Goal: Communication & Community: Answer question/provide support

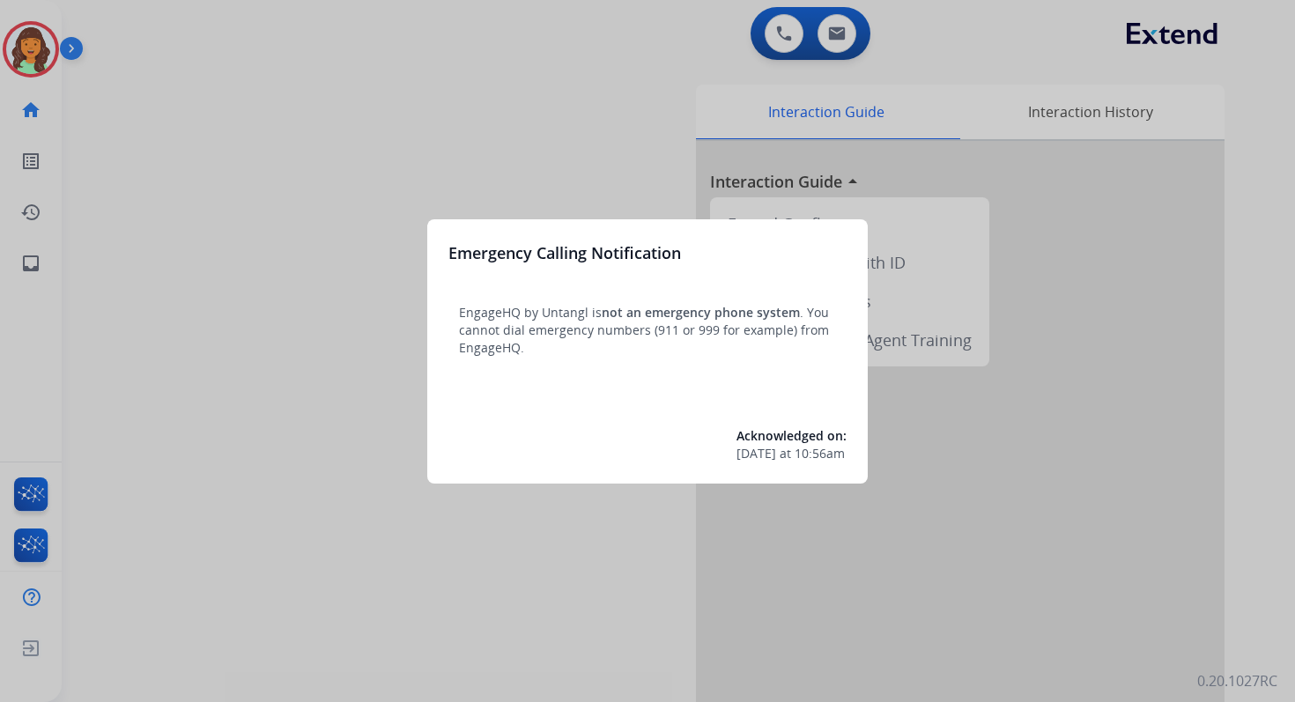
click at [904, 42] on div at bounding box center [647, 351] width 1295 height 702
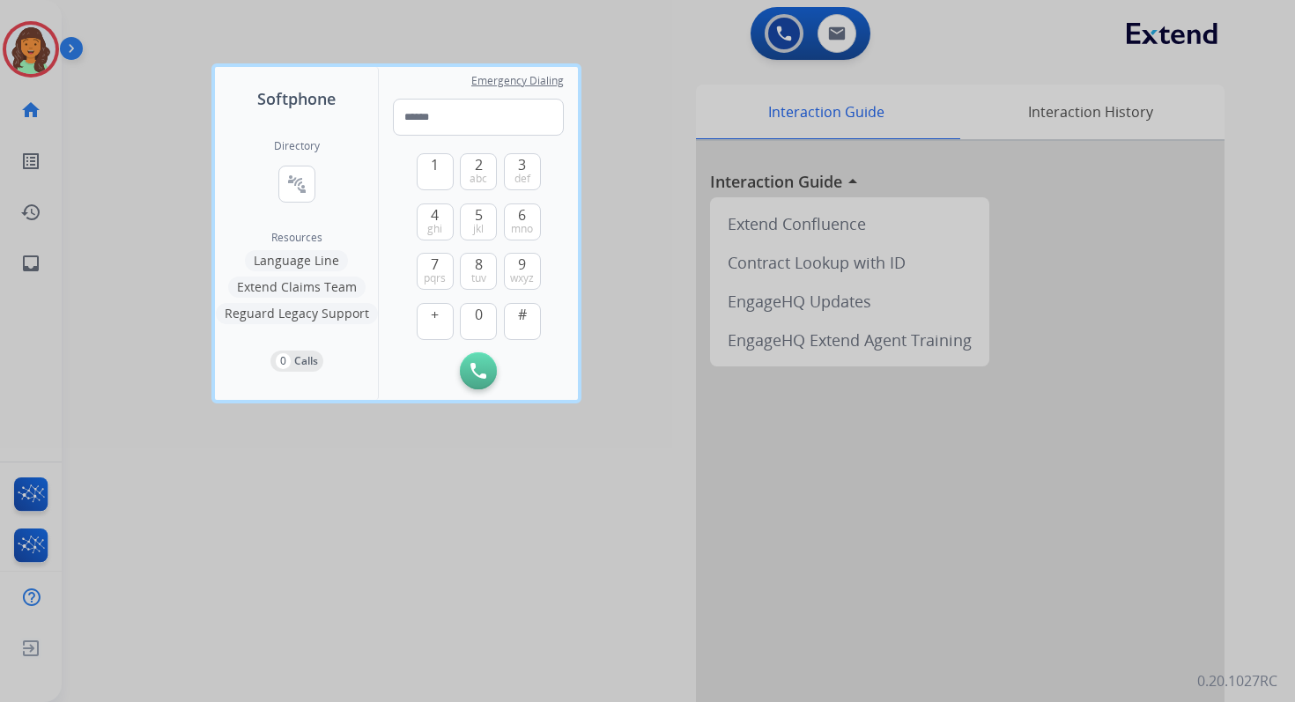
click at [904, 42] on div at bounding box center [647, 351] width 1295 height 702
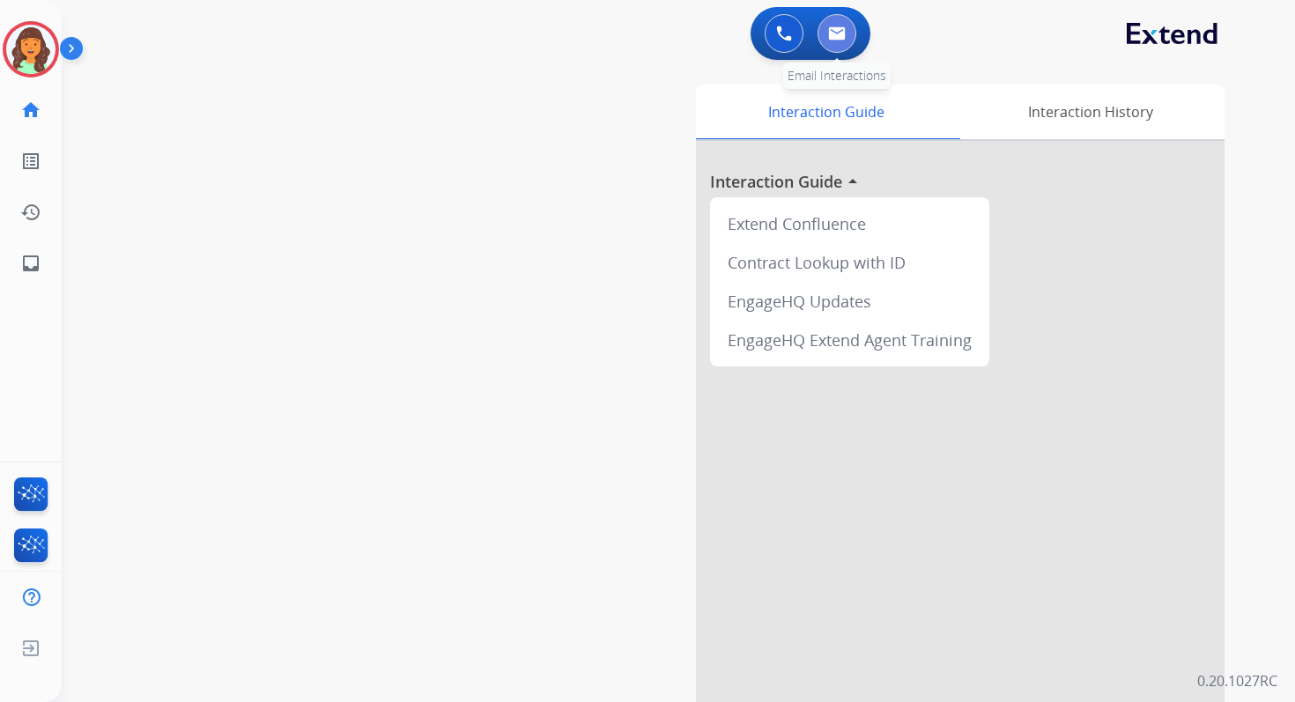
click at [839, 20] on button at bounding box center [837, 33] width 39 height 39
select select "**********"
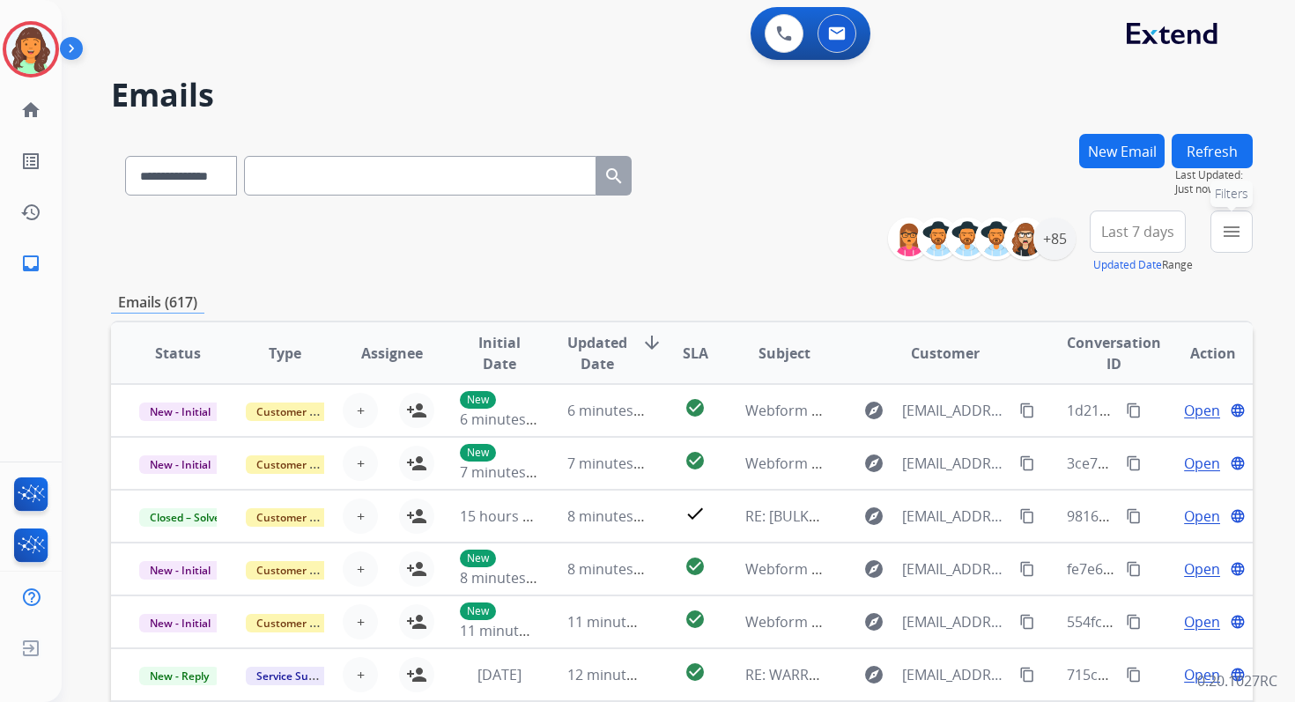
click at [1235, 234] on mat-icon "menu" at bounding box center [1231, 231] width 21 height 21
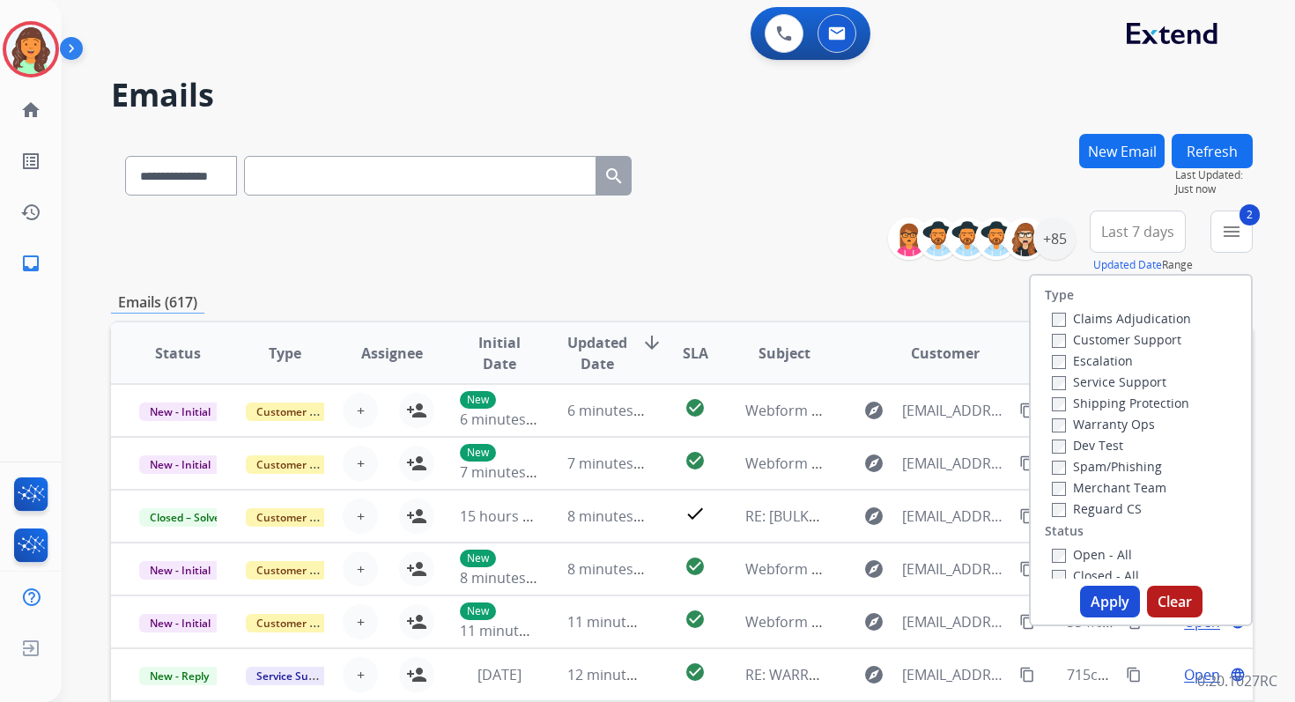
click at [1098, 606] on button "Apply" at bounding box center [1110, 602] width 60 height 32
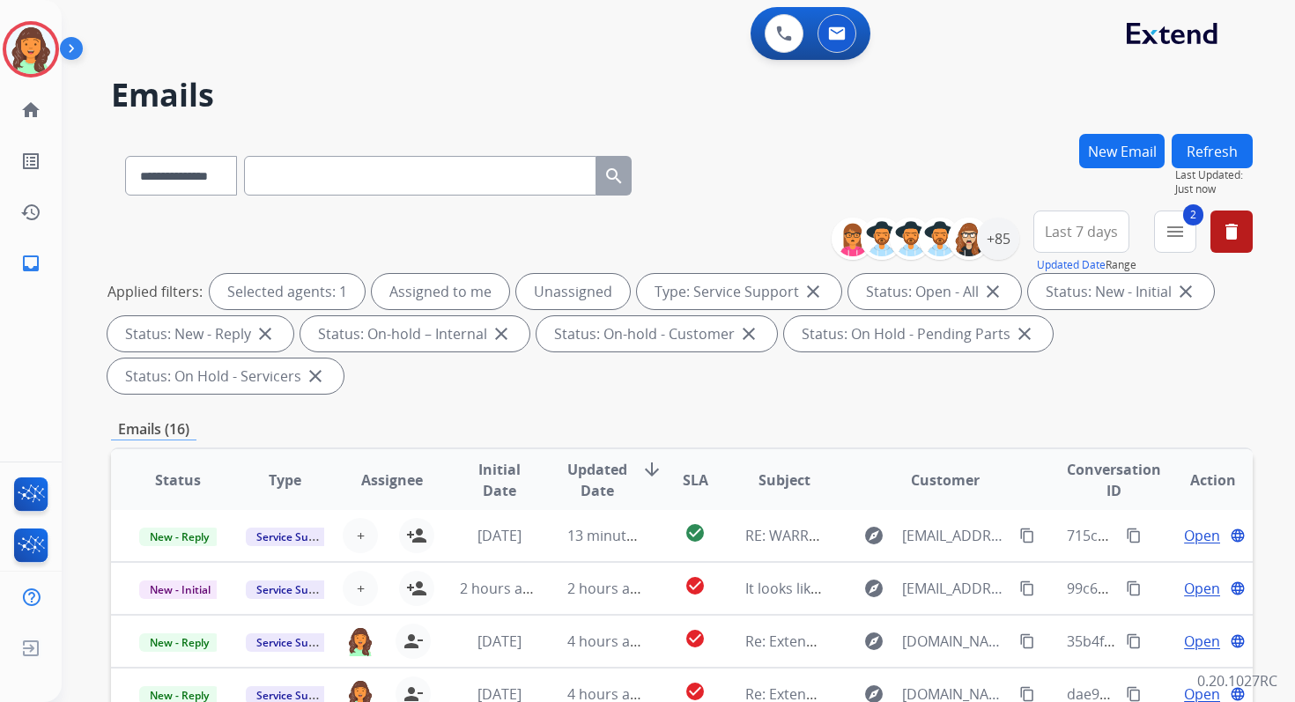
scroll to position [427, 0]
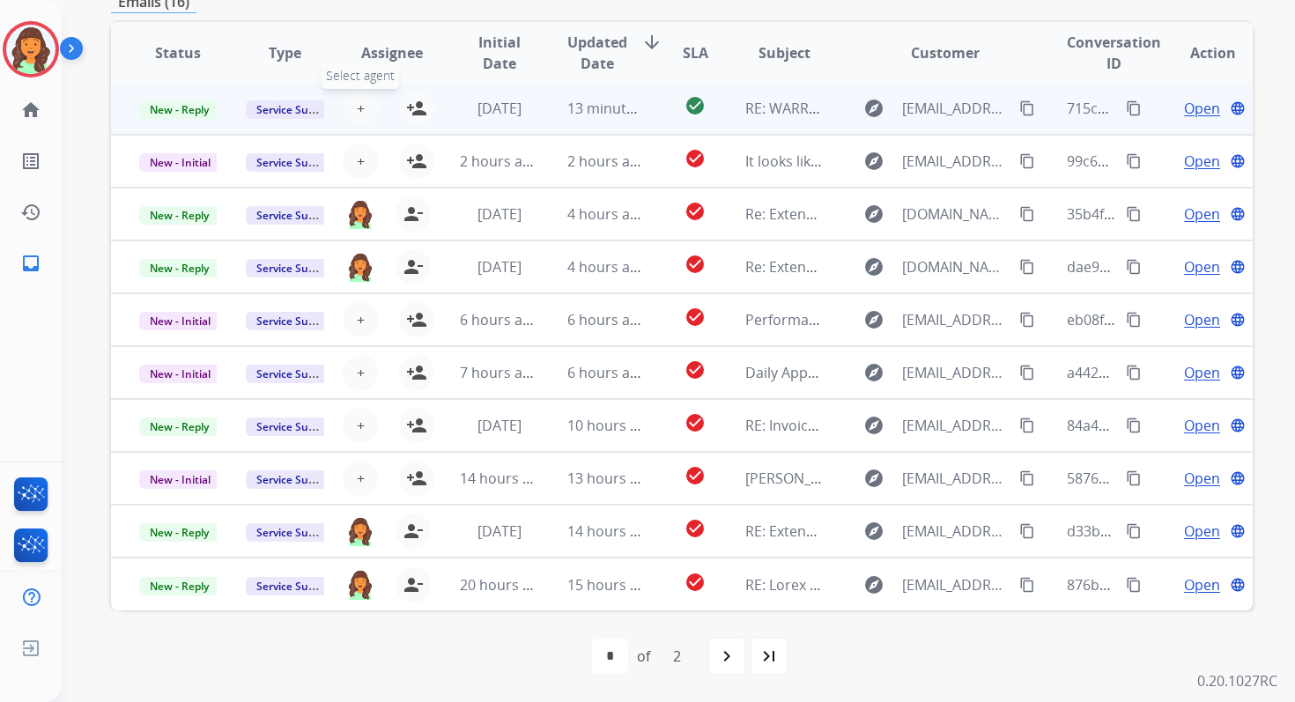
click at [358, 104] on span "+" at bounding box center [361, 108] width 8 height 21
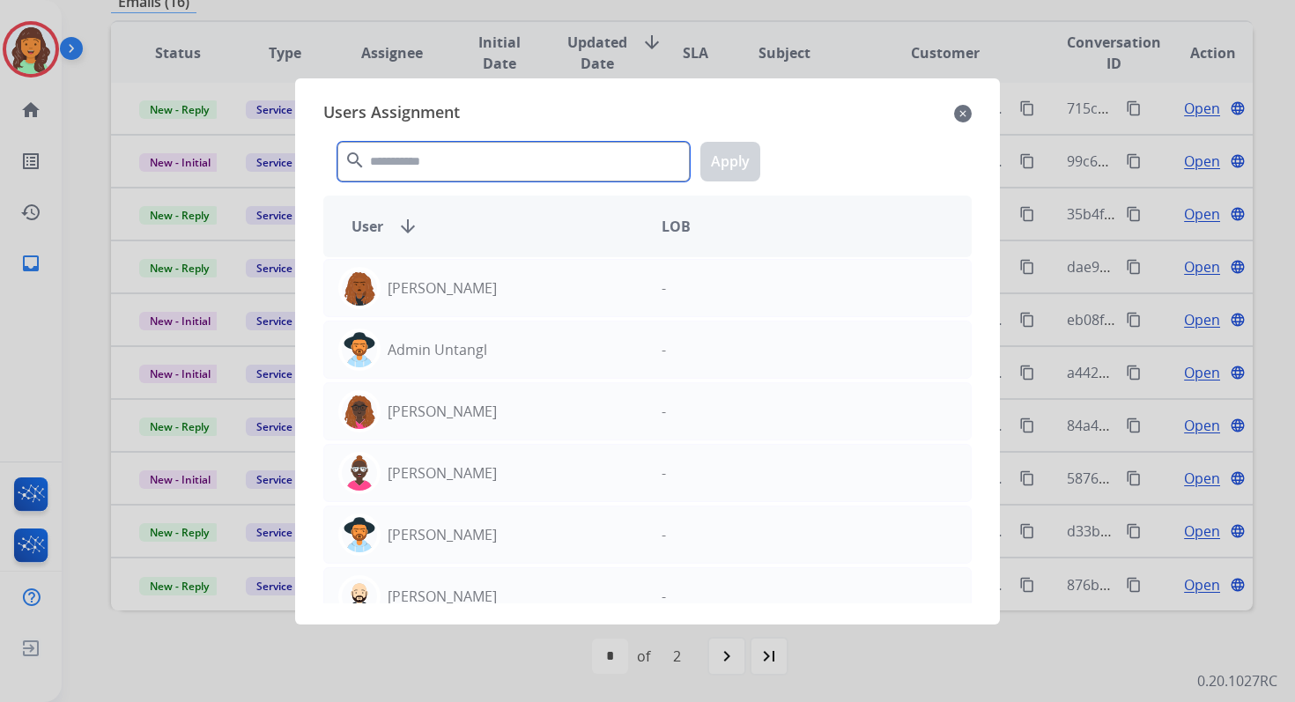
click at [471, 167] on input "text" at bounding box center [513, 162] width 352 height 40
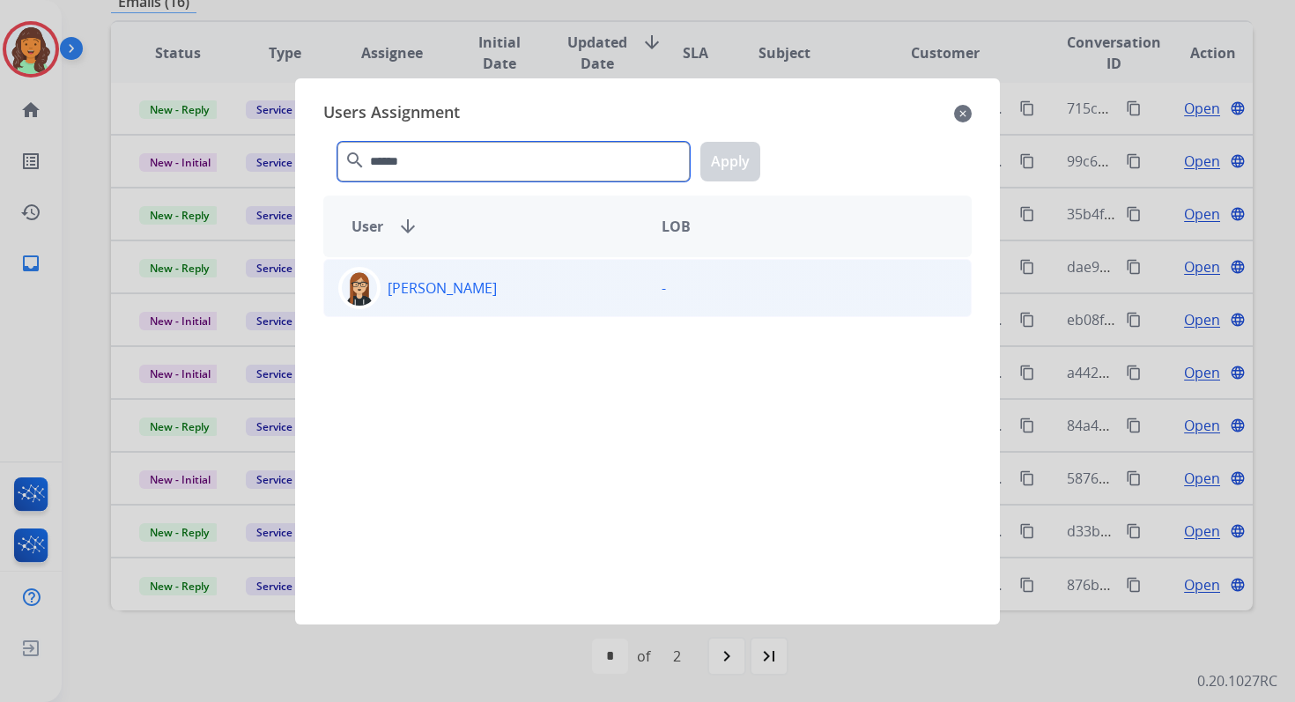
type input "******"
click at [497, 287] on div "[PERSON_NAME]" at bounding box center [485, 288] width 323 height 42
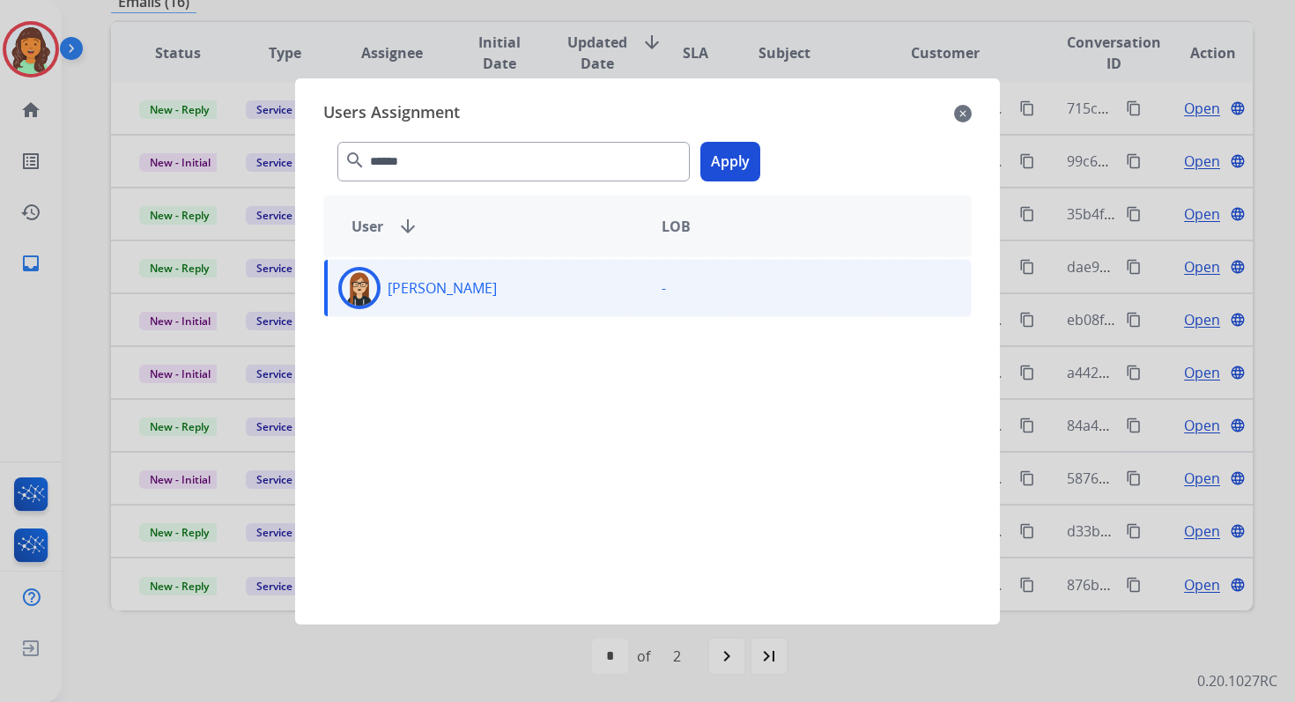
click at [720, 175] on button "Apply" at bounding box center [731, 162] width 60 height 40
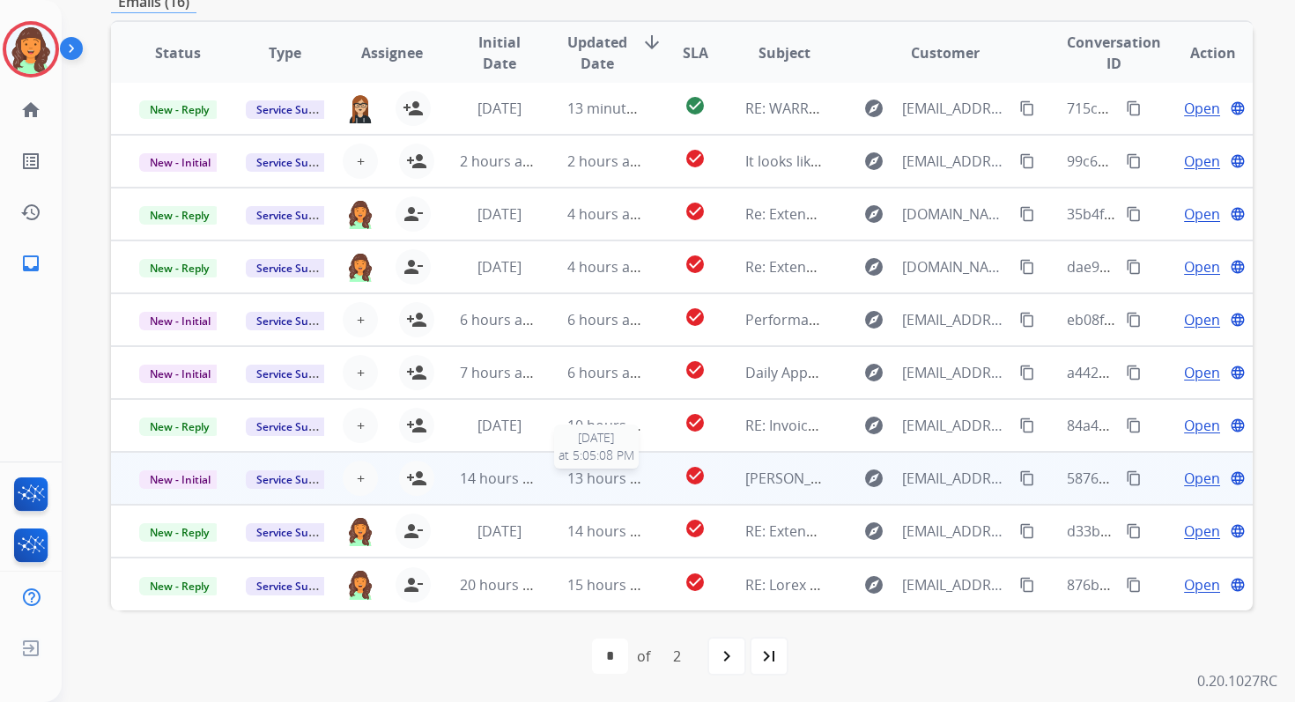
click at [575, 488] on div "13 hours ago" at bounding box center [606, 478] width 78 height 21
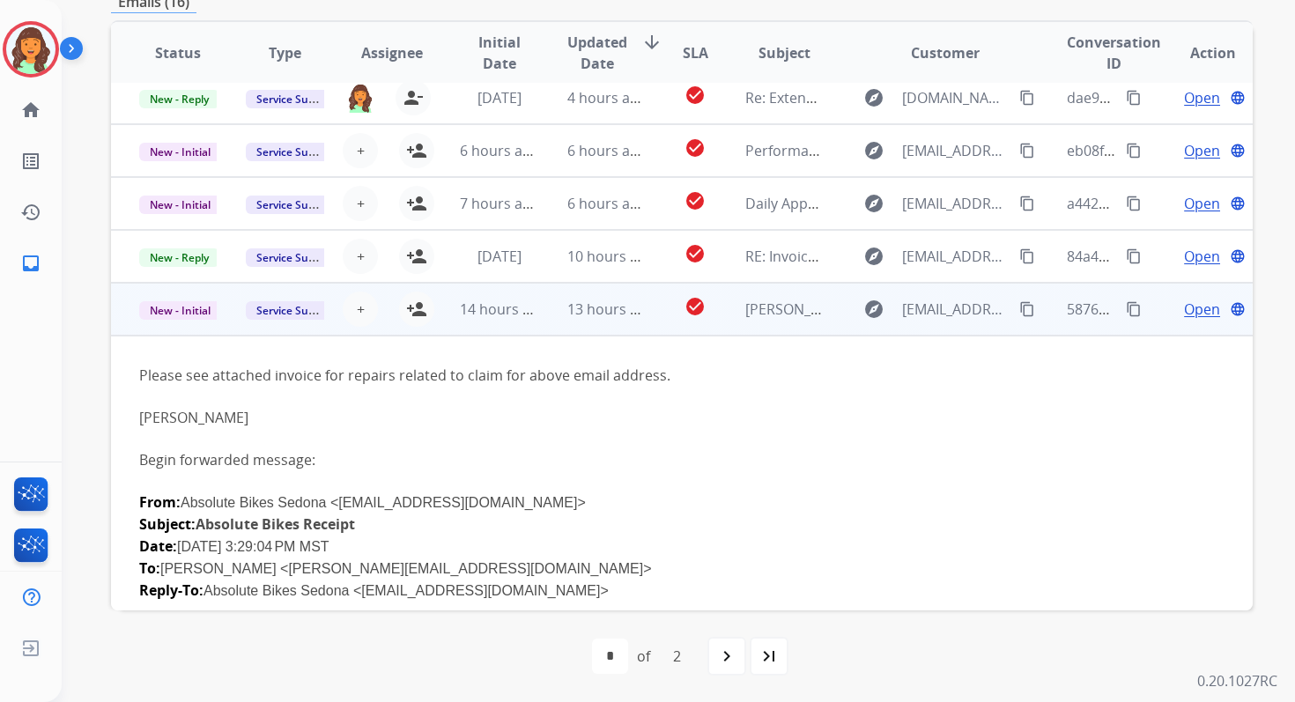
scroll to position [136, 0]
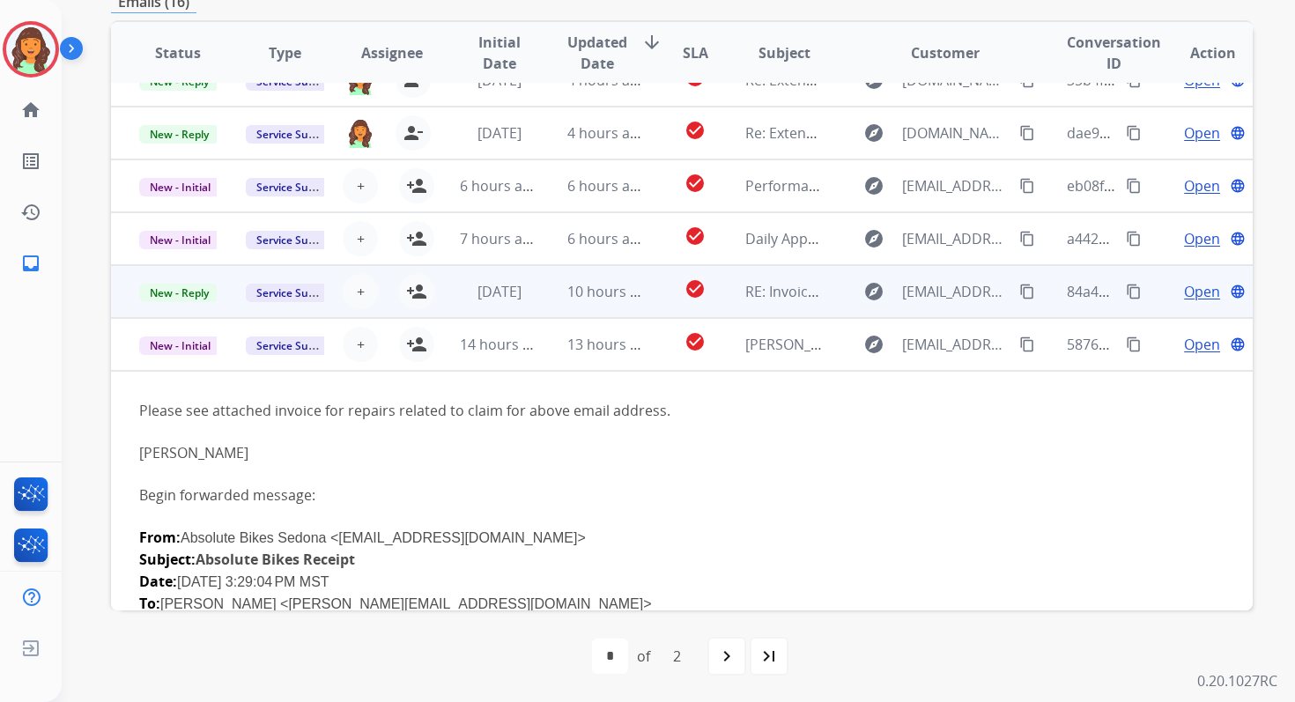
click at [572, 299] on span "10 hours ago" at bounding box center [610, 291] width 87 height 19
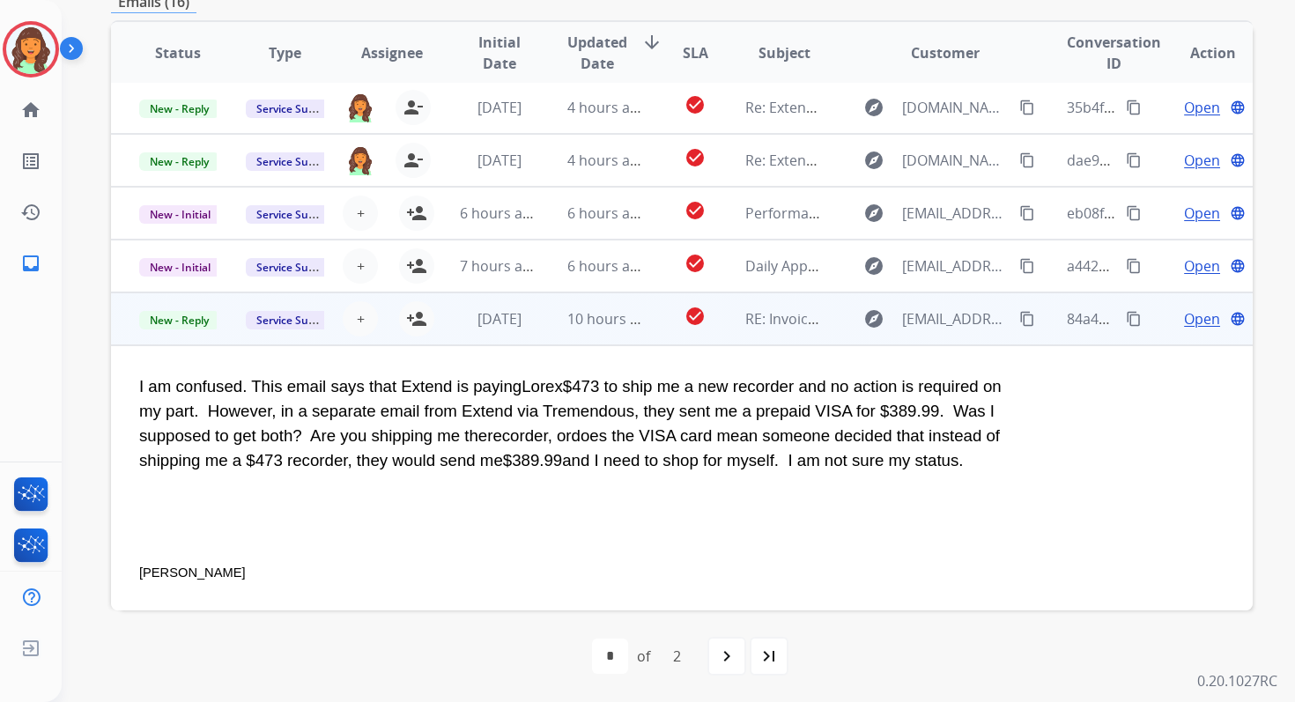
scroll to position [103, 0]
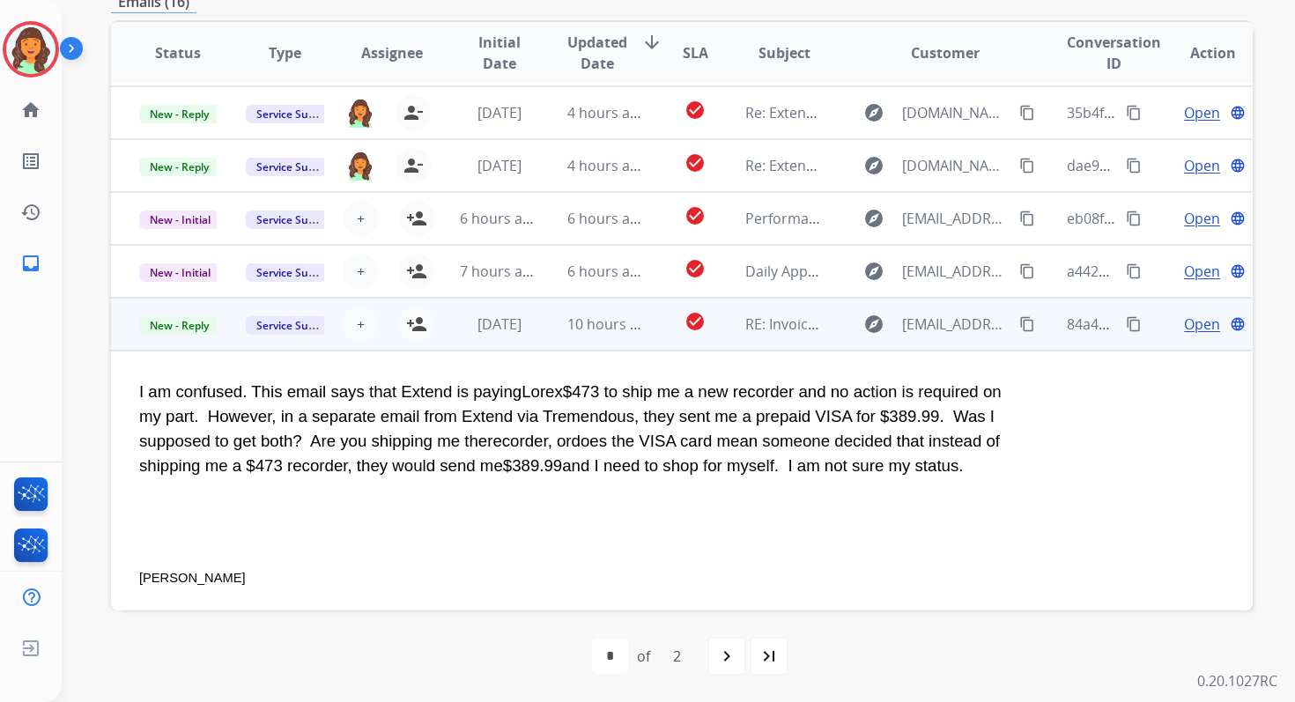
click at [1191, 323] on span "Open" at bounding box center [1202, 324] width 36 height 21
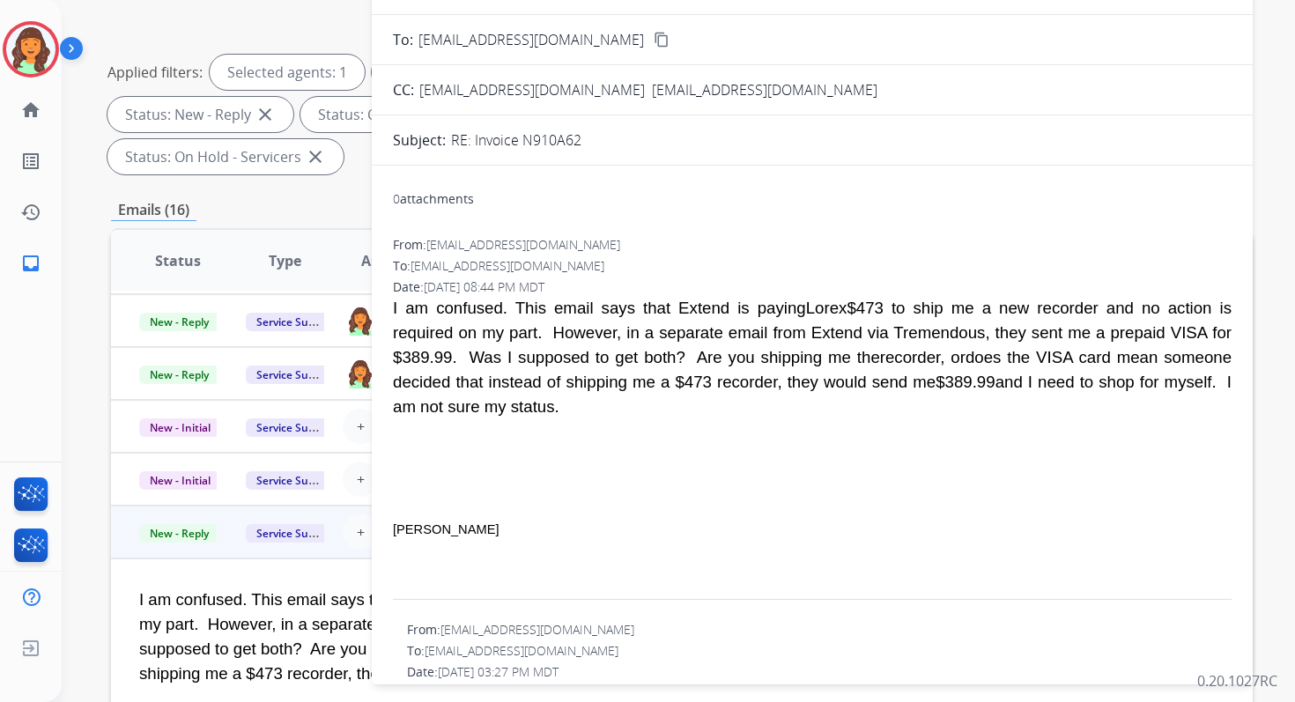
scroll to position [0, 0]
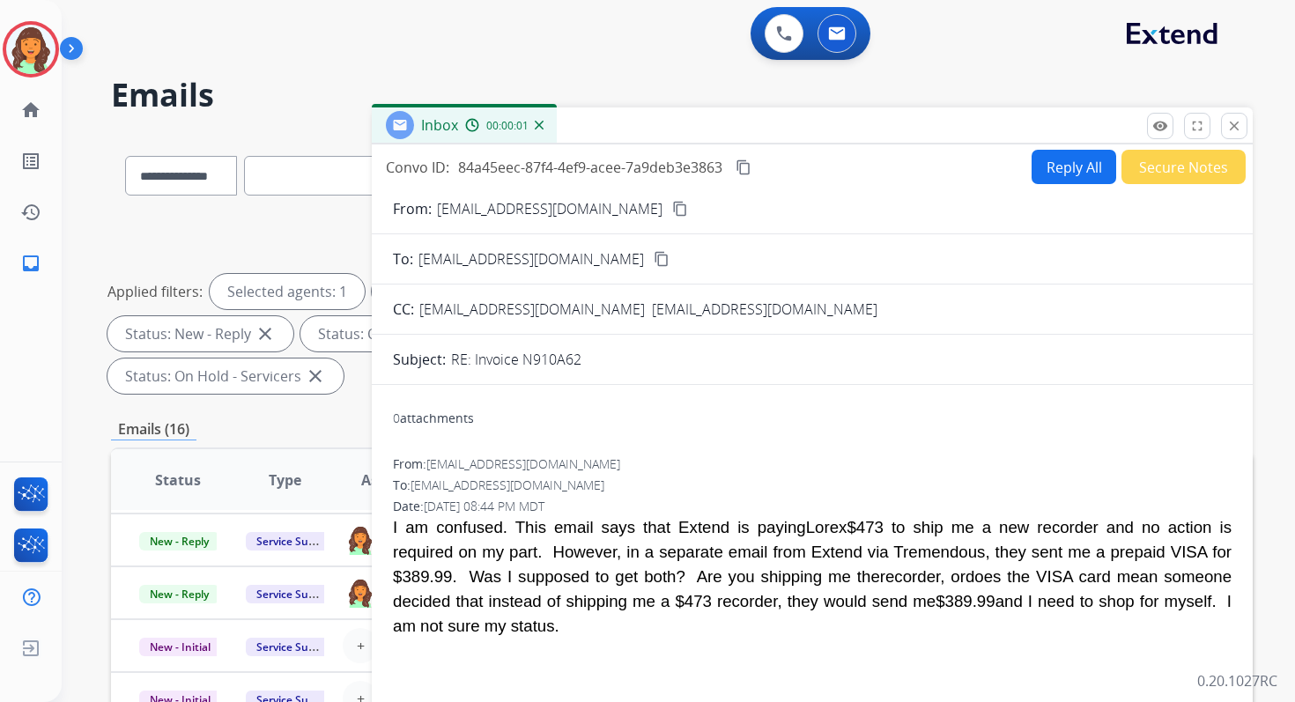
click at [1045, 160] on button "Reply All" at bounding box center [1074, 167] width 85 height 34
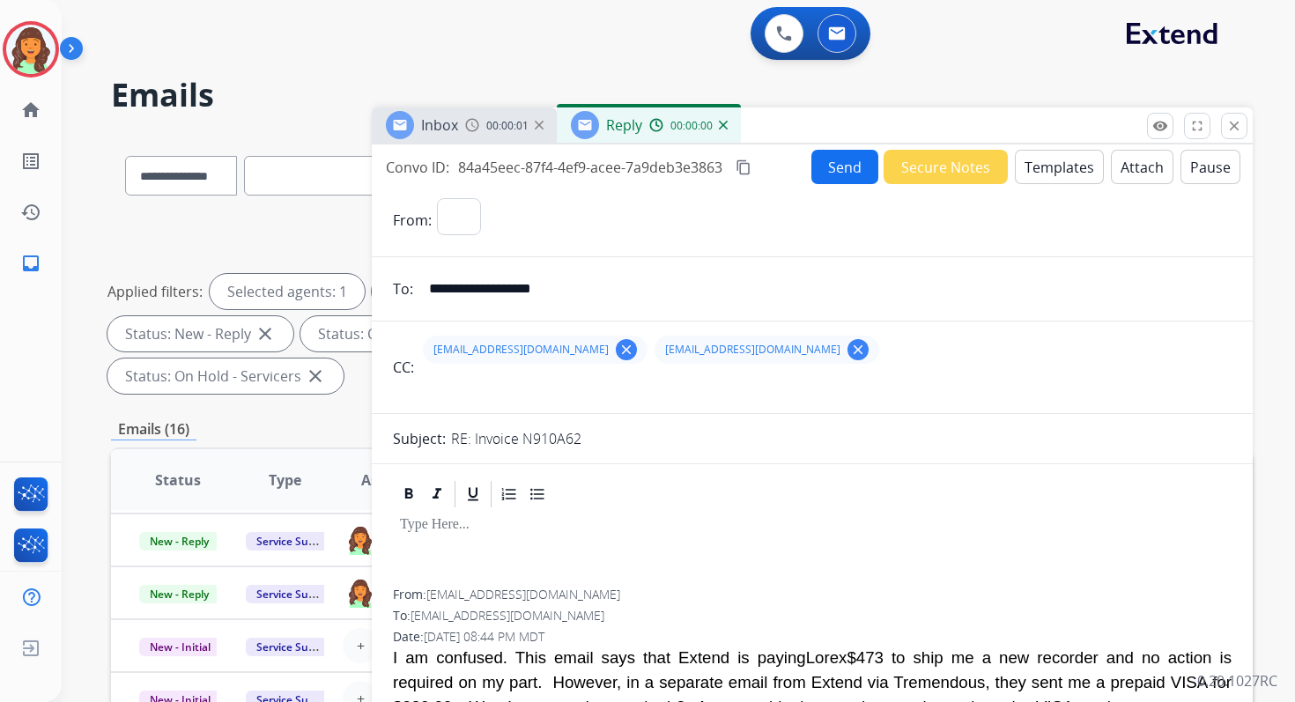
select select "**********"
click at [1045, 160] on button "Templates" at bounding box center [1059, 167] width 89 height 34
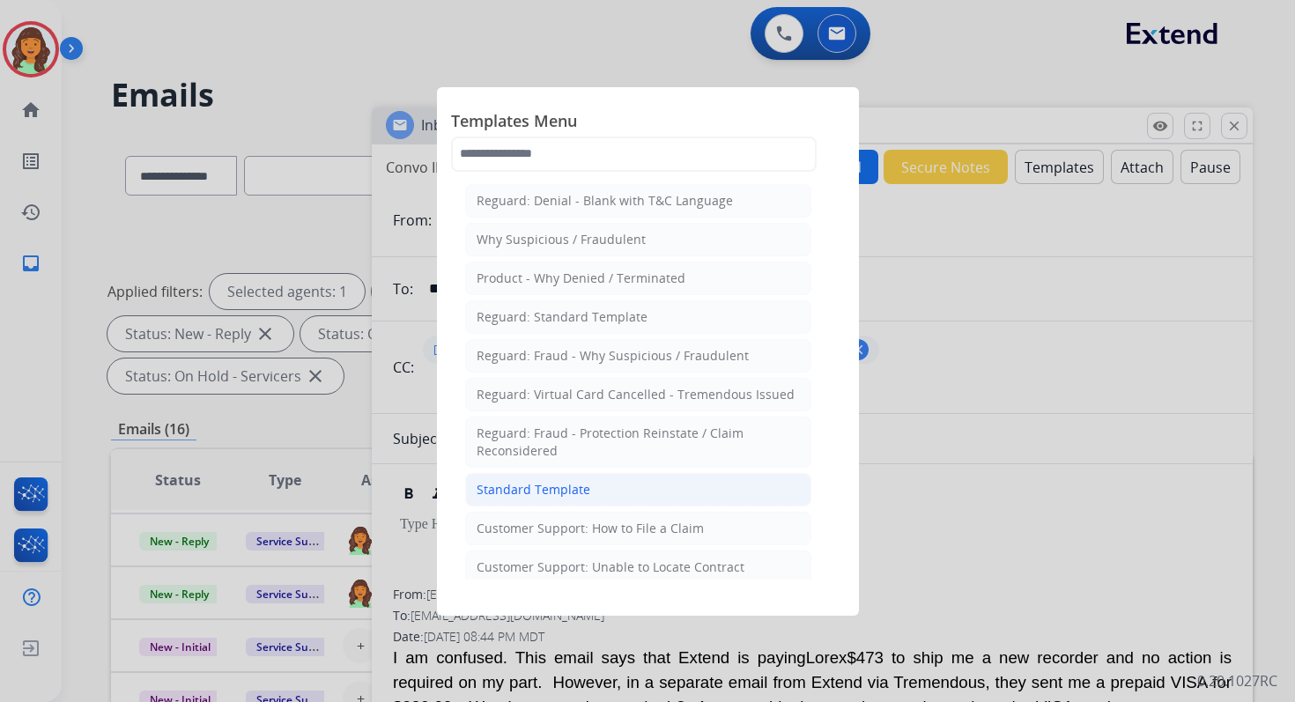
click at [538, 481] on div "Standard Template" at bounding box center [534, 490] width 114 height 18
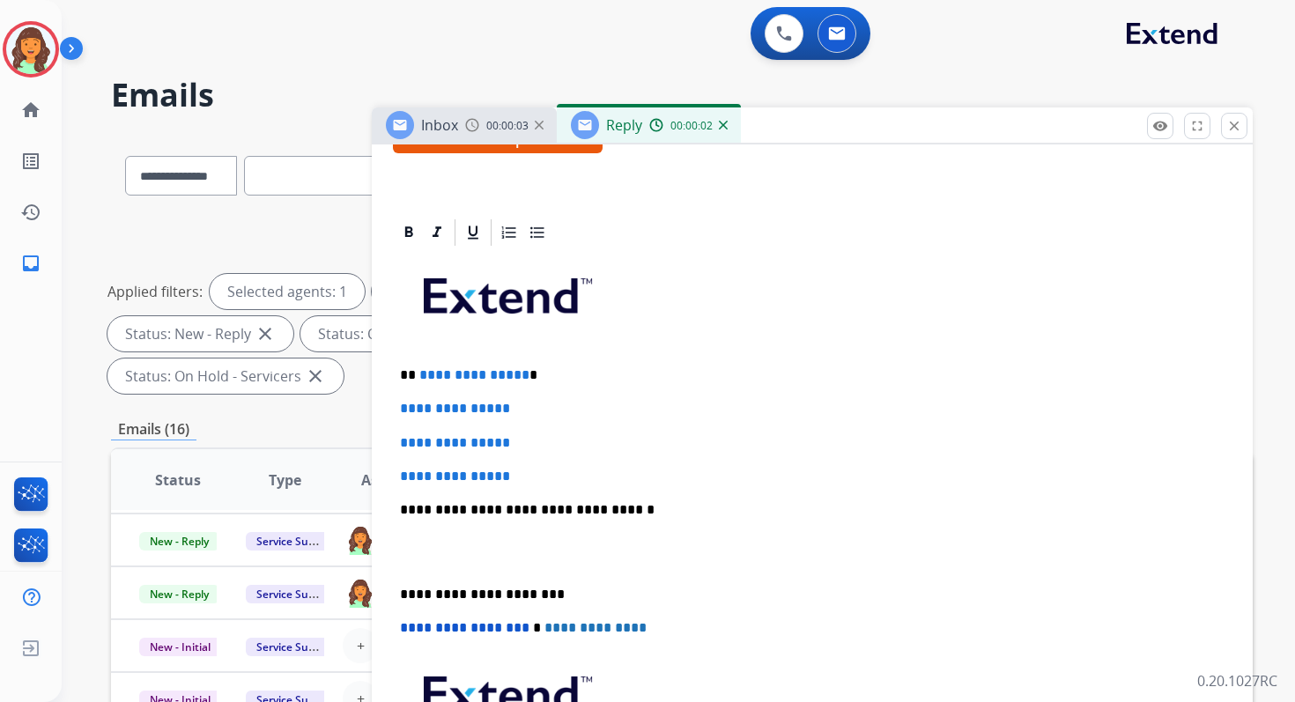
scroll to position [391, 0]
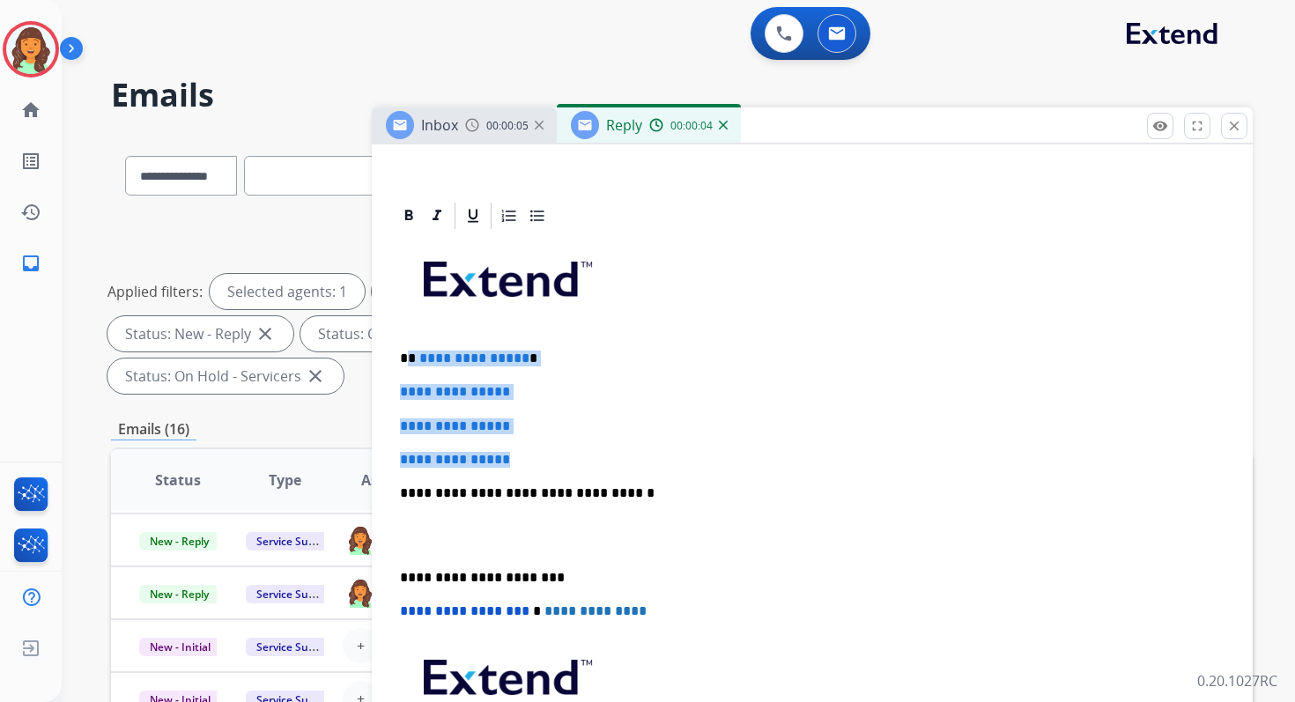
drag, startPoint x: 412, startPoint y: 357, endPoint x: 538, endPoint y: 463, distance: 165.2
click at [538, 463] on div "**********" at bounding box center [812, 535] width 839 height 606
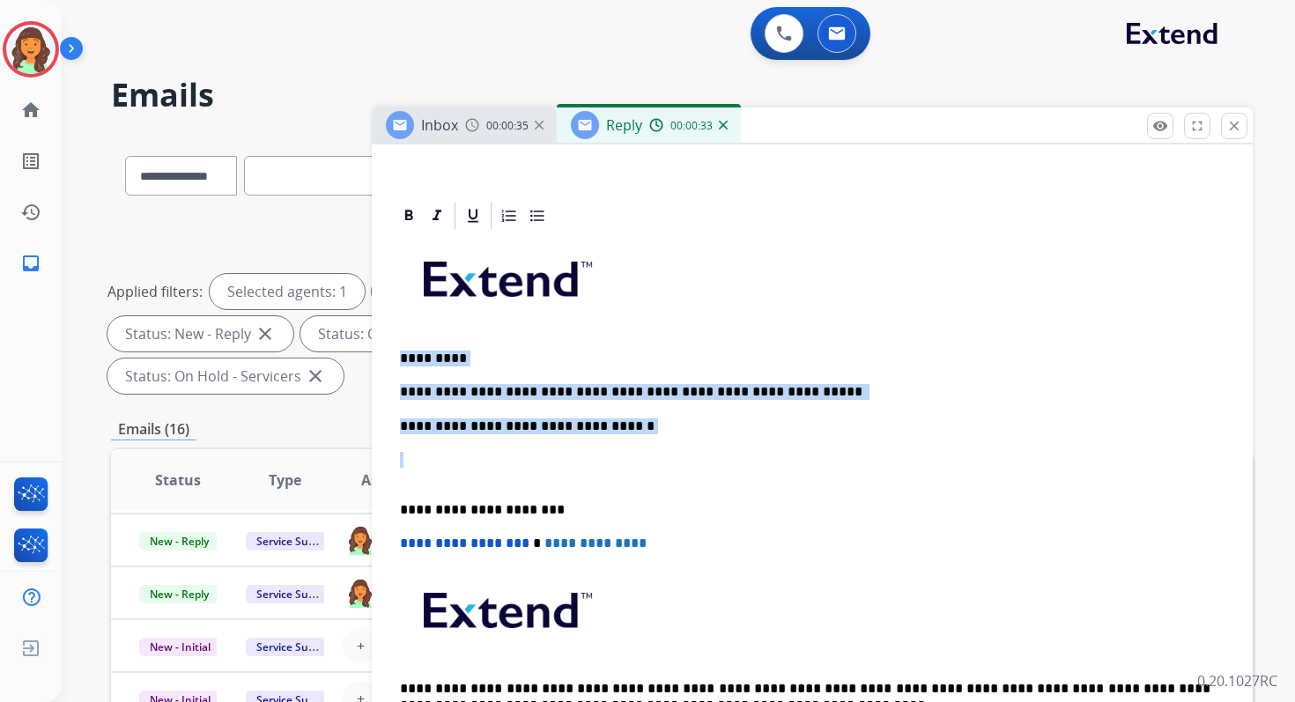
drag, startPoint x: 400, startPoint y: 361, endPoint x: 648, endPoint y: 446, distance: 261.7
click at [648, 447] on div "**********" at bounding box center [812, 501] width 839 height 538
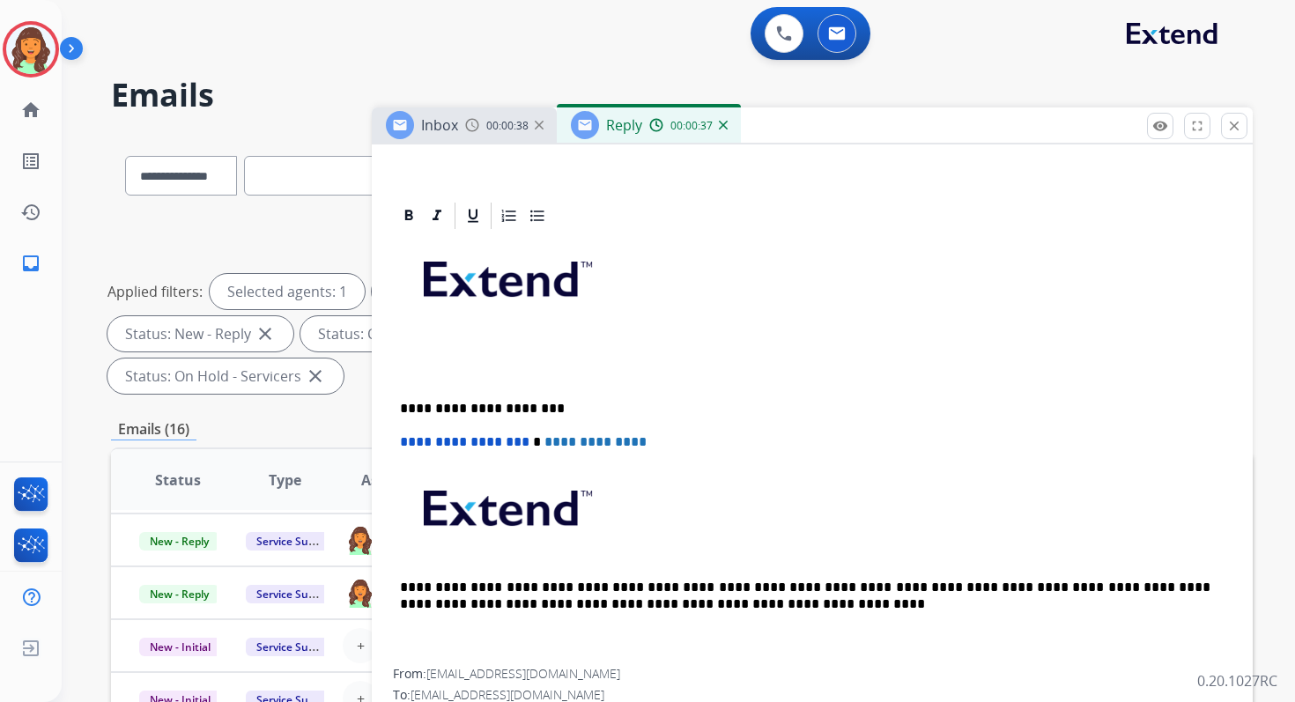
scroll to position [0, 0]
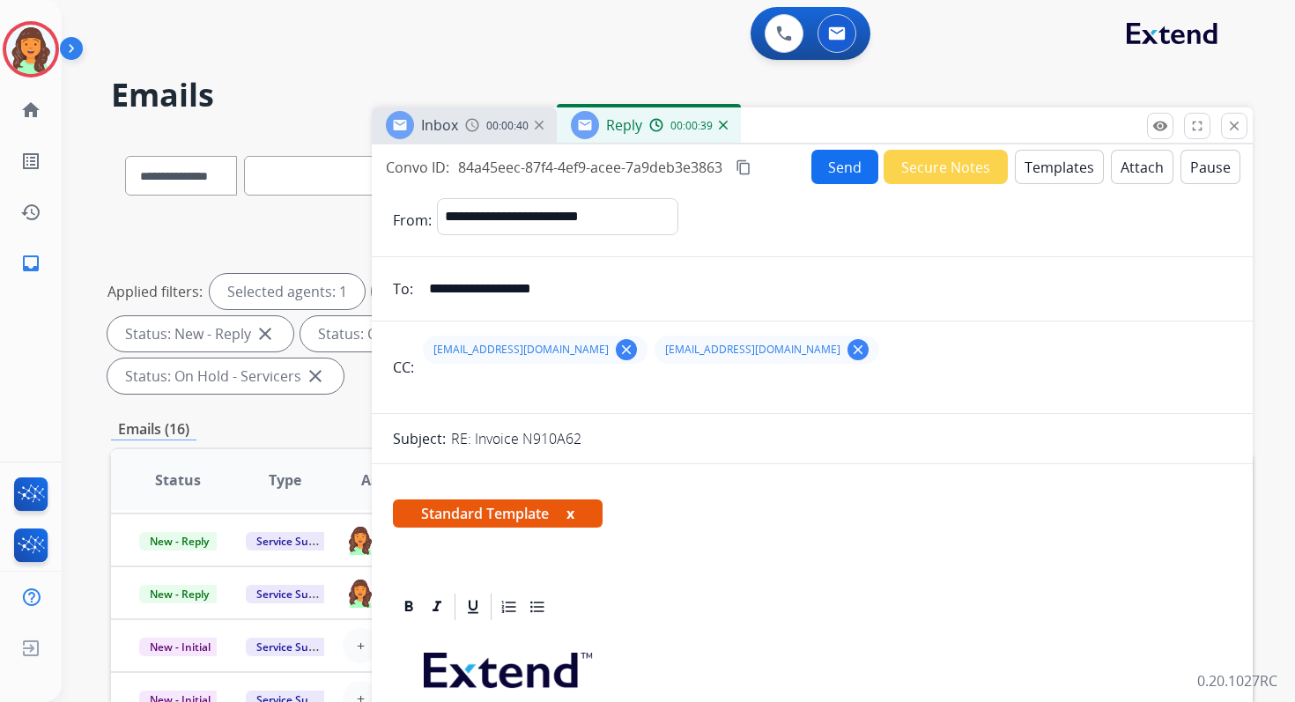
click at [482, 294] on input "**********" at bounding box center [825, 288] width 813 height 35
click at [1235, 124] on mat-icon "close" at bounding box center [1235, 126] width 16 height 16
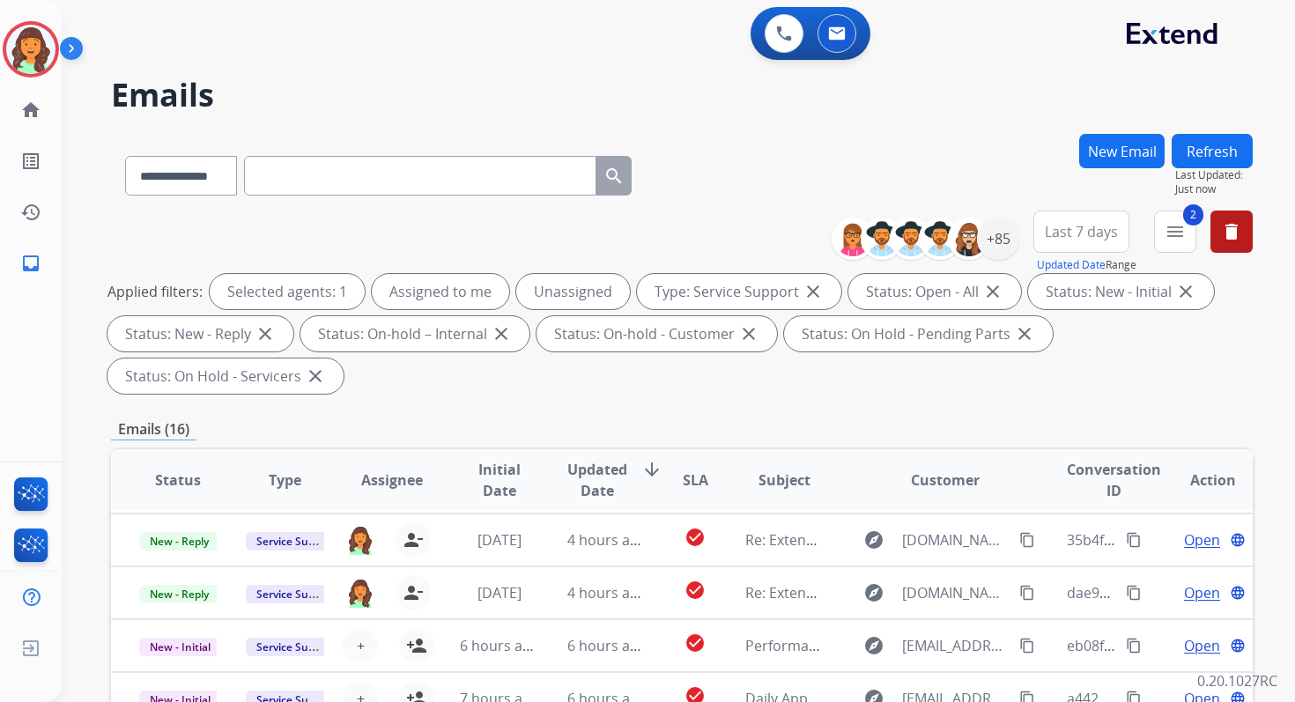
click at [1109, 142] on button "New Email" at bounding box center [1121, 151] width 85 height 34
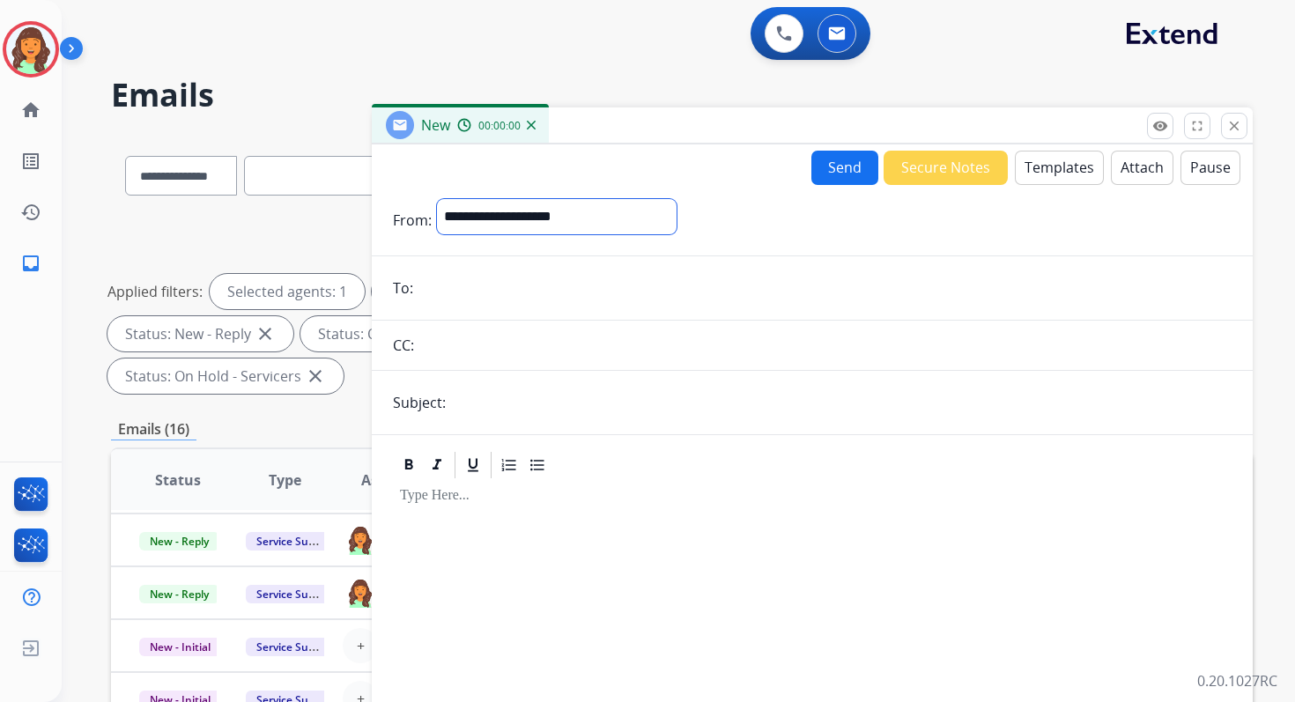
click at [508, 211] on select "**********" at bounding box center [557, 216] width 240 height 35
select select "**********"
click at [437, 199] on select "**********" at bounding box center [557, 216] width 240 height 35
click at [495, 300] on input "email" at bounding box center [825, 289] width 813 height 35
paste input "**********"
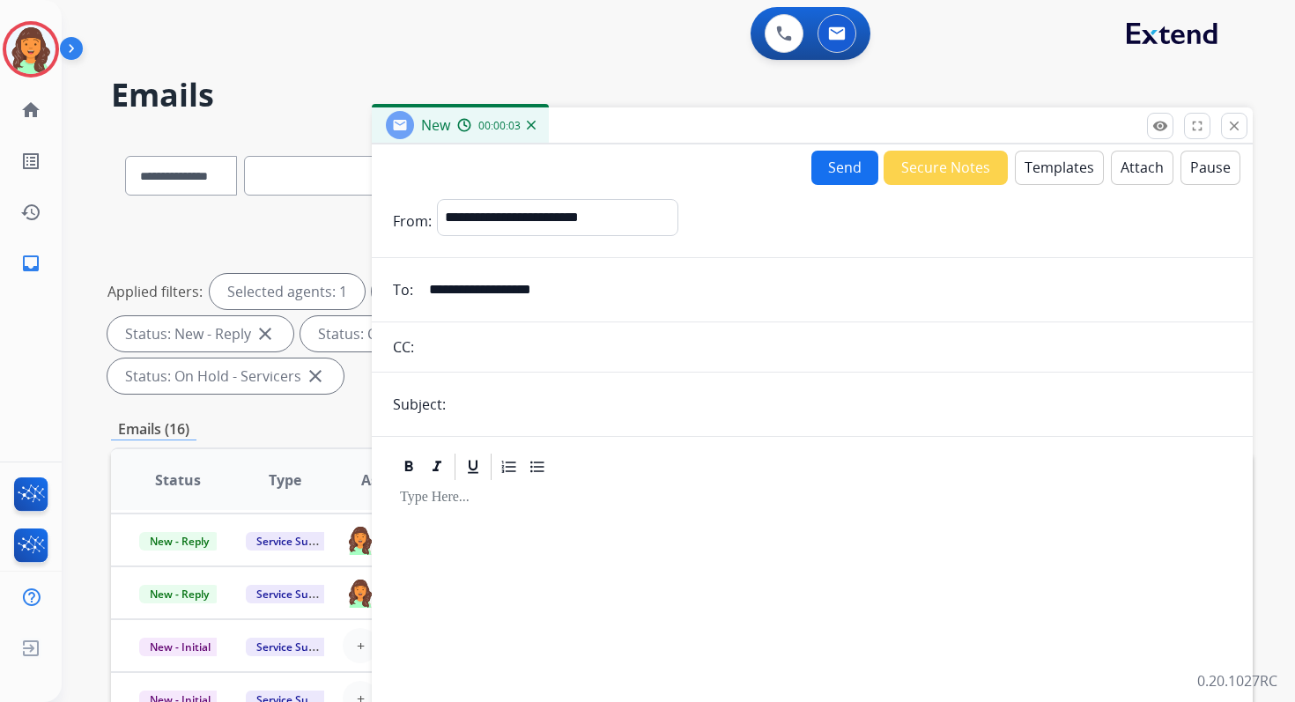
type input "**********"
click at [489, 408] on input "text" at bounding box center [841, 404] width 781 height 35
type input "**********"
click at [1060, 177] on button "Templates" at bounding box center [1059, 168] width 89 height 34
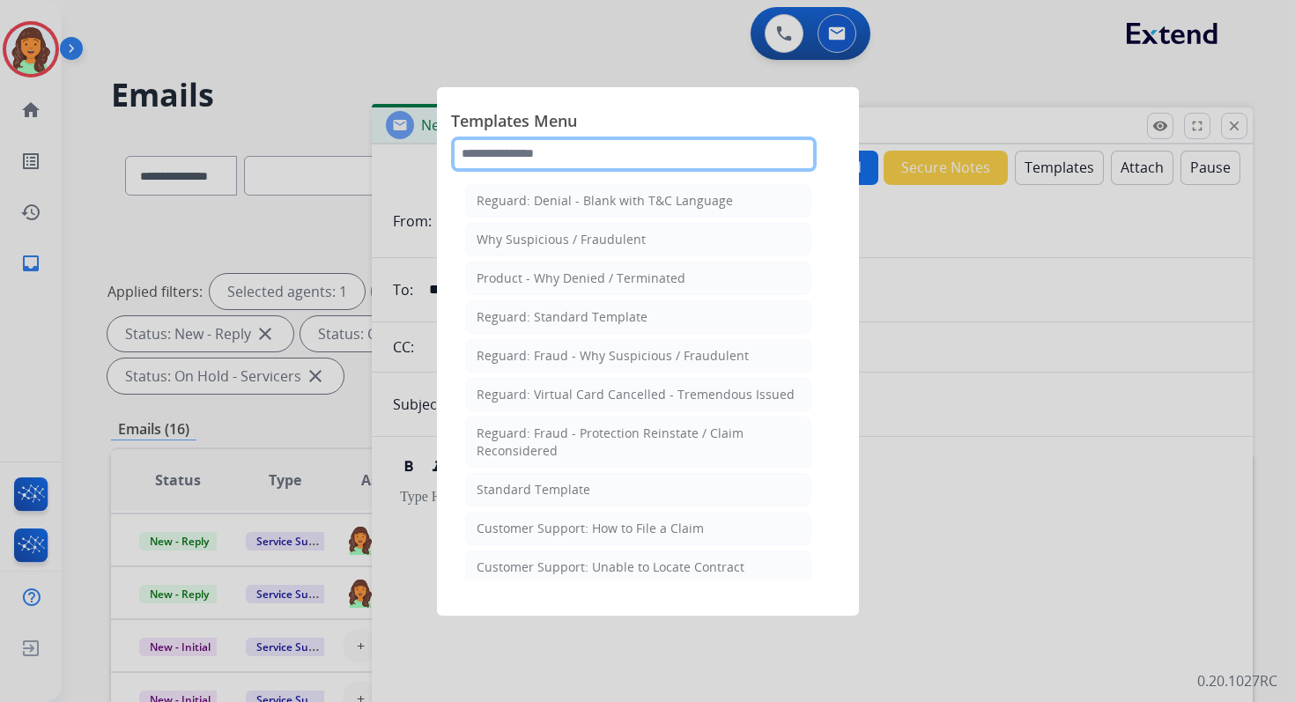
click at [601, 159] on input "text" at bounding box center [634, 154] width 366 height 35
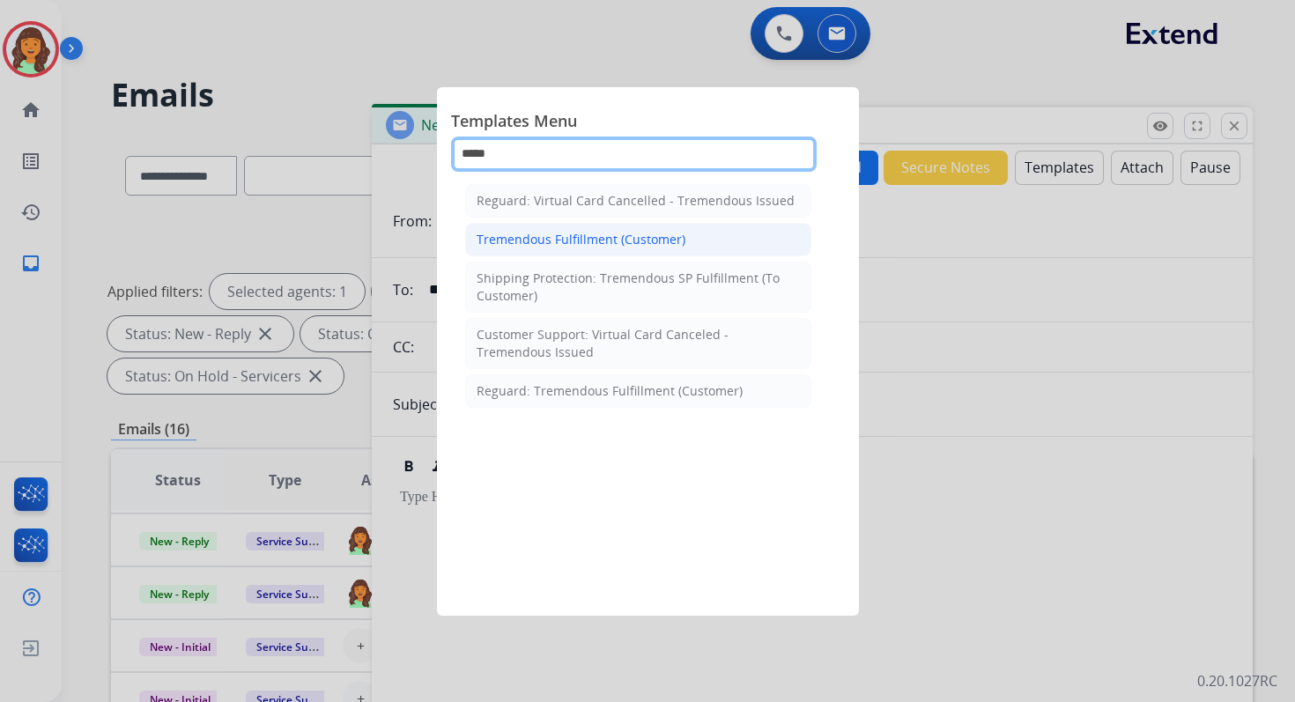
type input "*****"
click at [604, 231] on div "Tremendous Fulfillment (Customer)" at bounding box center [581, 240] width 209 height 18
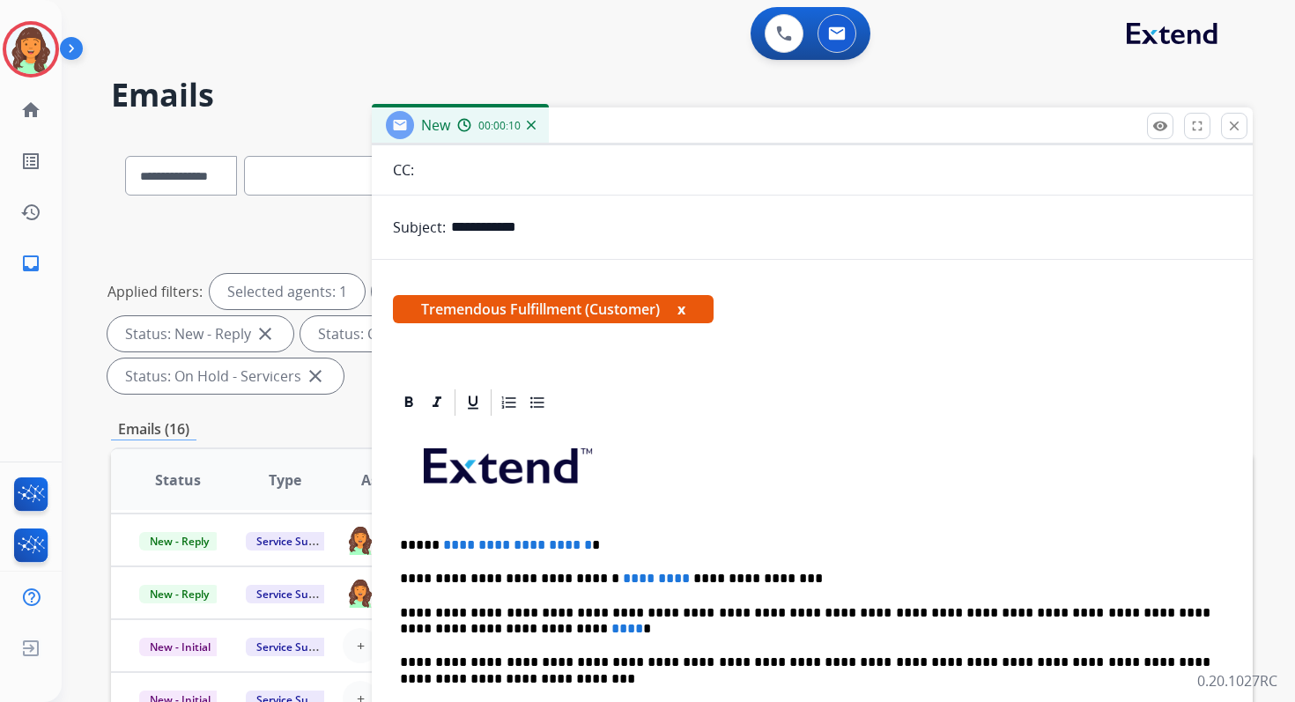
scroll to position [288, 0]
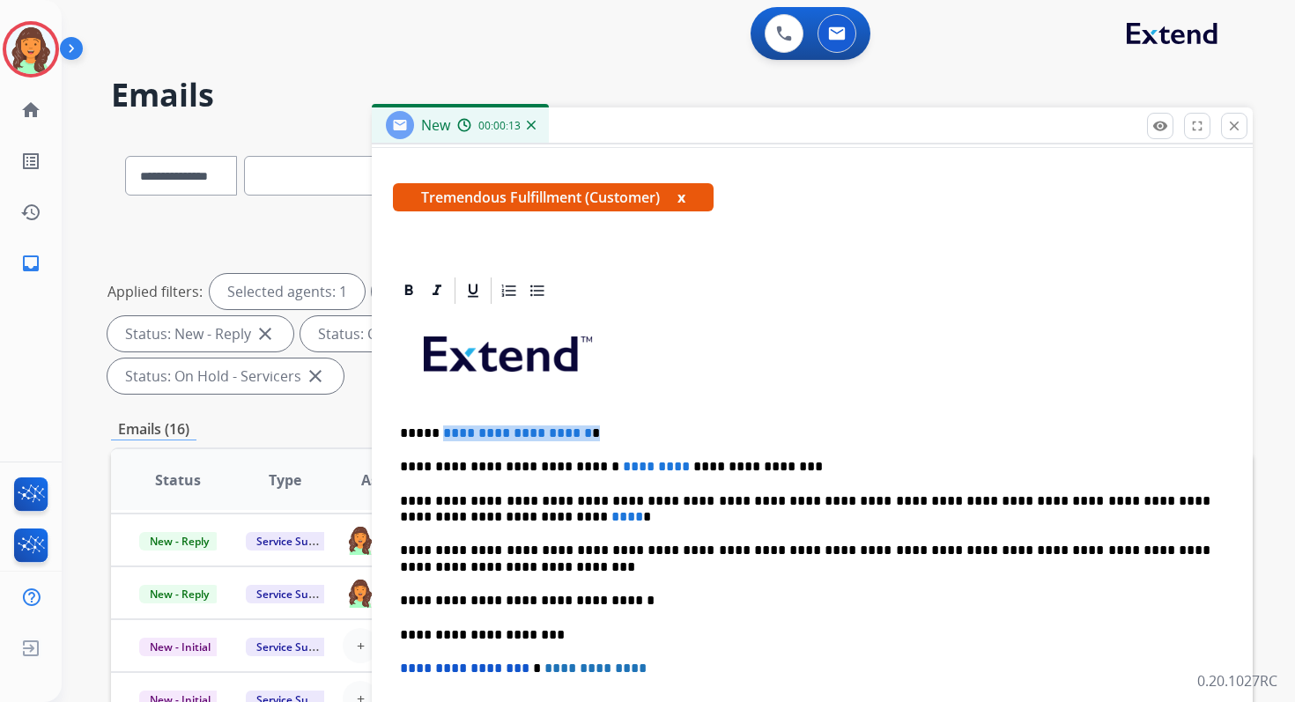
drag, startPoint x: 435, startPoint y: 435, endPoint x: 610, endPoint y: 436, distance: 174.5
click at [610, 436] on p "**********" at bounding box center [805, 434] width 811 height 16
click at [431, 434] on p "**********" at bounding box center [805, 434] width 811 height 16
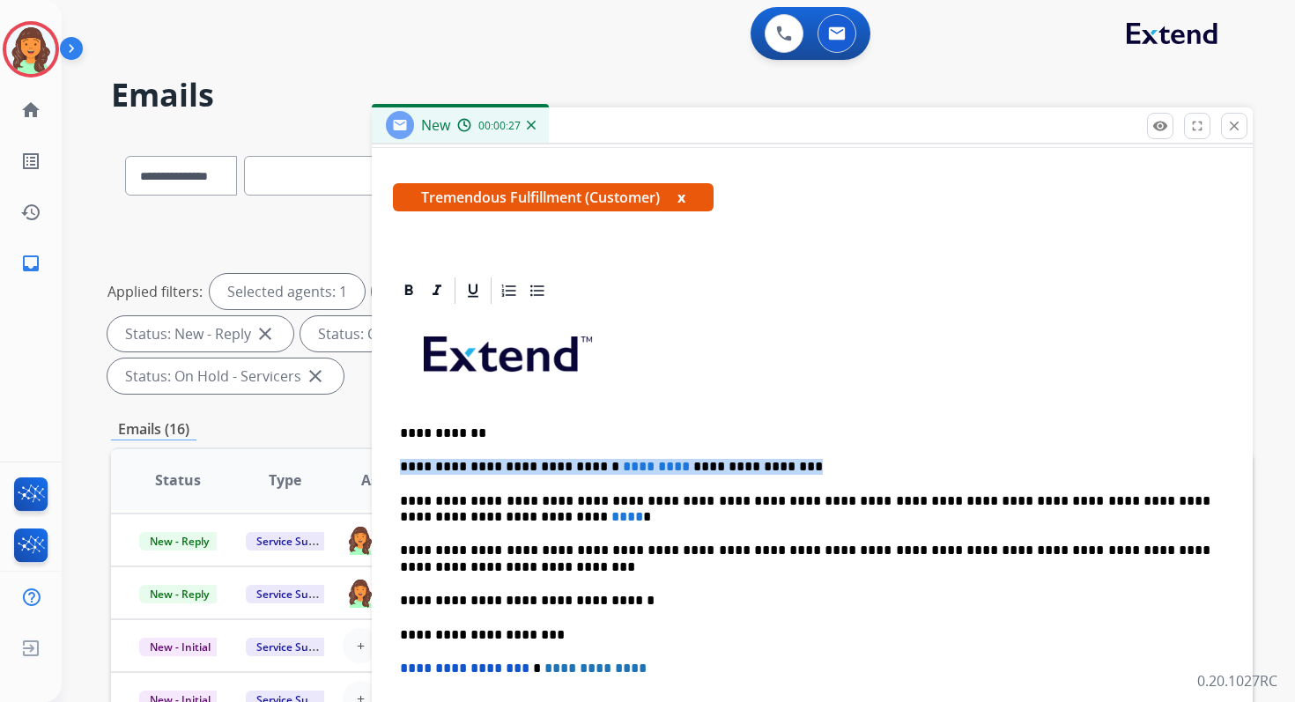
drag, startPoint x: 768, startPoint y: 464, endPoint x: 401, endPoint y: 469, distance: 366.6
click at [401, 469] on p "**********" at bounding box center [805, 467] width 811 height 16
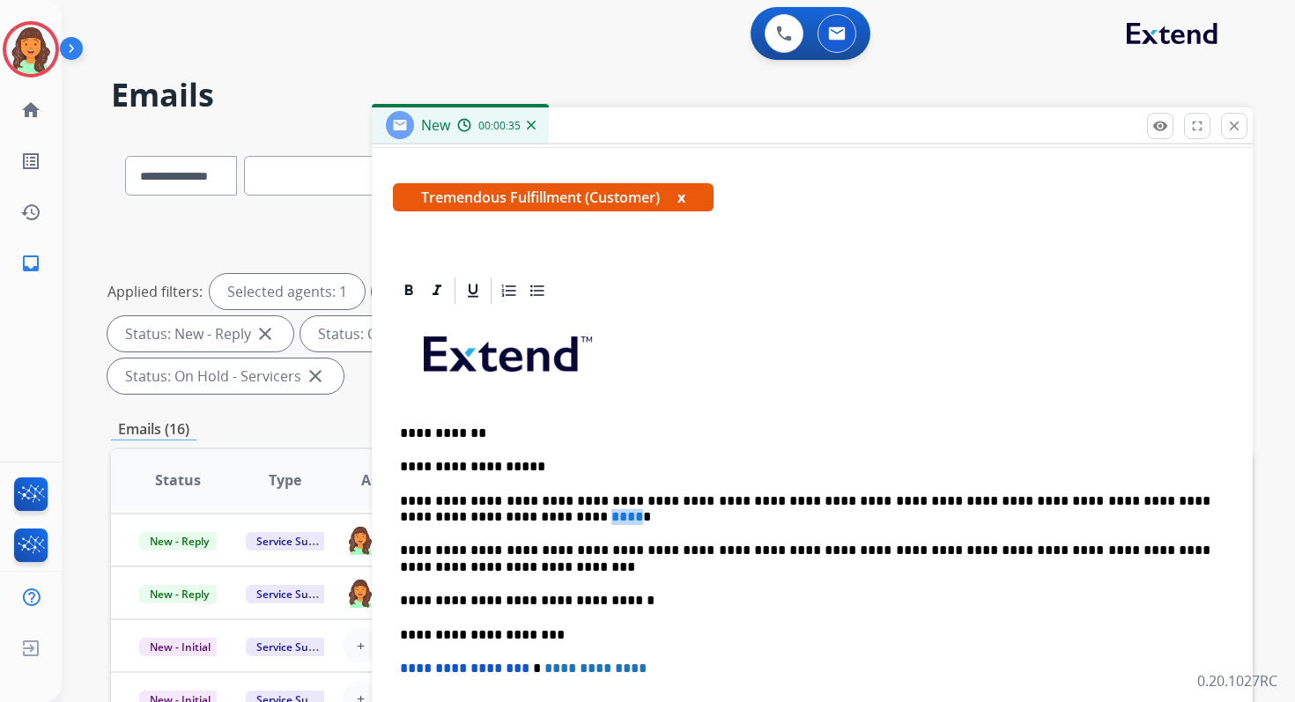
drag, startPoint x: 436, startPoint y: 518, endPoint x: 416, endPoint y: 518, distance: 20.3
click at [416, 518] on p "**********" at bounding box center [805, 509] width 811 height 33
drag, startPoint x: 1064, startPoint y: 501, endPoint x: 1003, endPoint y: 495, distance: 62.0
click at [1003, 495] on p "**********" at bounding box center [805, 509] width 811 height 33
click at [530, 466] on p "**********" at bounding box center [805, 467] width 811 height 16
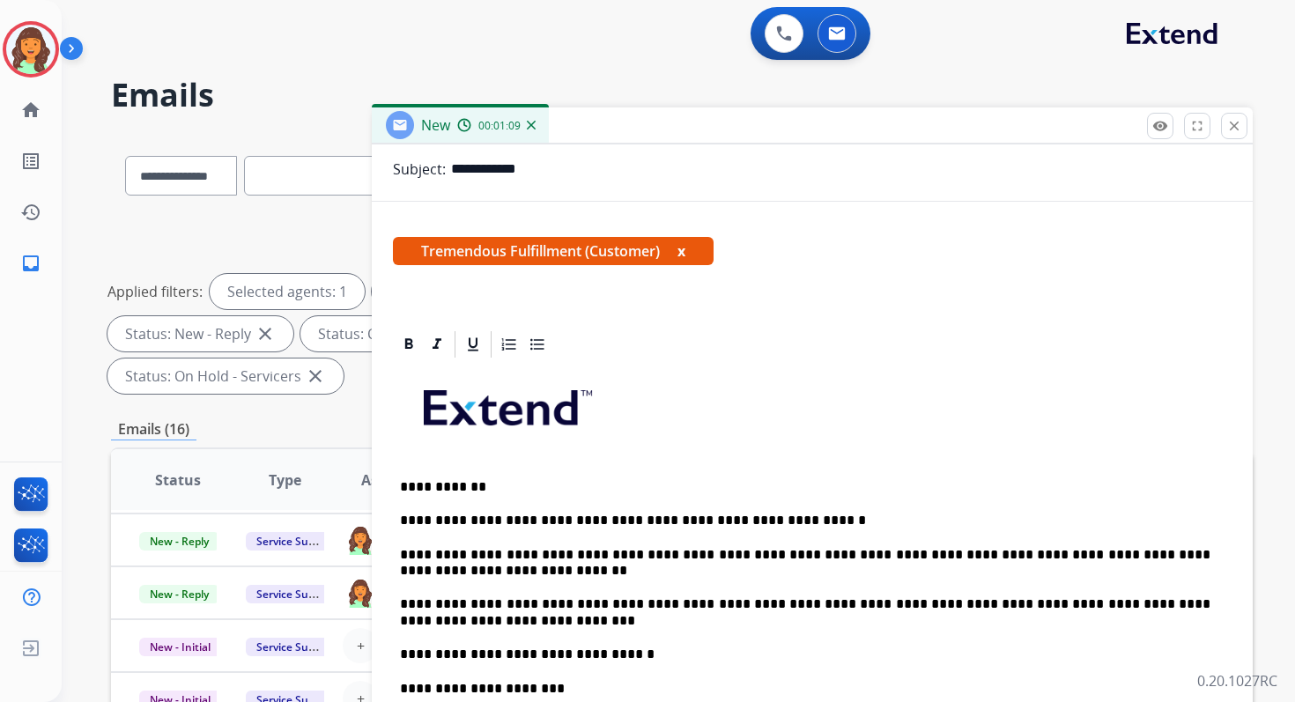
scroll to position [0, 0]
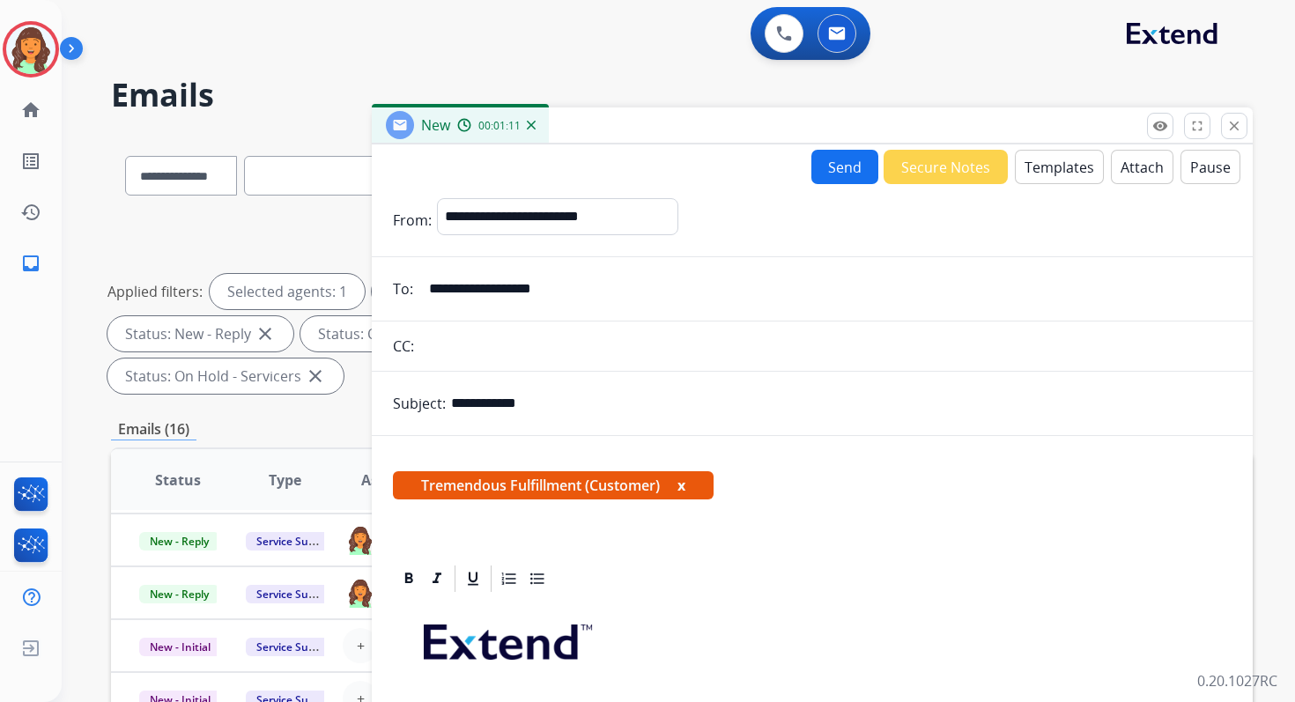
click at [834, 168] on button "Send" at bounding box center [845, 167] width 67 height 34
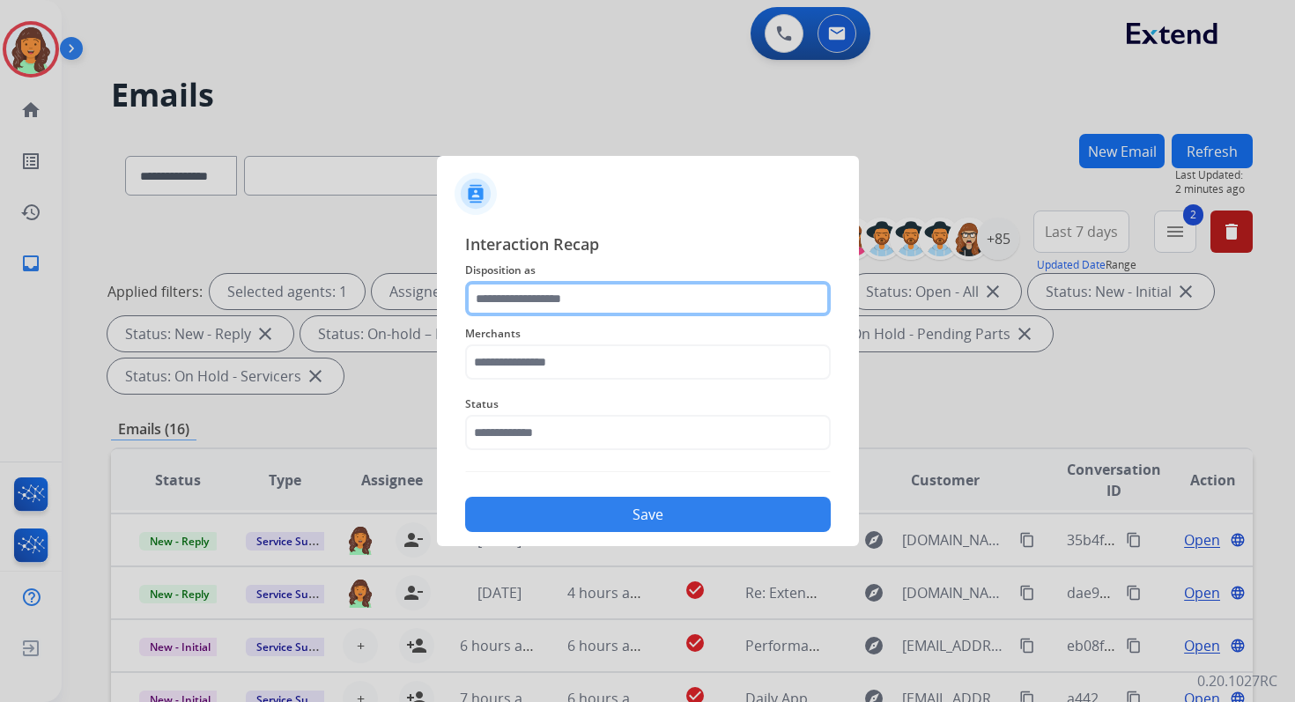
click at [514, 293] on input "text" at bounding box center [648, 298] width 366 height 35
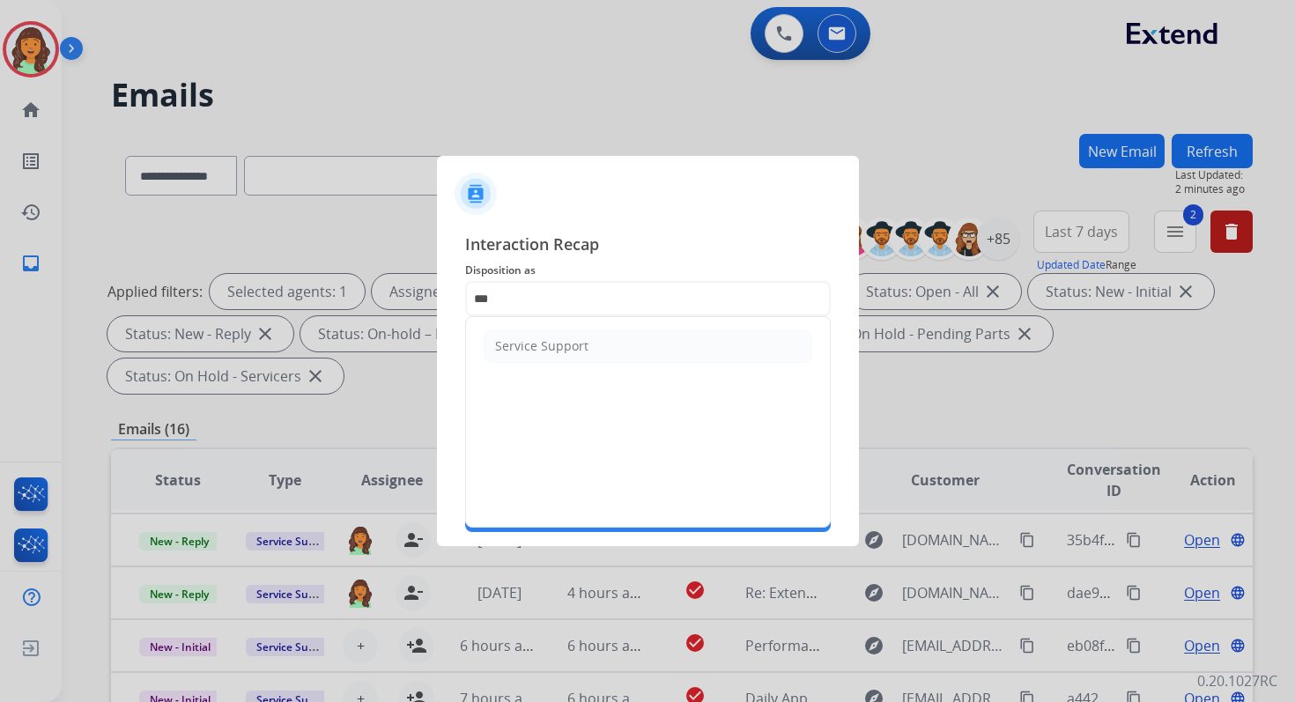
click at [516, 338] on div "Service Support" at bounding box center [541, 346] width 93 height 18
type input "**********"
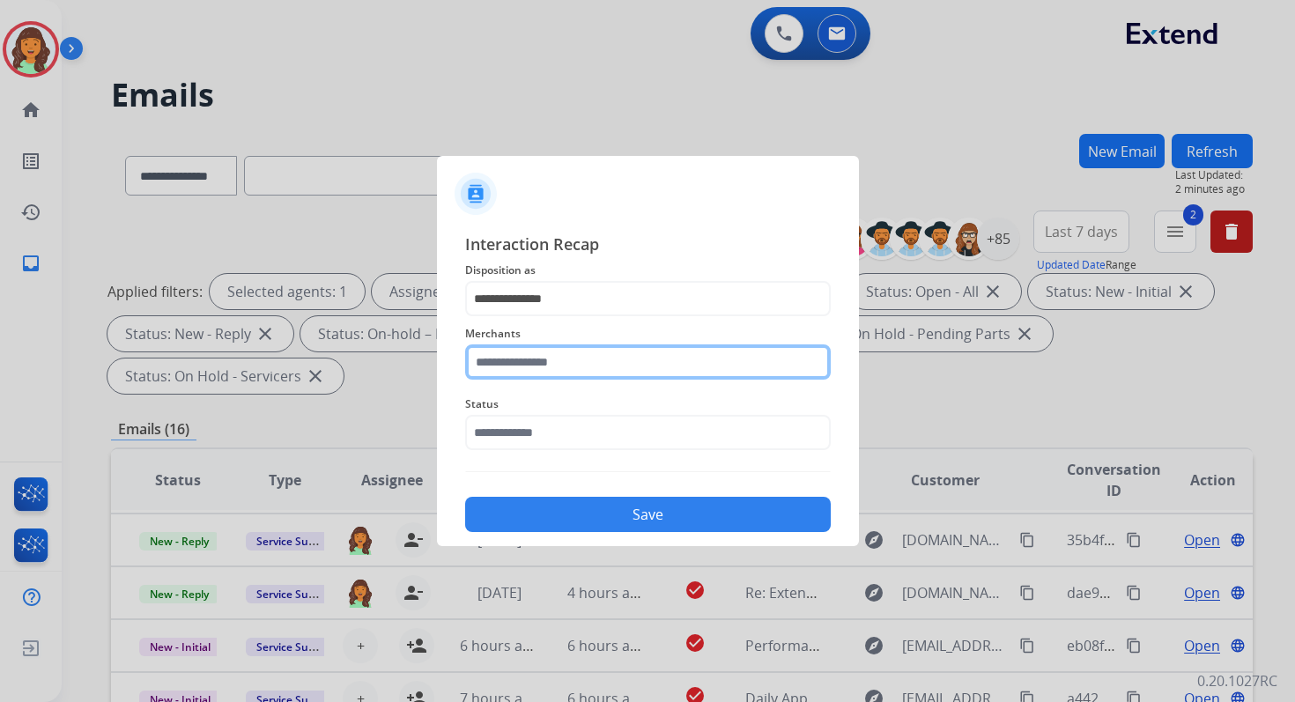
click at [522, 370] on input "text" at bounding box center [648, 362] width 366 height 35
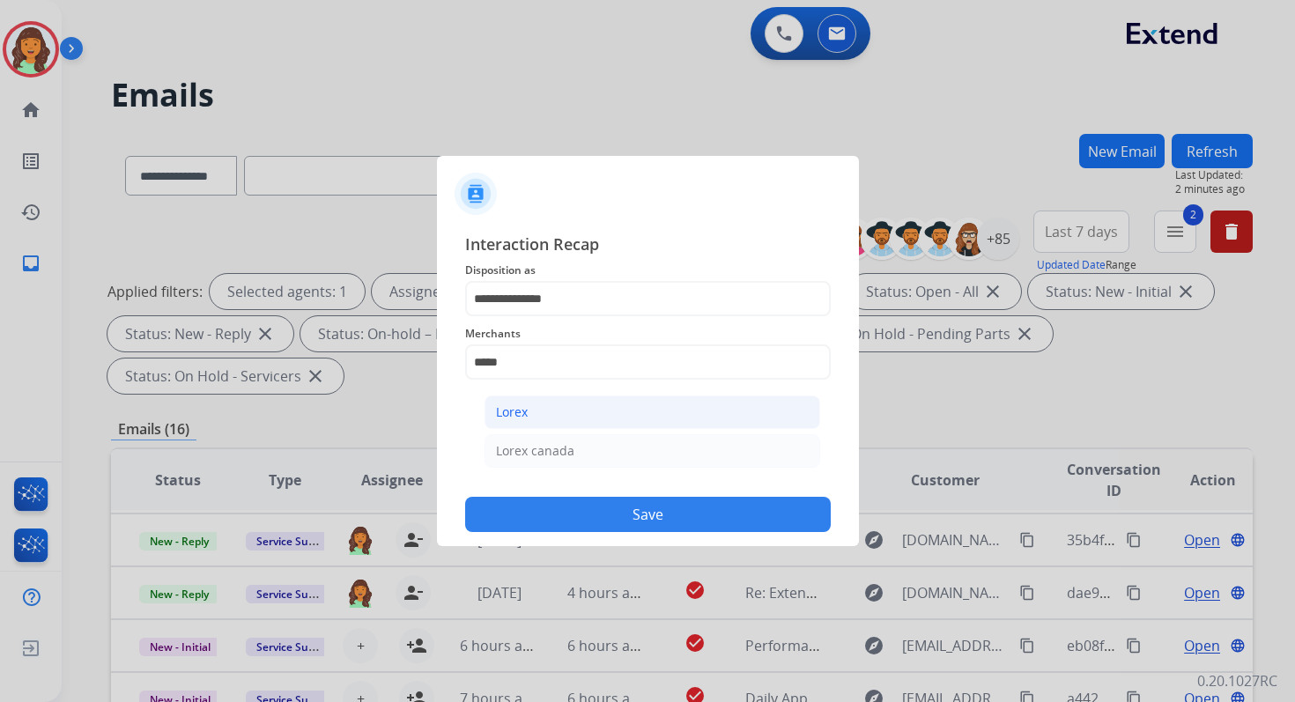
click at [524, 422] on li "Lorex" at bounding box center [653, 412] width 336 height 33
type input "*****"
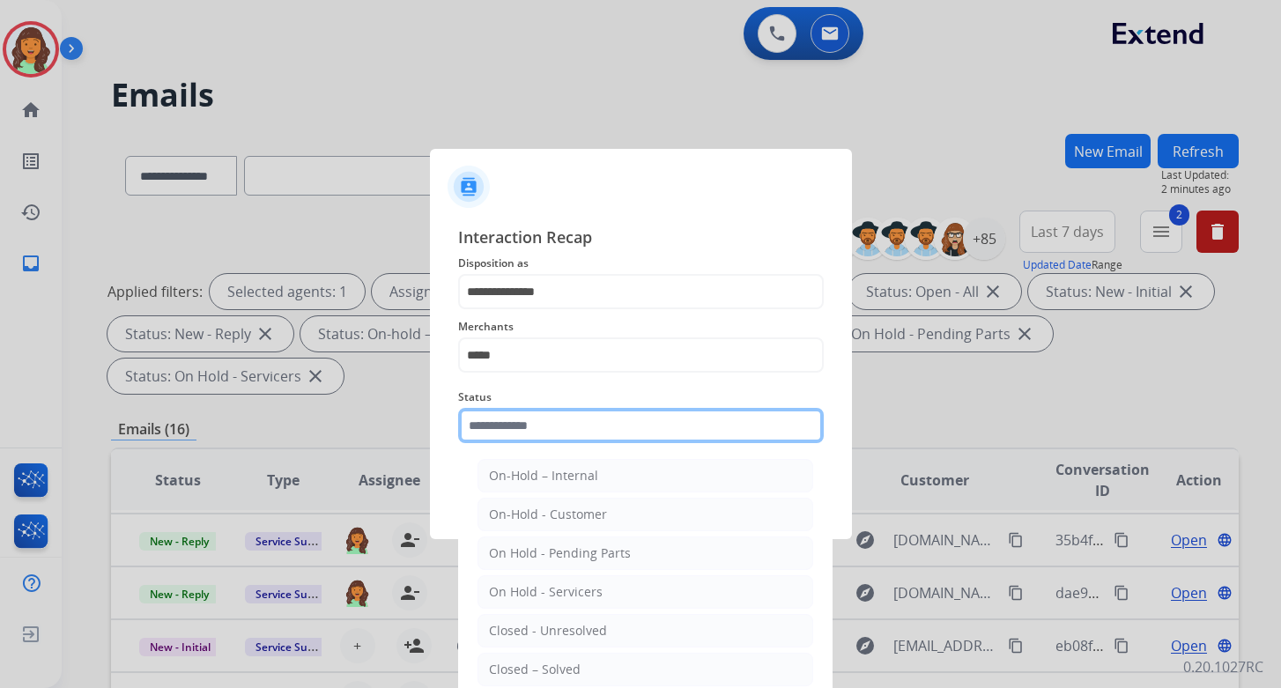
click at [525, 427] on input "text" at bounding box center [641, 425] width 366 height 35
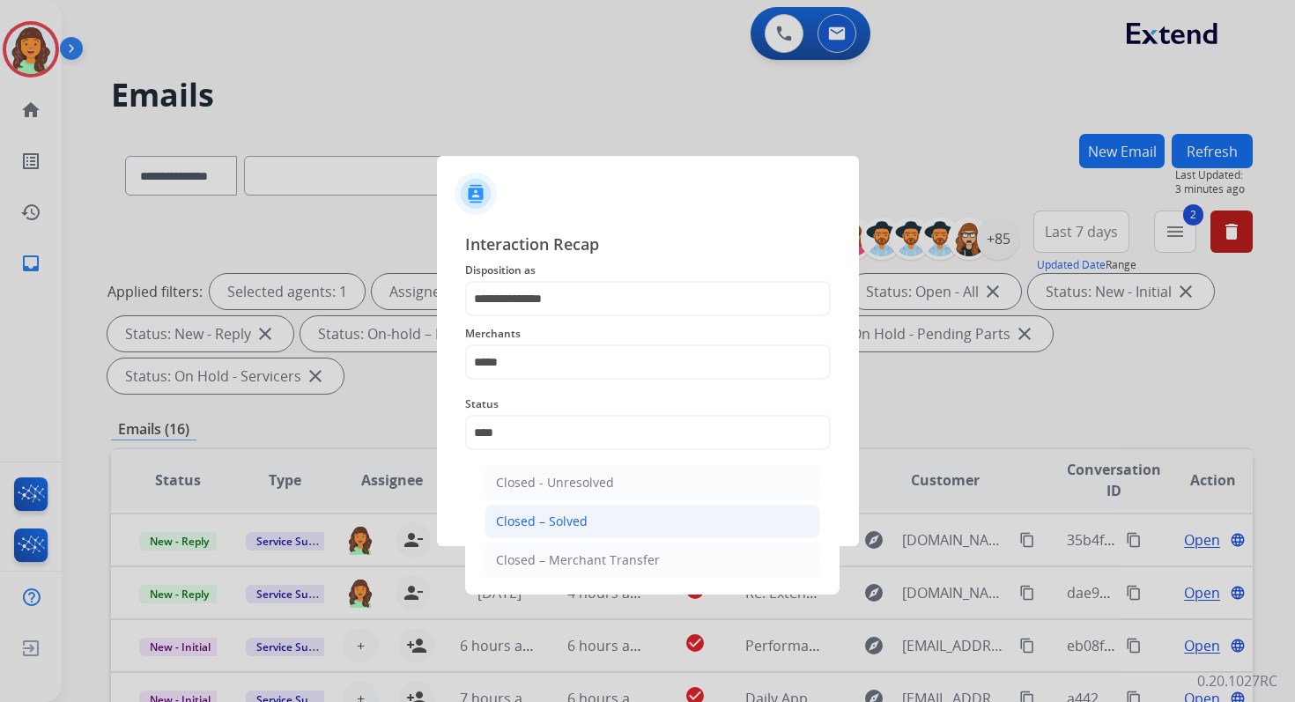
click at [560, 513] on div "Closed – Solved" at bounding box center [542, 522] width 92 height 18
type input "**********"
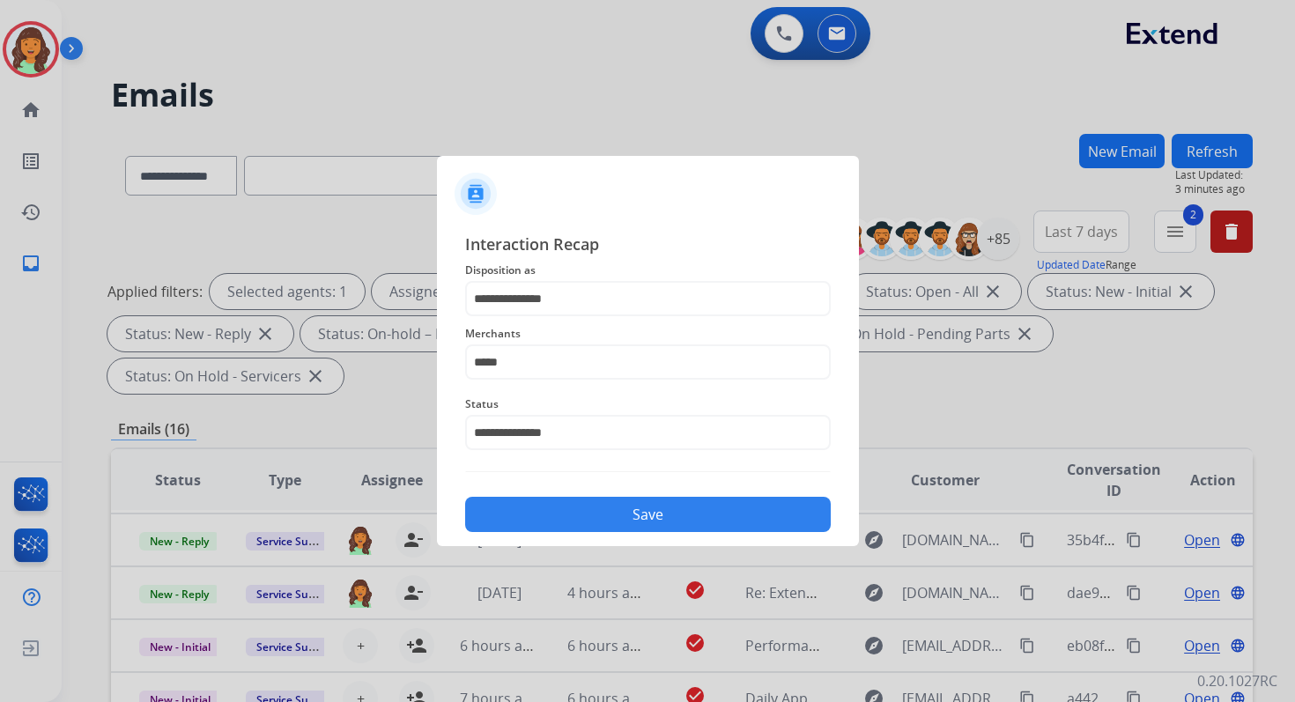
click at [565, 512] on button "Save" at bounding box center [648, 514] width 366 height 35
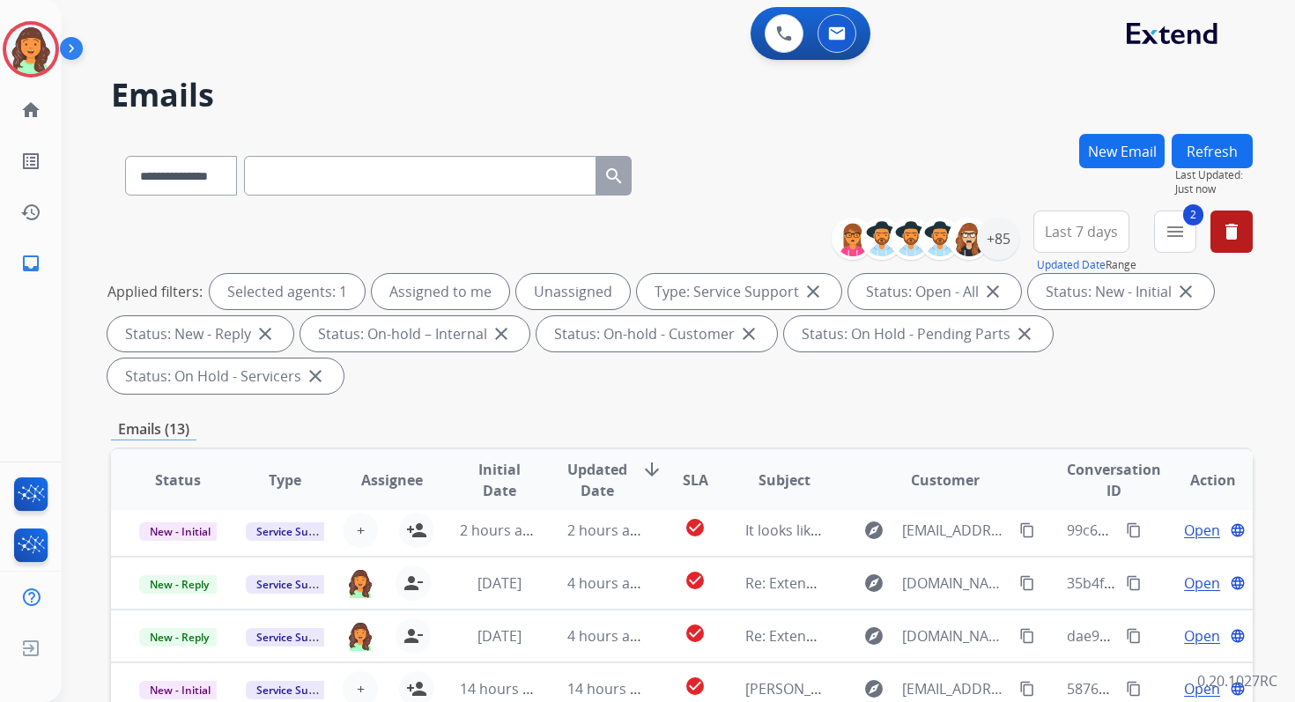
scroll to position [60, 0]
click at [1237, 243] on button "delete Clear All" at bounding box center [1232, 232] width 42 height 42
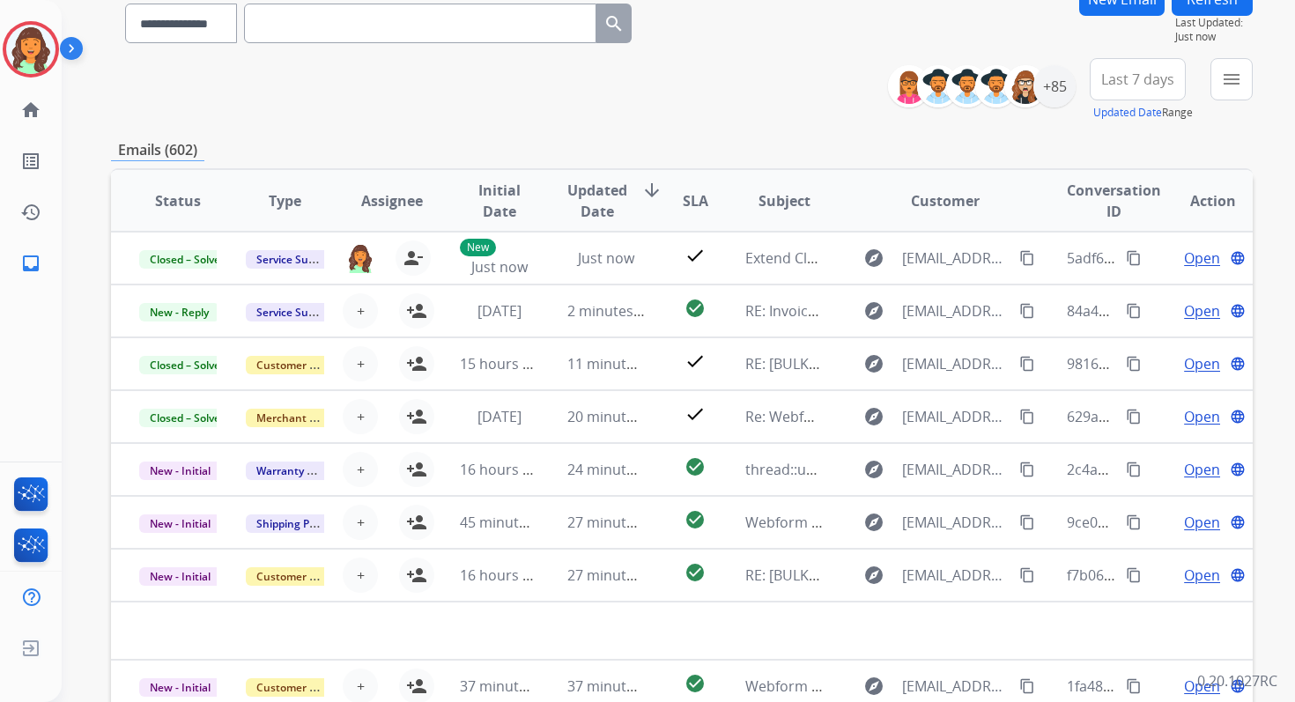
scroll to position [0, 0]
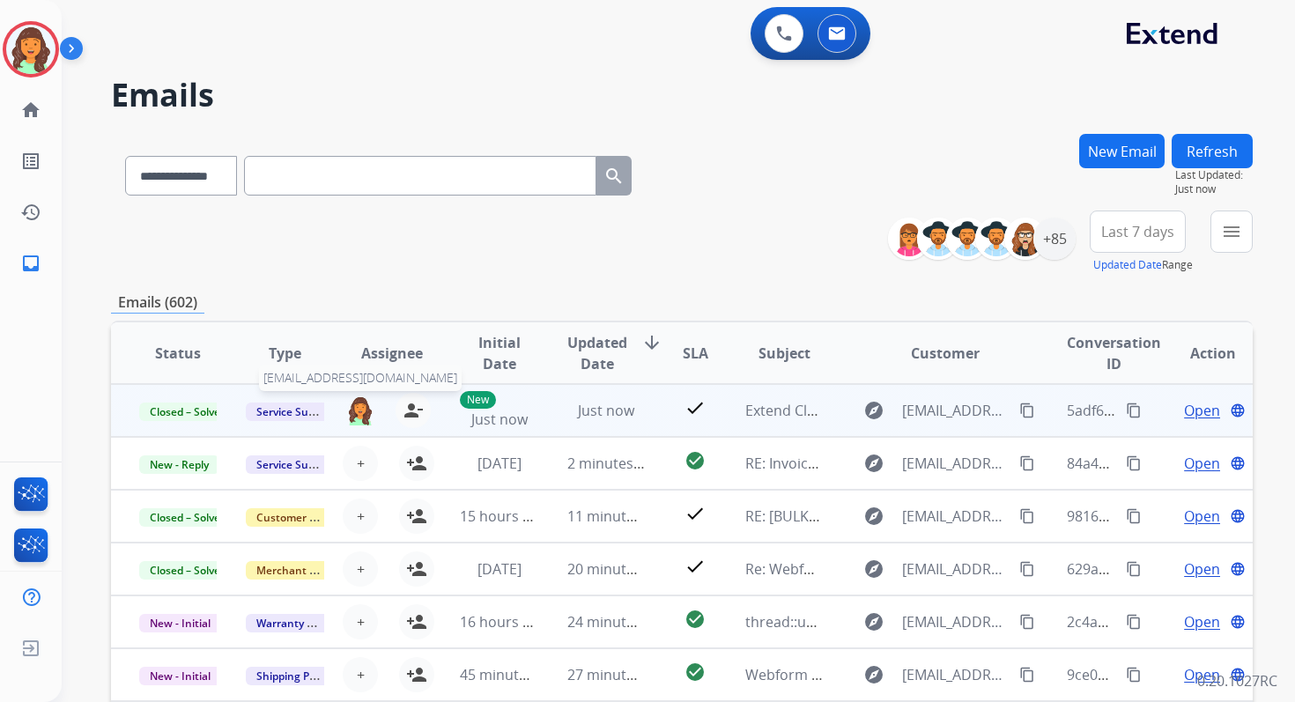
click at [357, 403] on img at bounding box center [360, 411] width 28 height 30
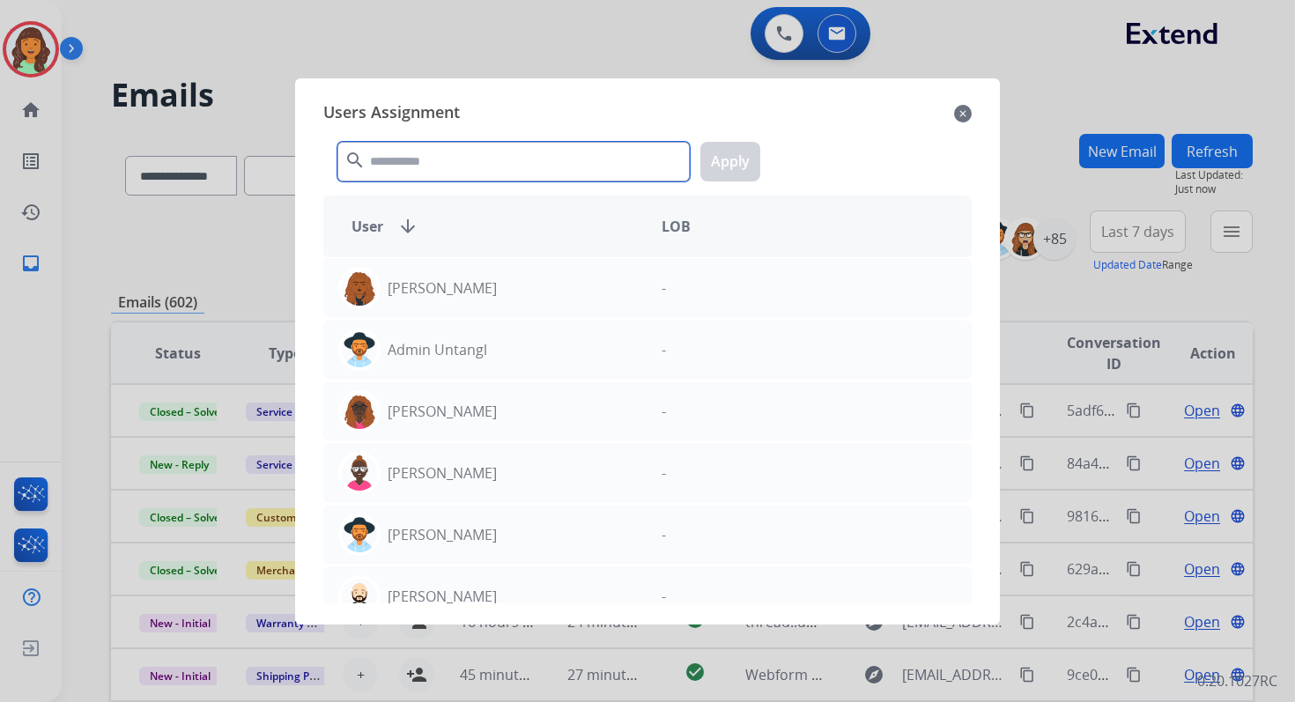
click at [425, 160] on input "text" at bounding box center [513, 162] width 352 height 40
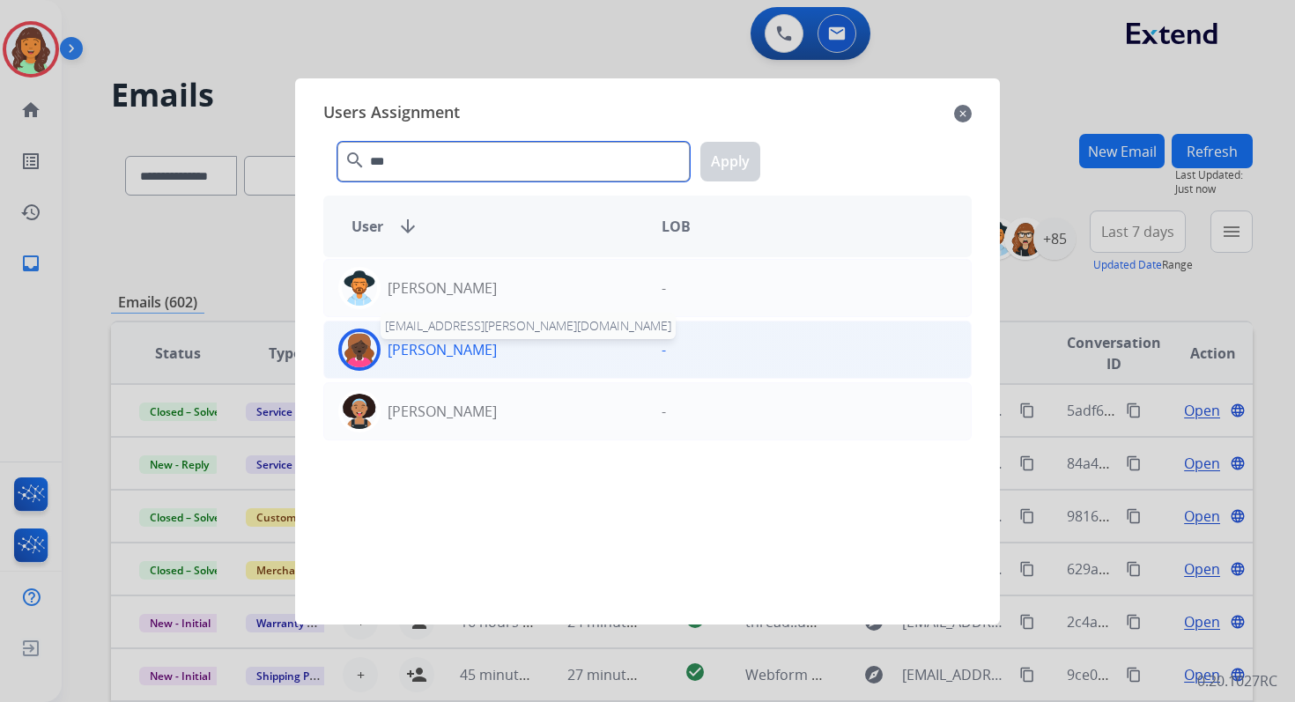
type input "***"
click at [469, 349] on p "[PERSON_NAME]" at bounding box center [442, 349] width 109 height 21
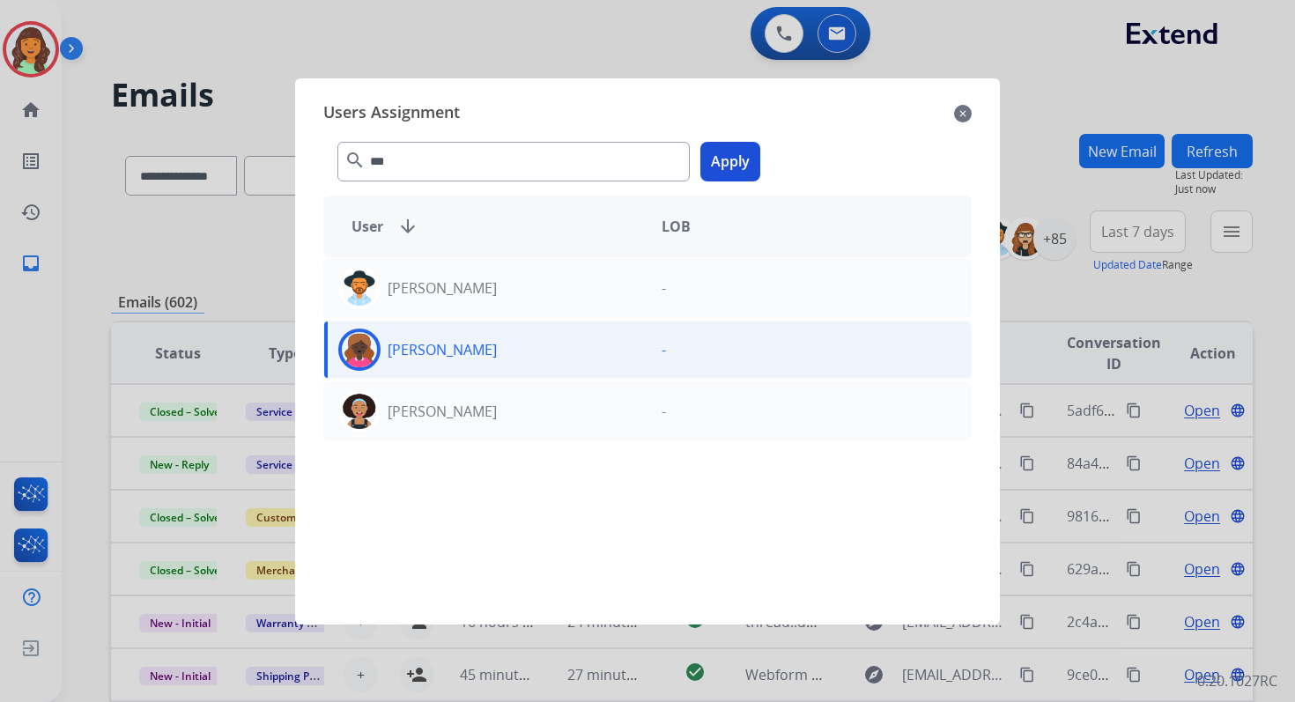
click at [749, 158] on button "Apply" at bounding box center [731, 162] width 60 height 40
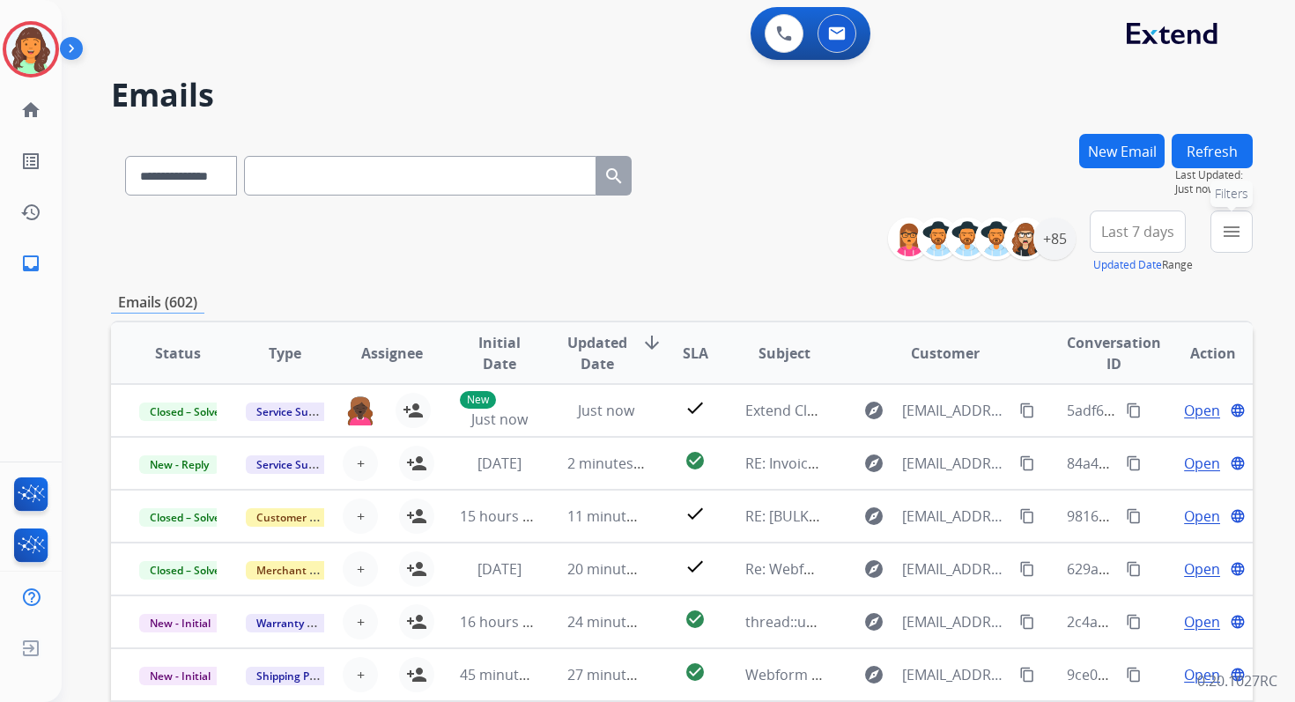
click at [1236, 229] on mat-icon "menu" at bounding box center [1231, 231] width 21 height 21
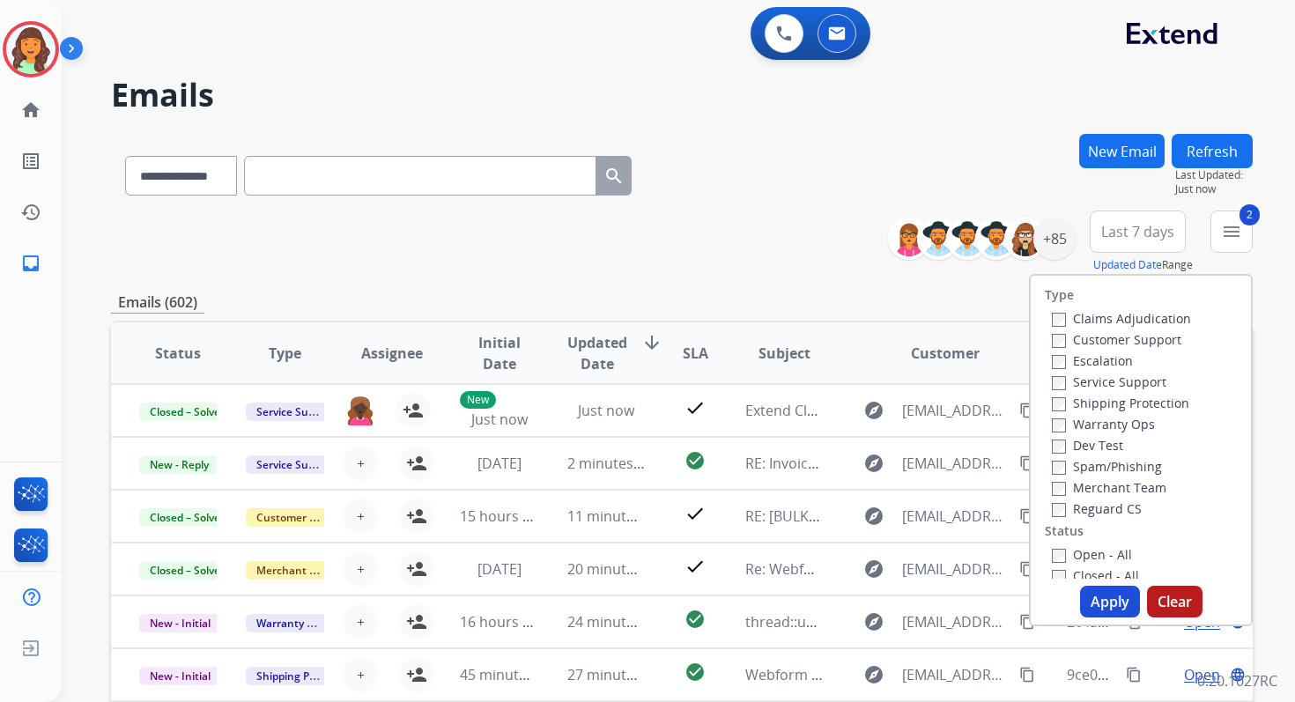
click at [1094, 601] on button "Apply" at bounding box center [1110, 602] width 60 height 32
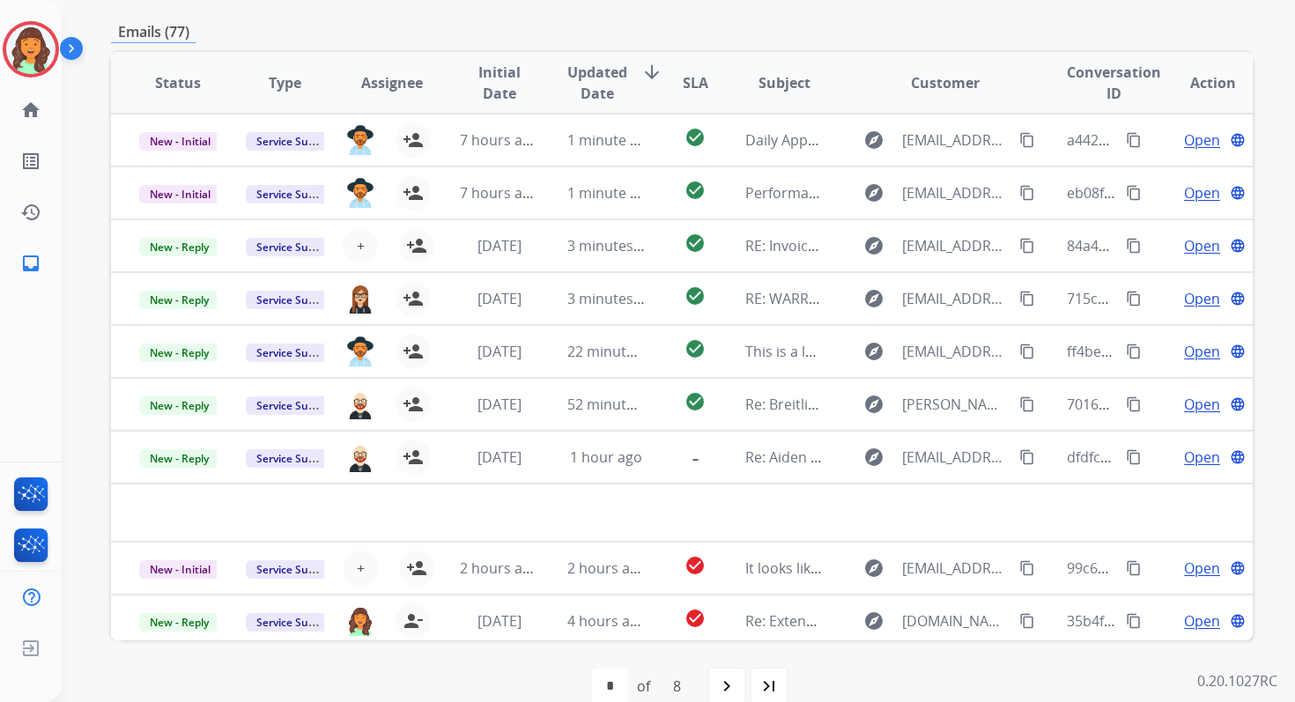
scroll to position [385, 0]
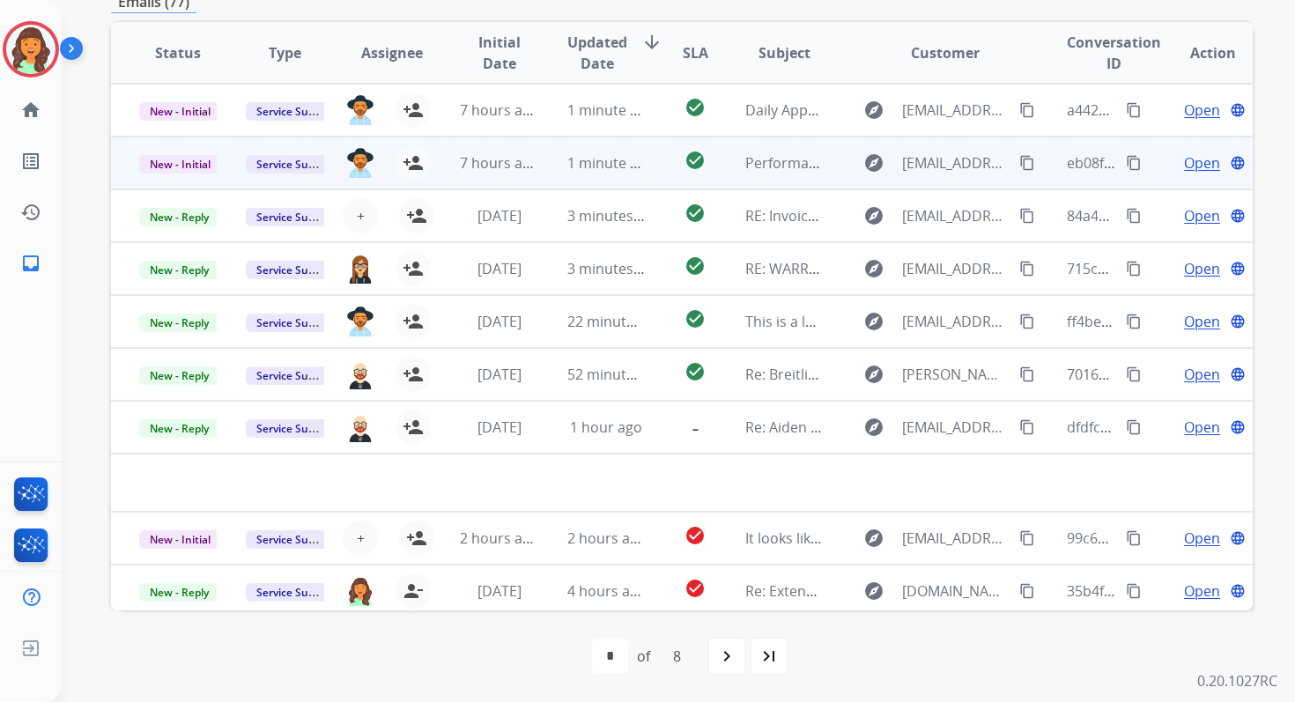
click at [514, 176] on td "7 hours ago" at bounding box center [485, 163] width 107 height 53
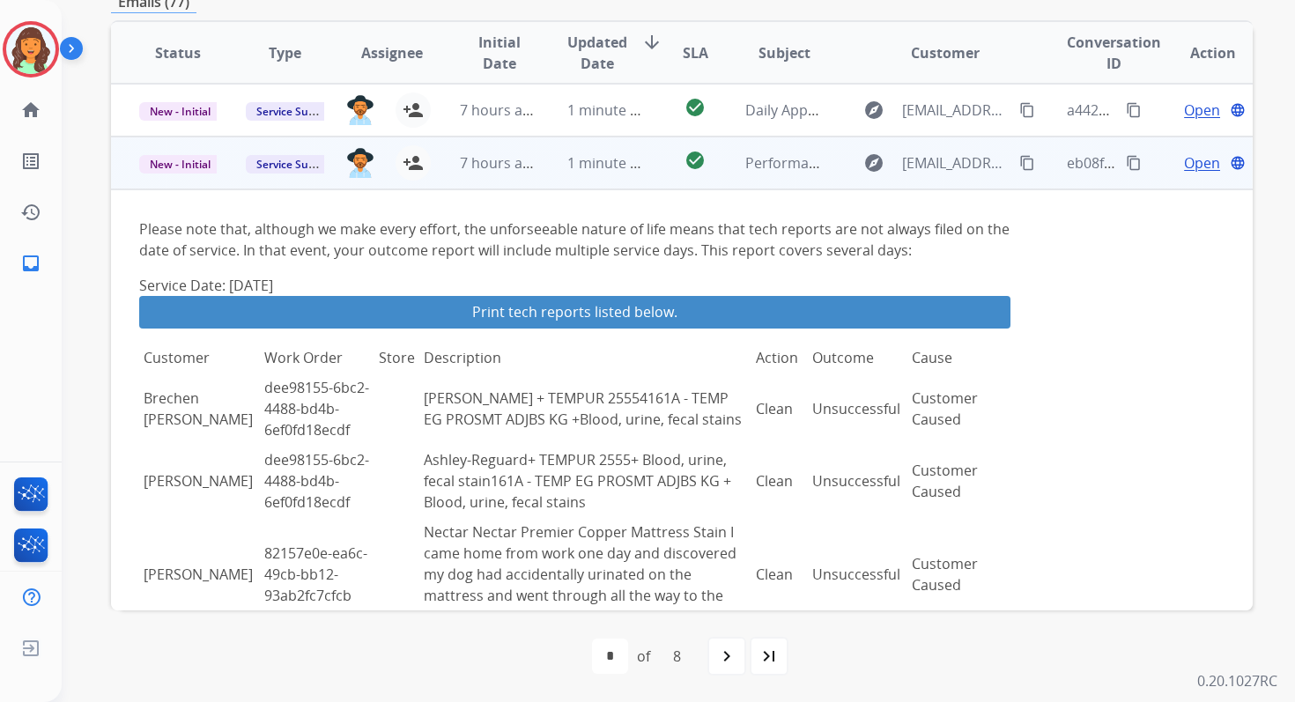
scroll to position [53, 0]
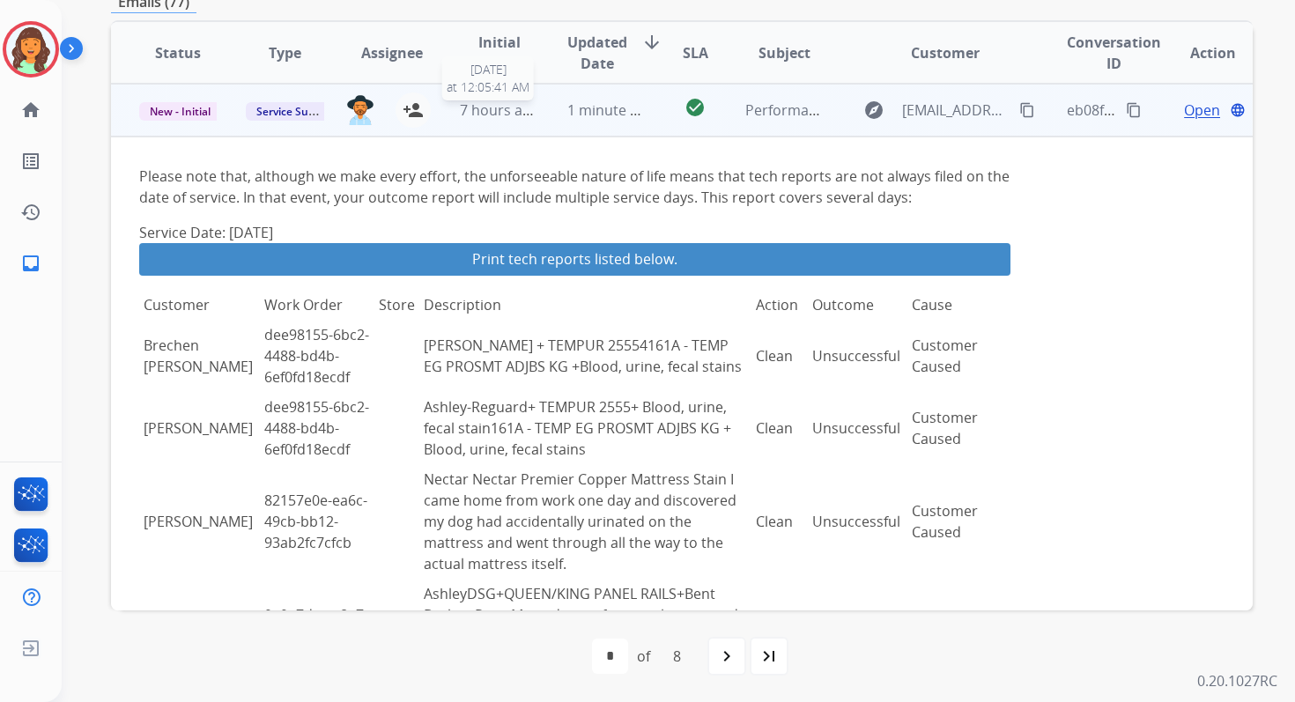
click at [530, 103] on span "7 hours ago" at bounding box center [499, 109] width 79 height 19
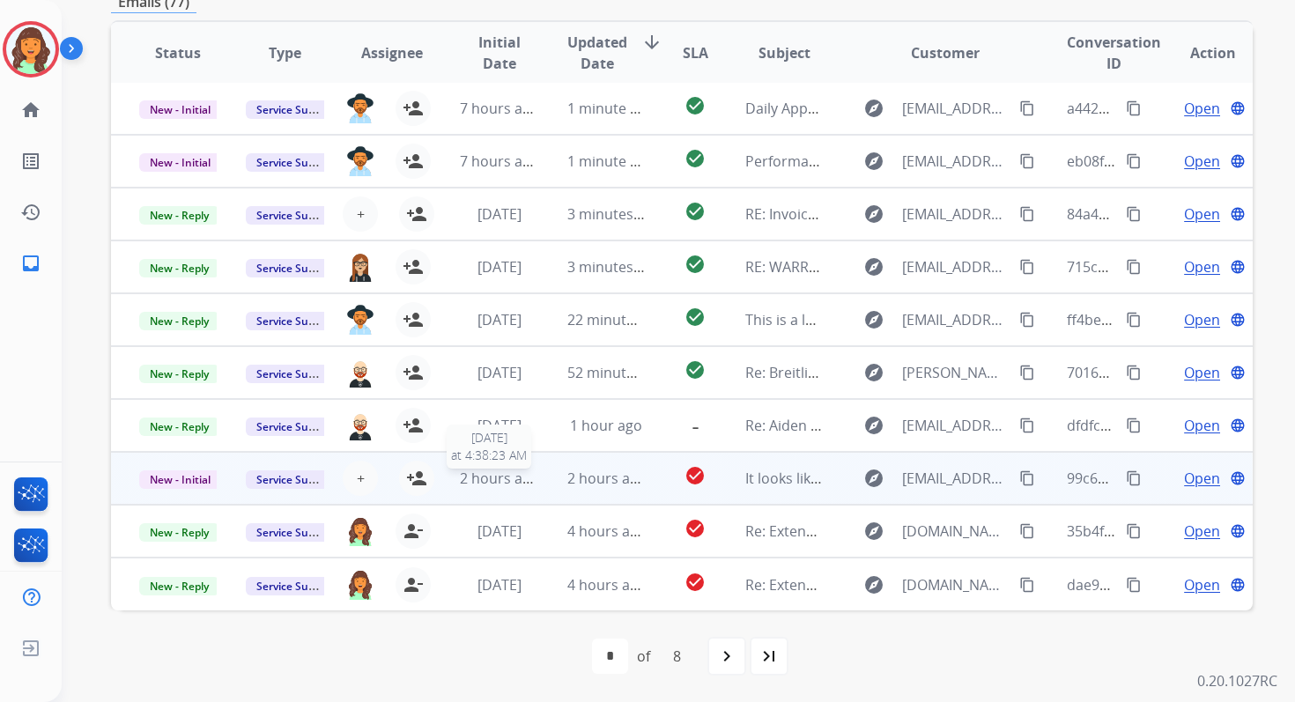
click at [479, 477] on span "2 hours ago" at bounding box center [499, 478] width 79 height 19
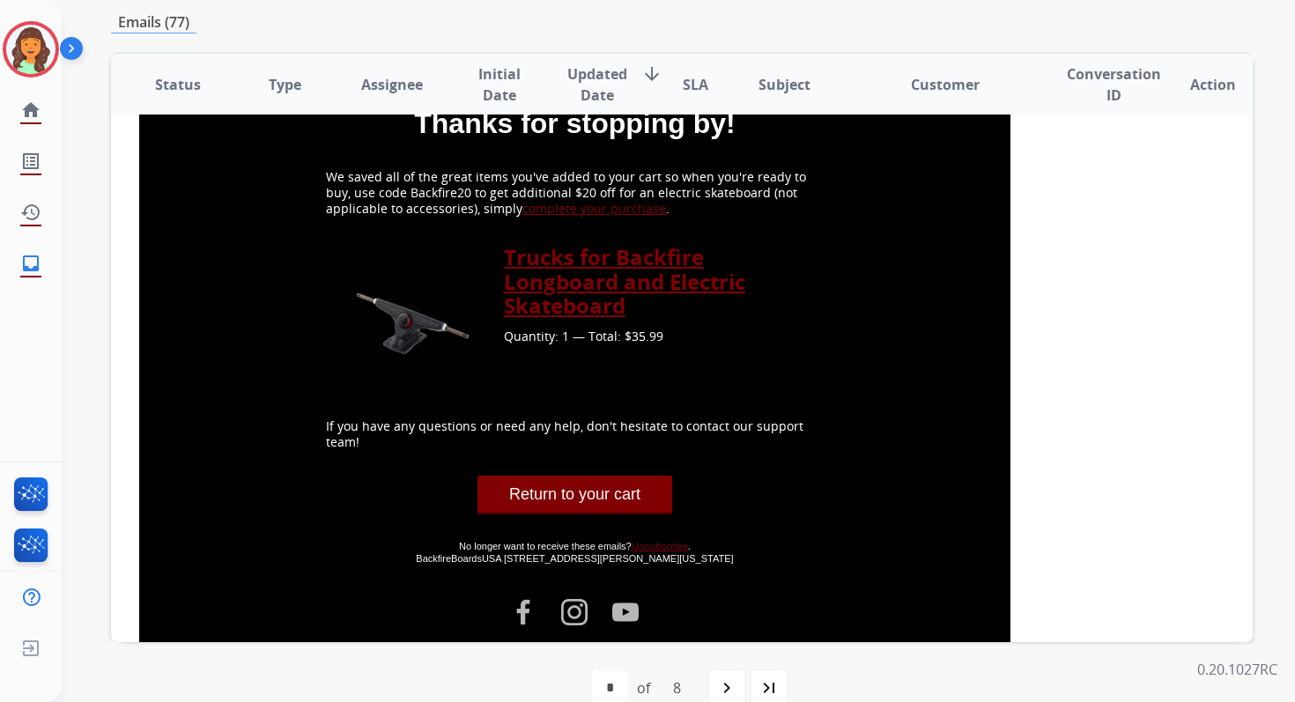
scroll to position [744, 0]
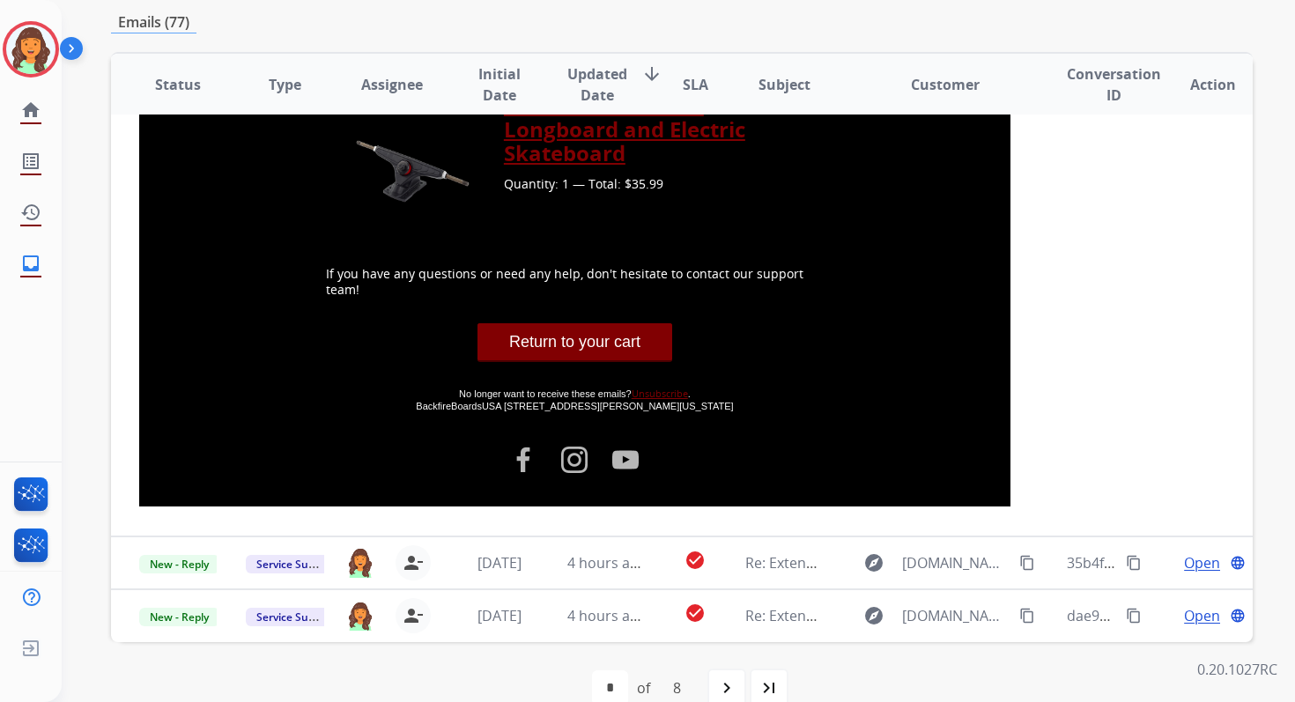
click at [669, 391] on link "Unsubscribe" at bounding box center [660, 393] width 56 height 13
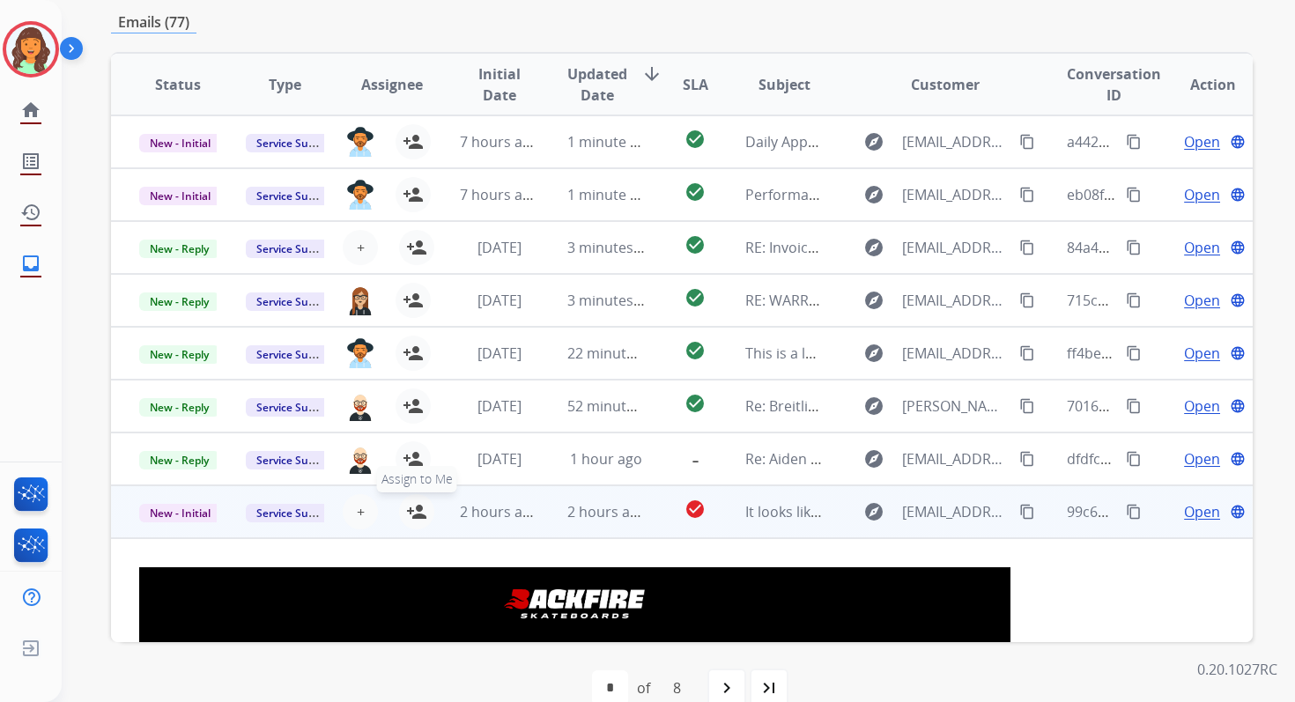
click at [412, 508] on mat-icon "person_add" at bounding box center [416, 511] width 21 height 21
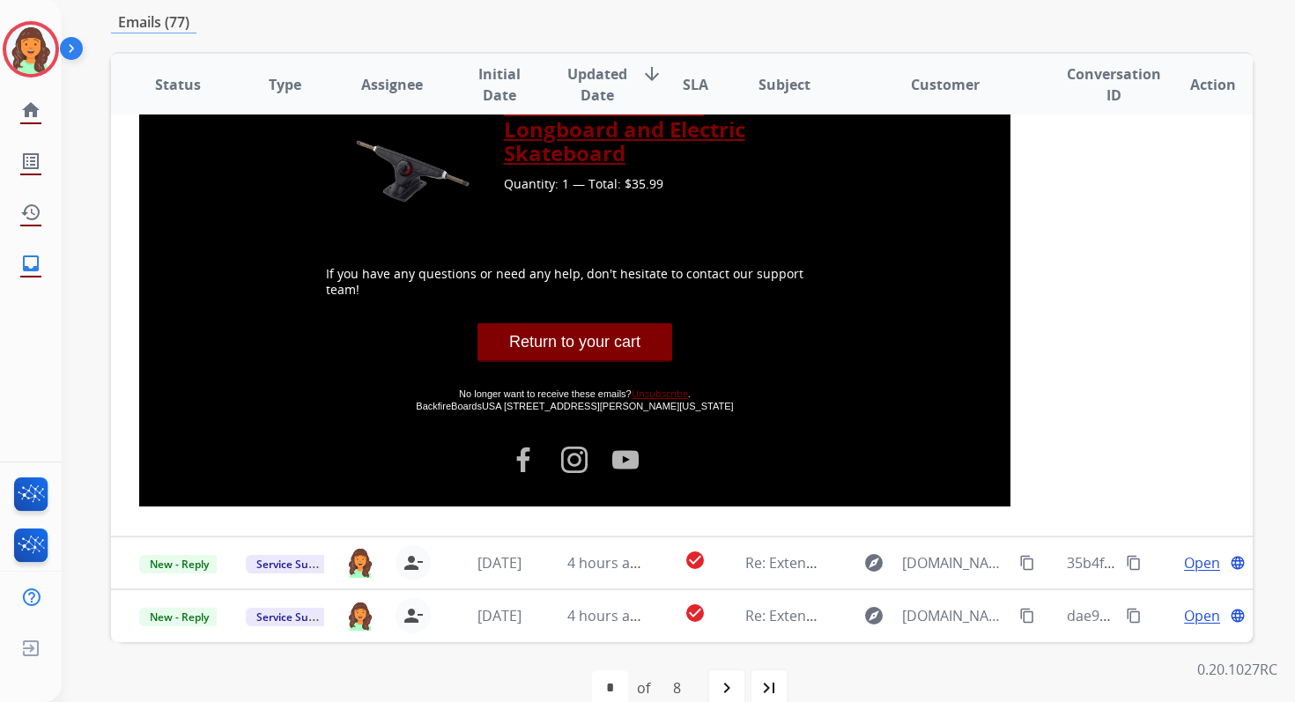
scroll to position [417, 0]
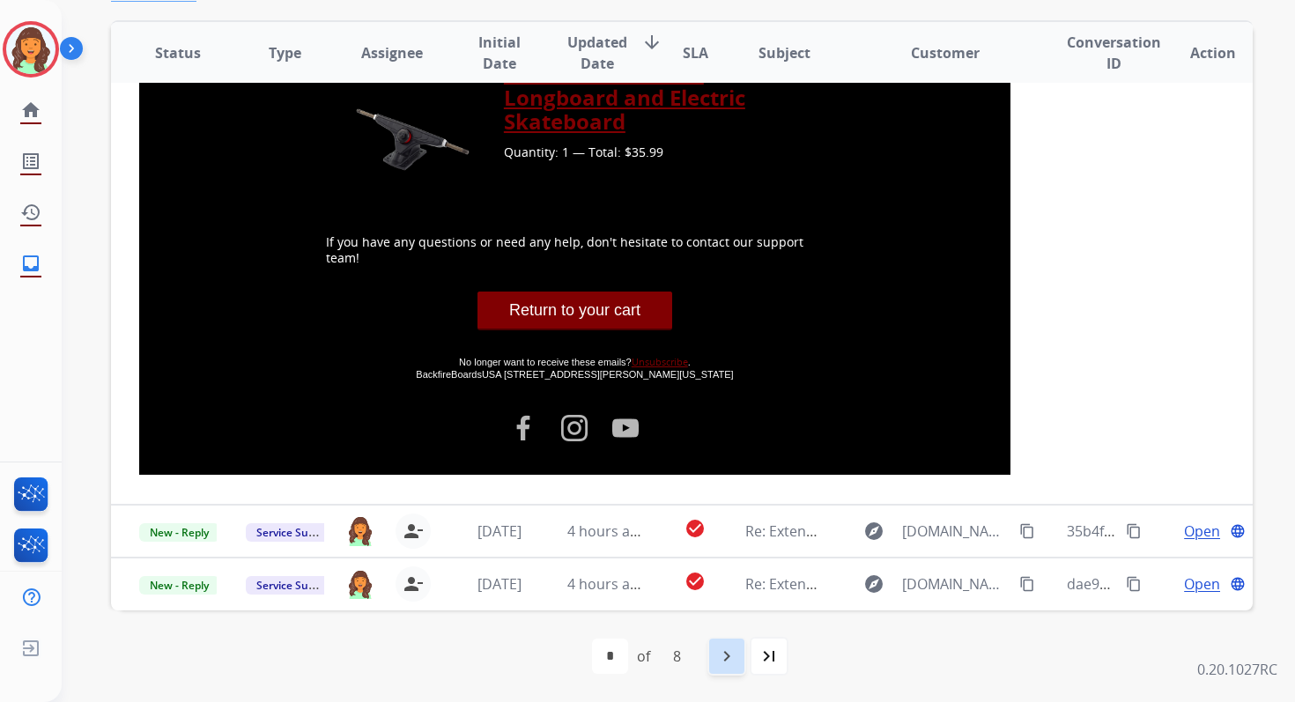
click at [727, 656] on mat-icon "navigate_next" at bounding box center [726, 656] width 21 height 21
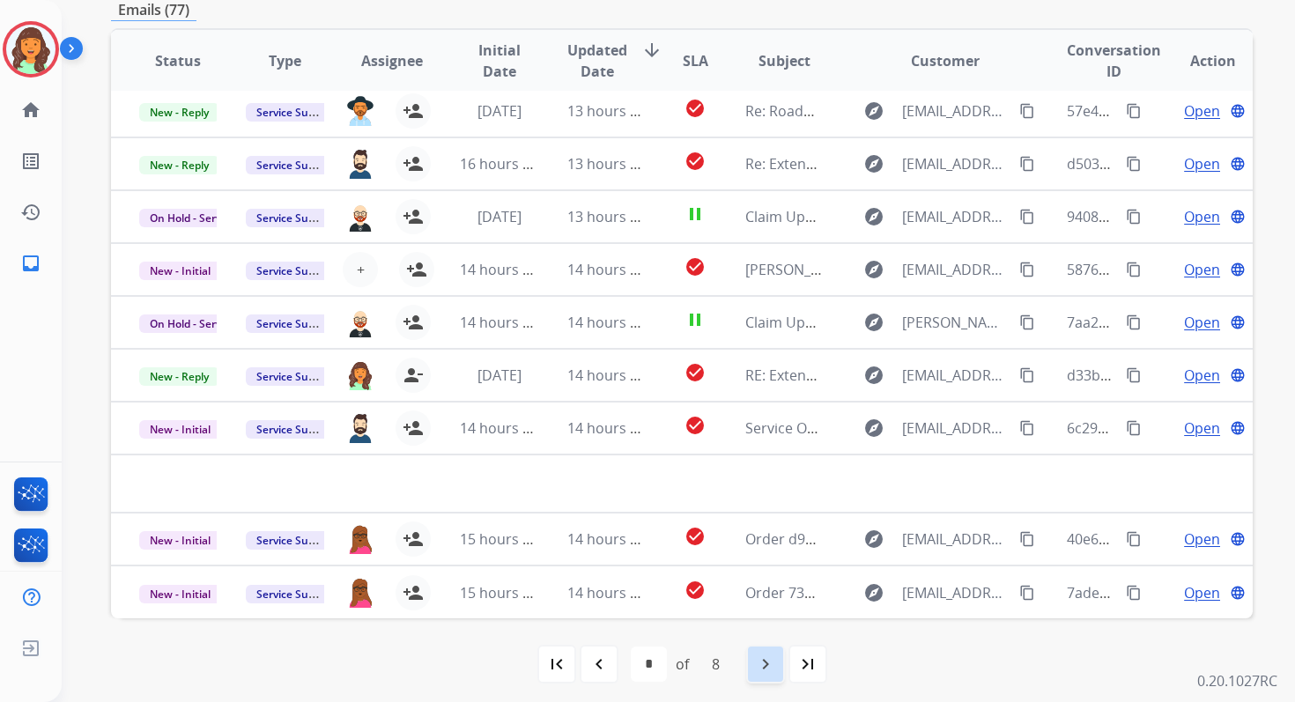
scroll to position [385, 0]
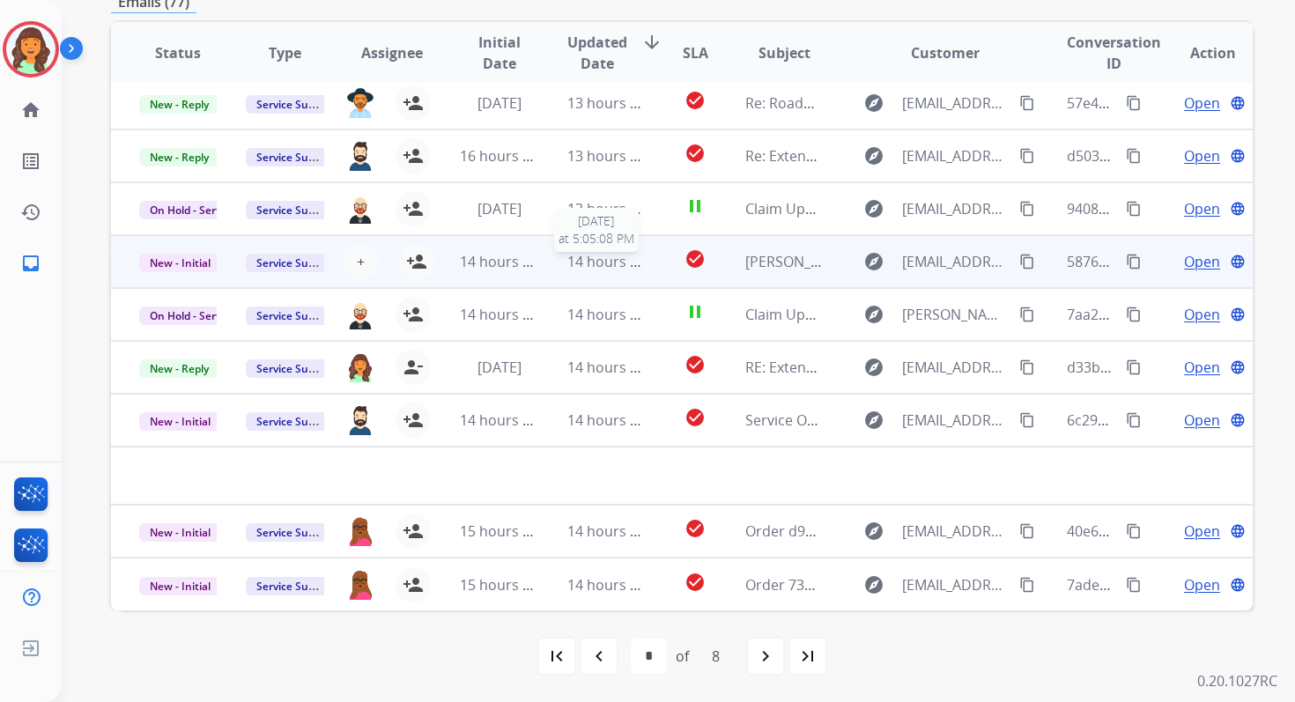
click at [630, 254] on span "14 hours ago" at bounding box center [610, 261] width 87 height 19
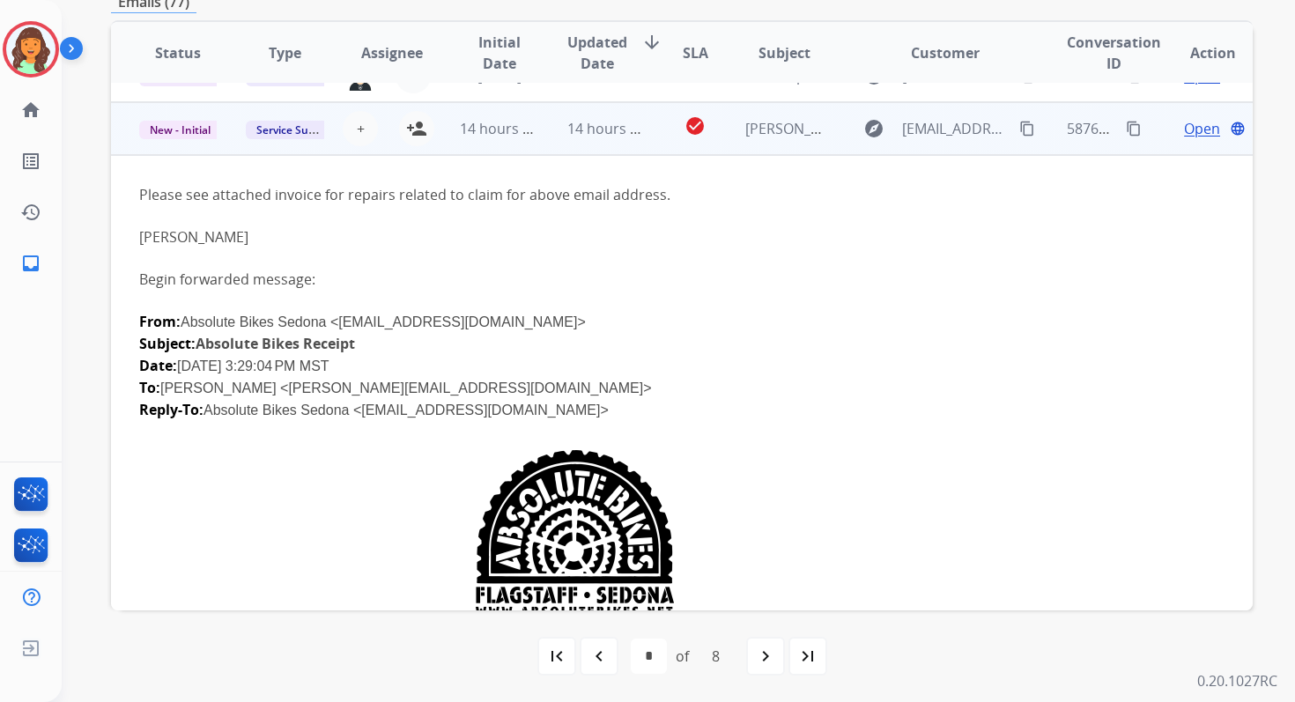
scroll to position [211, 0]
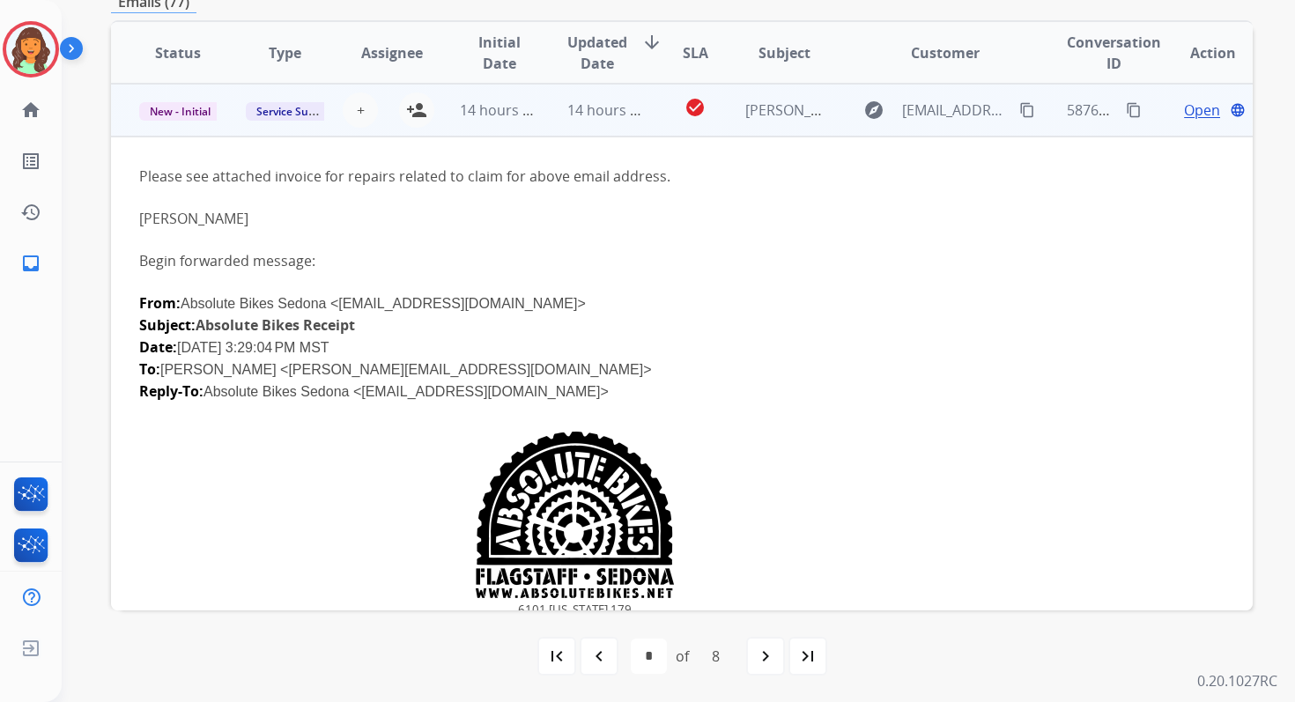
click at [605, 119] on div "14 hours ago" at bounding box center [606, 110] width 78 height 21
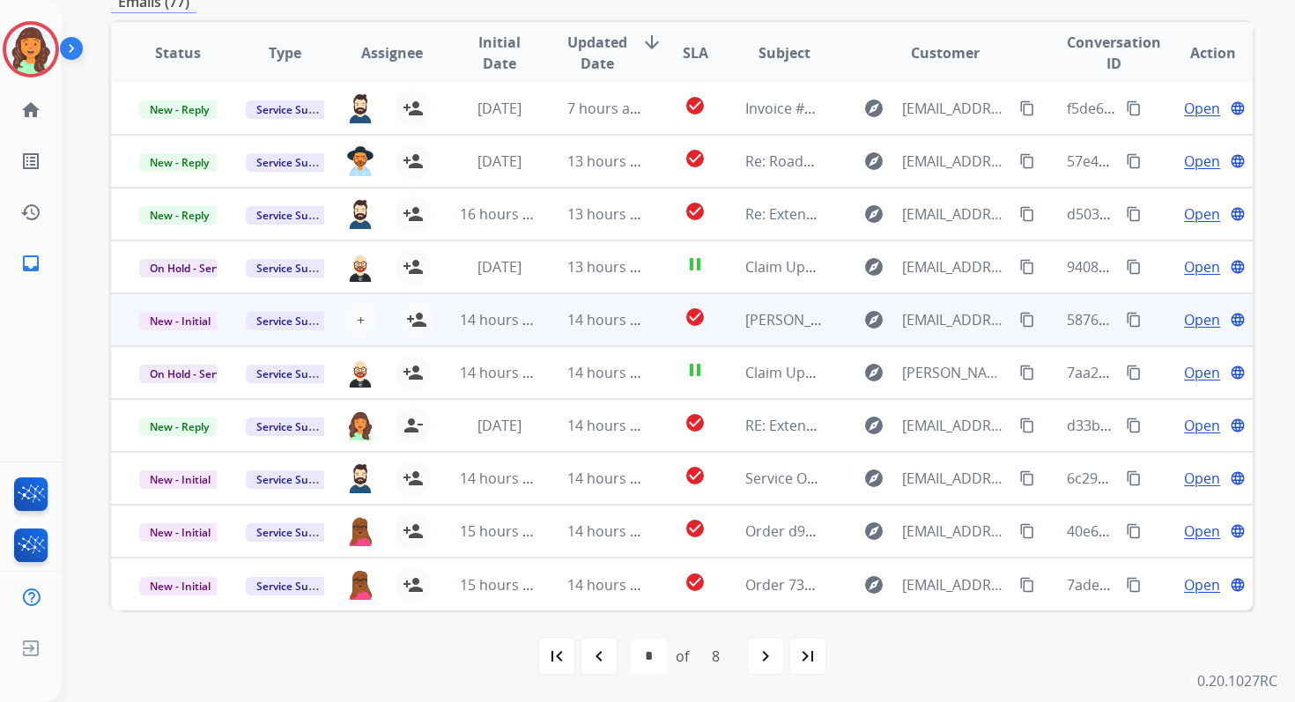
scroll to position [2, 0]
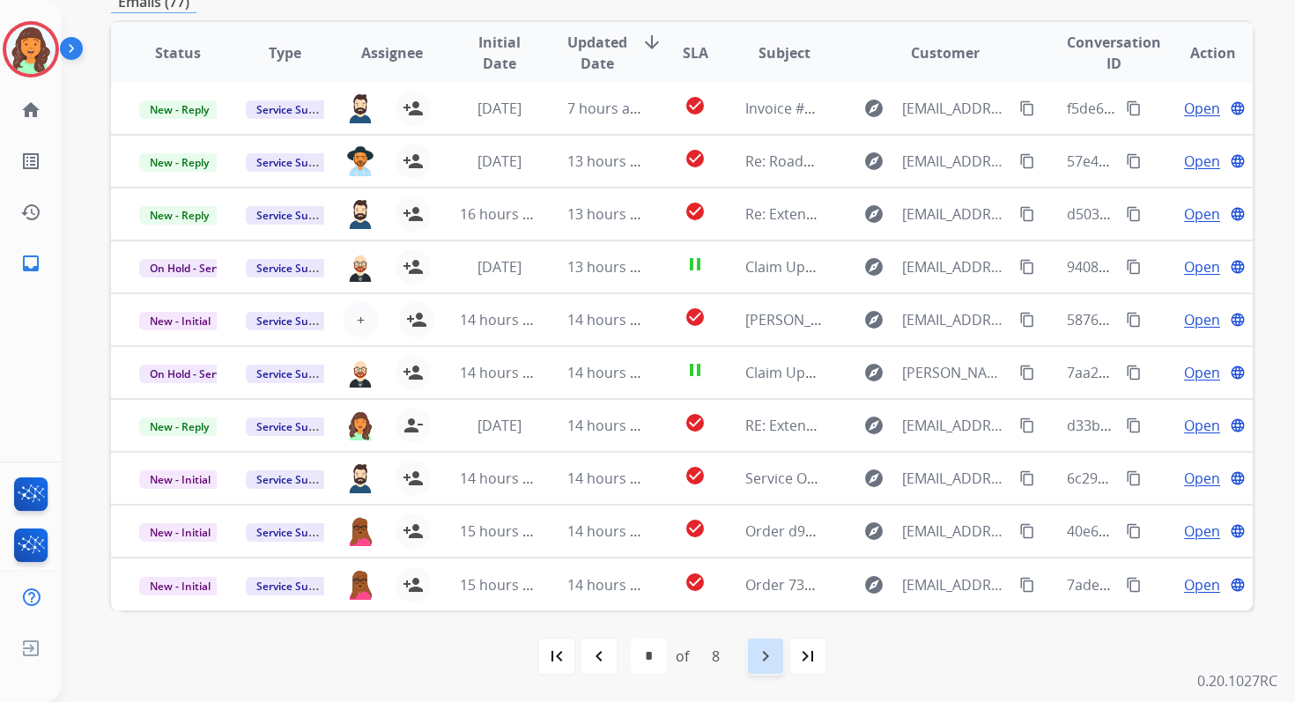
click at [775, 649] on mat-icon "navigate_next" at bounding box center [765, 656] width 21 height 21
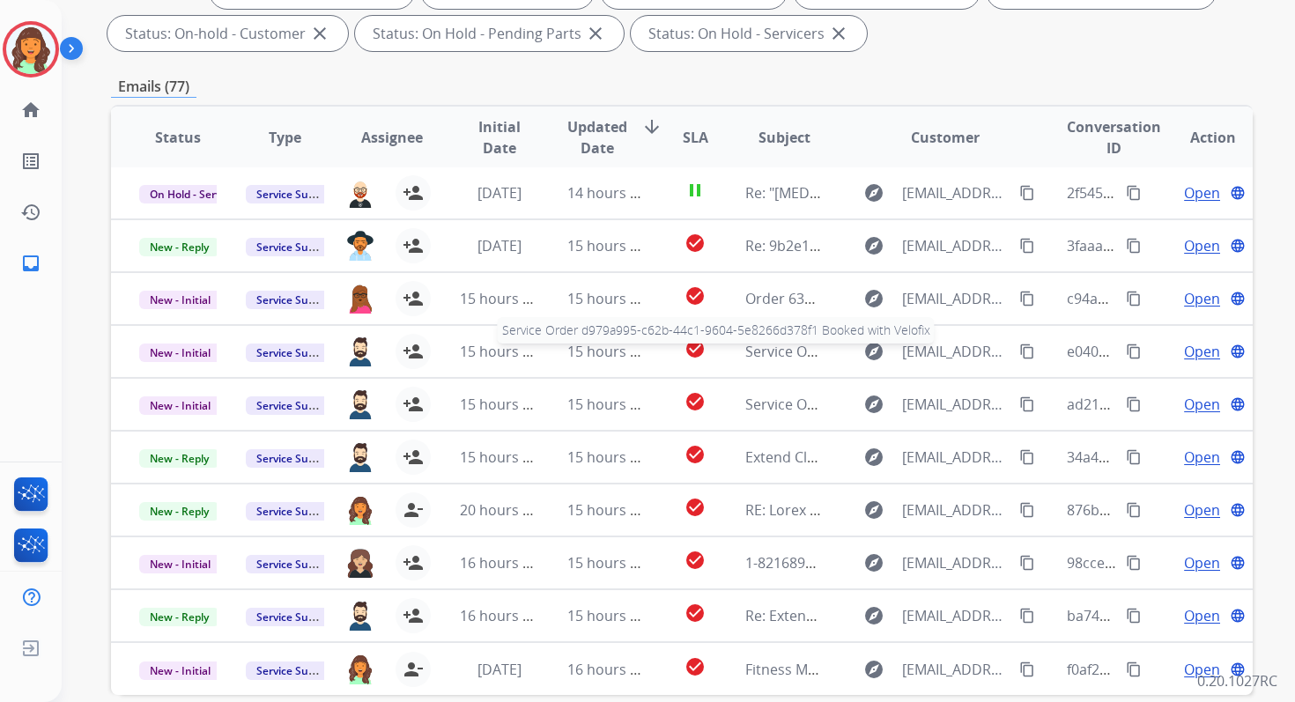
scroll to position [385, 0]
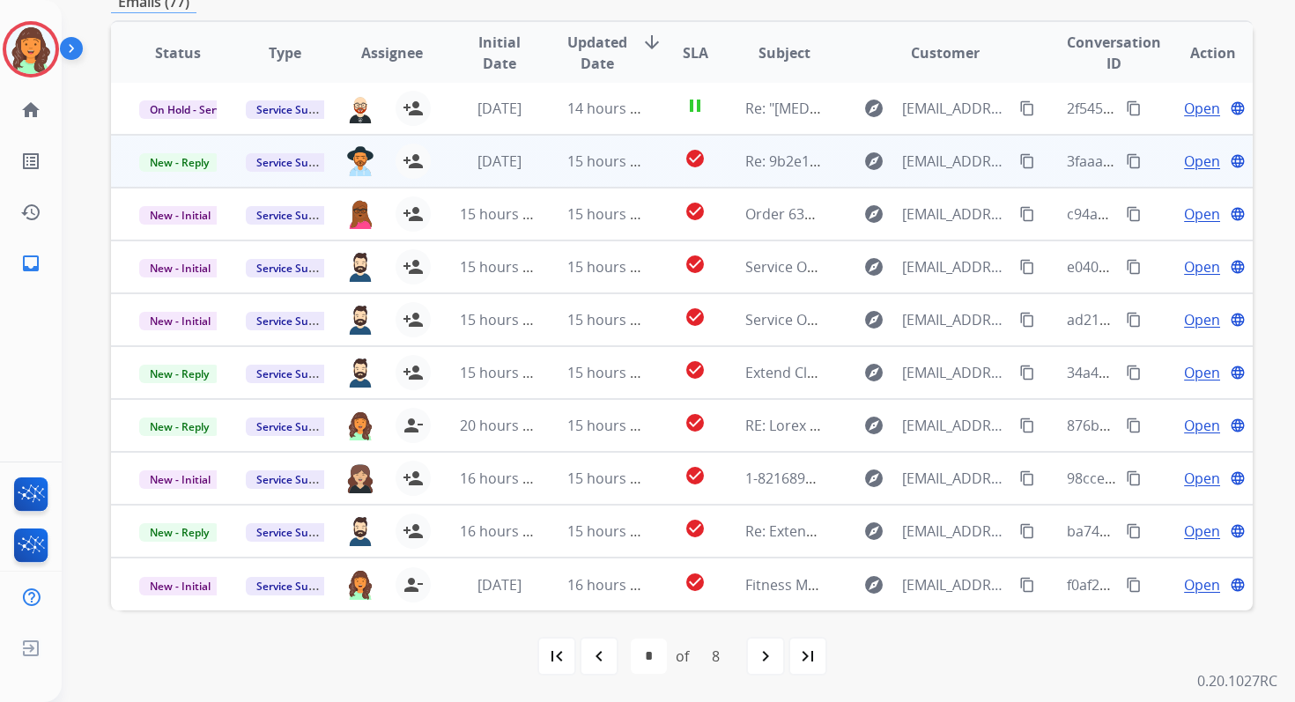
click at [452, 171] on td "[DATE]" at bounding box center [485, 161] width 107 height 53
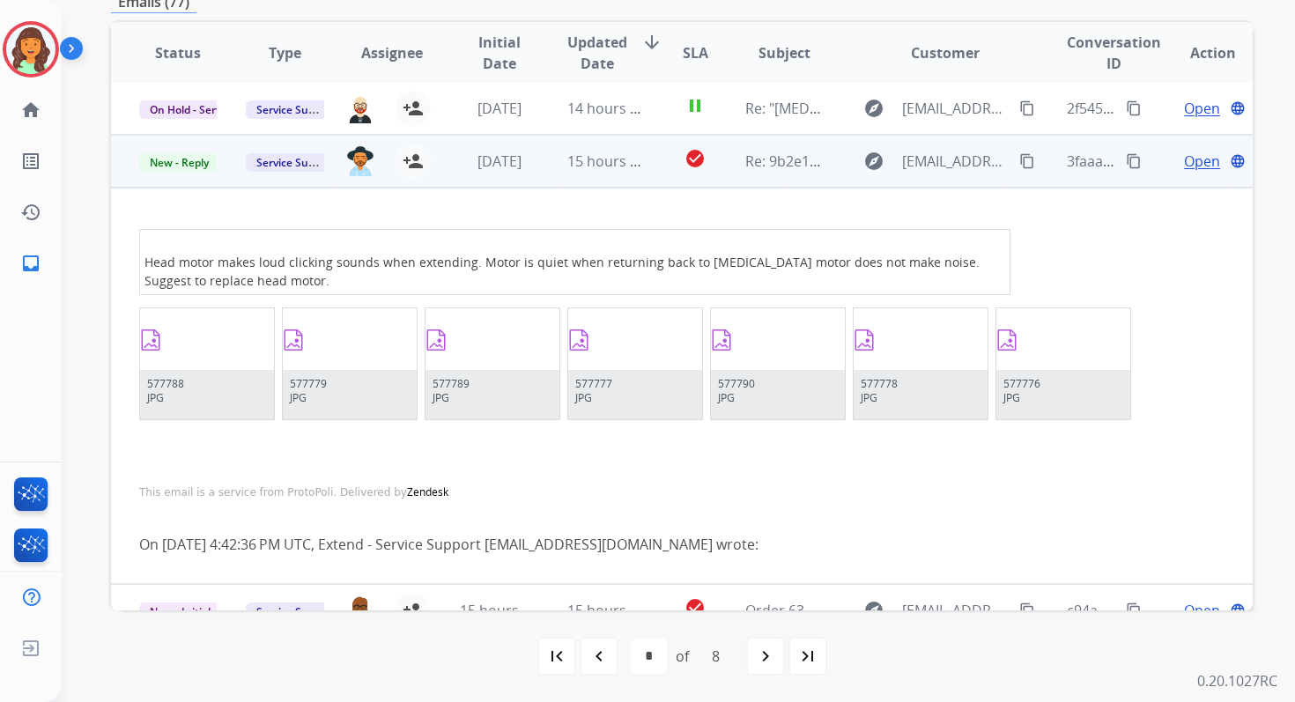
scroll to position [53, 0]
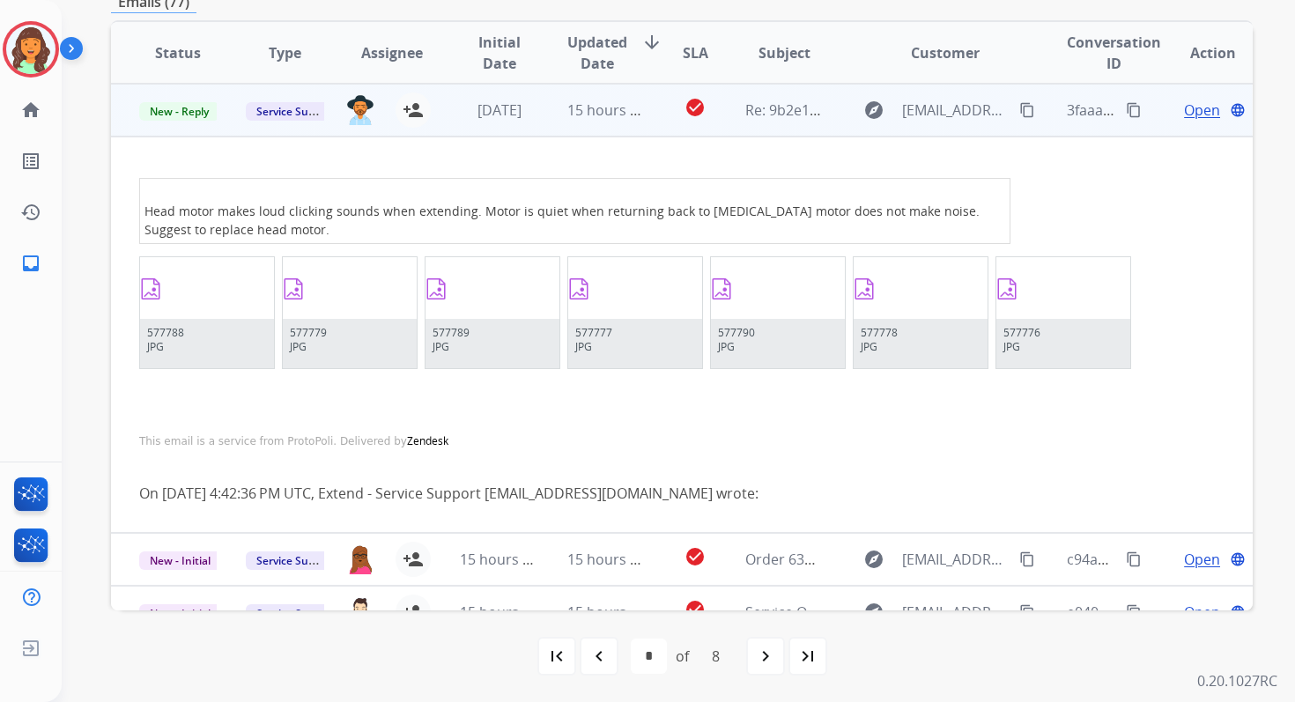
click at [508, 120] on div "[DATE]" at bounding box center [499, 110] width 78 height 21
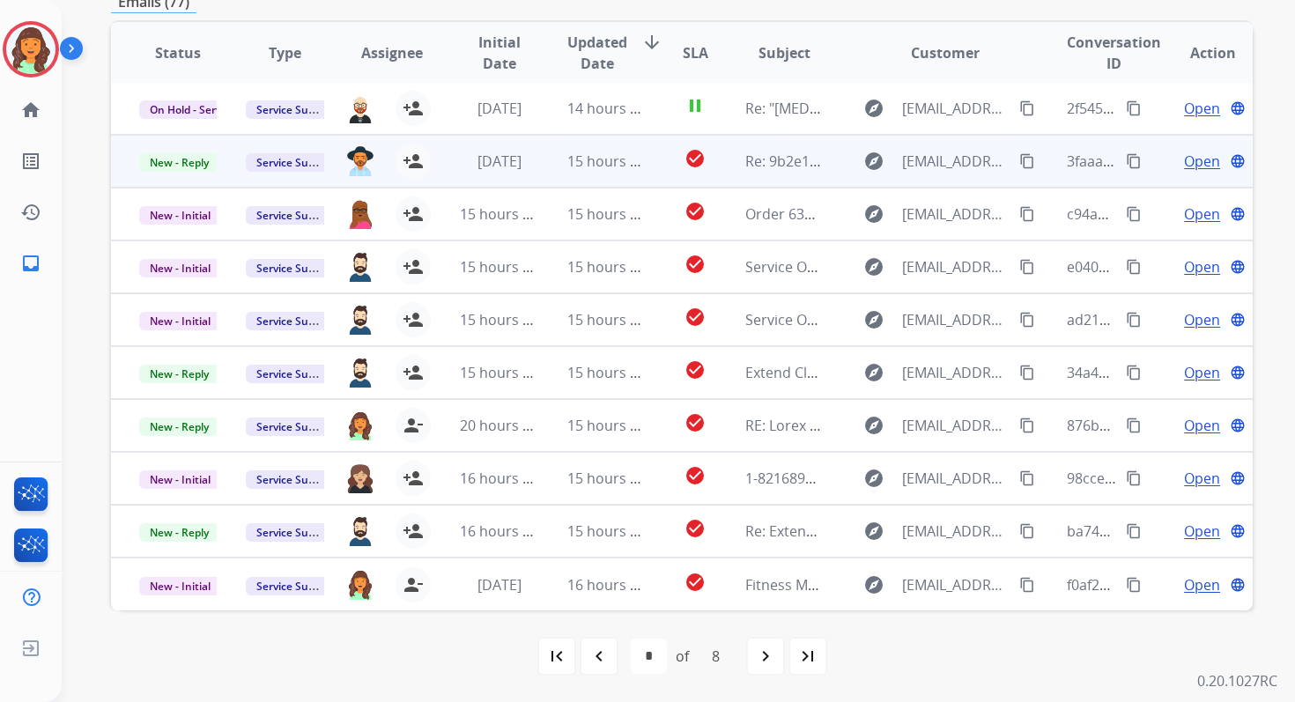
scroll to position [2, 0]
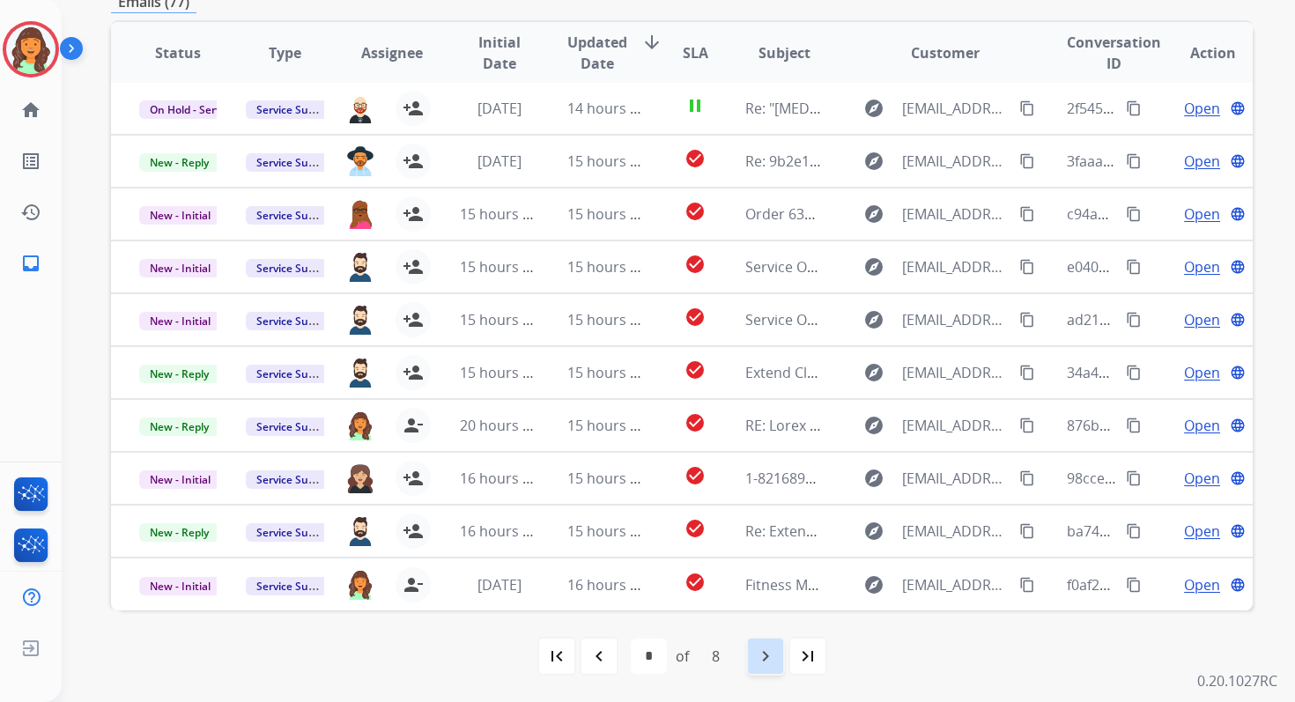
click at [769, 656] on mat-icon "navigate_next" at bounding box center [765, 656] width 21 height 21
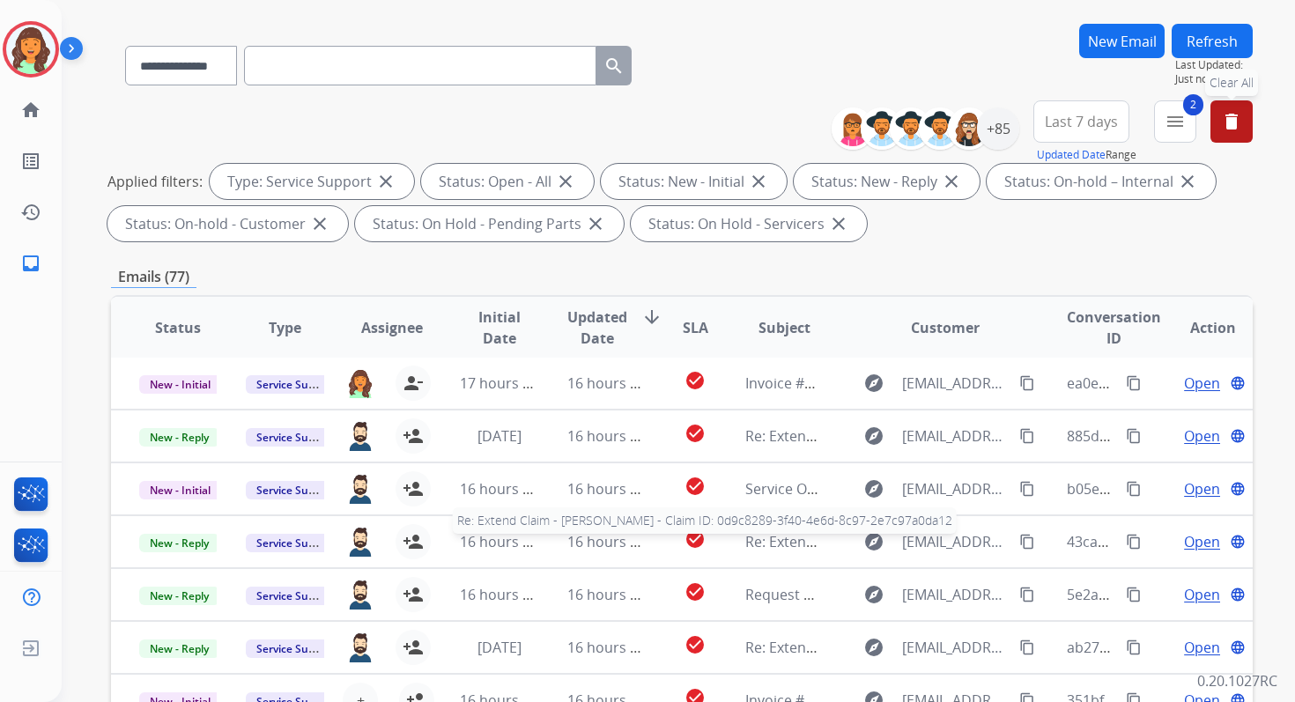
scroll to position [385, 0]
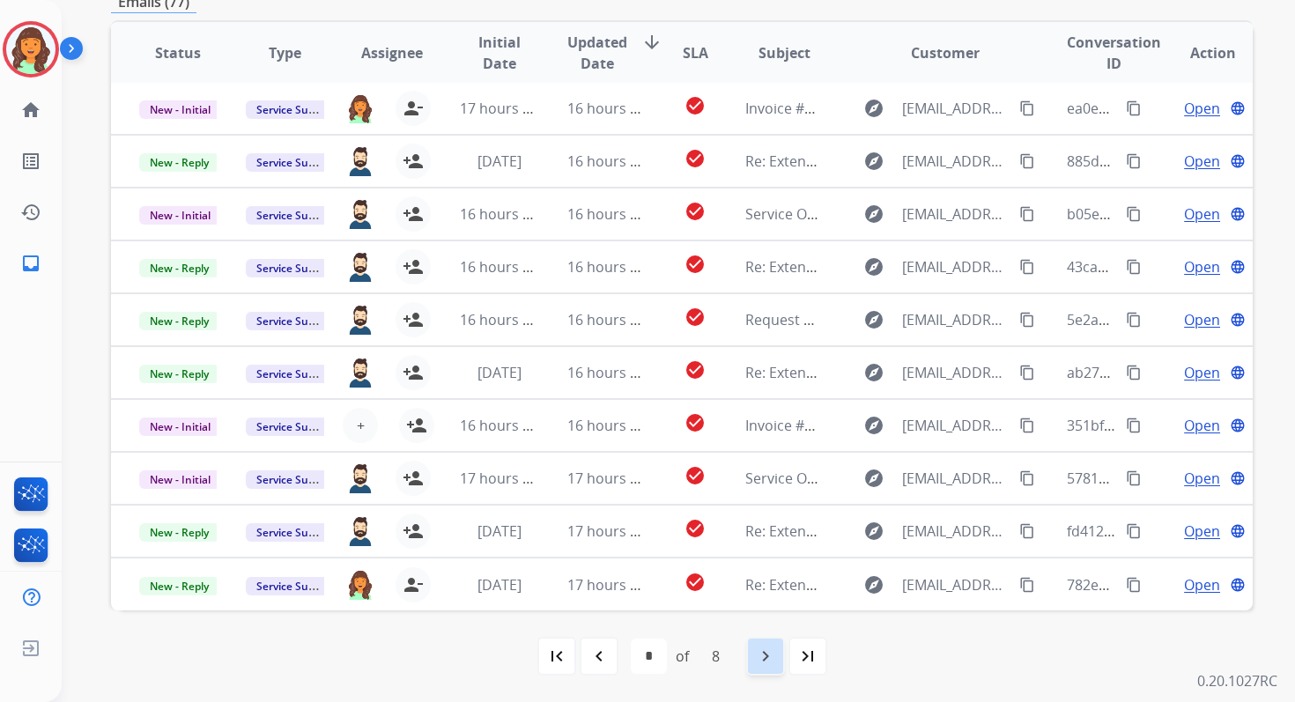
click at [769, 656] on mat-icon "navigate_next" at bounding box center [765, 656] width 21 height 21
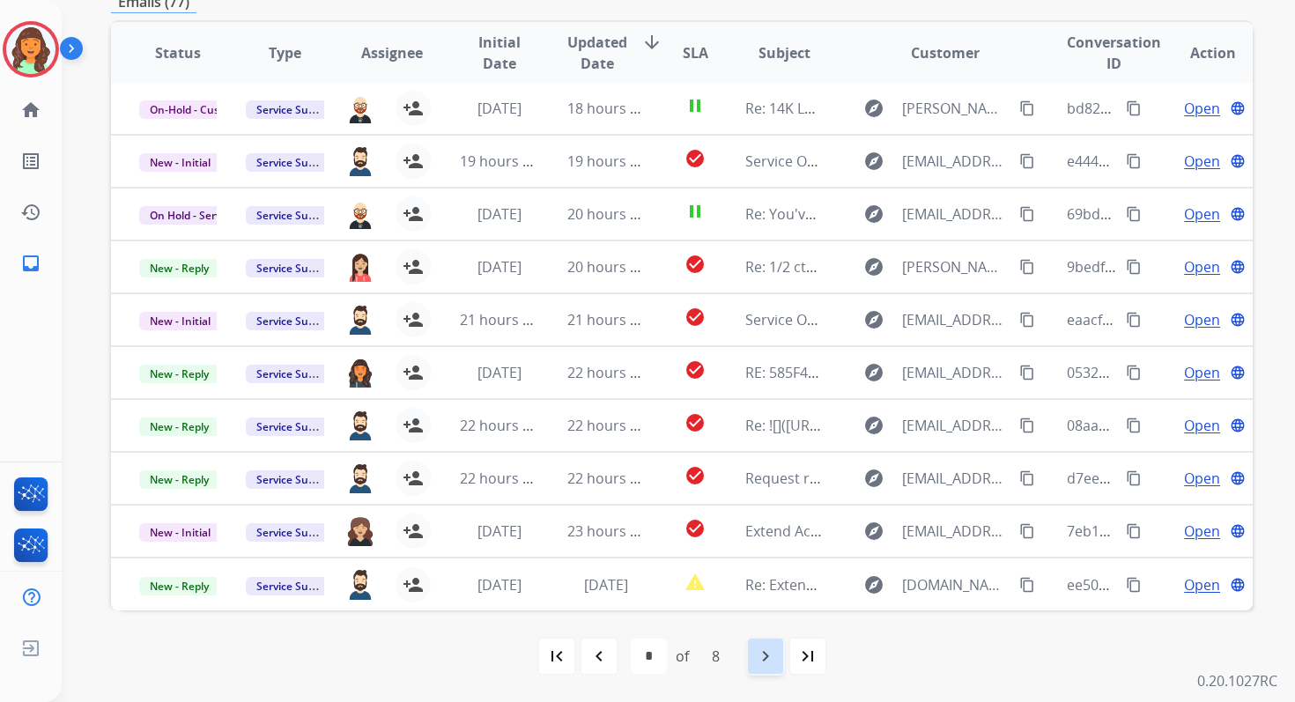
click at [769, 656] on mat-icon "navigate_next" at bounding box center [765, 656] width 21 height 21
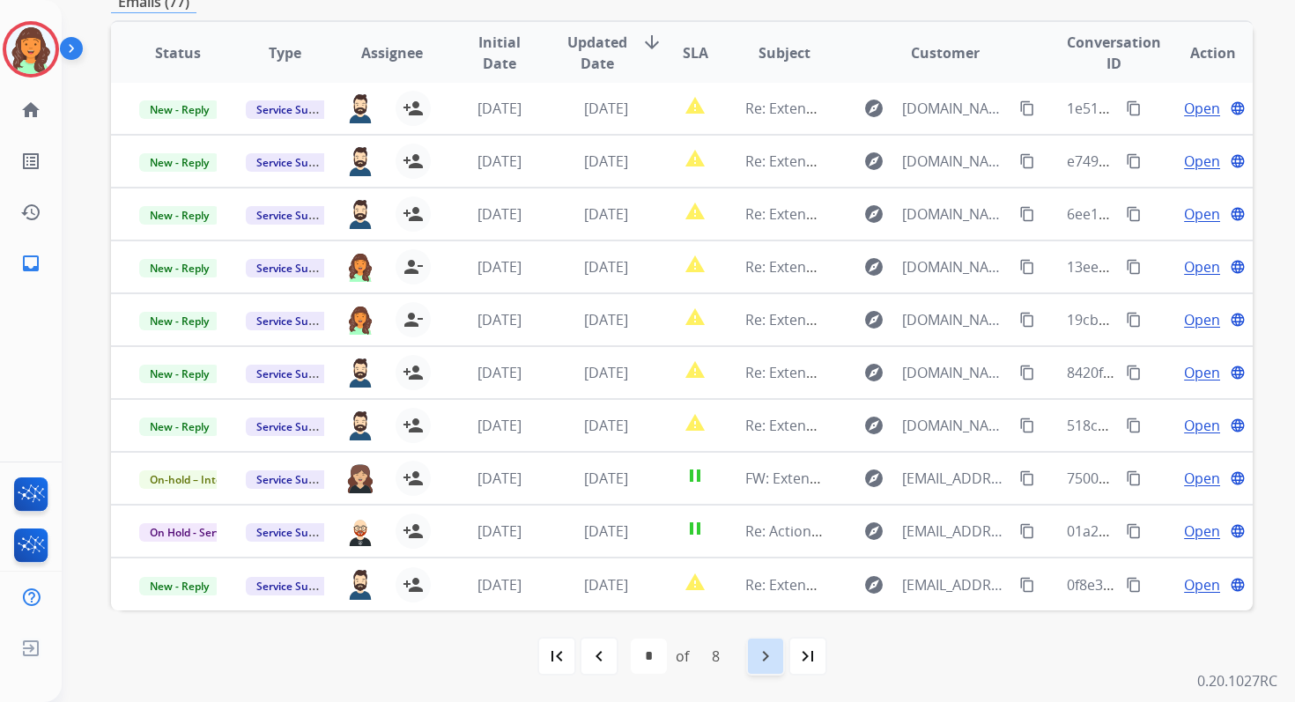
click at [769, 656] on mat-icon "navigate_next" at bounding box center [765, 656] width 21 height 21
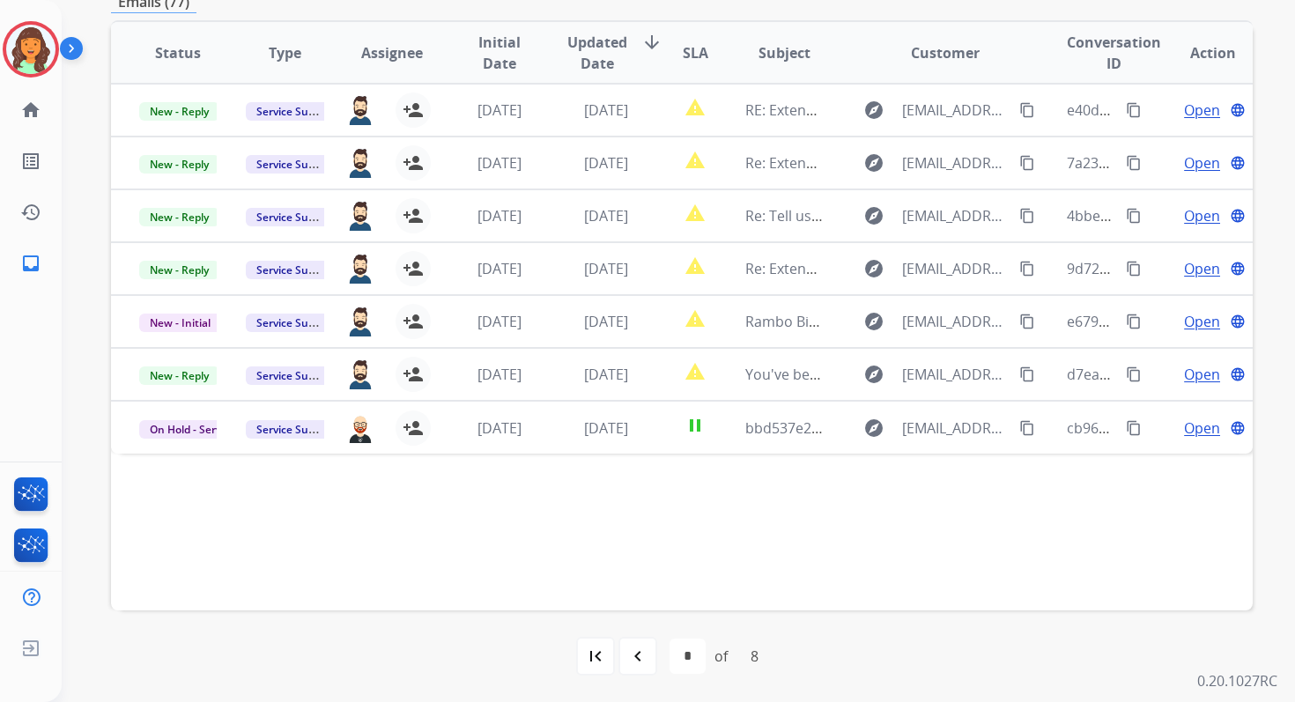
scroll to position [0, 0]
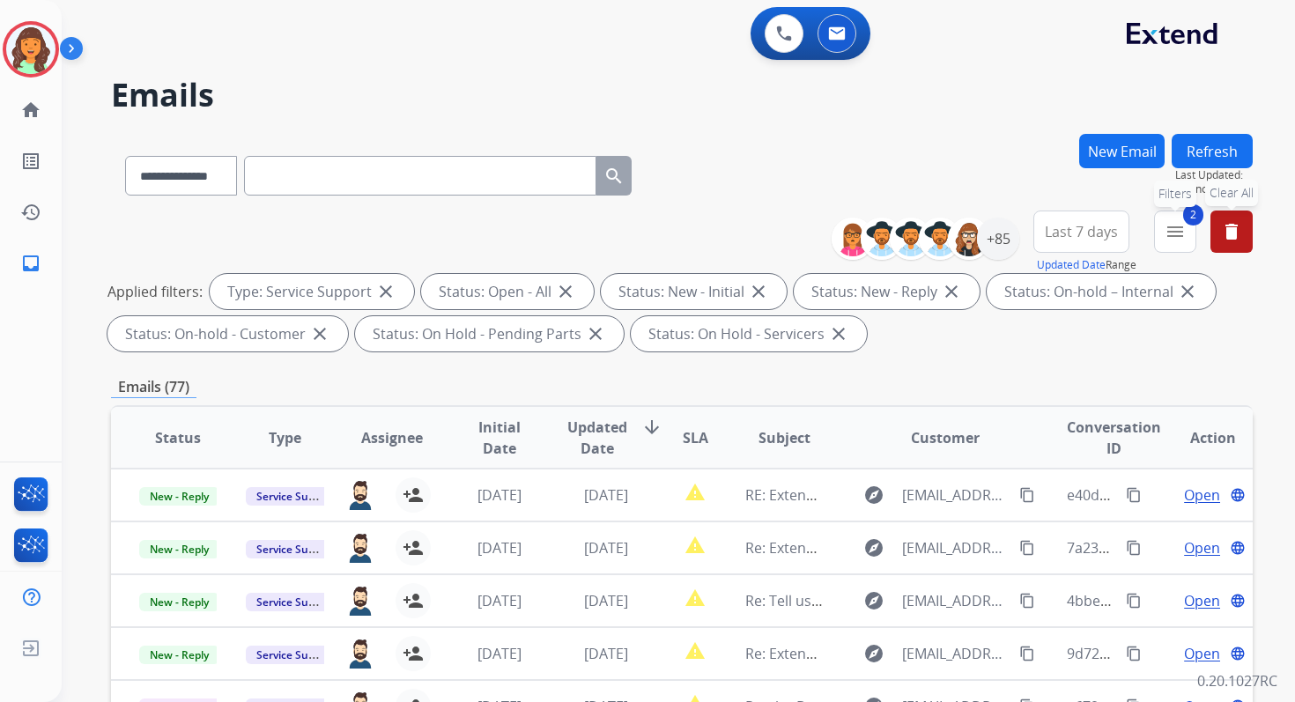
click at [1174, 234] on mat-icon "menu" at bounding box center [1175, 231] width 21 height 21
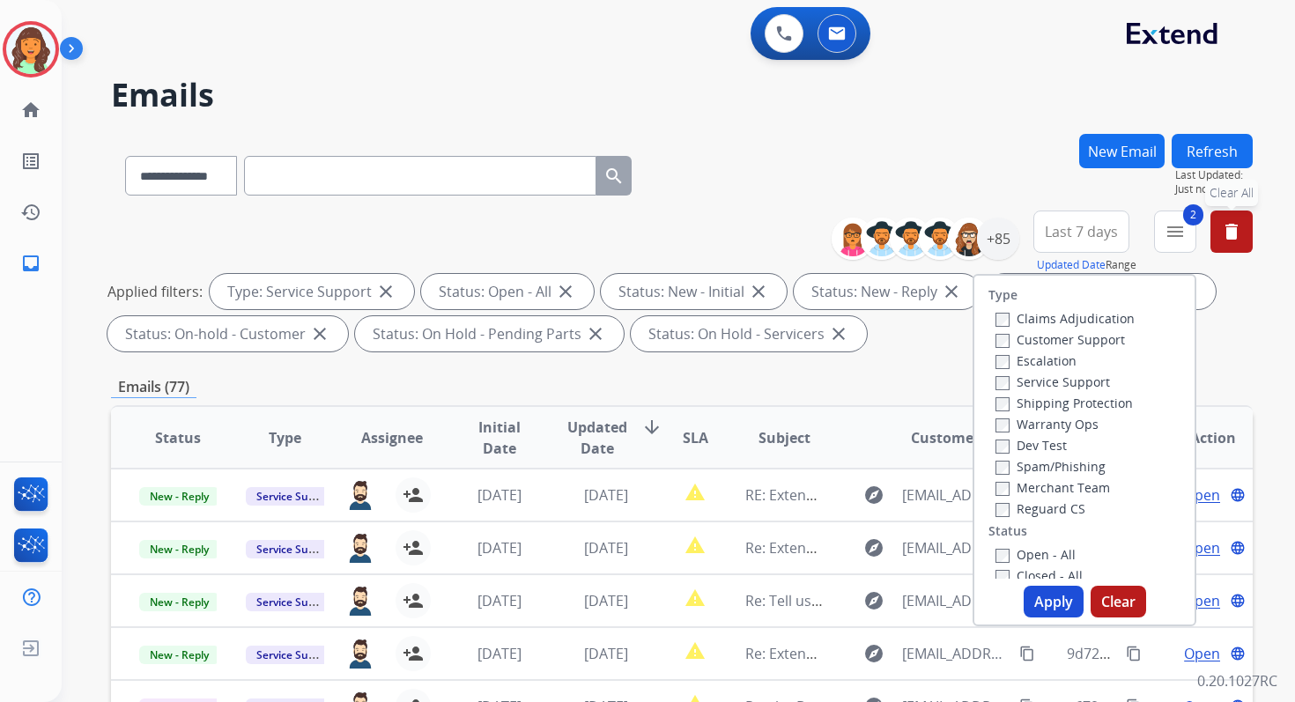
click at [1041, 606] on button "Apply" at bounding box center [1054, 602] width 60 height 32
select select "*"
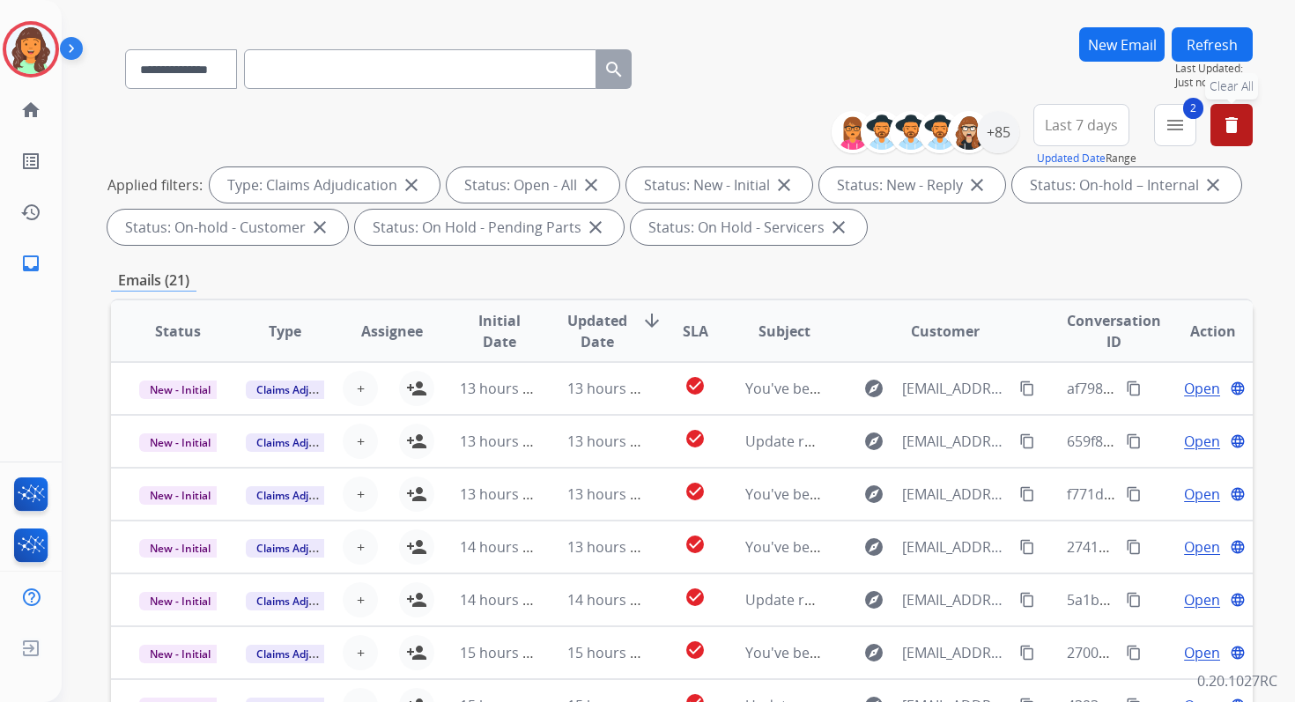
scroll to position [385, 0]
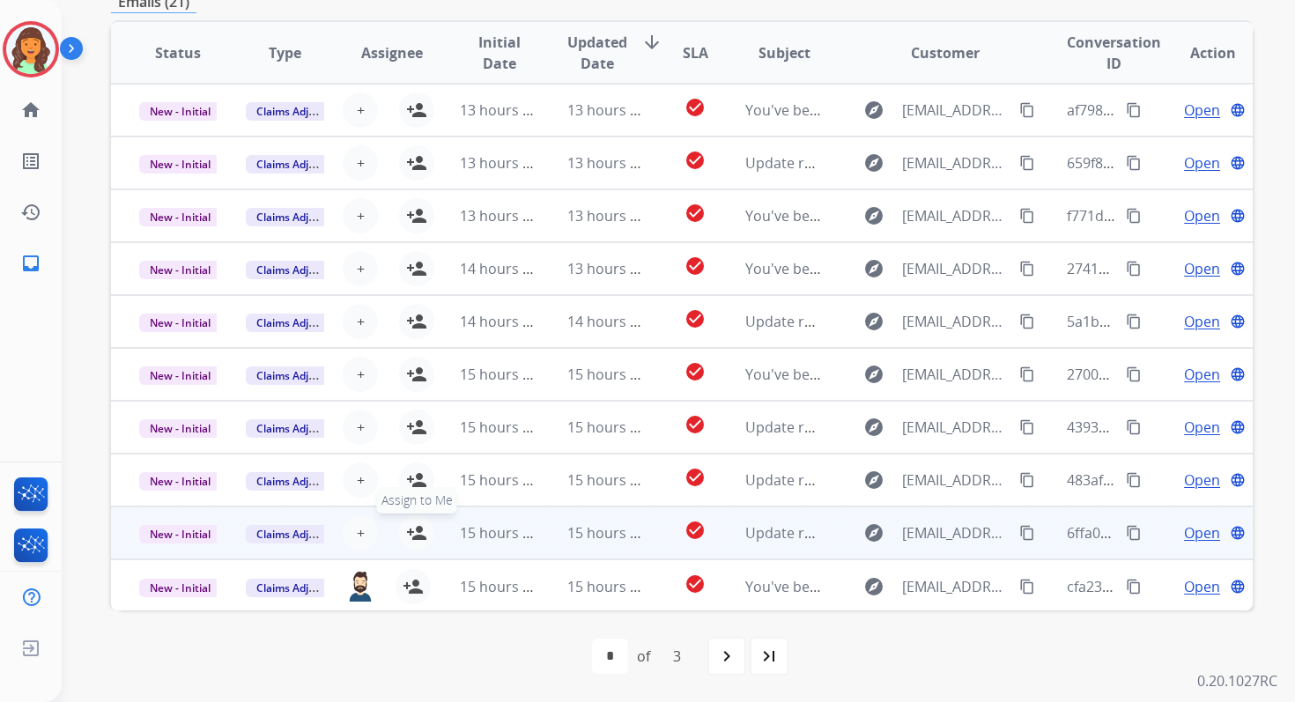
click at [417, 525] on mat-icon "person_add" at bounding box center [416, 533] width 21 height 21
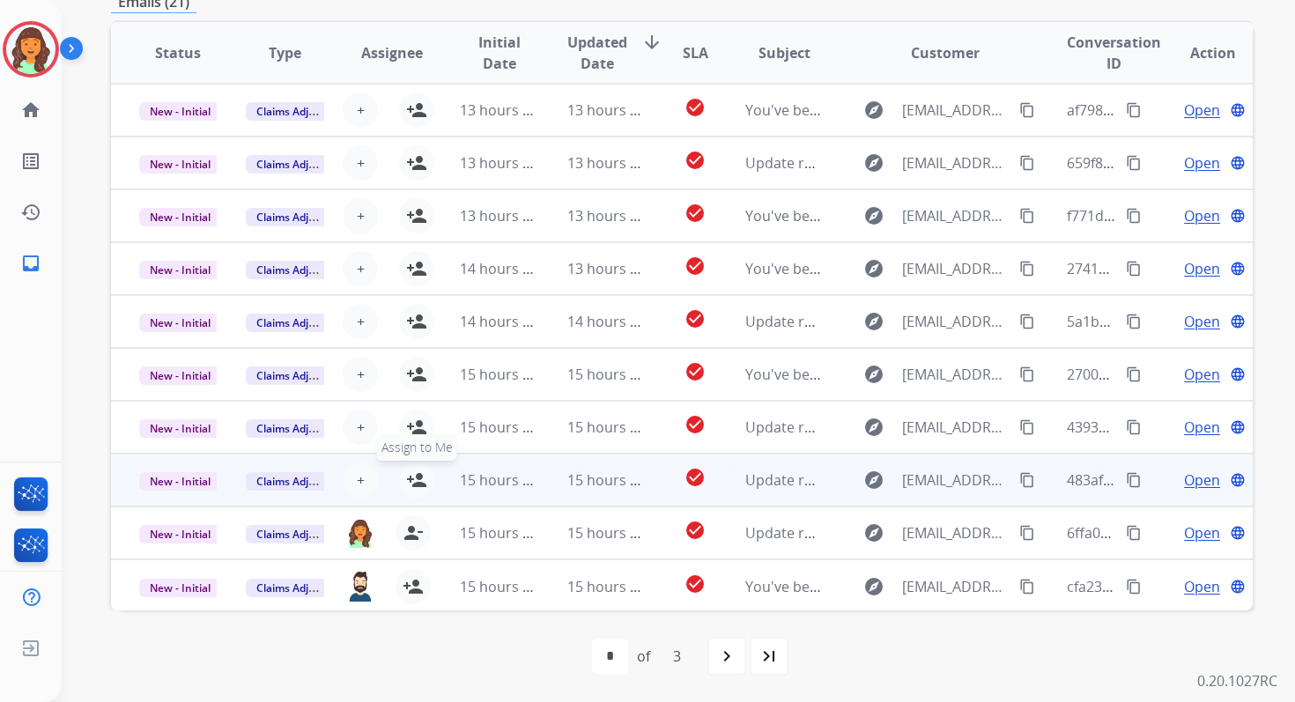
click at [416, 481] on mat-icon "person_add" at bounding box center [416, 480] width 21 height 21
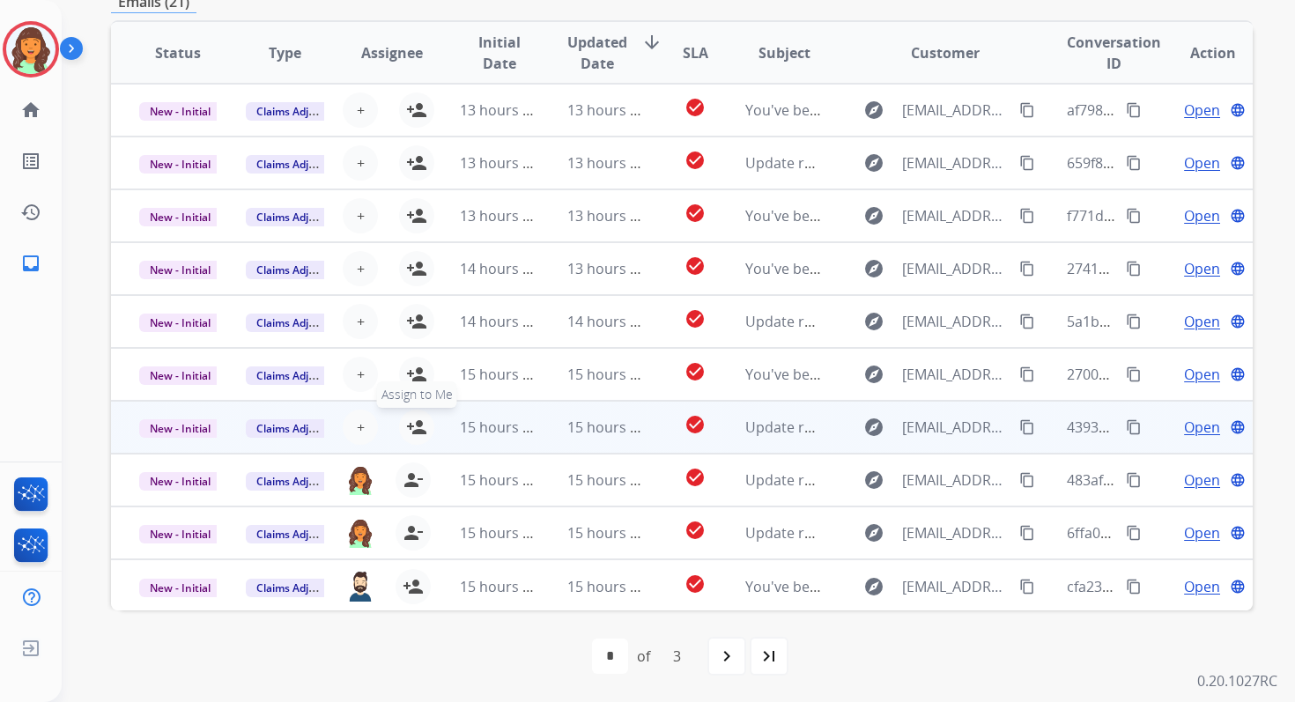
click at [416, 426] on mat-icon "person_add" at bounding box center [416, 427] width 21 height 21
click at [166, 424] on span "New - Initial" at bounding box center [180, 428] width 82 height 19
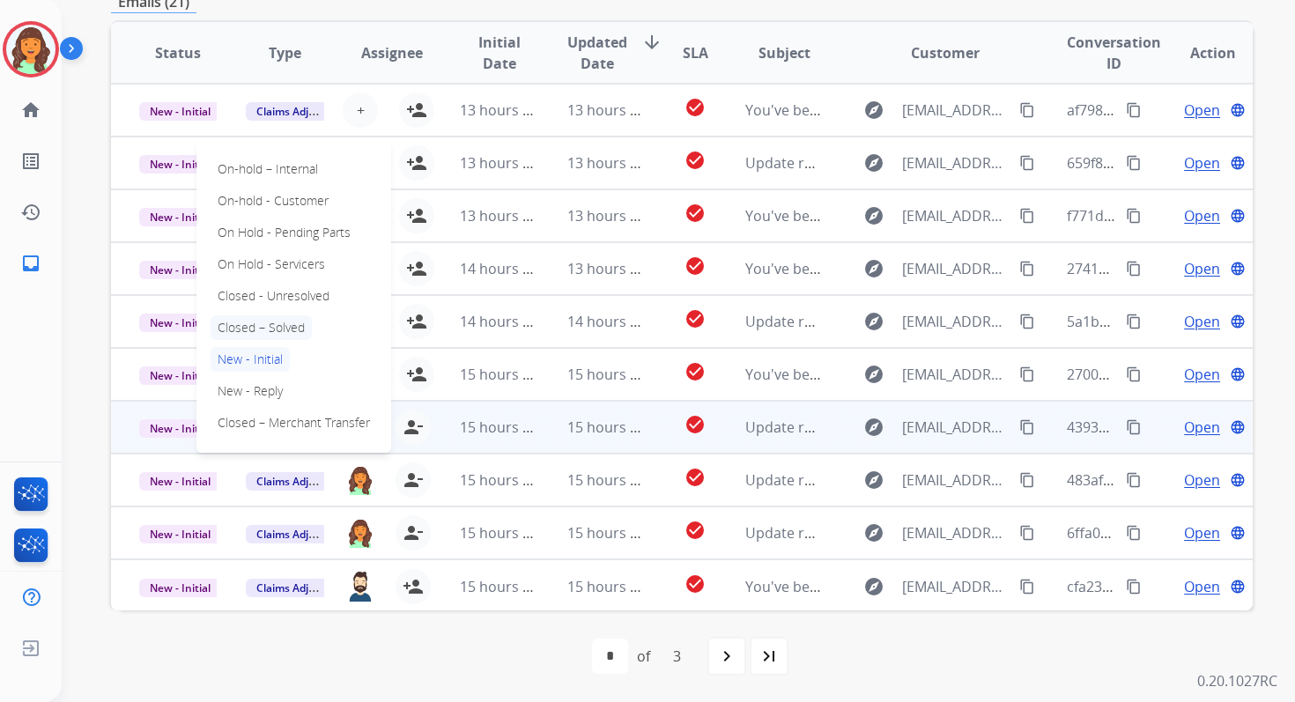
click at [252, 321] on p "Closed – Solved" at bounding box center [261, 327] width 101 height 25
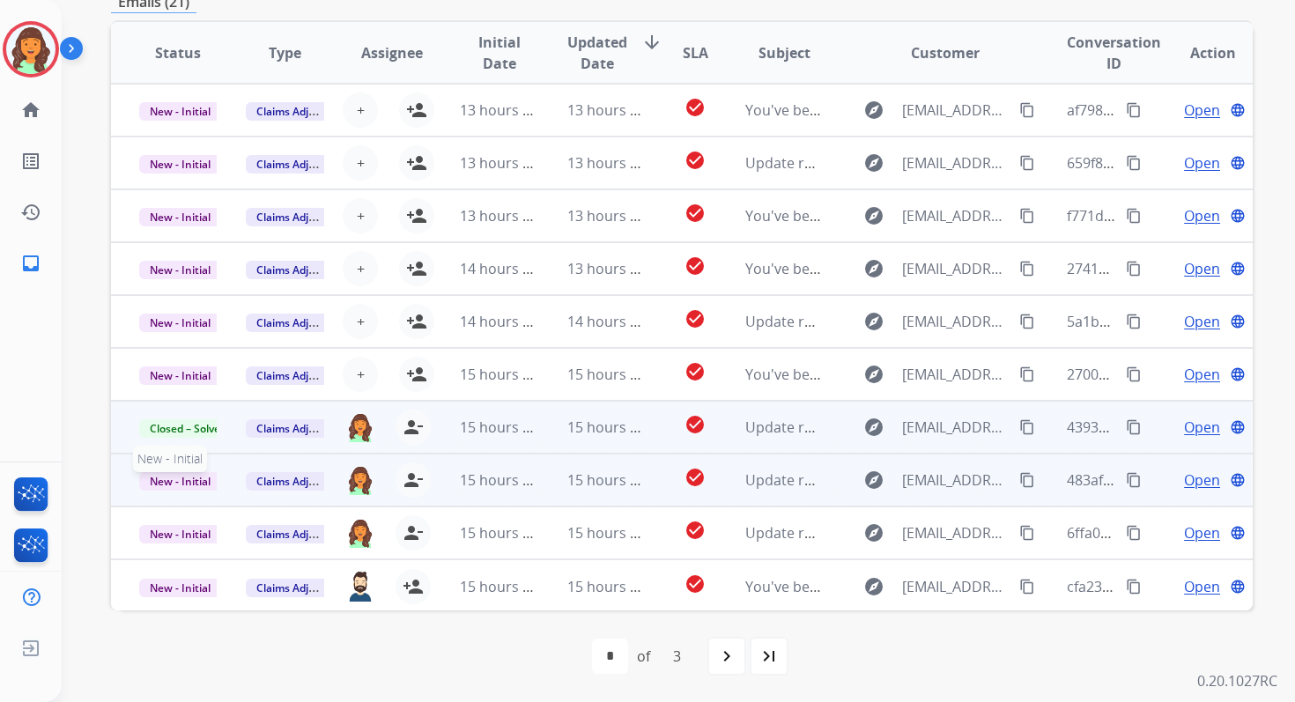
click at [189, 485] on span "New - Initial" at bounding box center [180, 481] width 82 height 19
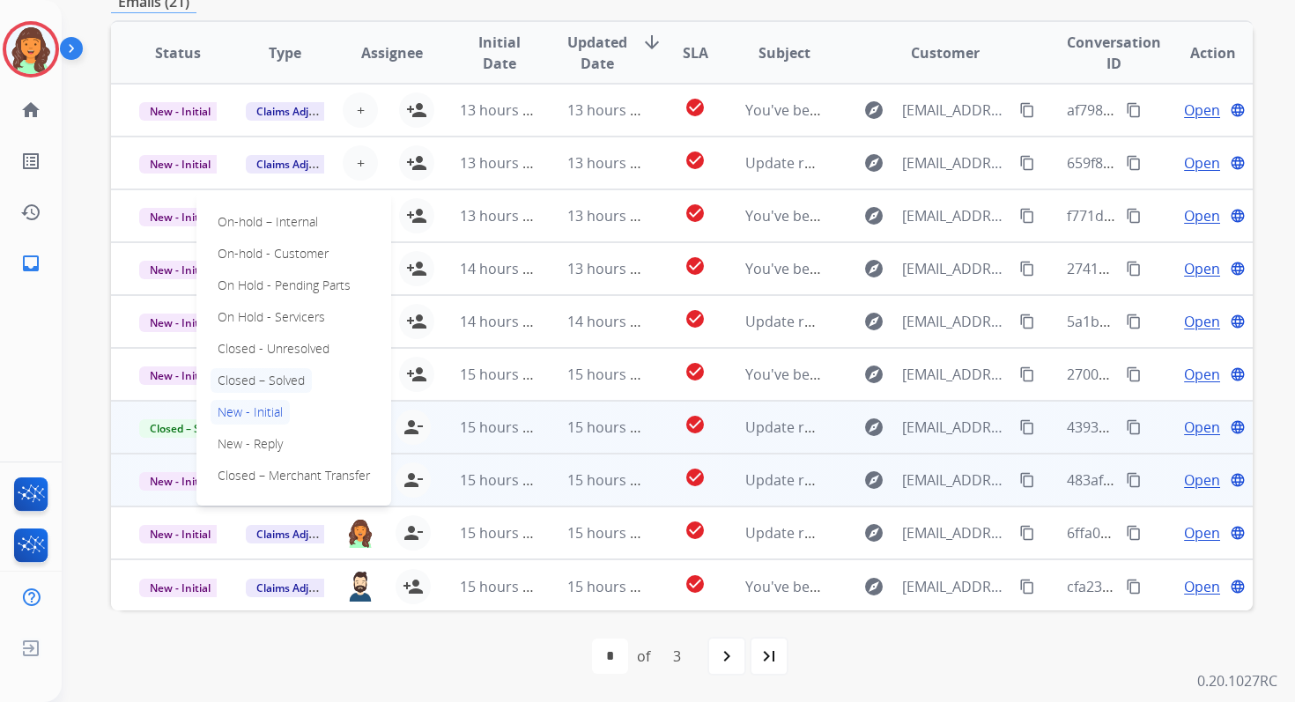
click at [257, 381] on p "Closed – Solved" at bounding box center [261, 380] width 101 height 25
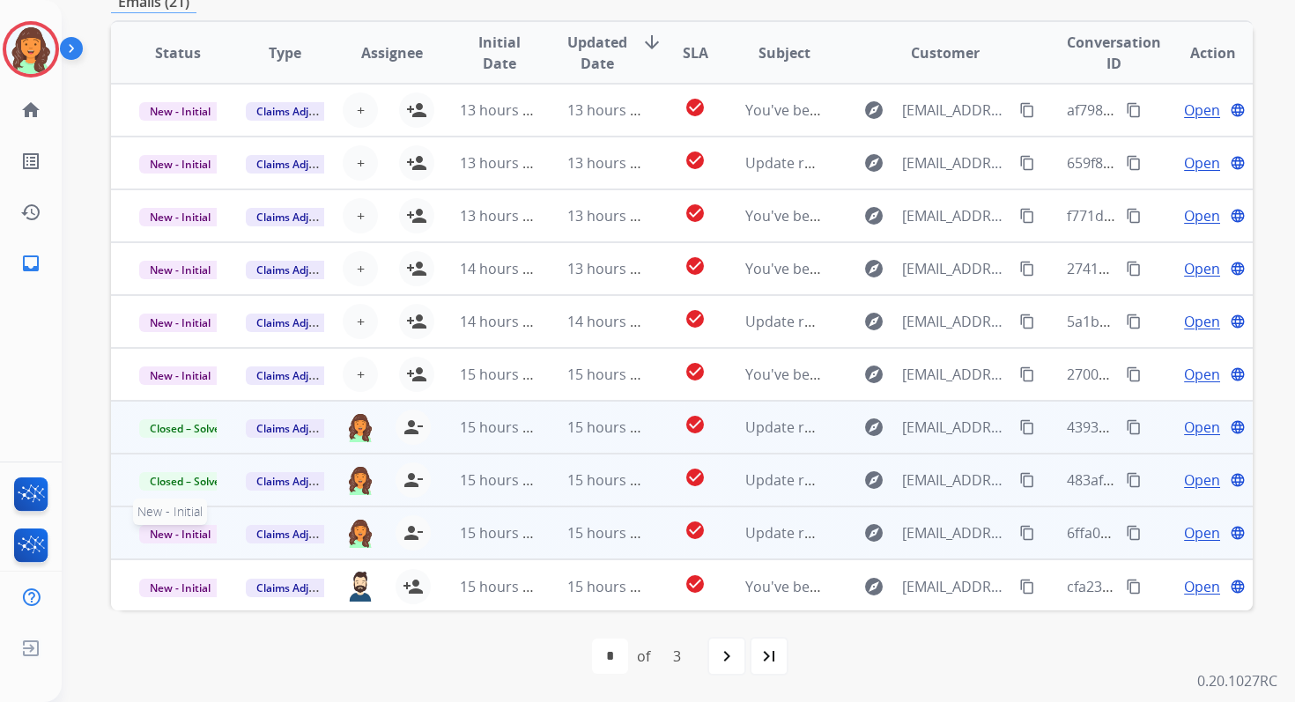
click at [193, 537] on span "New - Initial" at bounding box center [180, 534] width 82 height 19
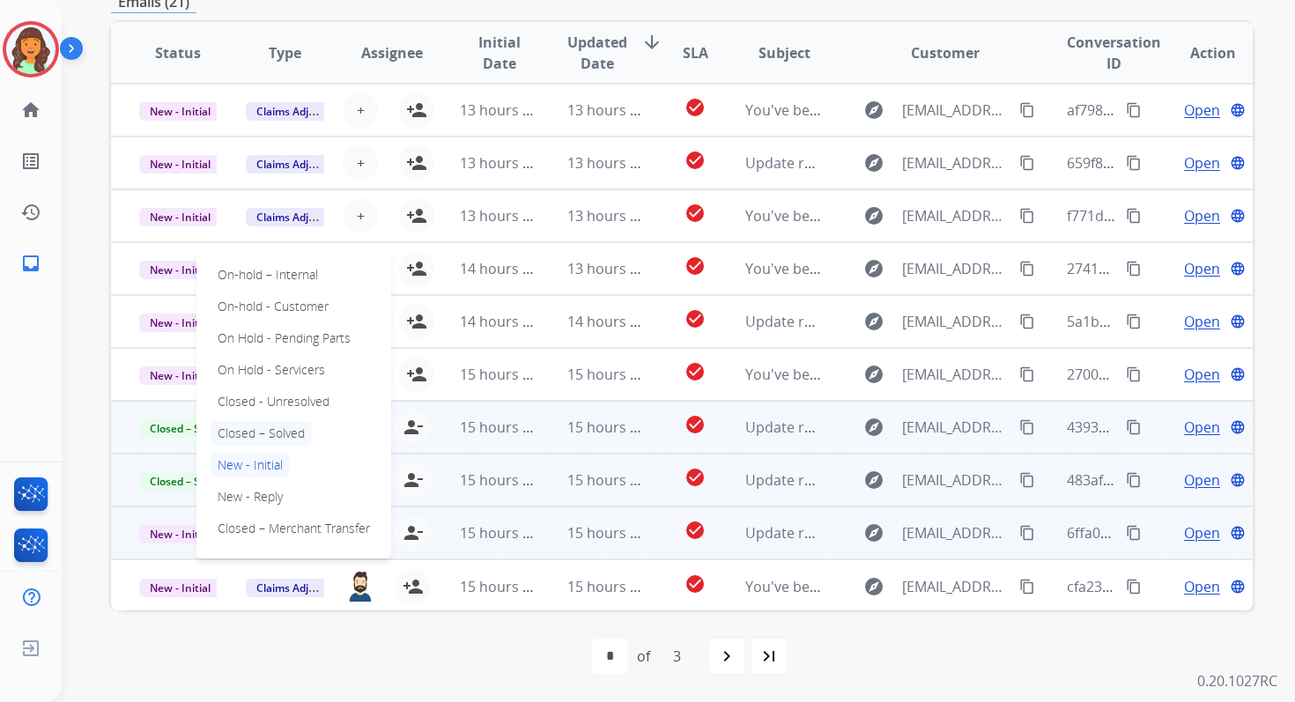
click at [252, 433] on p "Closed – Solved" at bounding box center [261, 433] width 101 height 25
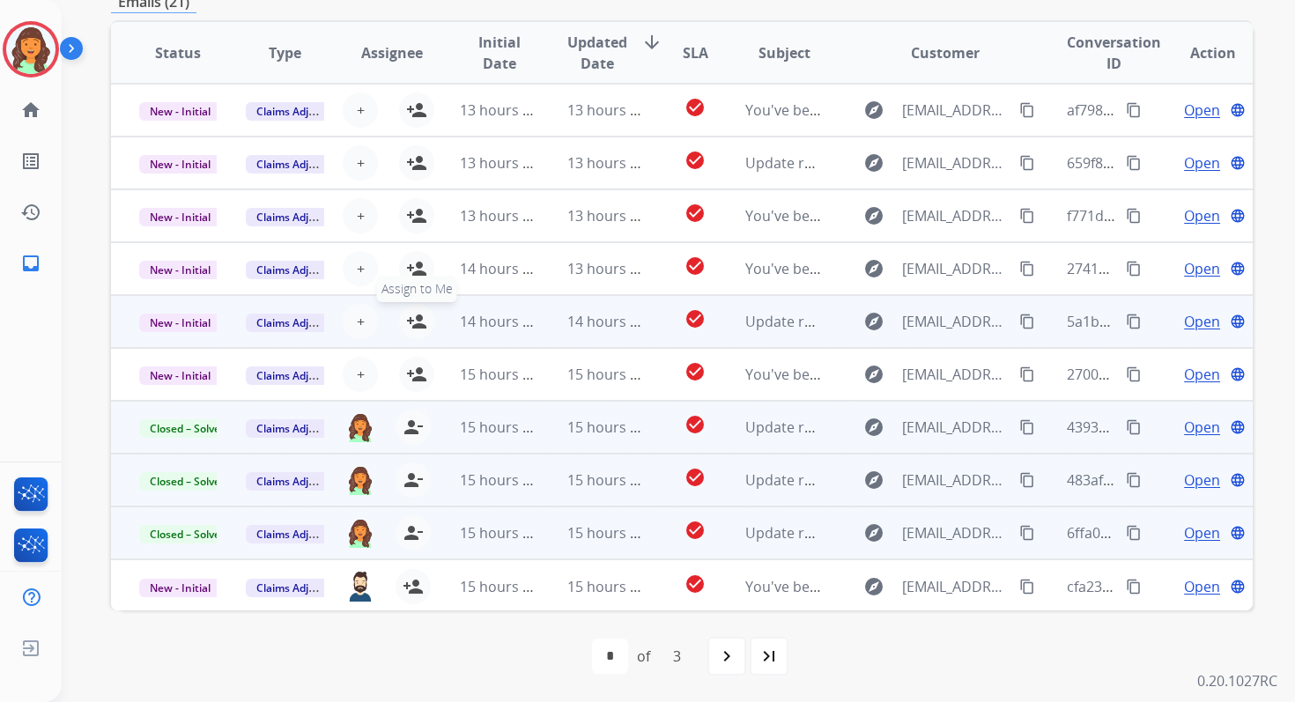
click at [419, 316] on mat-icon "person_add" at bounding box center [416, 321] width 21 height 21
click at [210, 319] on span "New - Initial" at bounding box center [180, 323] width 82 height 19
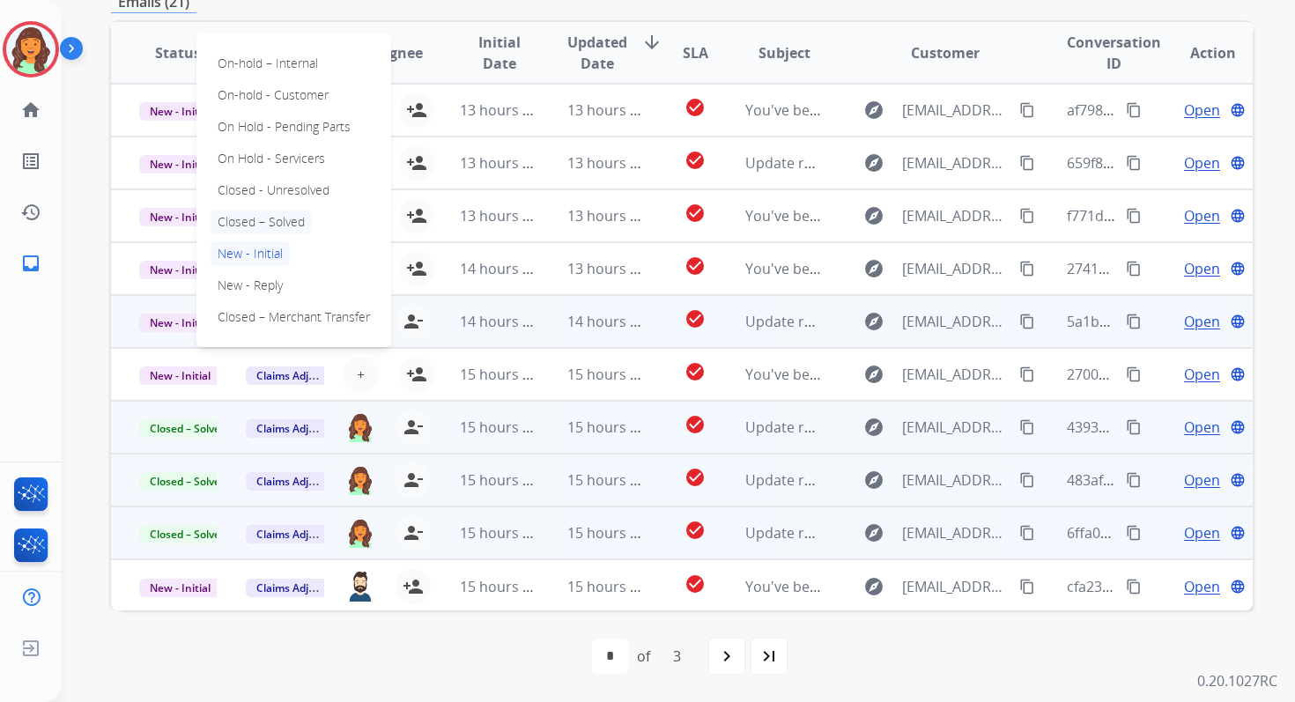
click at [264, 226] on p "Closed – Solved" at bounding box center [261, 222] width 101 height 25
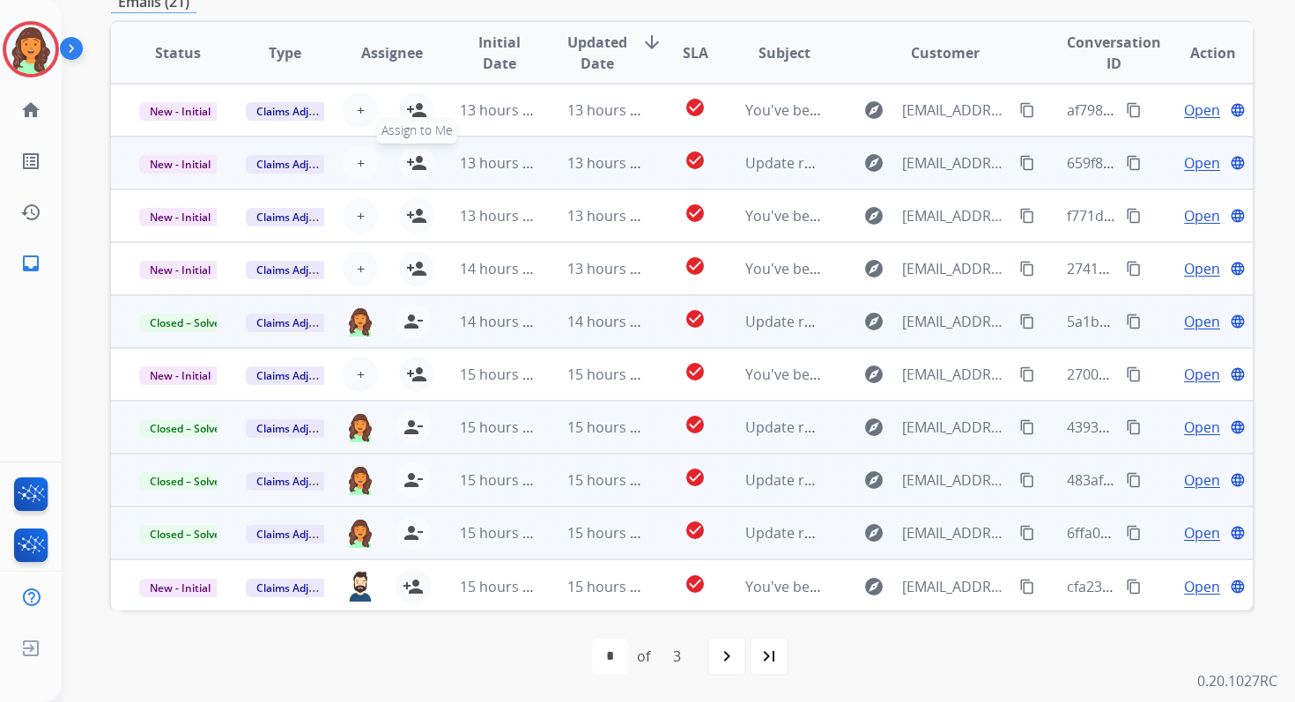
click at [416, 164] on mat-icon "person_add" at bounding box center [416, 162] width 21 height 21
click at [195, 159] on span "New - Initial" at bounding box center [180, 164] width 82 height 19
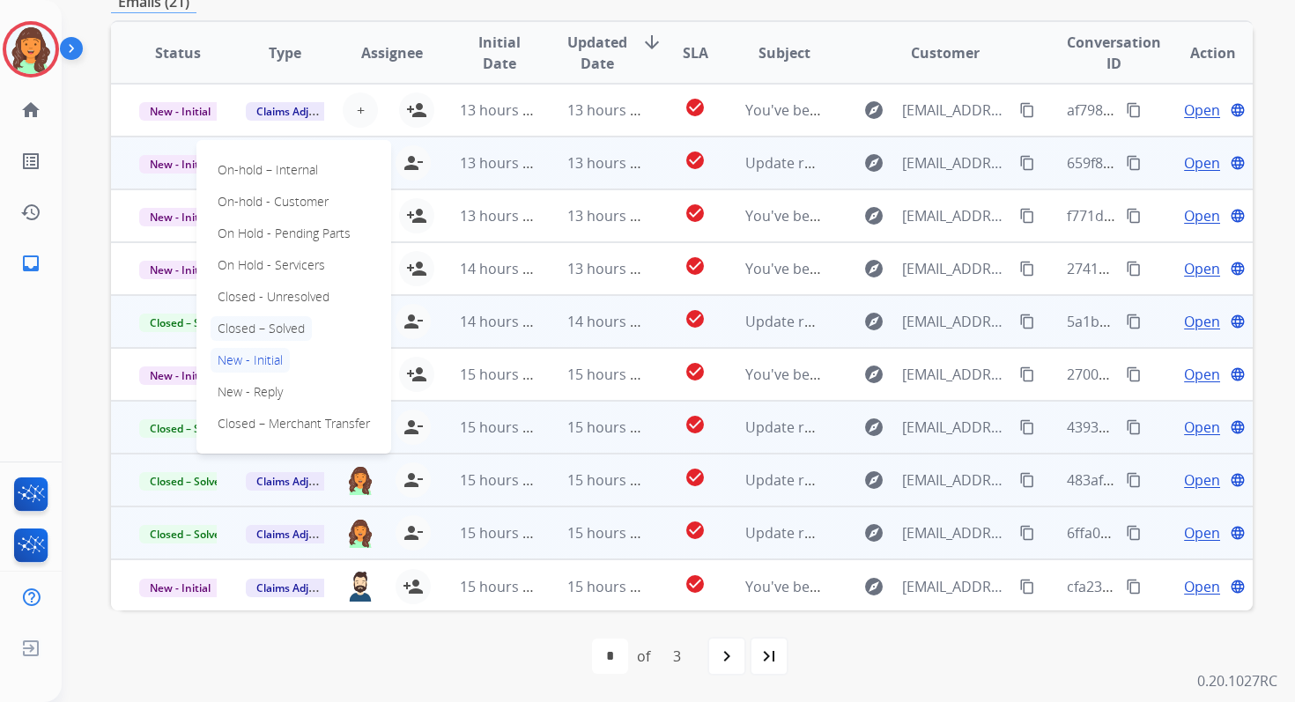
click at [269, 326] on p "Closed – Solved" at bounding box center [261, 328] width 101 height 25
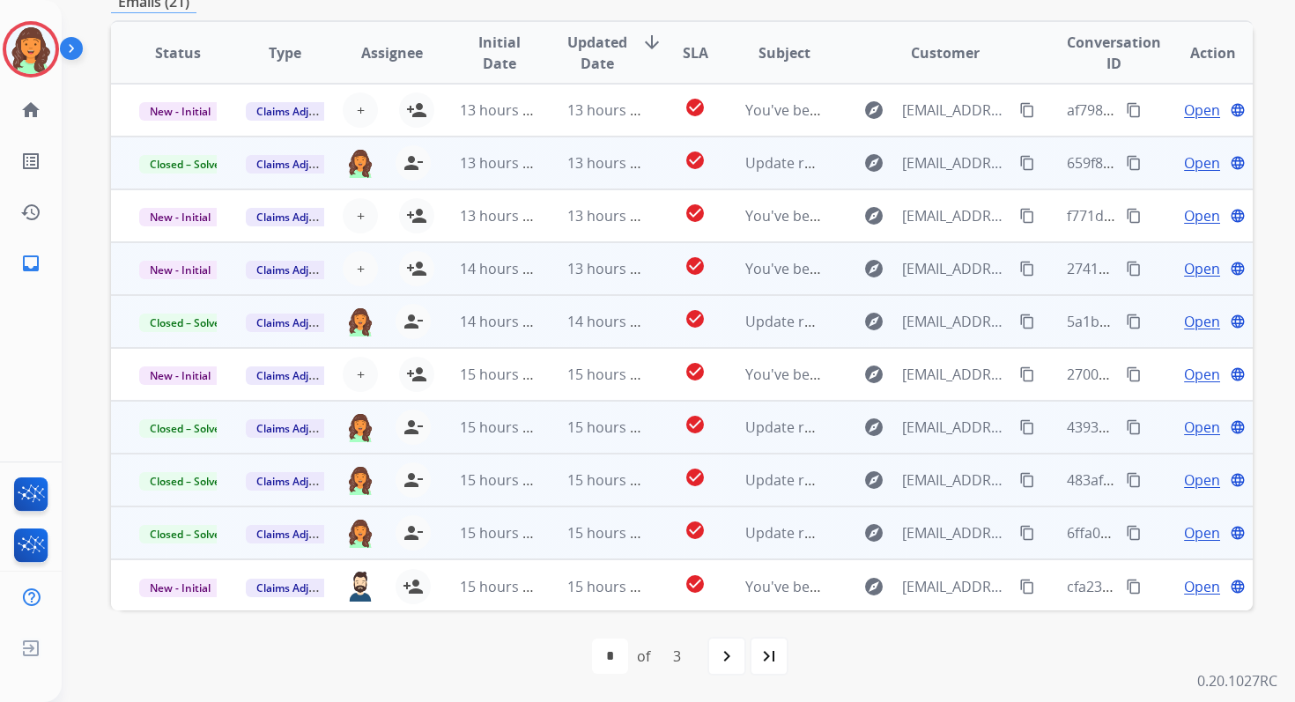
scroll to position [0, 0]
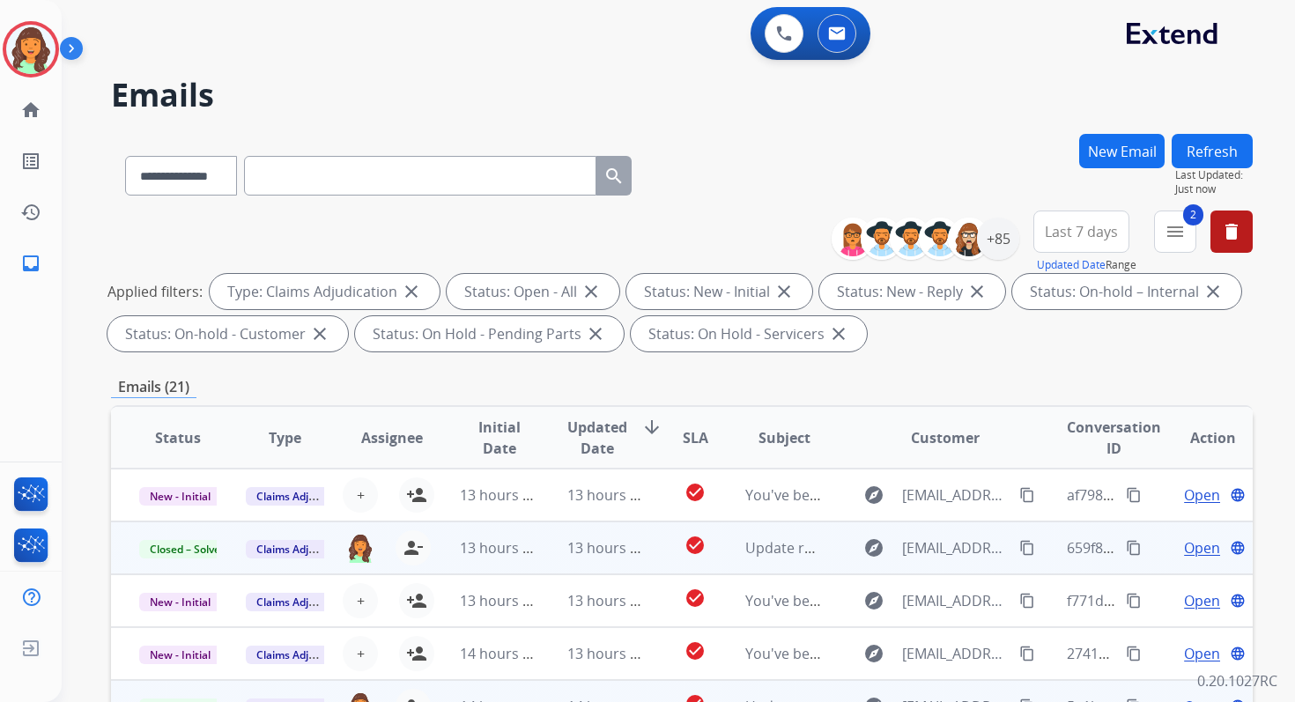
click at [1226, 152] on button "Refresh" at bounding box center [1212, 151] width 81 height 34
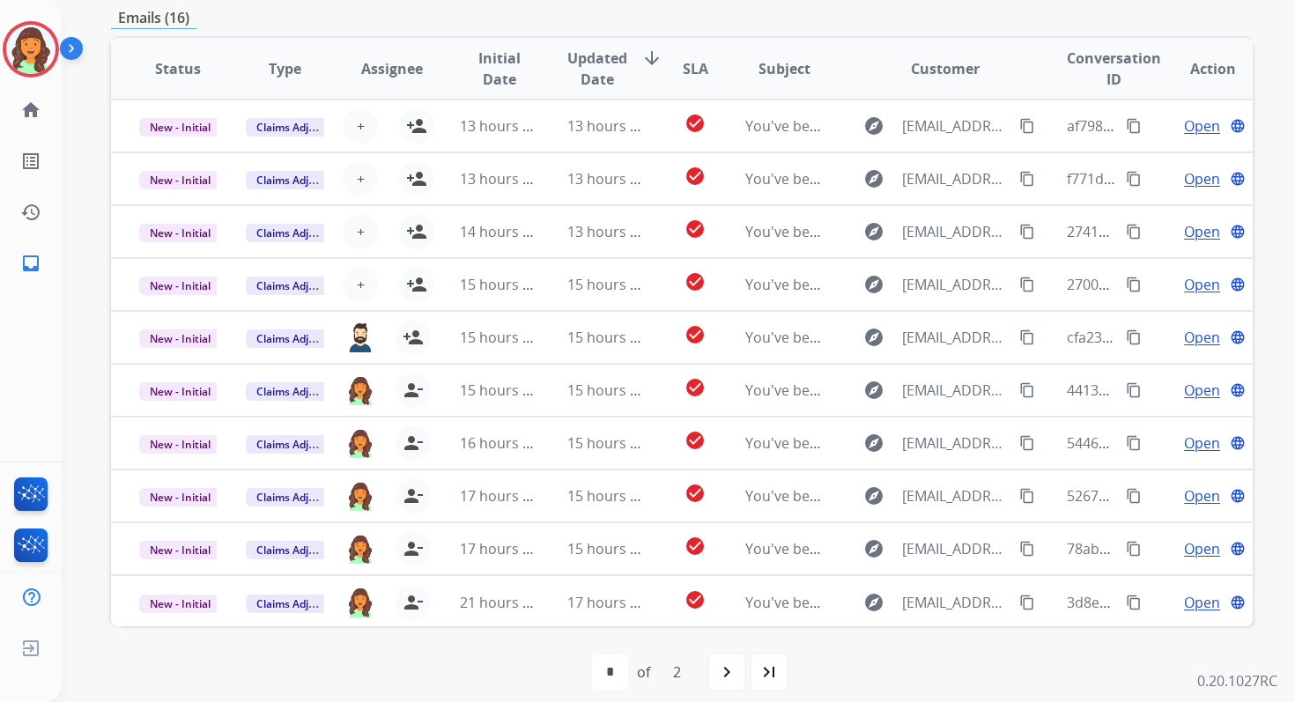
scroll to position [385, 0]
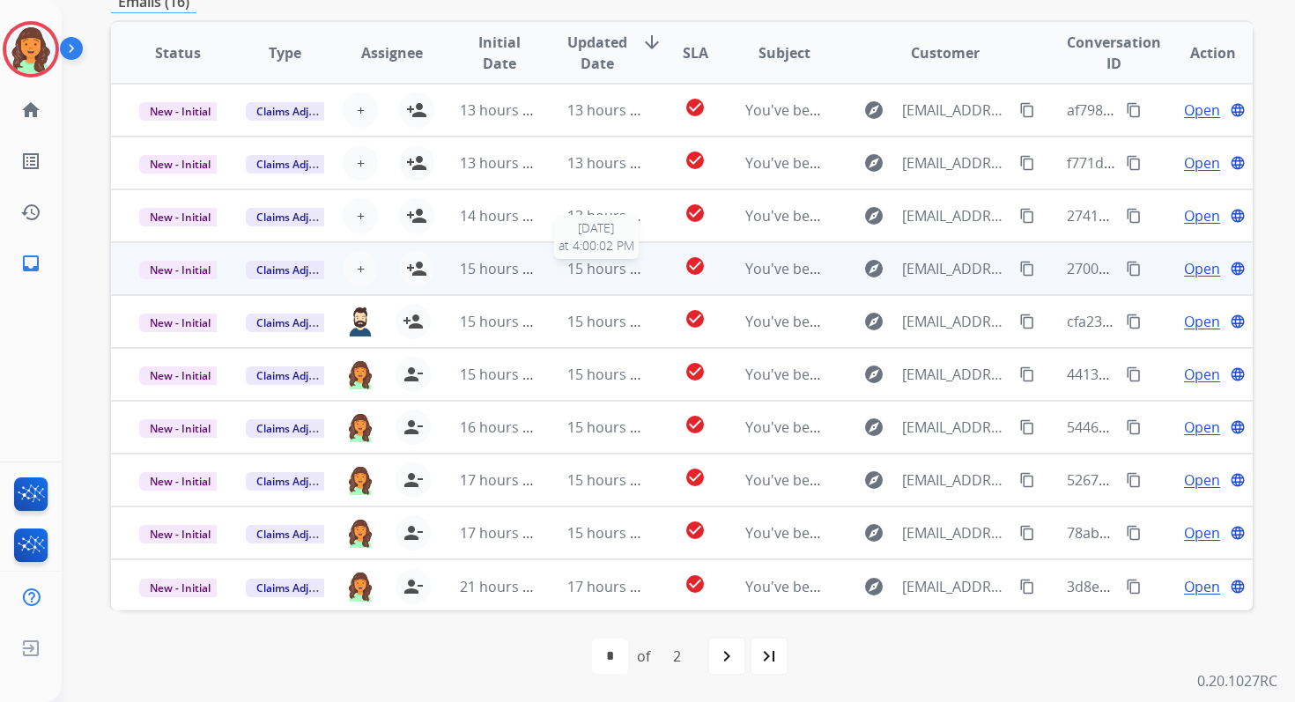
click at [600, 275] on span "15 hours ago" at bounding box center [610, 268] width 87 height 19
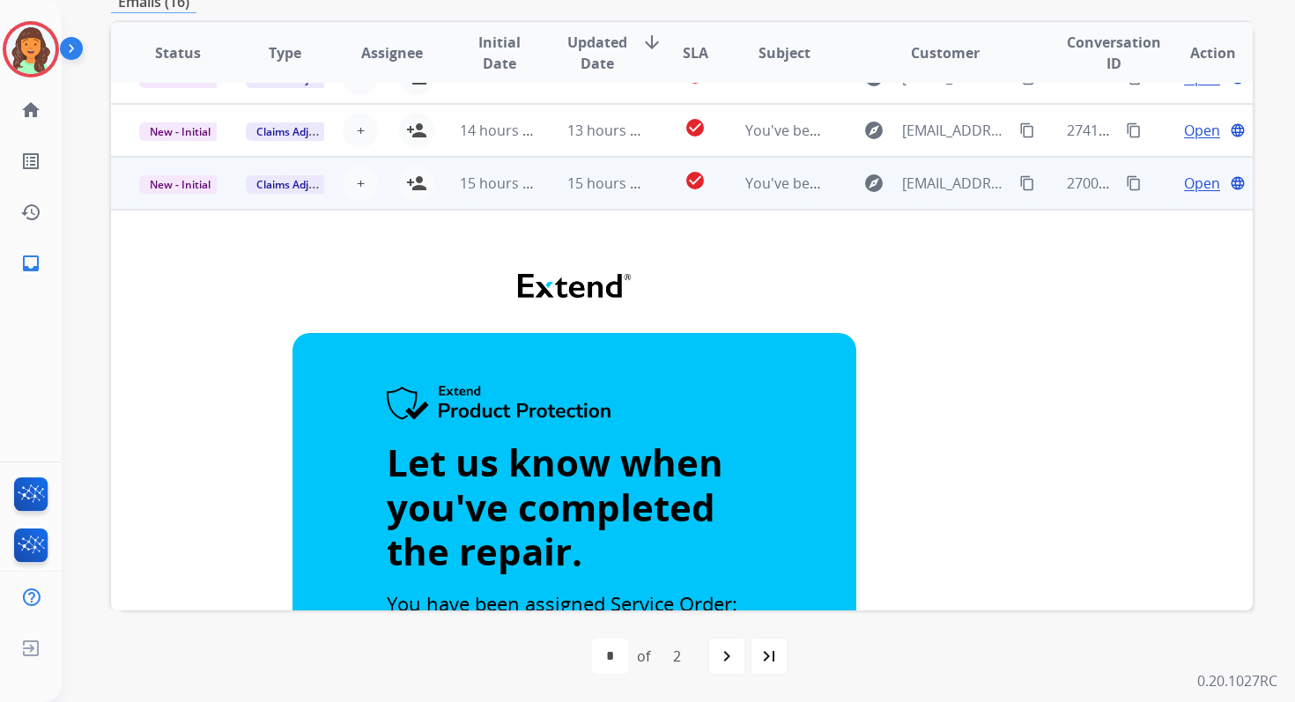
scroll to position [0, 0]
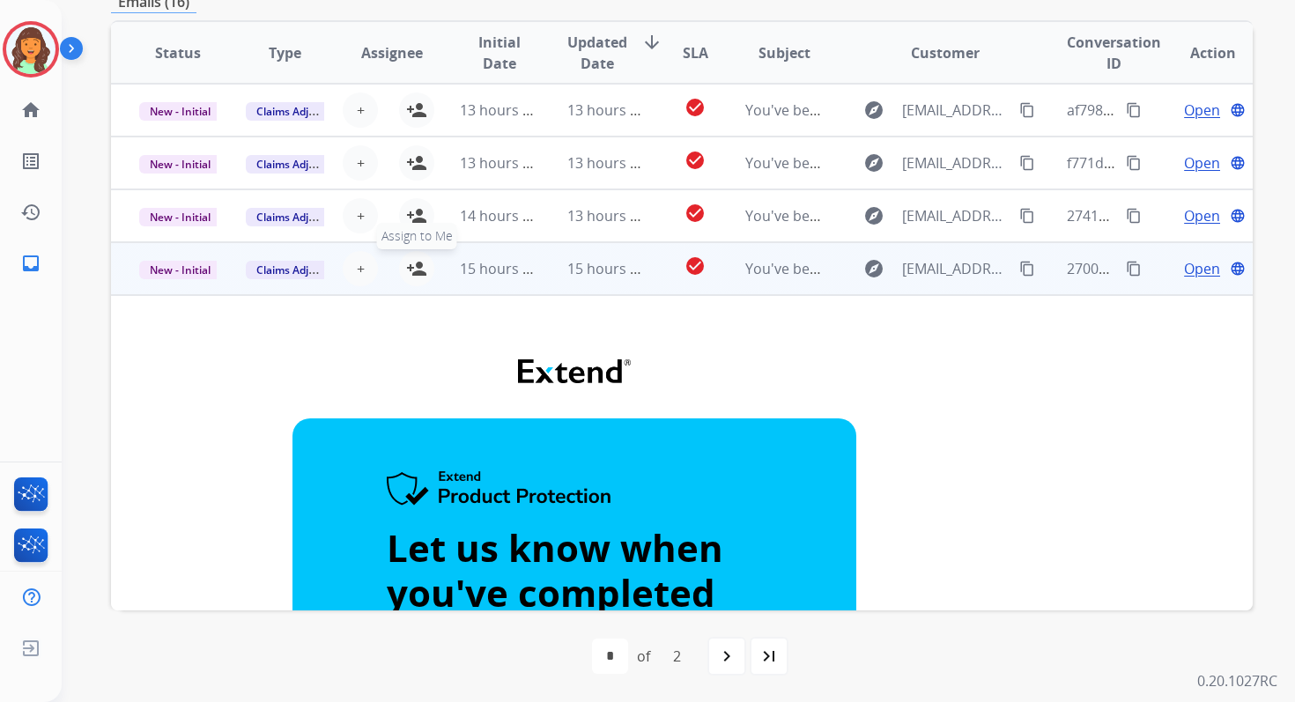
click at [419, 259] on mat-icon "person_add" at bounding box center [416, 268] width 21 height 21
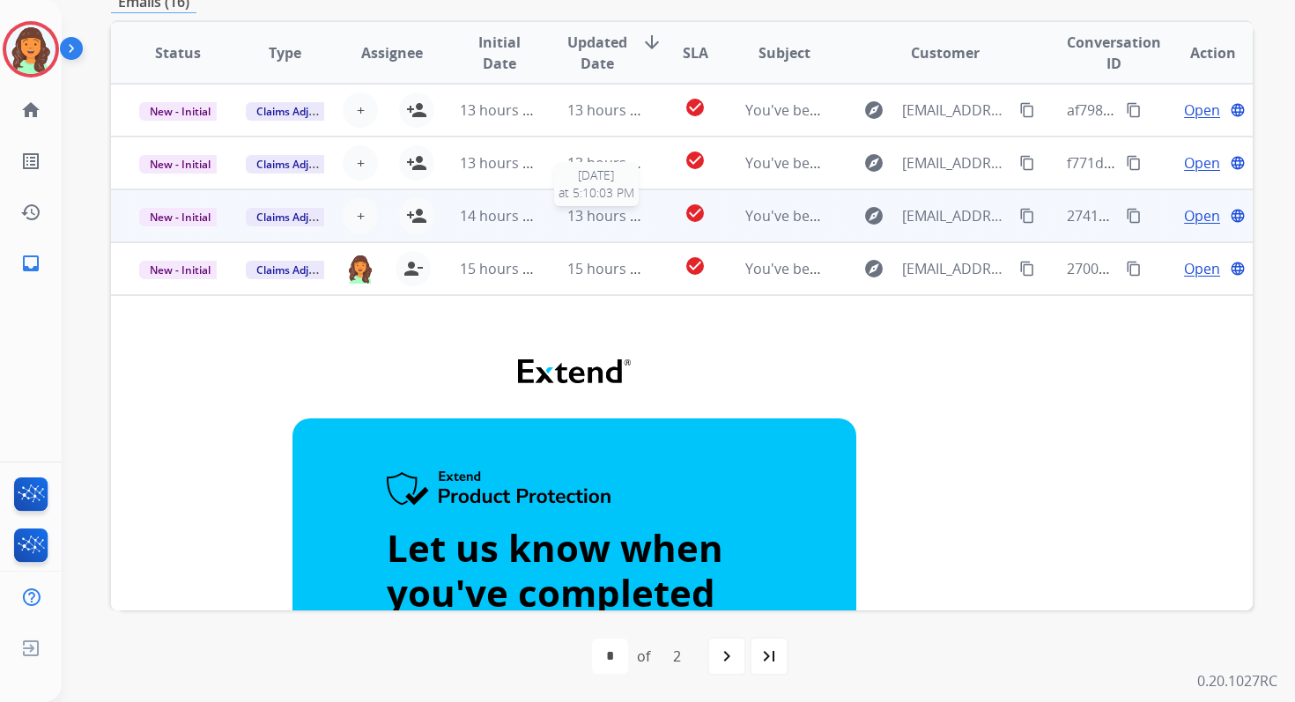
click at [586, 215] on span "13 hours ago" at bounding box center [610, 215] width 87 height 19
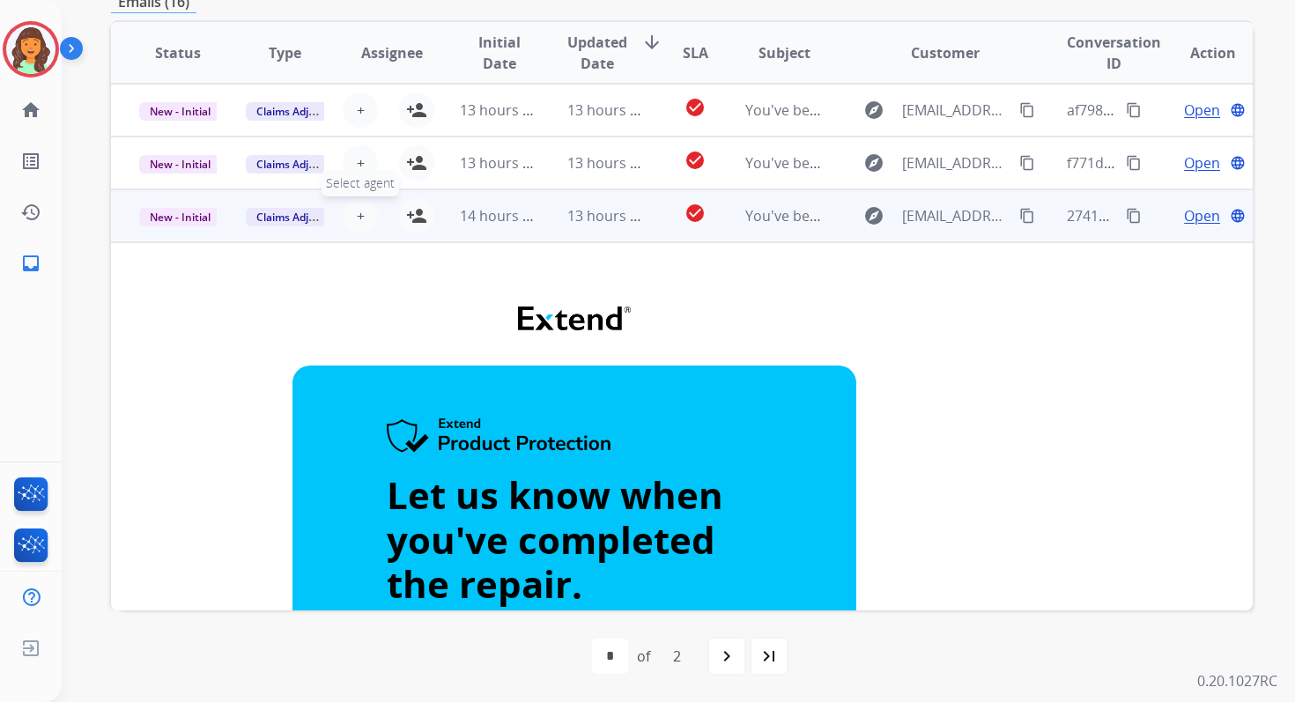
click at [360, 216] on span "+" at bounding box center [361, 215] width 8 height 21
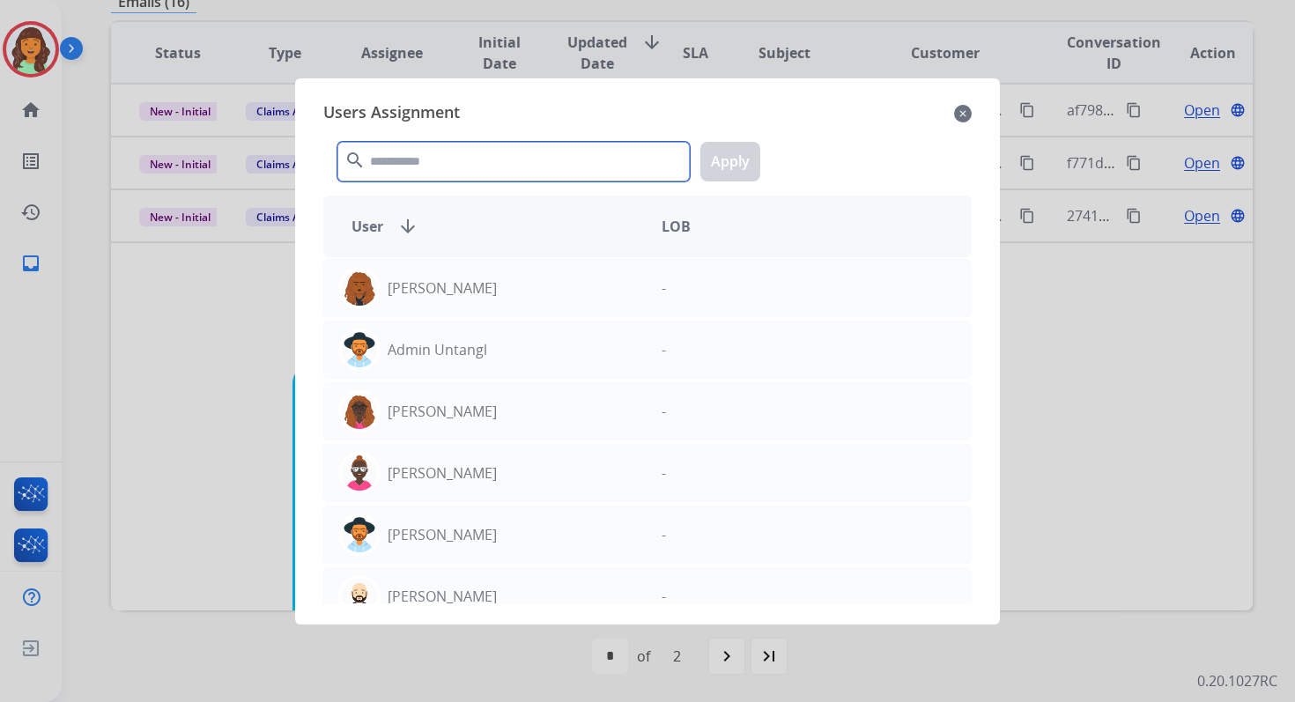
click at [464, 154] on input "text" at bounding box center [513, 162] width 352 height 40
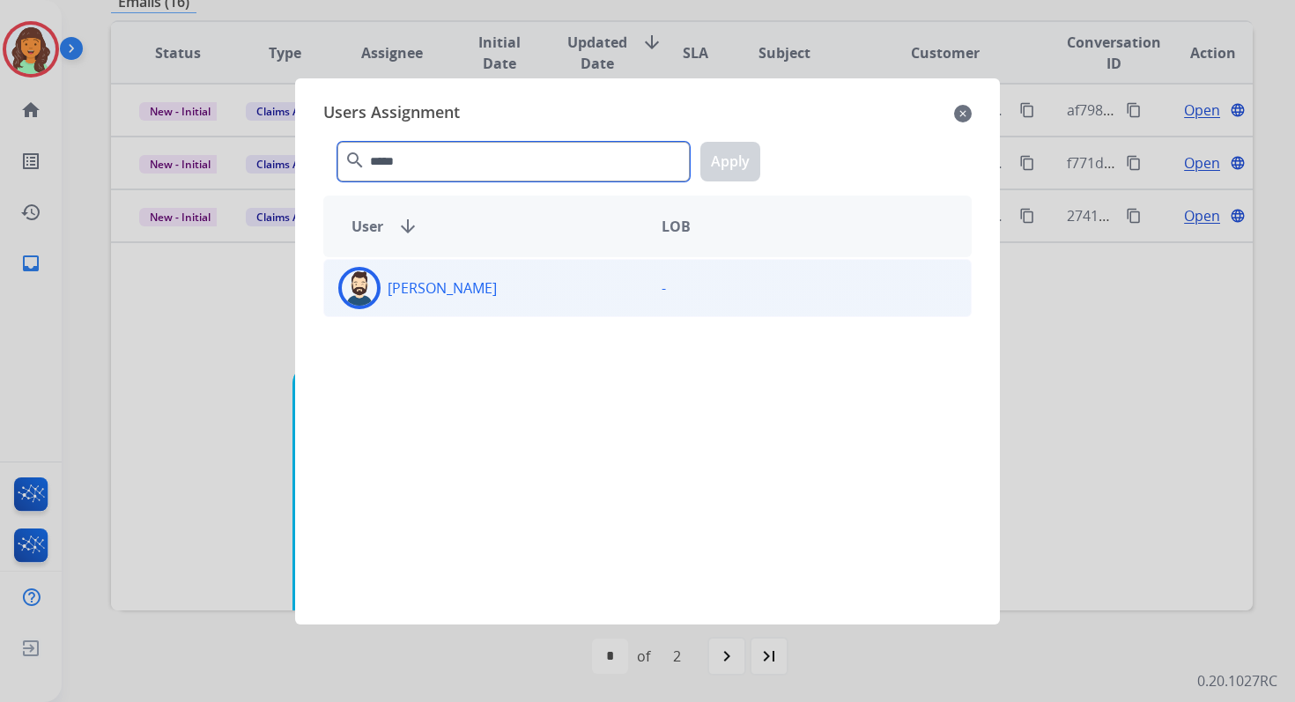
type input "*****"
click at [469, 282] on div "[PERSON_NAME]" at bounding box center [485, 288] width 323 height 42
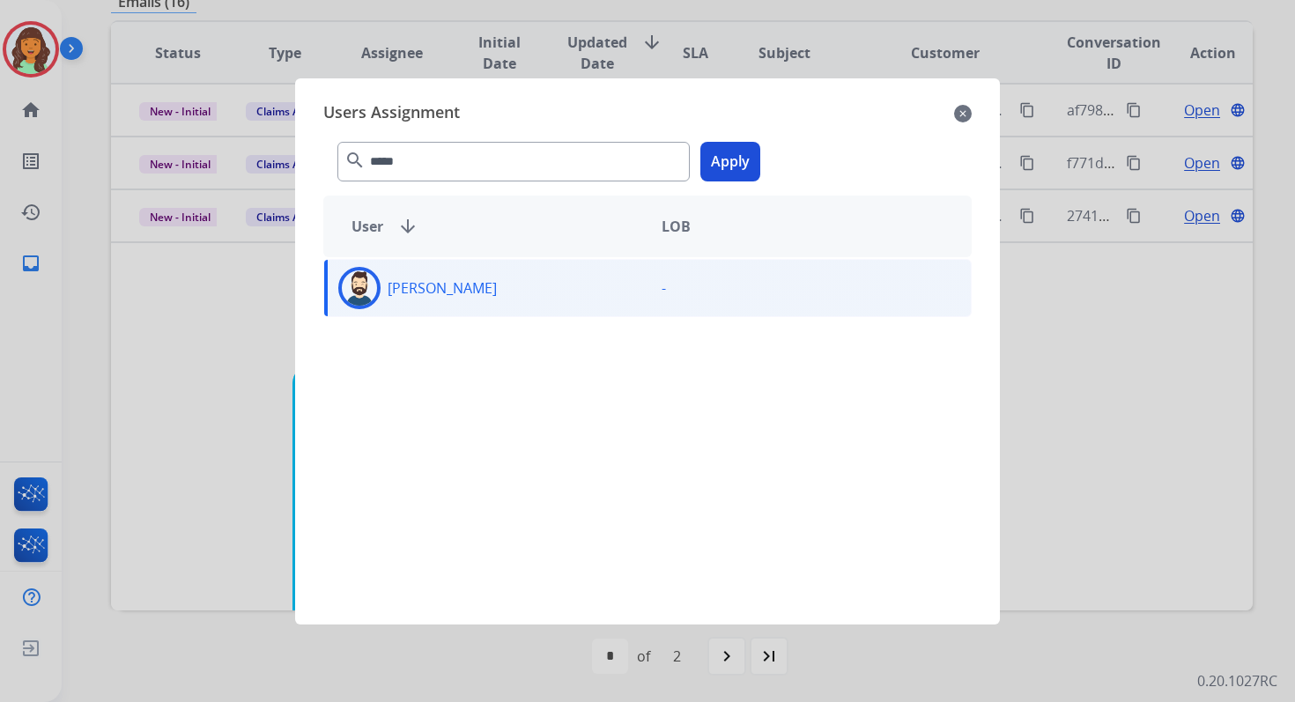
click at [733, 161] on button "Apply" at bounding box center [731, 162] width 60 height 40
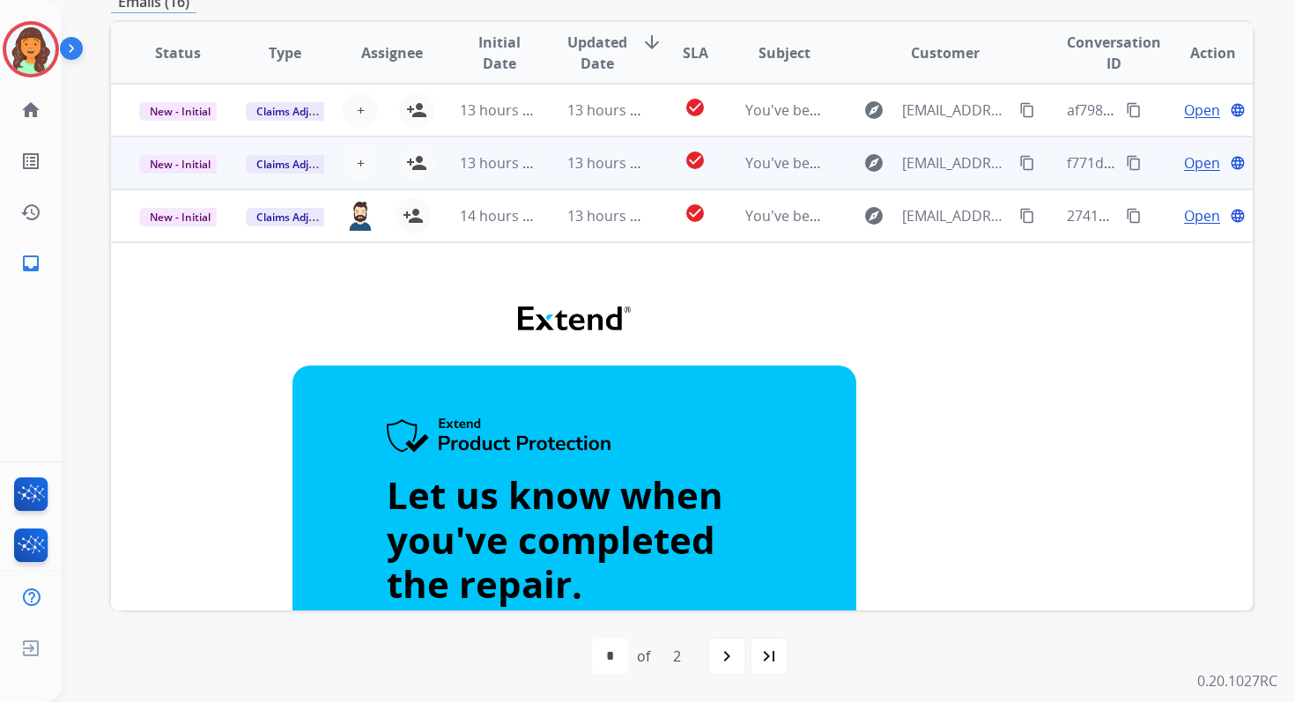
click at [578, 179] on td "13 hours ago" at bounding box center [592, 163] width 107 height 53
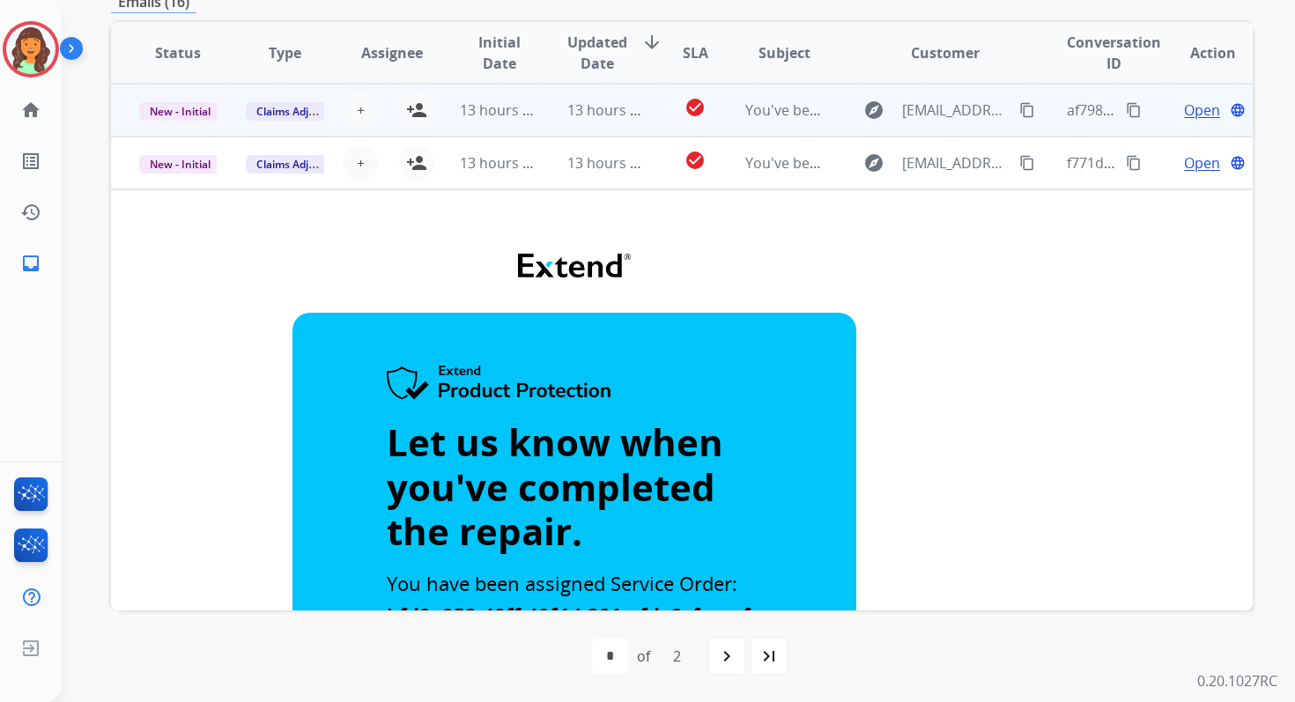
click at [567, 88] on td "13 hours ago" at bounding box center [592, 110] width 107 height 53
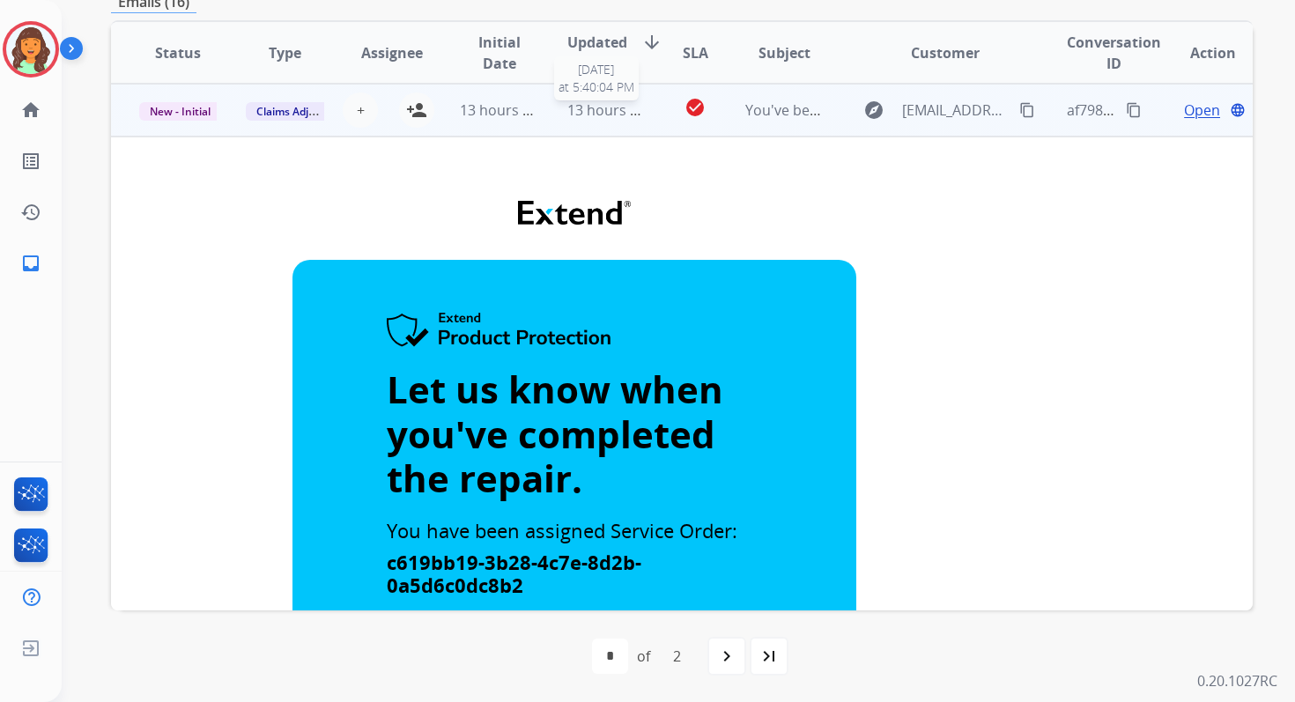
click at [581, 110] on span "13 hours ago" at bounding box center [610, 109] width 87 height 19
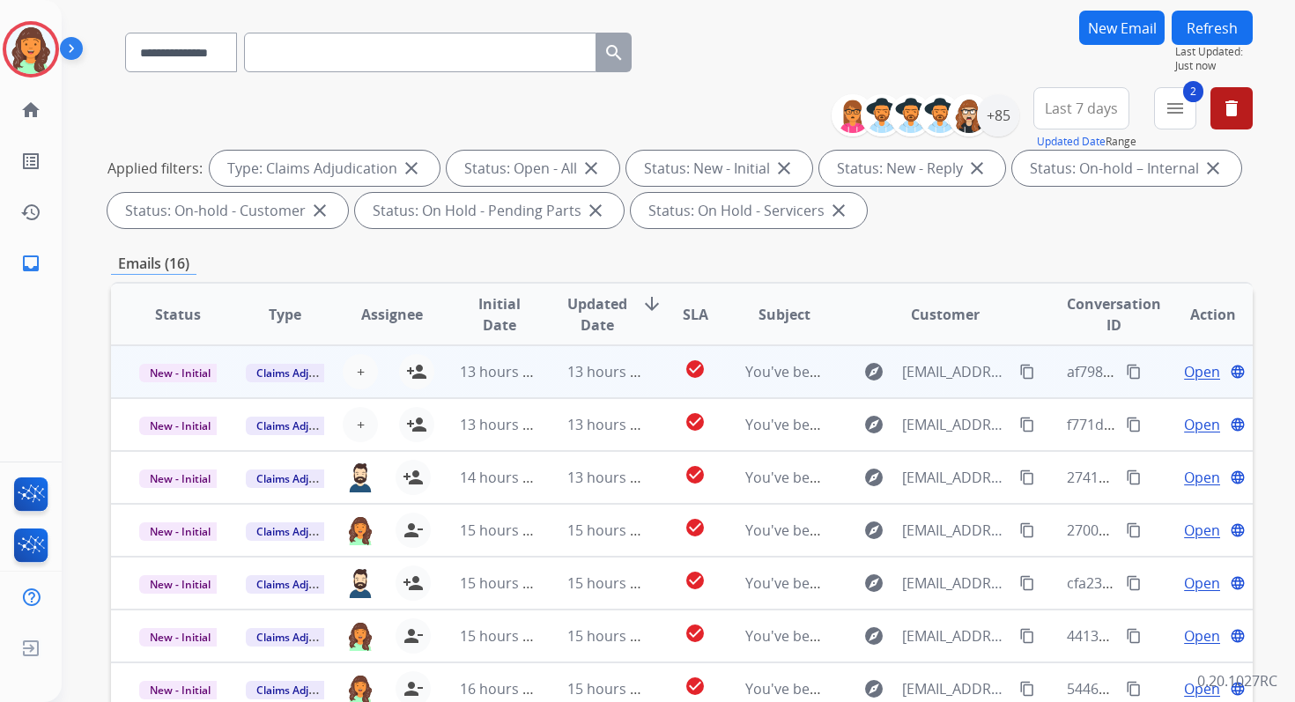
scroll to position [104, 0]
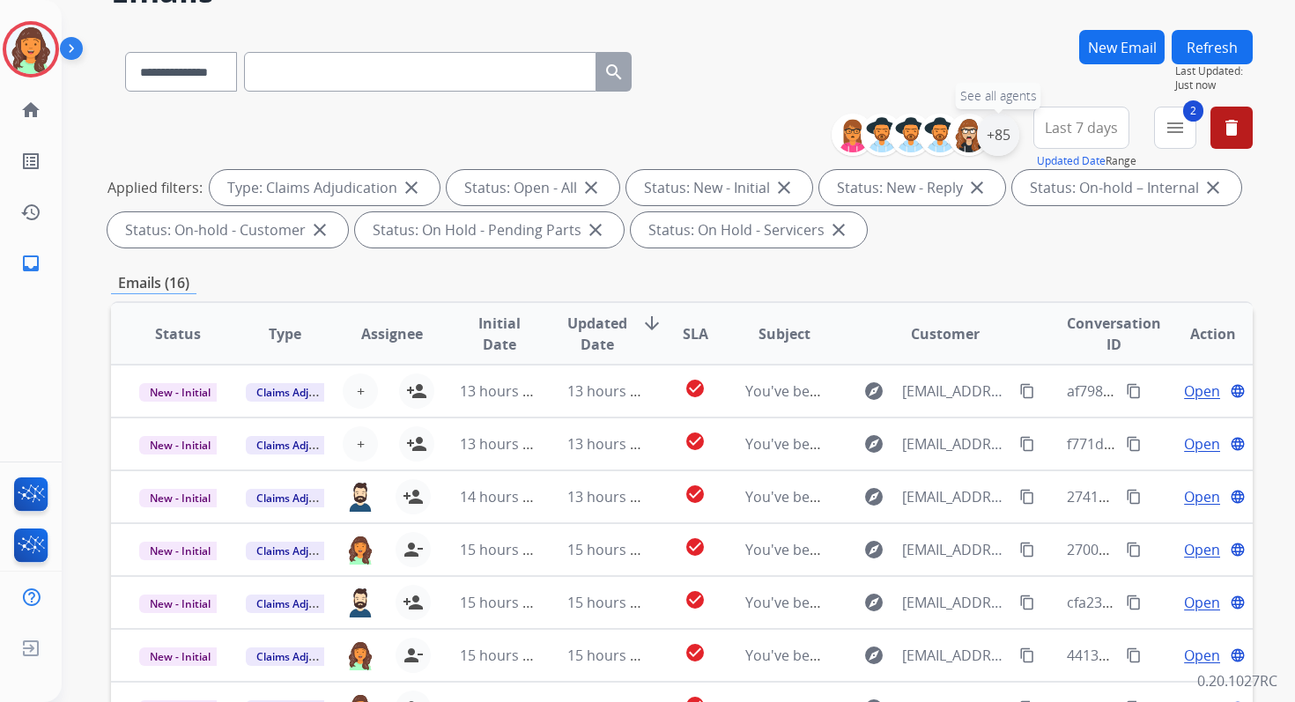
click at [1003, 143] on div "+85" at bounding box center [998, 135] width 42 height 42
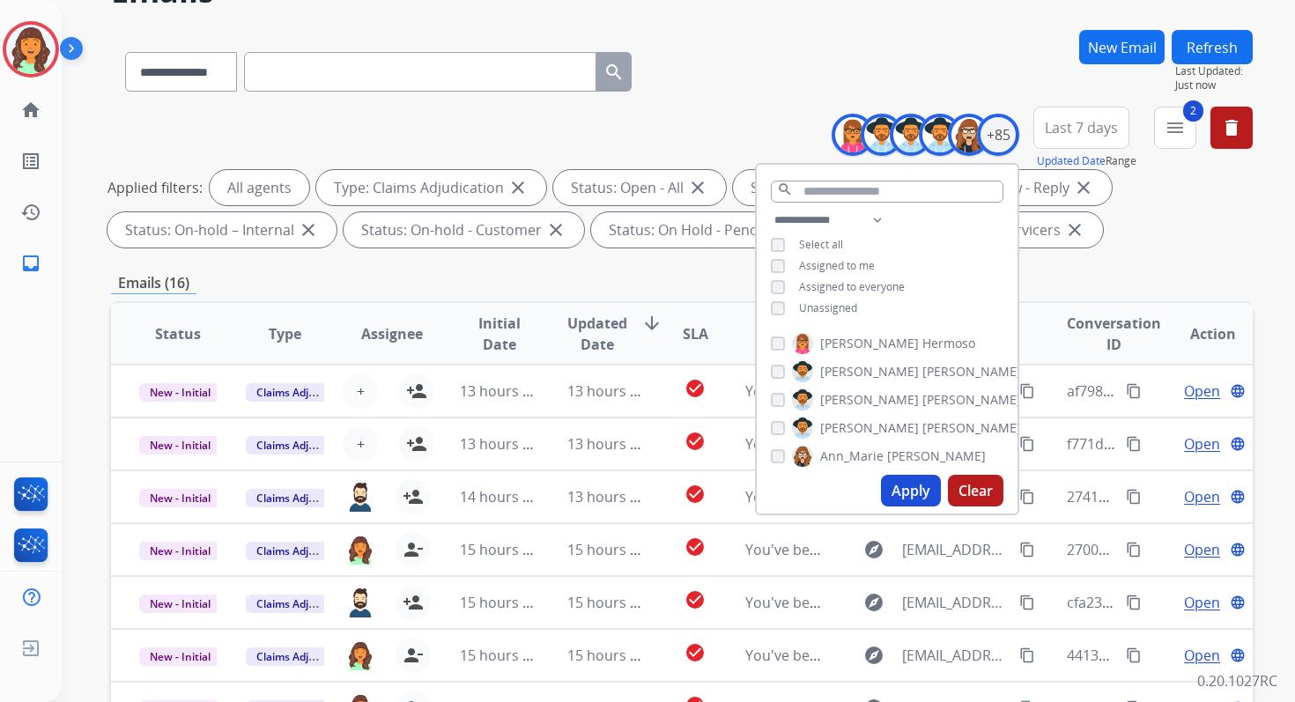
click at [913, 493] on button "Apply" at bounding box center [911, 491] width 60 height 32
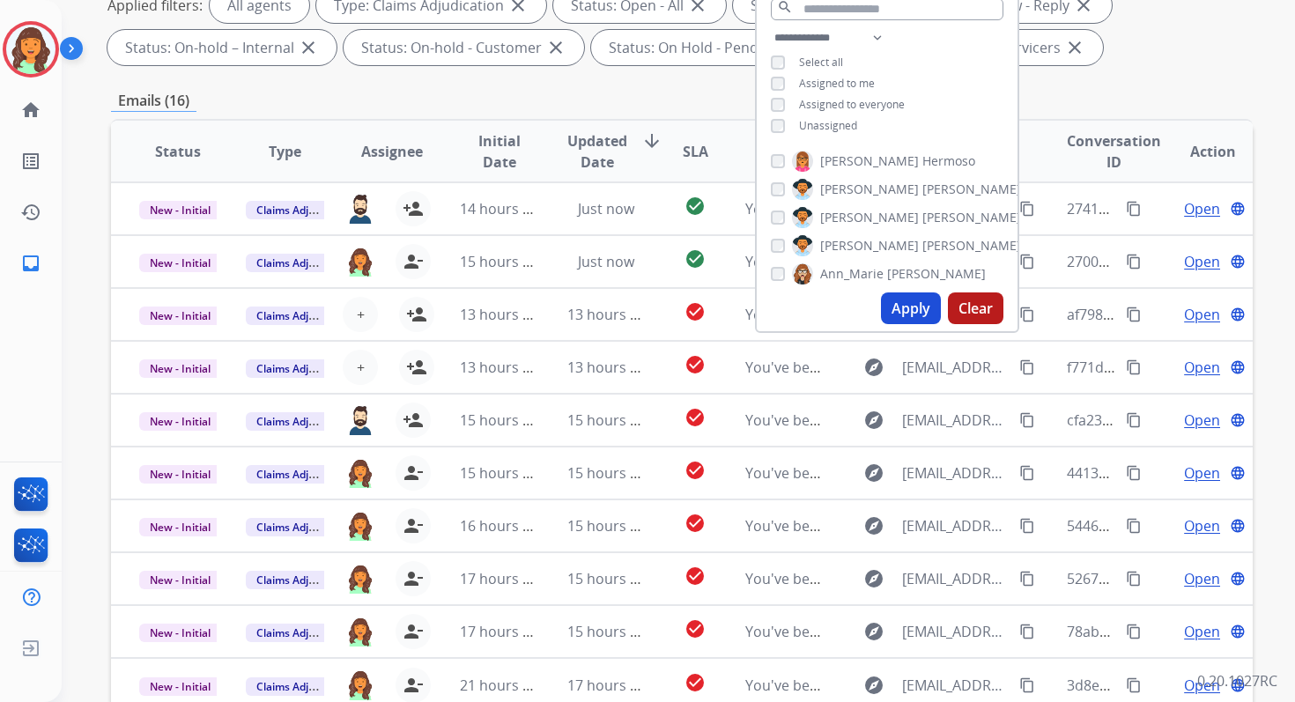
scroll to position [385, 0]
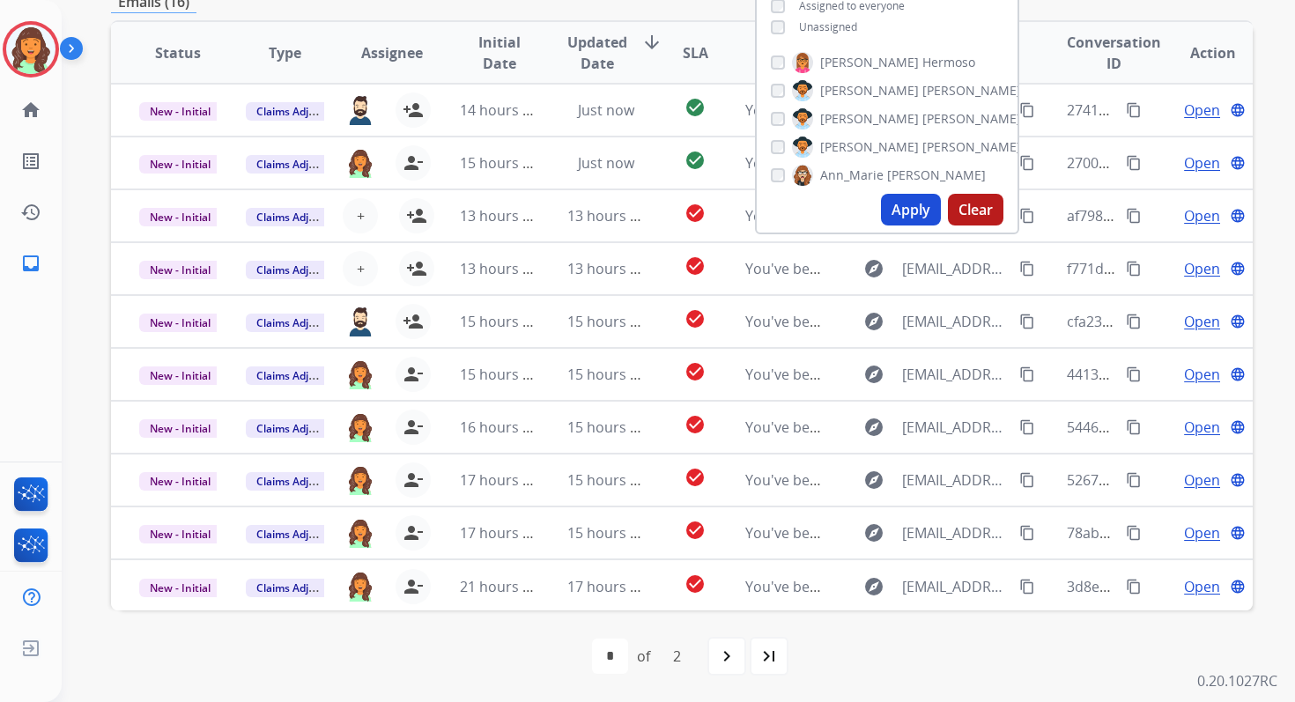
click at [476, 650] on div "first_page navigate_before * * of 2 navigate_next last_page" at bounding box center [682, 656] width 1142 height 35
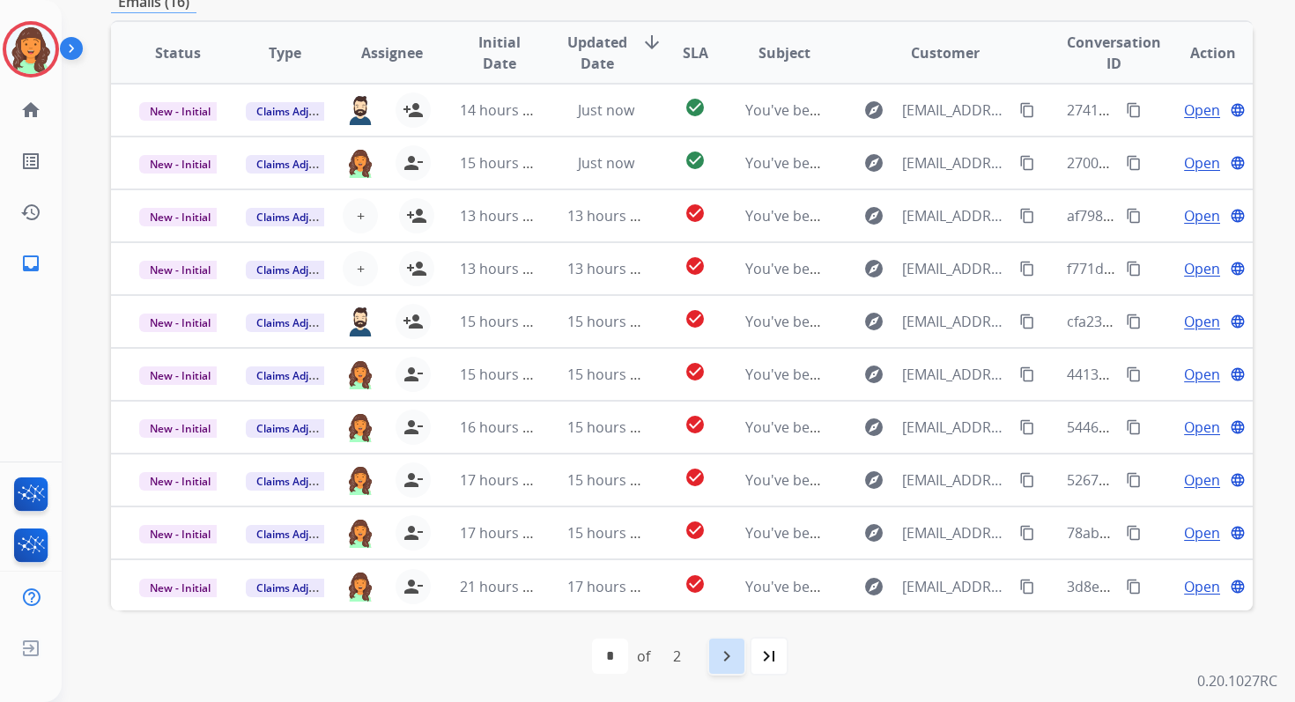
click at [725, 637] on div "navigate_next" at bounding box center [727, 656] width 39 height 39
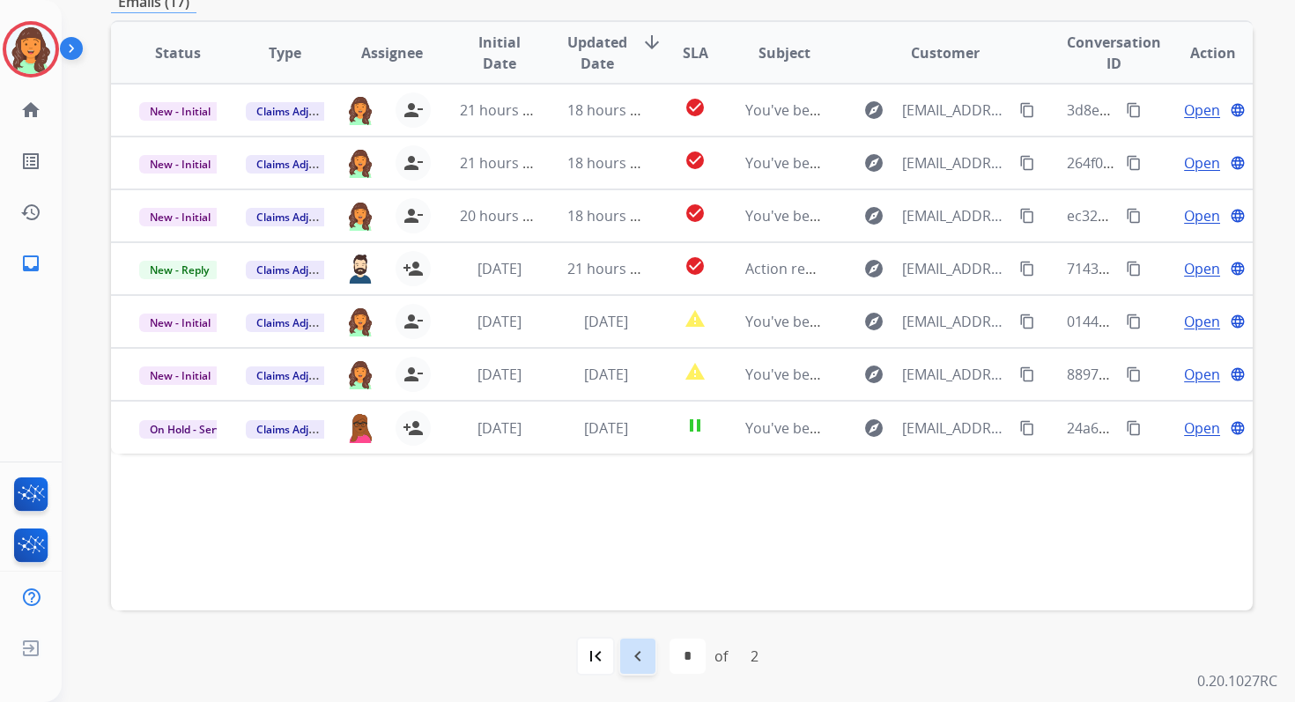
click at [640, 652] on mat-icon "navigate_before" at bounding box center [637, 656] width 21 height 21
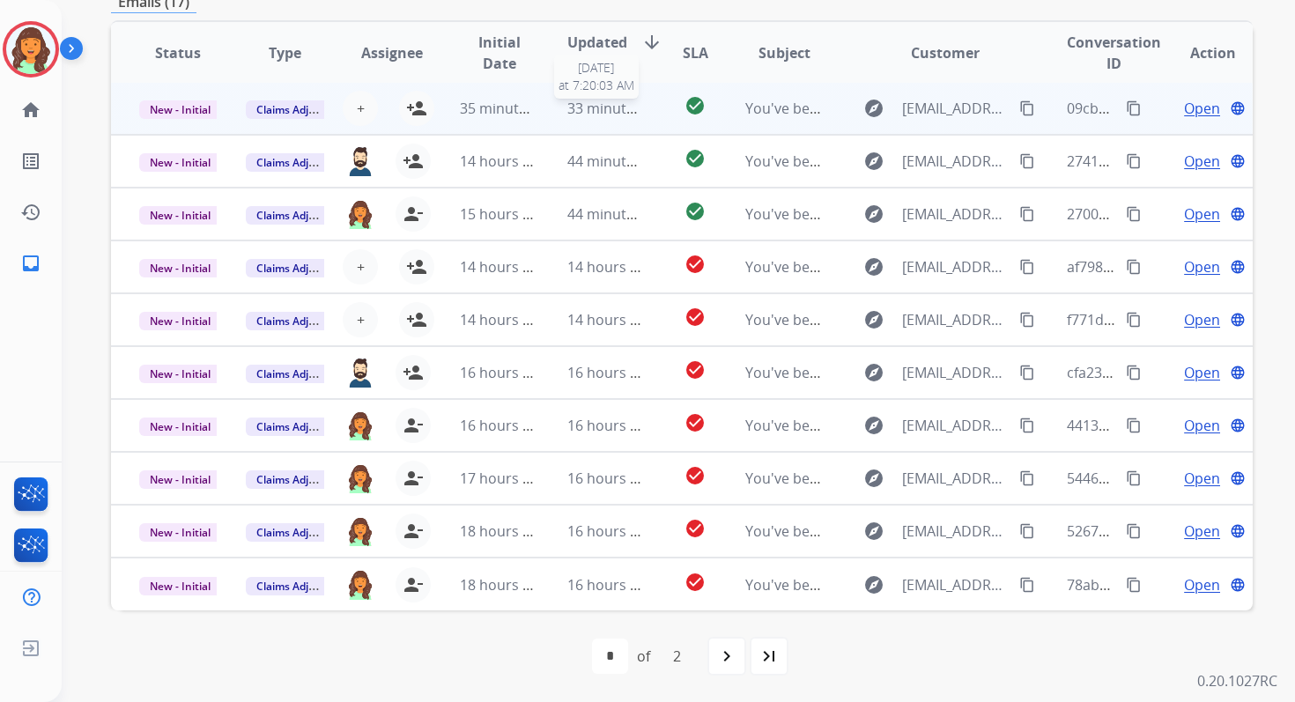
click at [597, 107] on span "33 minutes ago" at bounding box center [618, 108] width 102 height 19
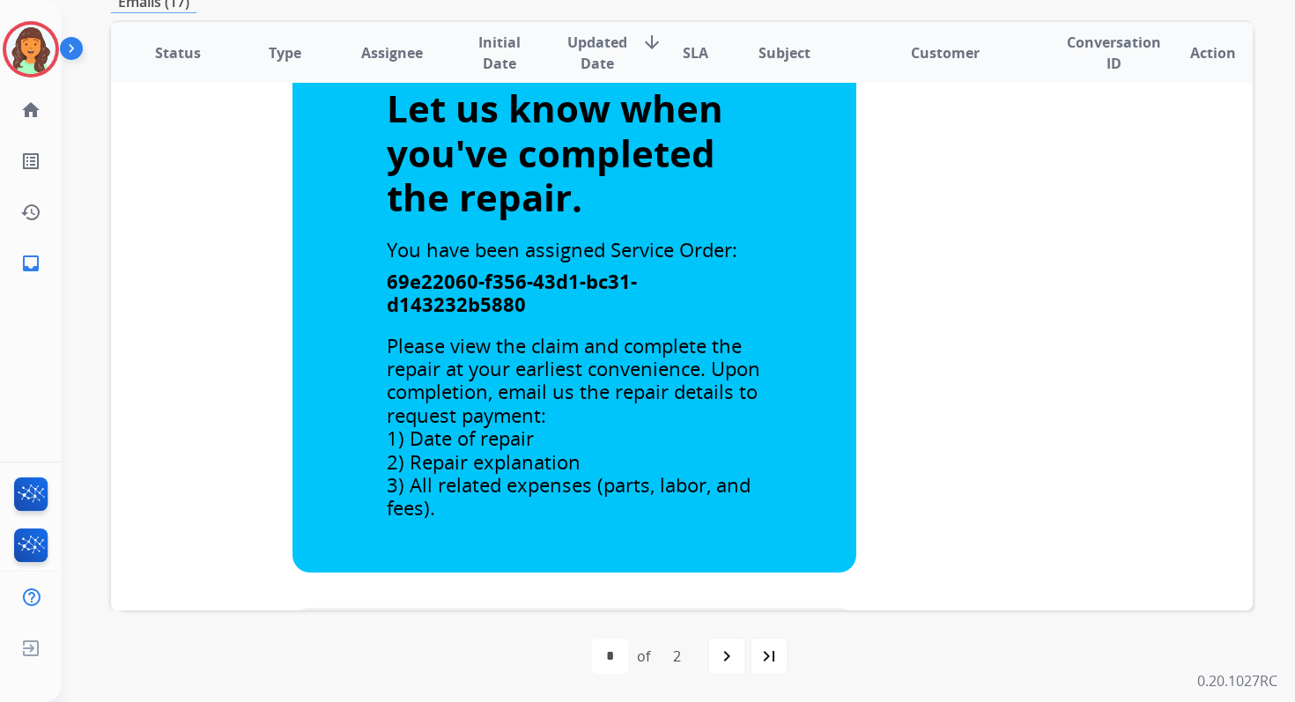
scroll to position [0, 0]
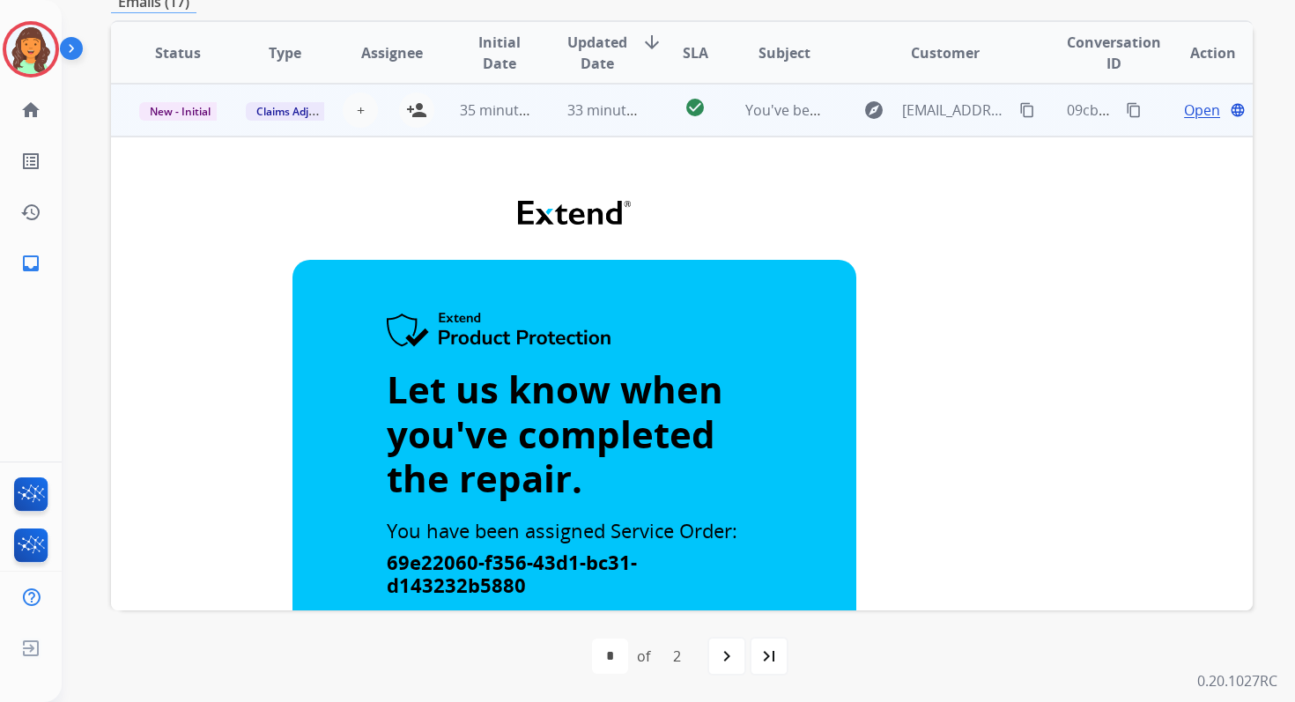
click at [608, 120] on div "33 minutes ago" at bounding box center [606, 110] width 78 height 21
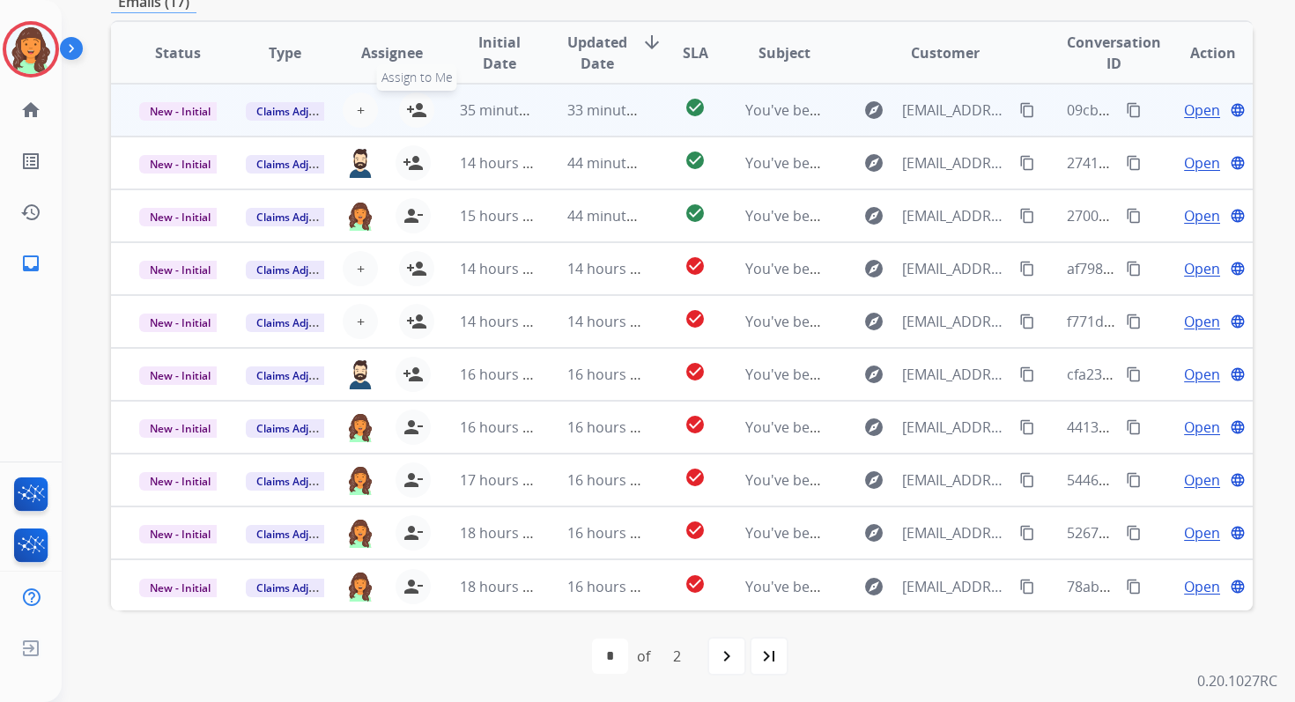
click at [412, 103] on mat-icon "person_add" at bounding box center [416, 110] width 21 height 21
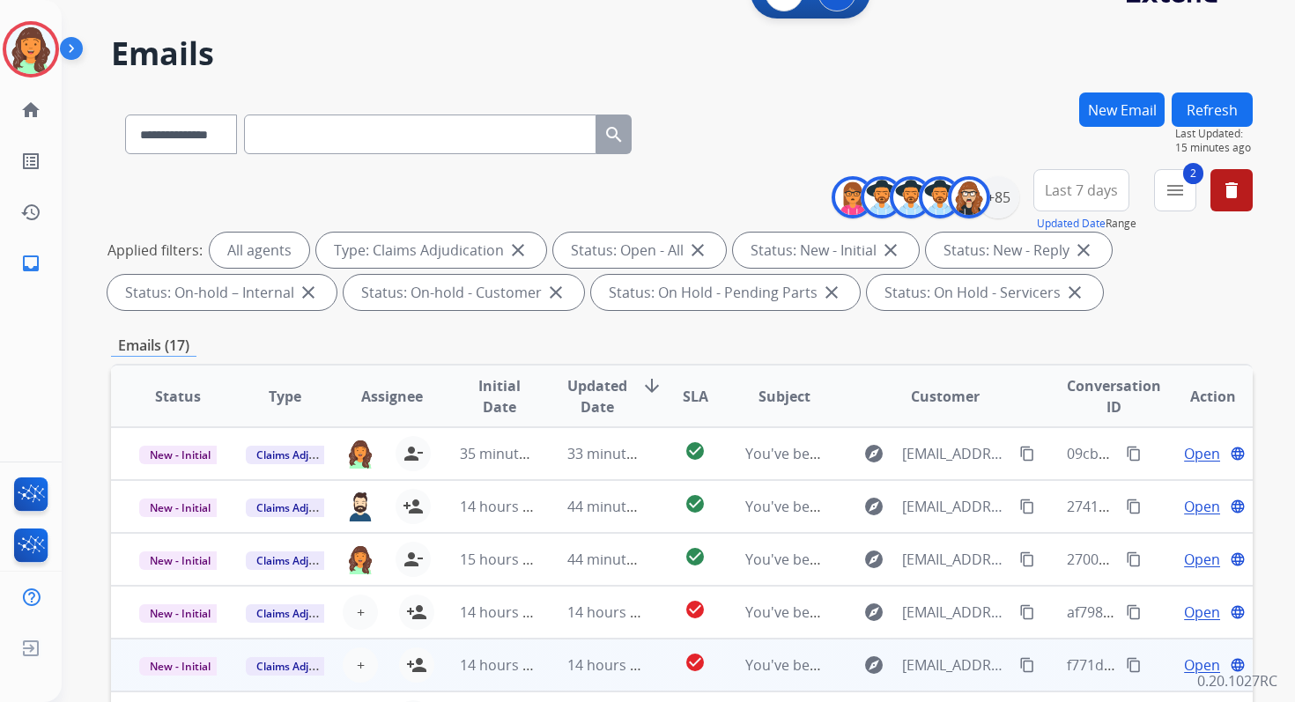
scroll to position [10, 0]
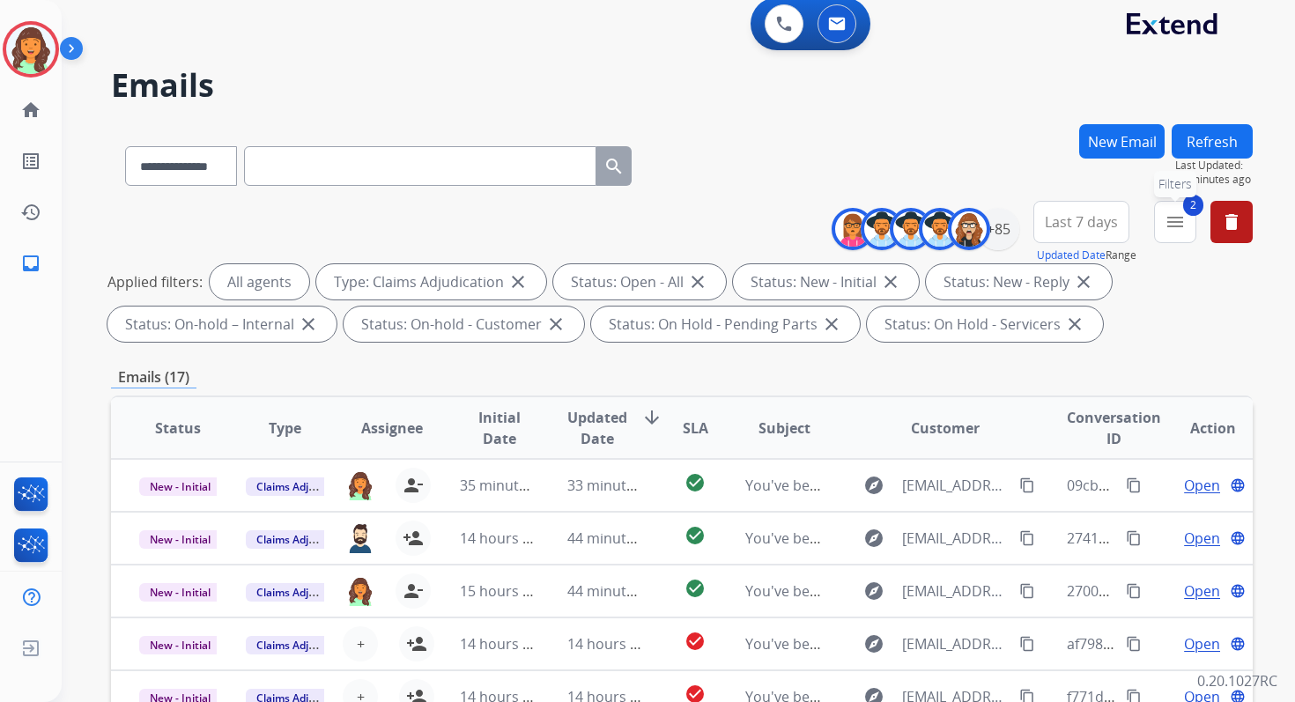
click at [1164, 224] on button "2 menu Filters" at bounding box center [1175, 222] width 42 height 42
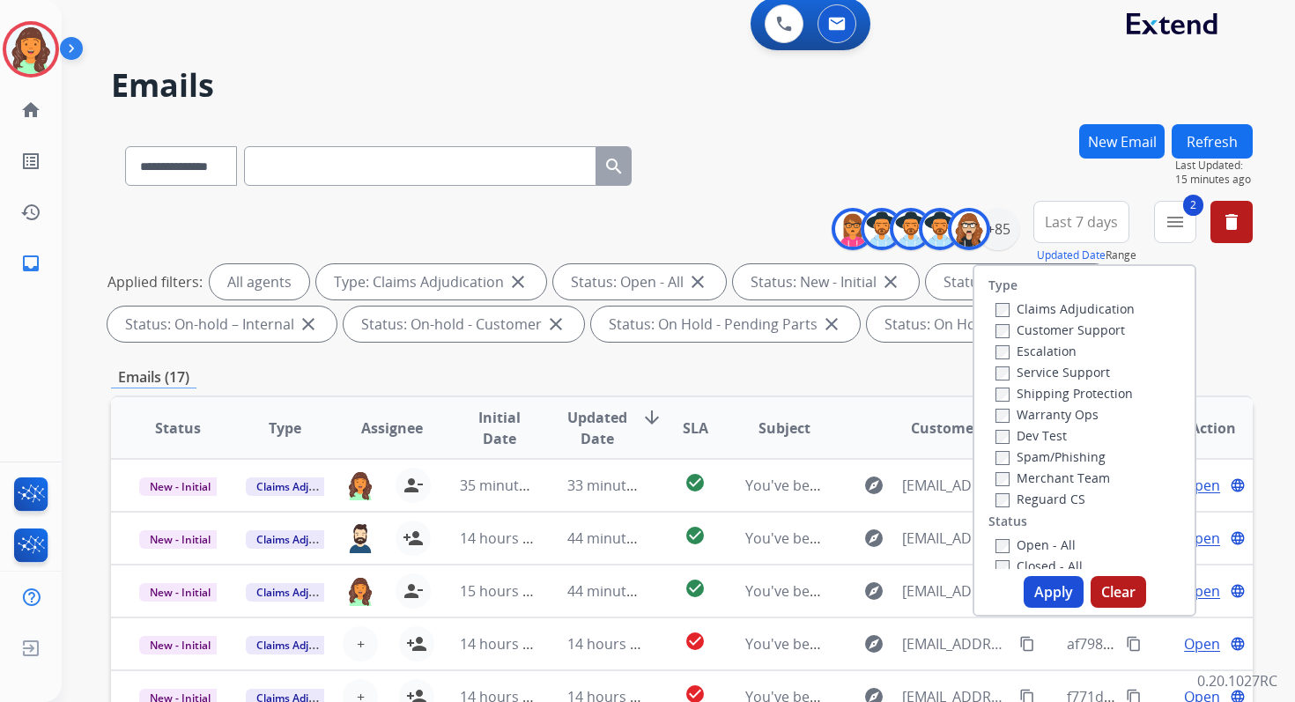
click at [857, 369] on div "Emails (17)" at bounding box center [682, 378] width 1142 height 22
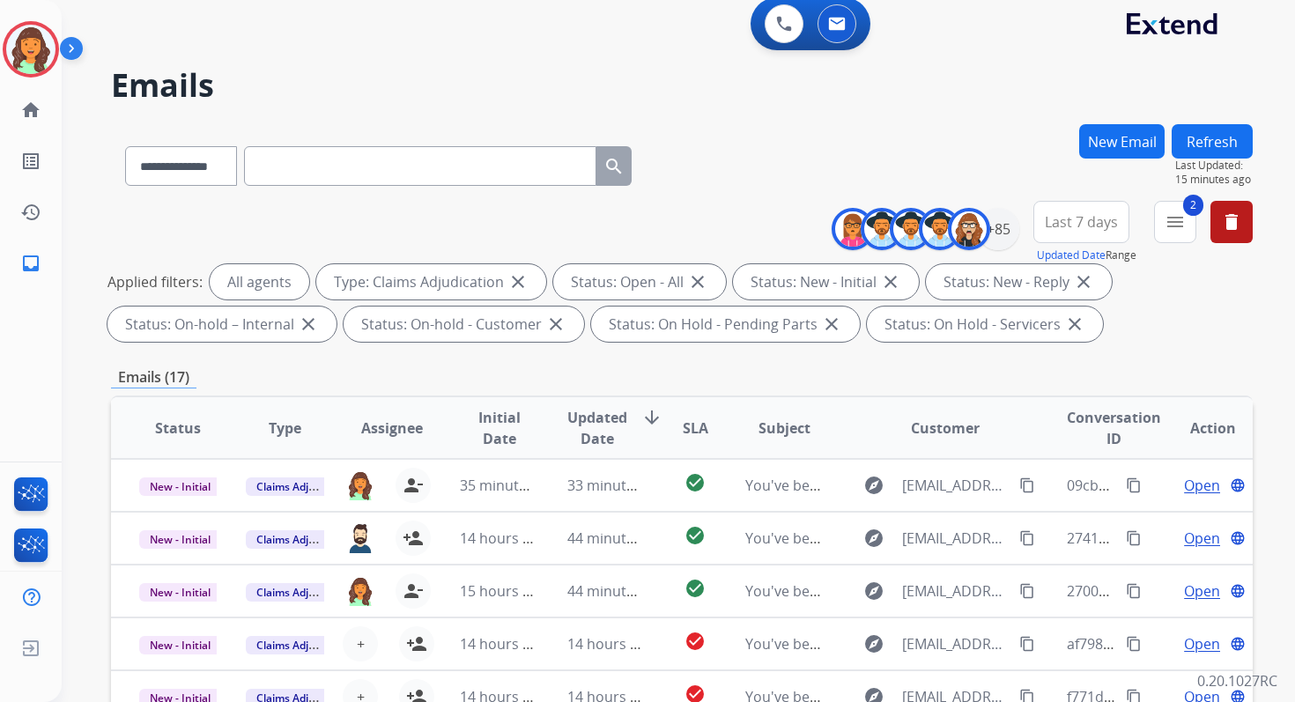
scroll to position [385, 0]
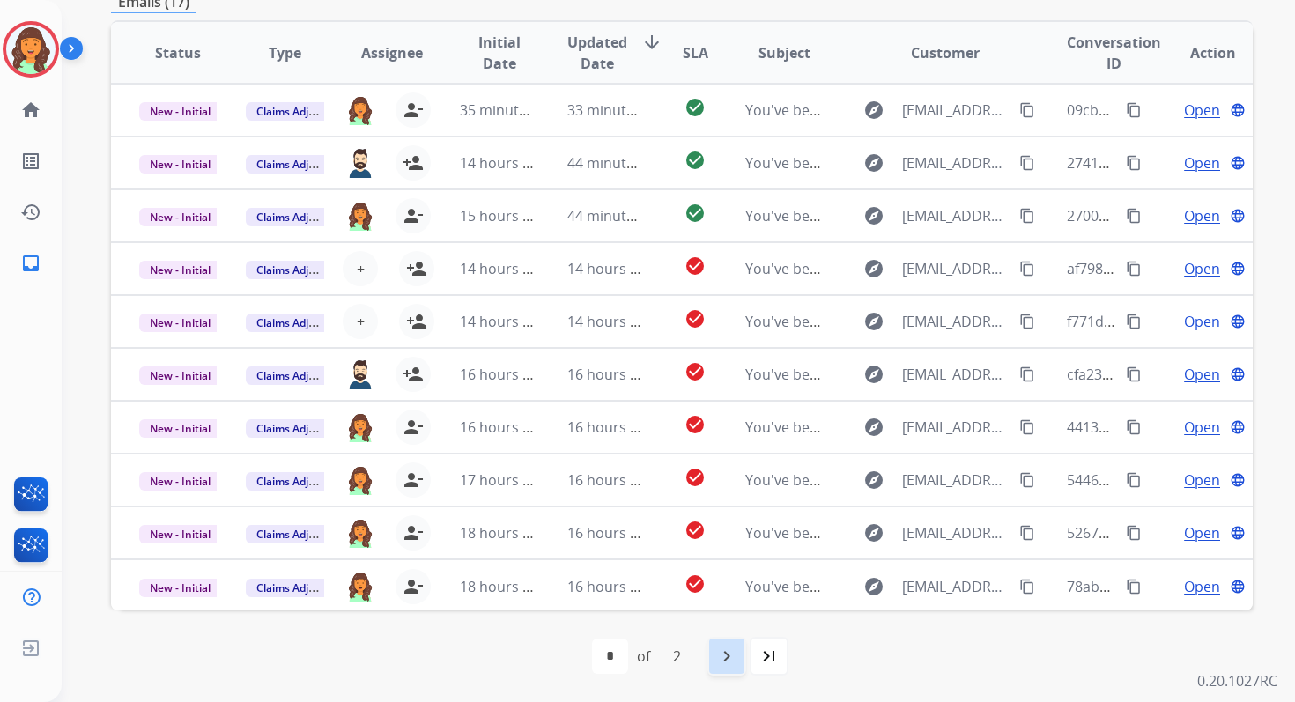
click at [720, 652] on mat-icon "navigate_next" at bounding box center [726, 656] width 21 height 21
select select "*"
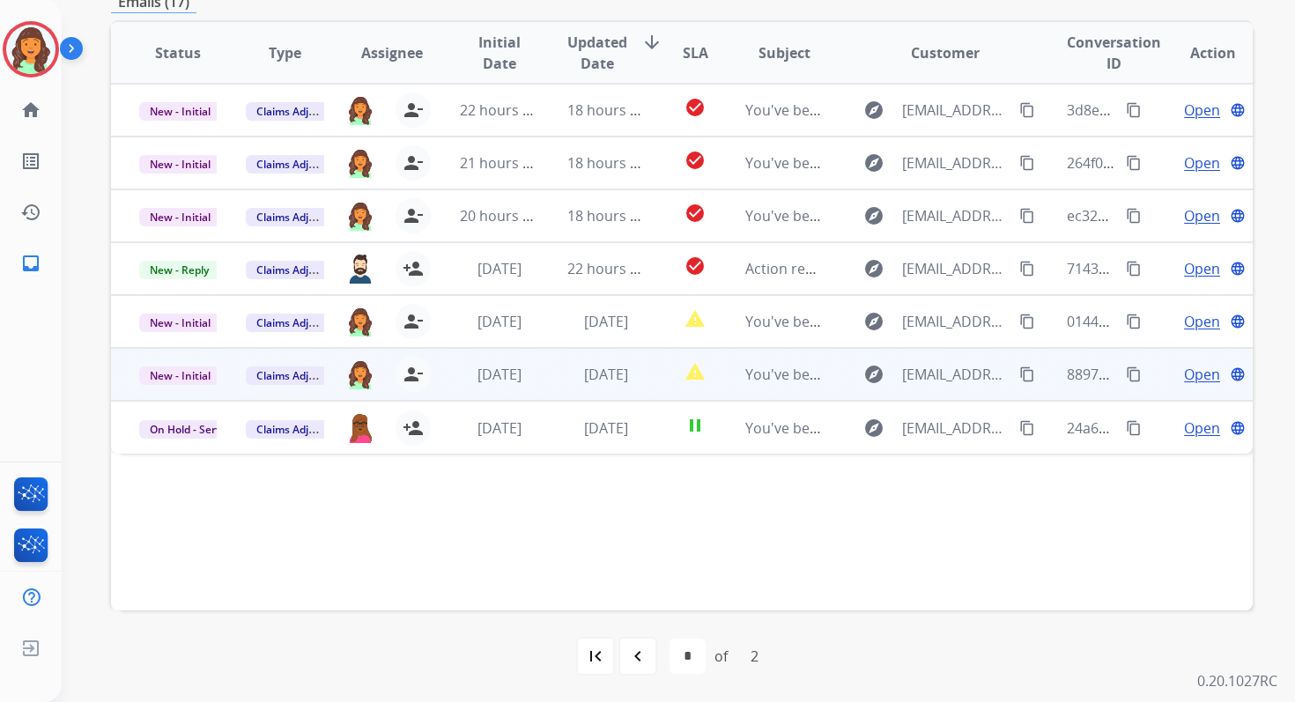
click at [565, 386] on td "[DATE]" at bounding box center [592, 374] width 107 height 53
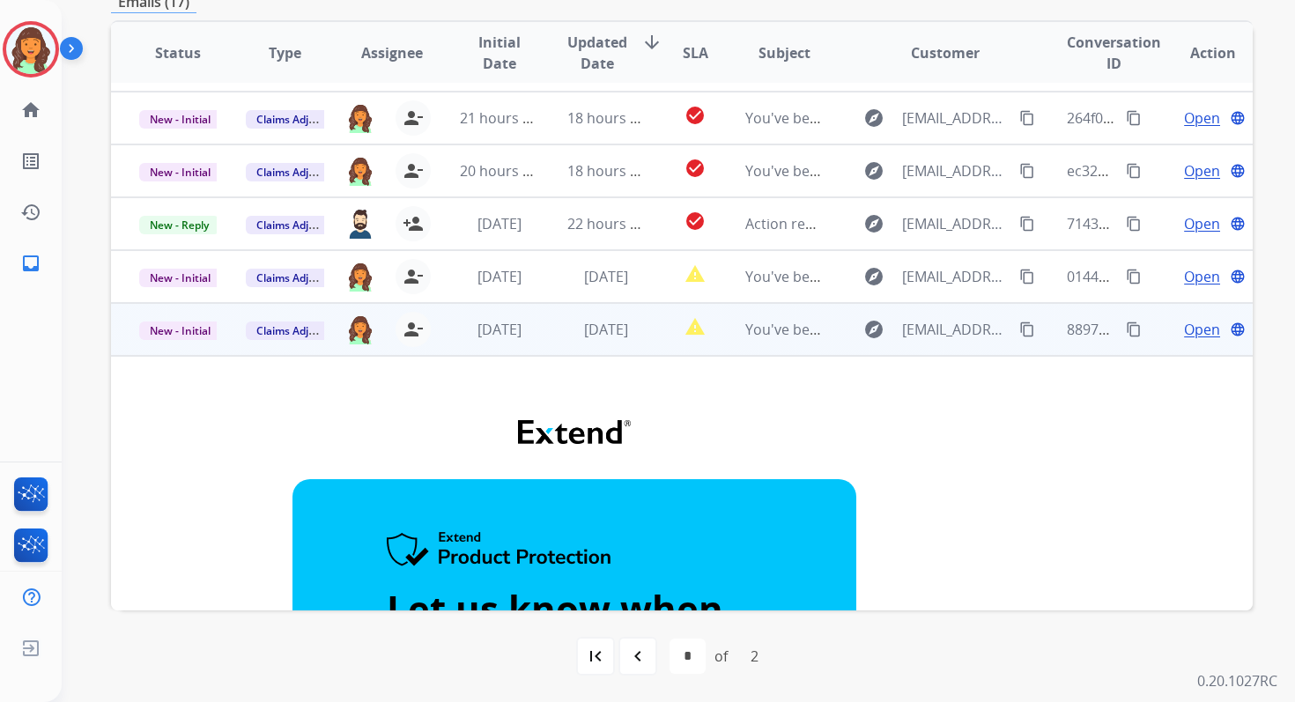
scroll to position [0, 0]
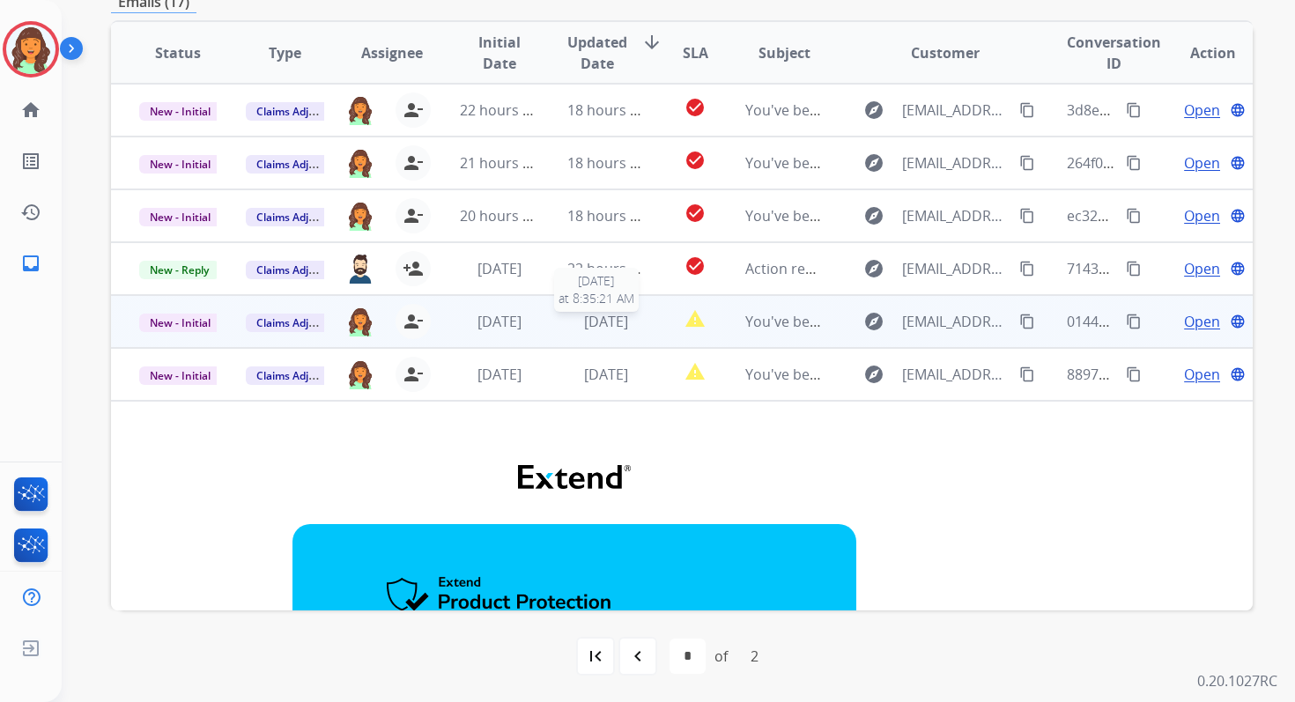
click at [597, 327] on span "[DATE]" at bounding box center [606, 321] width 44 height 19
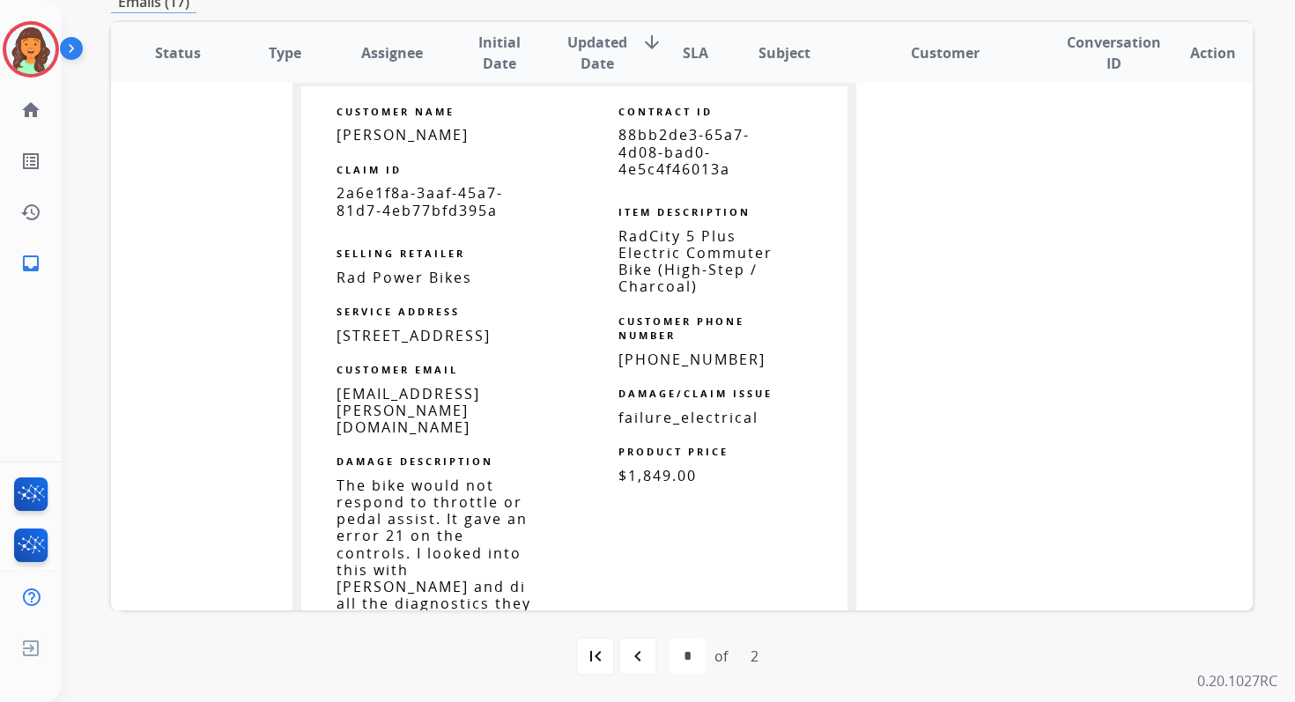
scroll to position [978, 0]
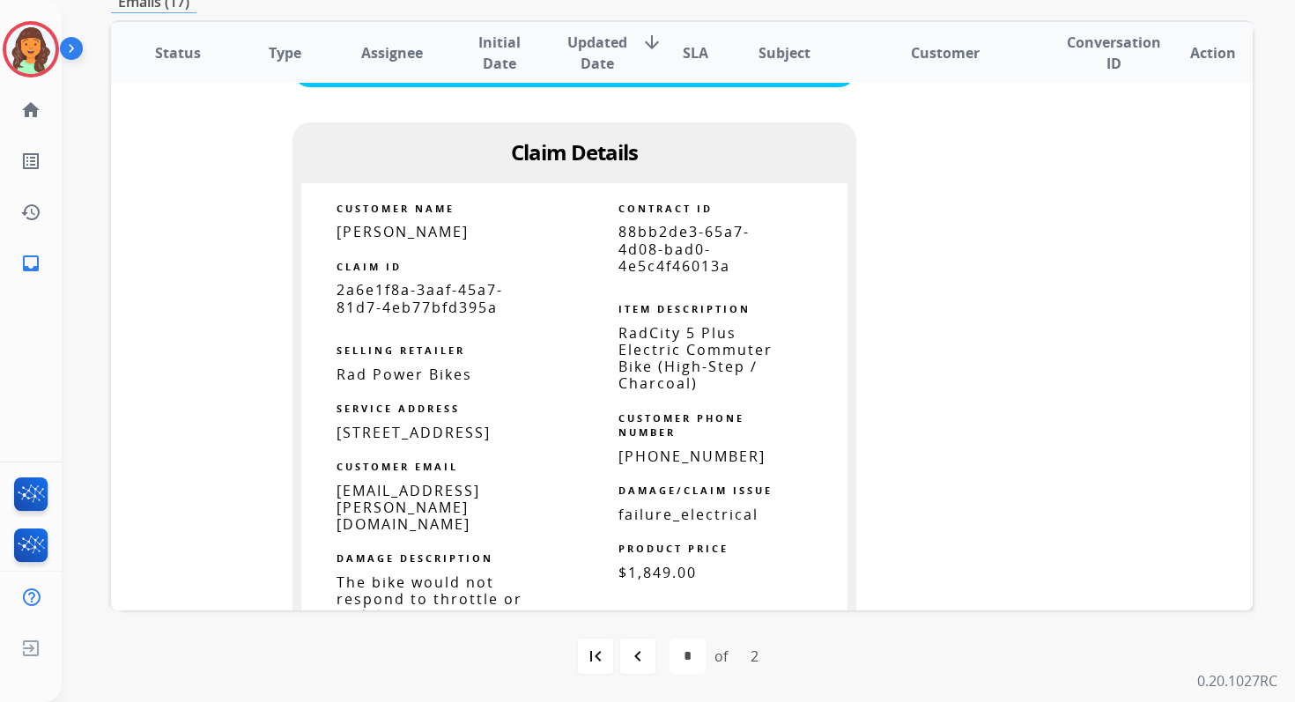
click at [655, 259] on span "88bb2de3-65a7-4d08-bad0-4e5c4f46013a" at bounding box center [684, 248] width 131 height 53
copy tbody
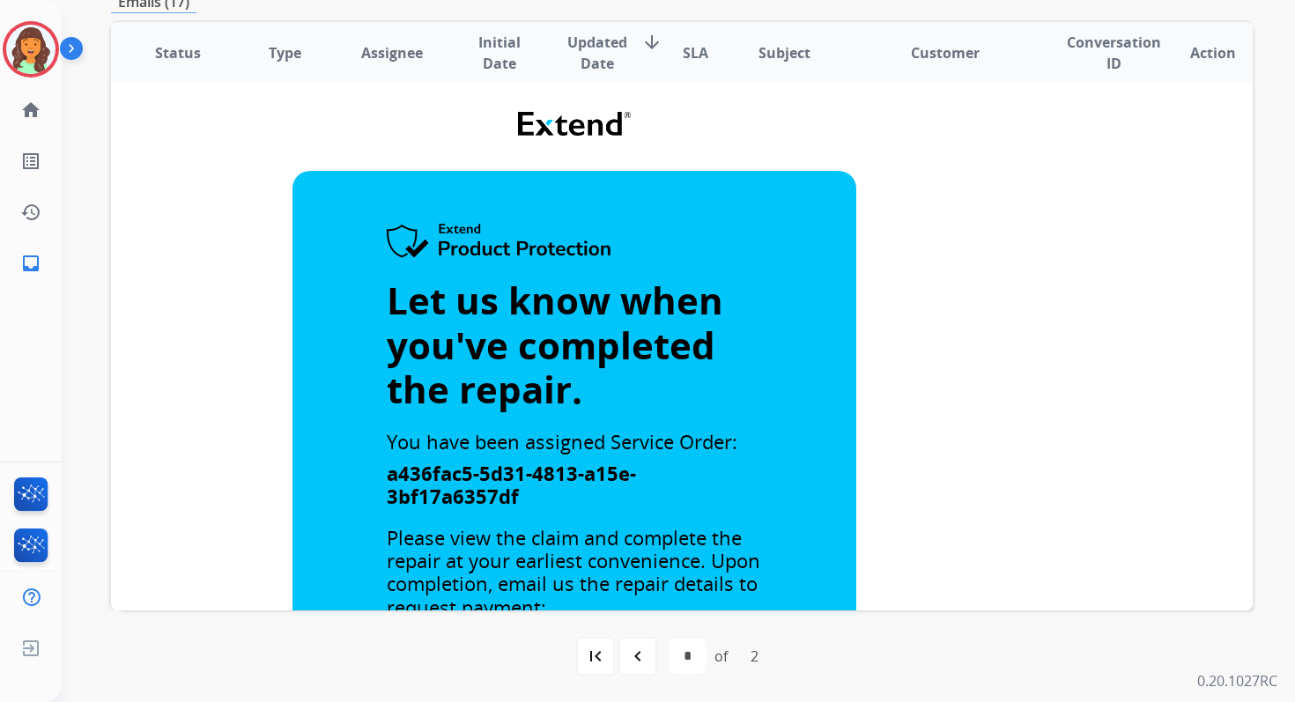
scroll to position [0, 0]
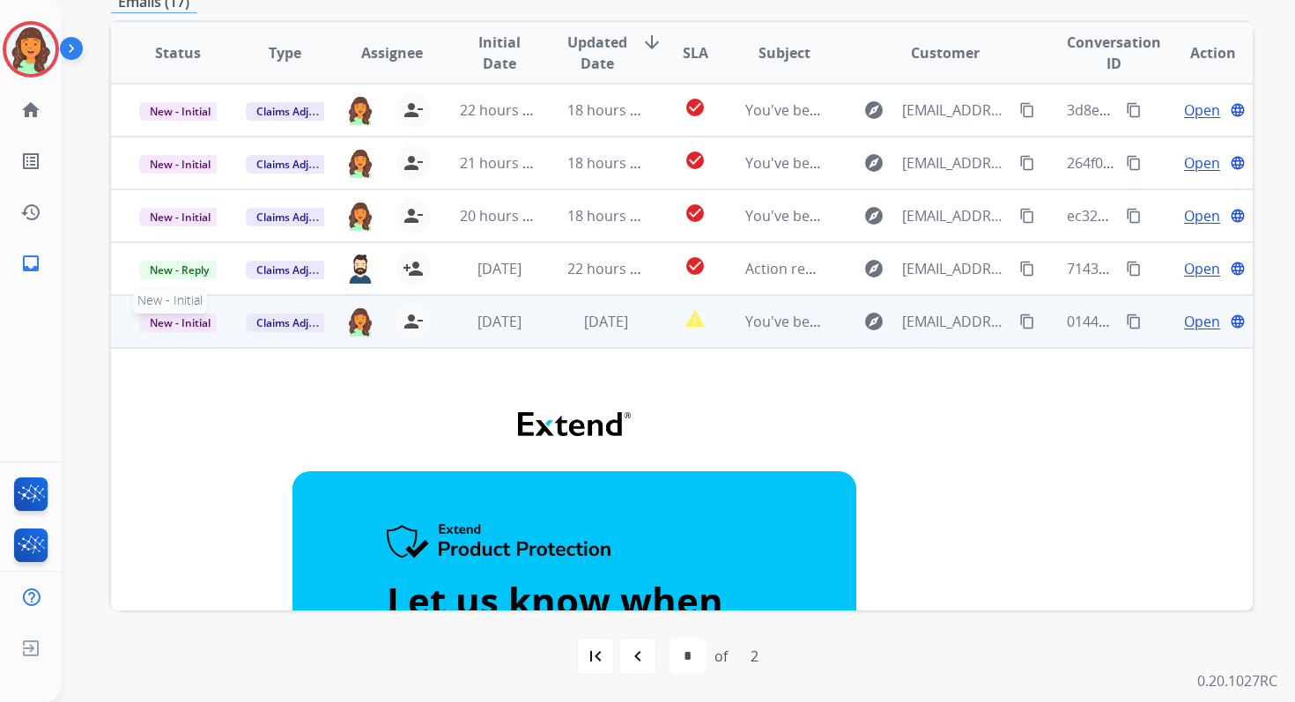
click at [189, 323] on span "New - Initial" at bounding box center [180, 323] width 82 height 19
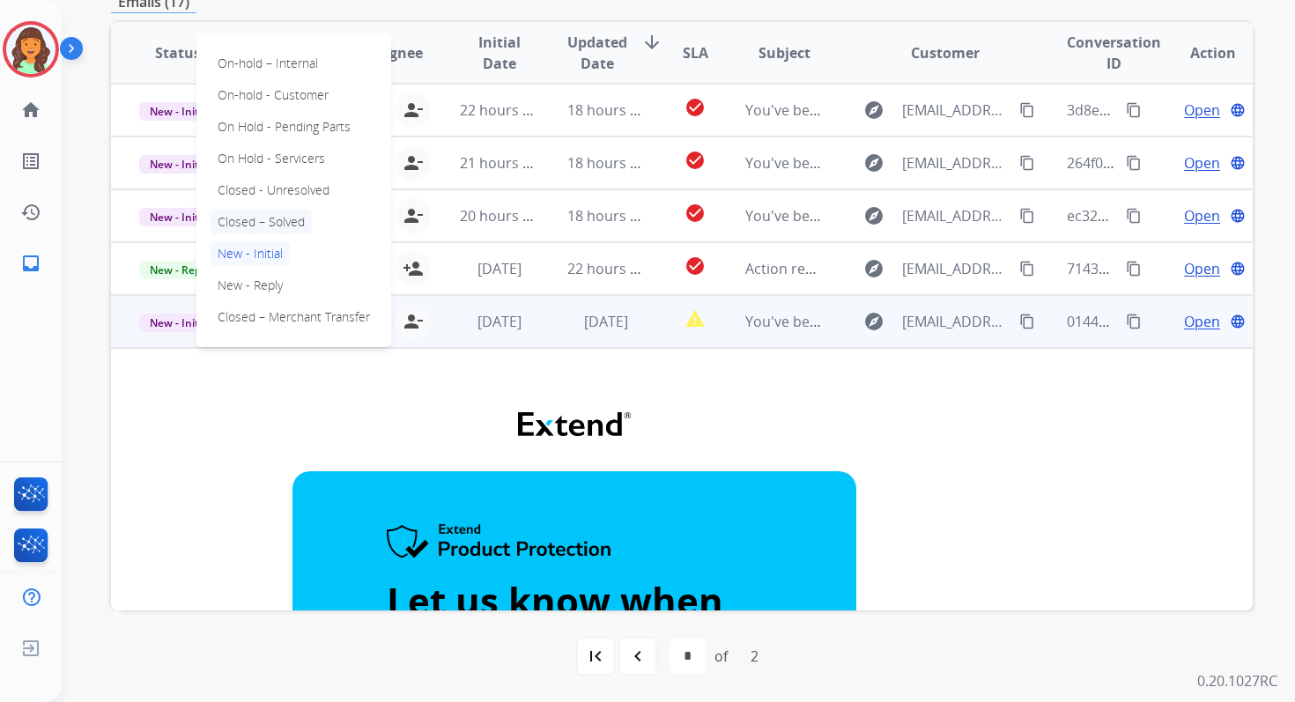
click at [261, 217] on p "Closed – Solved" at bounding box center [261, 222] width 101 height 25
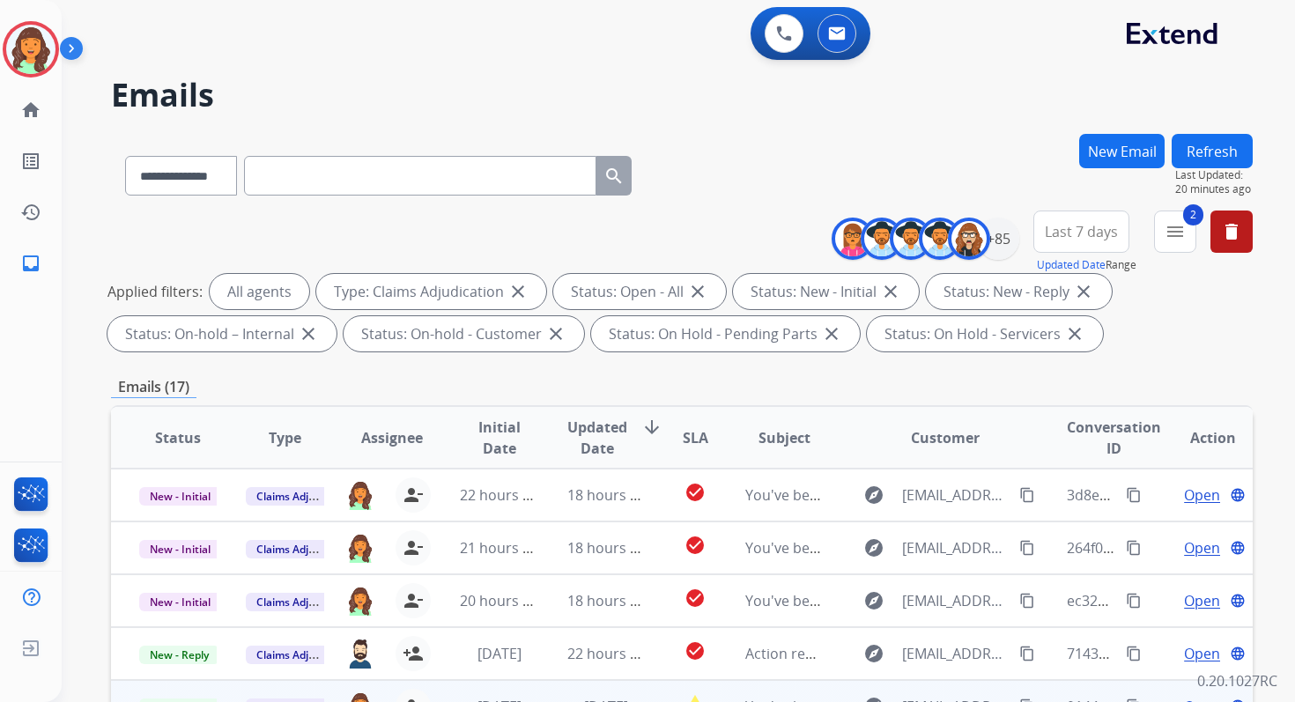
click at [1111, 148] on button "New Email" at bounding box center [1121, 151] width 85 height 34
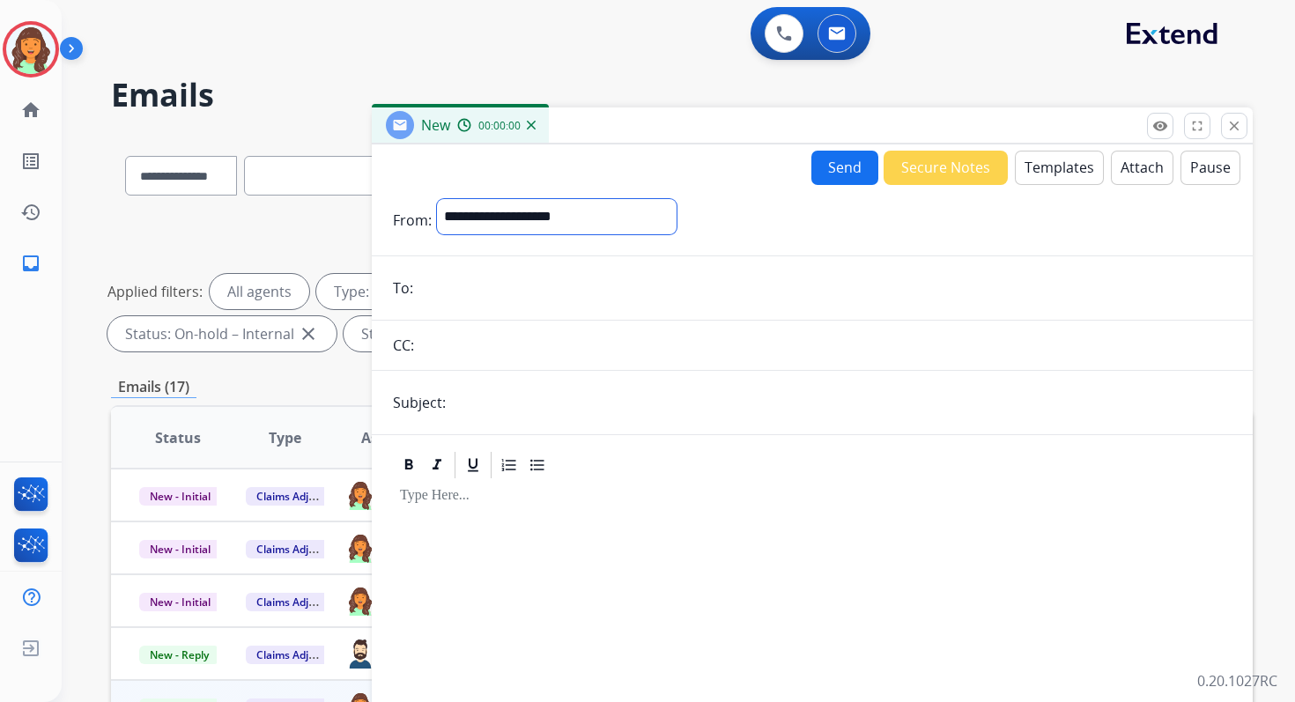
click at [484, 219] on select "**********" at bounding box center [557, 216] width 240 height 35
select select "**********"
click at [437, 199] on select "**********" at bounding box center [557, 216] width 240 height 35
click at [483, 288] on input "email" at bounding box center [825, 289] width 813 height 35
type input "**********"
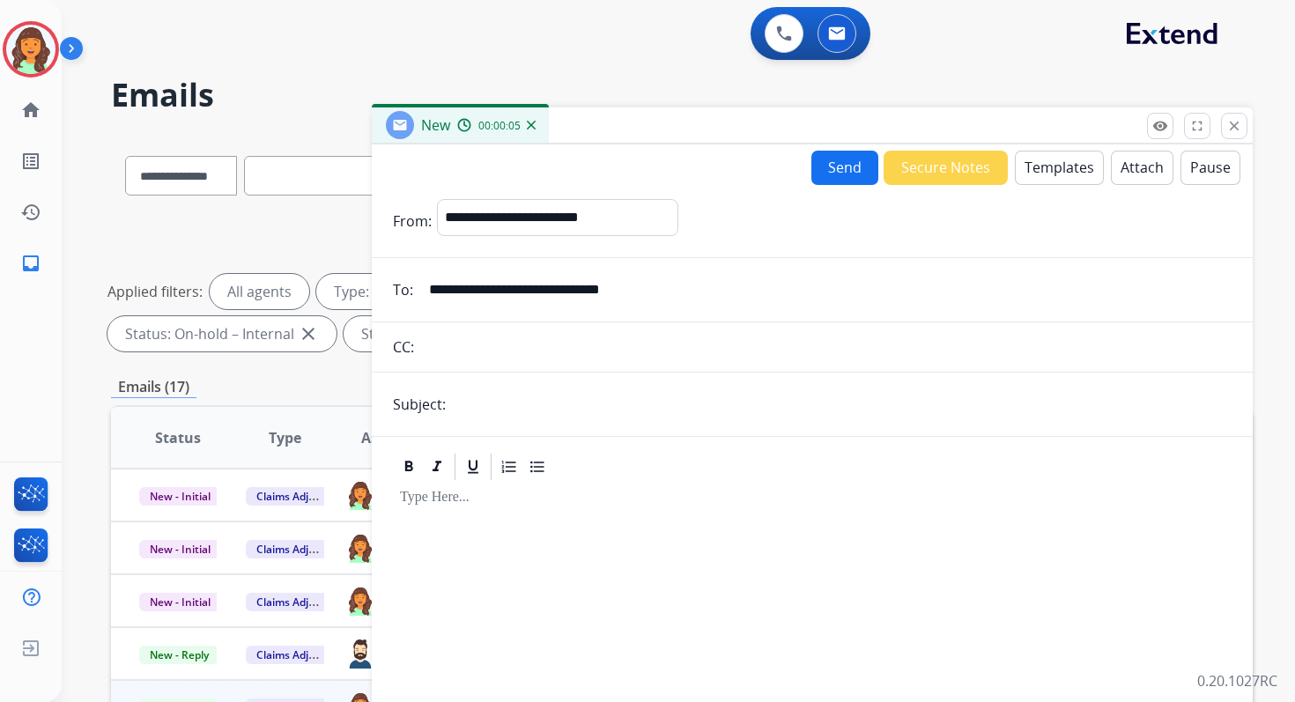
click at [529, 404] on input "text" at bounding box center [841, 404] width 781 height 35
type input "**********"
click at [1045, 154] on button "Templates" at bounding box center [1059, 168] width 89 height 34
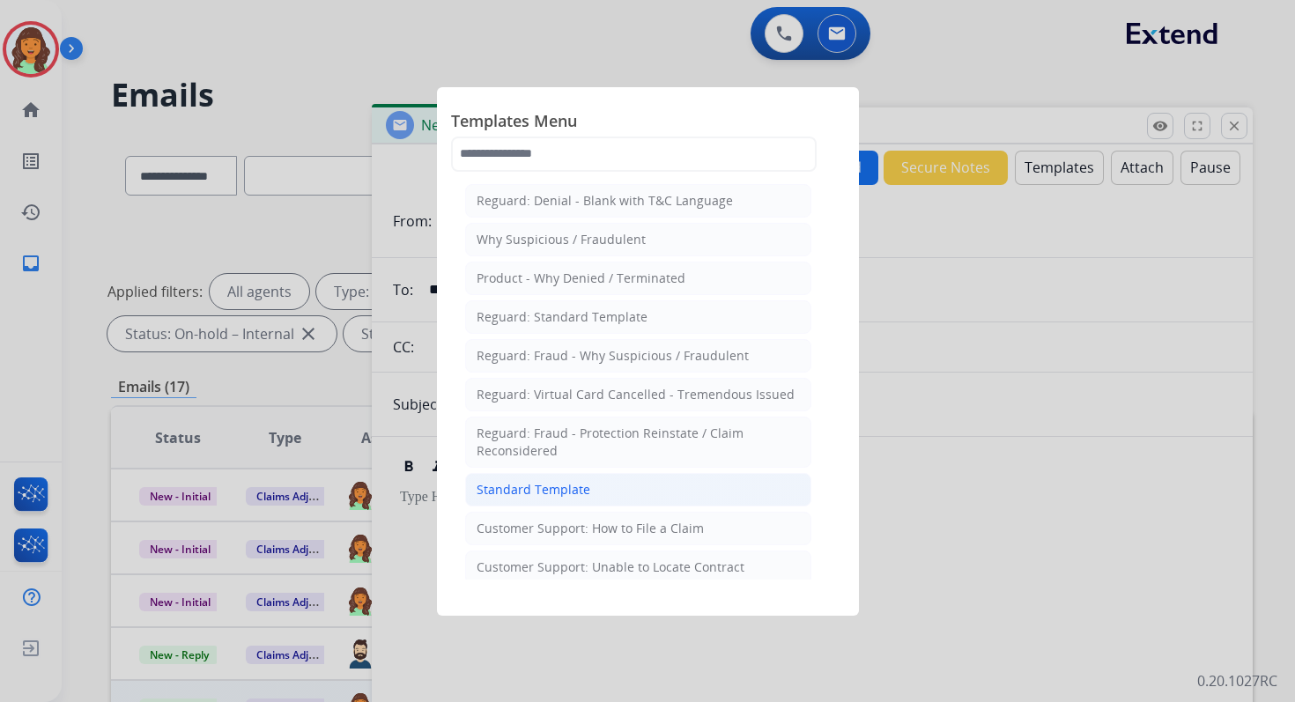
click at [538, 481] on div "Standard Template" at bounding box center [534, 490] width 114 height 18
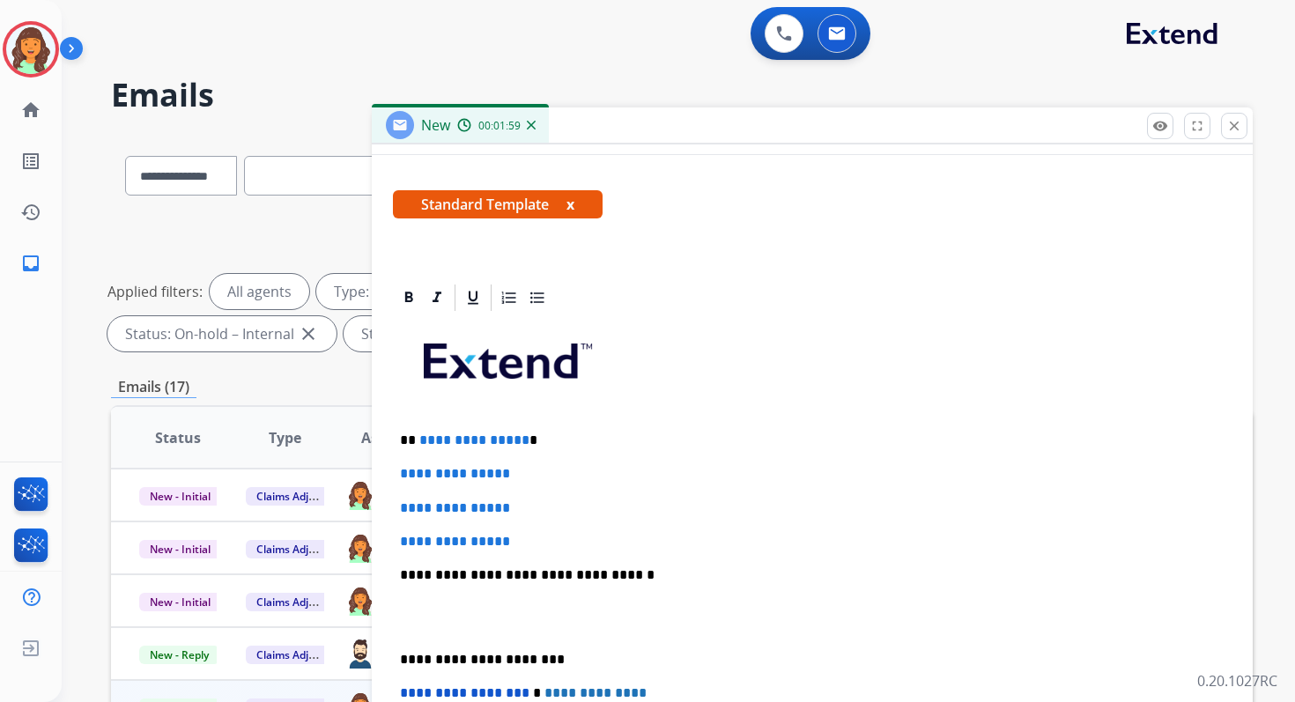
scroll to position [339, 0]
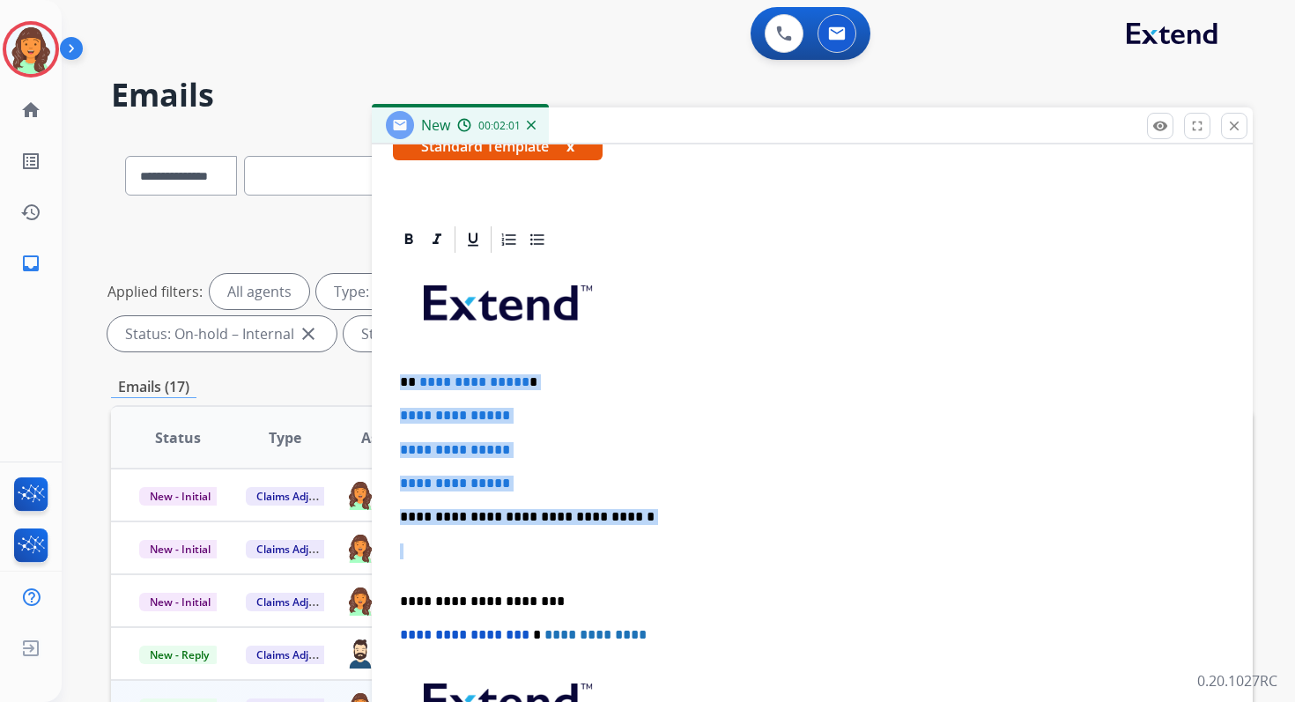
drag, startPoint x: 400, startPoint y: 383, endPoint x: 701, endPoint y: 525, distance: 332.3
click at [701, 525] on div "**********" at bounding box center [812, 559] width 839 height 606
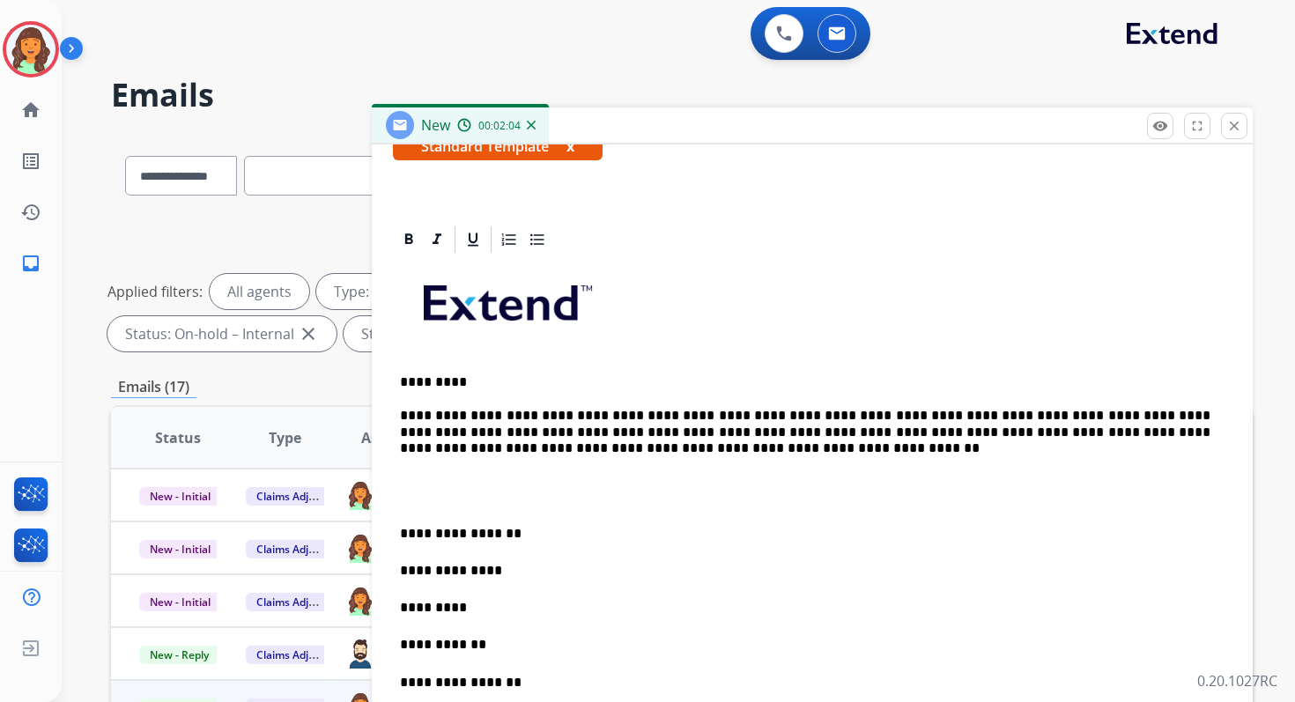
click at [401, 530] on p "**********" at bounding box center [805, 533] width 811 height 19
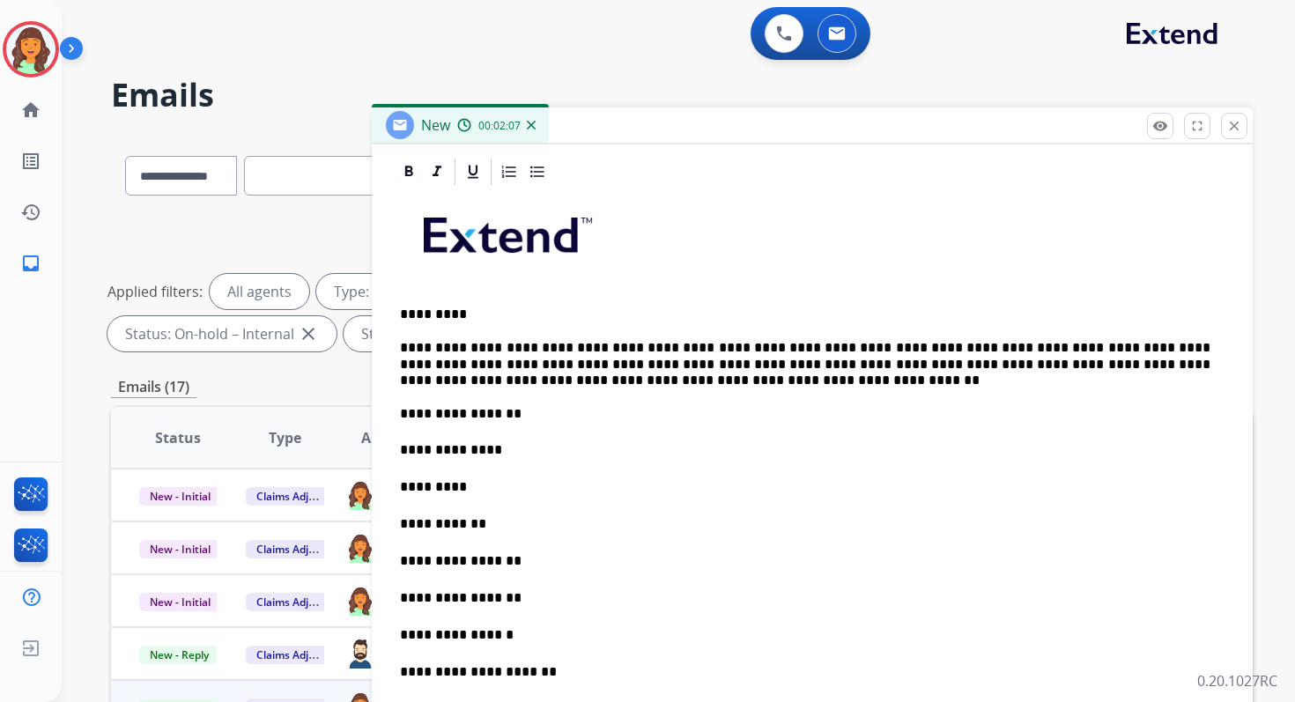
scroll to position [441, 0]
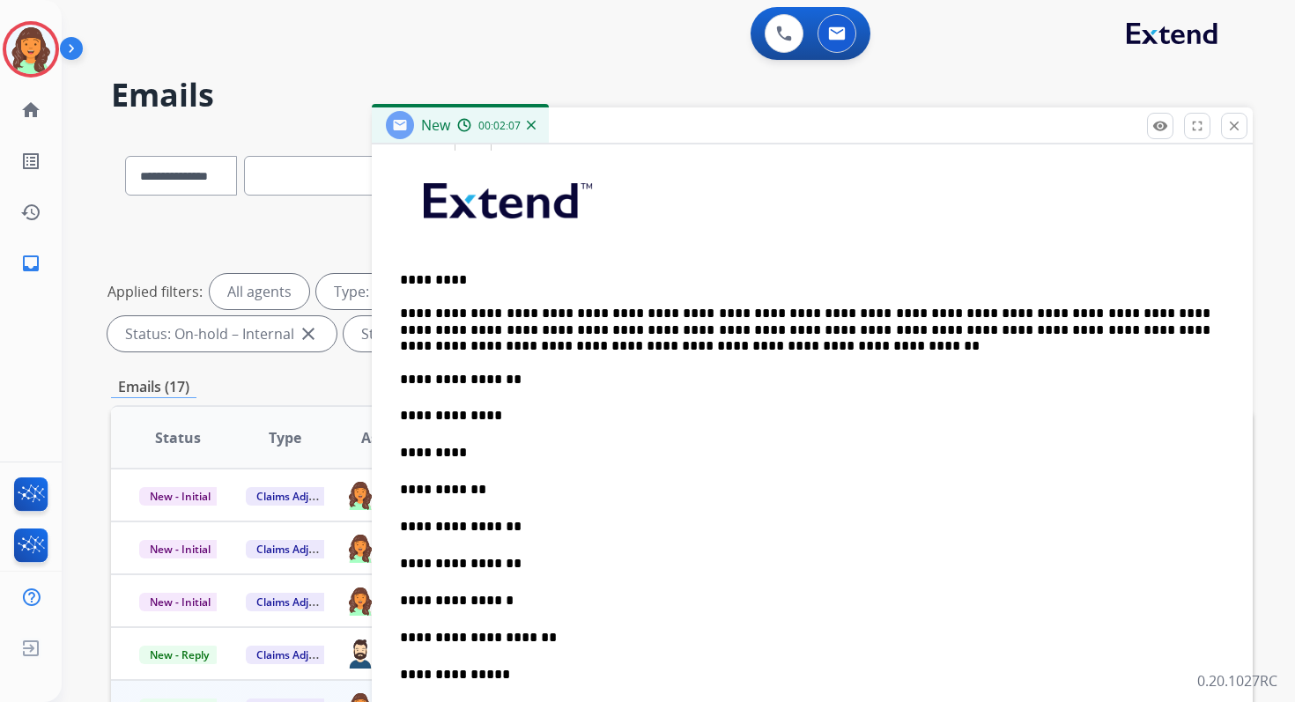
click at [457, 530] on p "**********" at bounding box center [805, 526] width 811 height 19
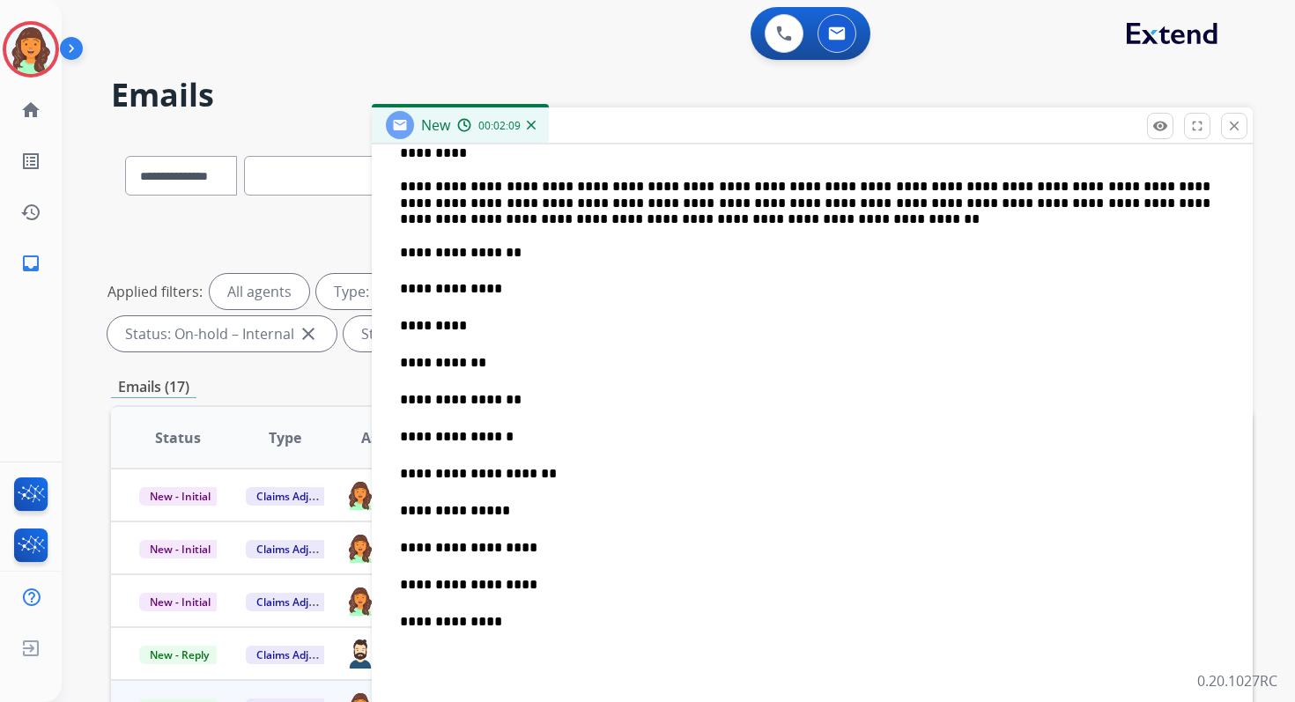
scroll to position [578, 0]
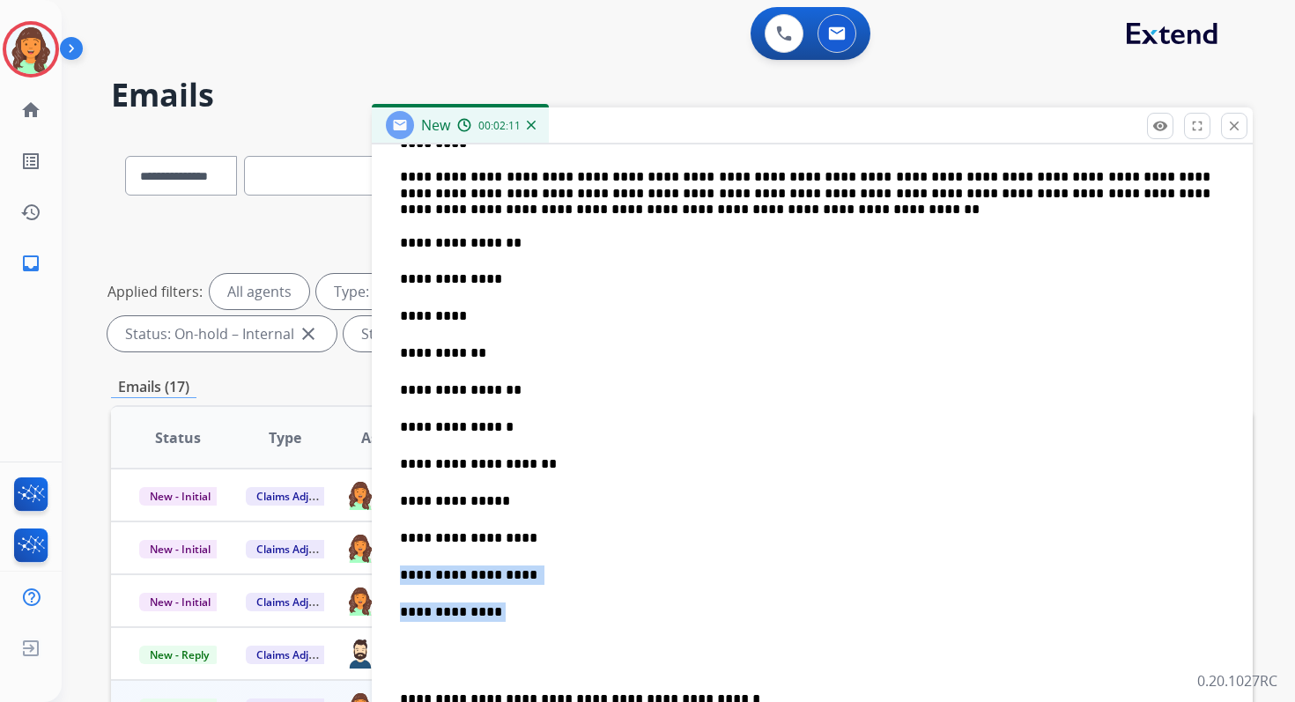
drag, startPoint x: 402, startPoint y: 575, endPoint x: 493, endPoint y: 613, distance: 99.2
click at [493, 613] on div "**********" at bounding box center [812, 516] width 839 height 998
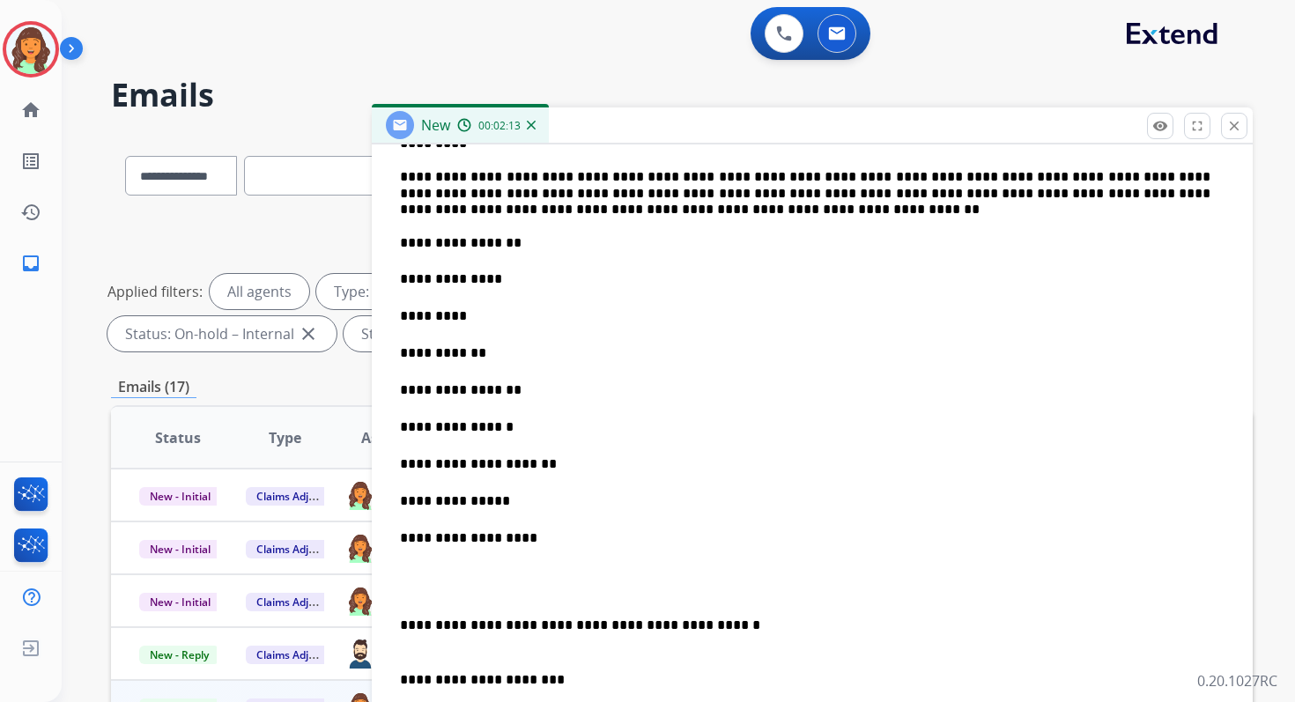
click at [403, 625] on p "**********" at bounding box center [805, 635] width 811 height 39
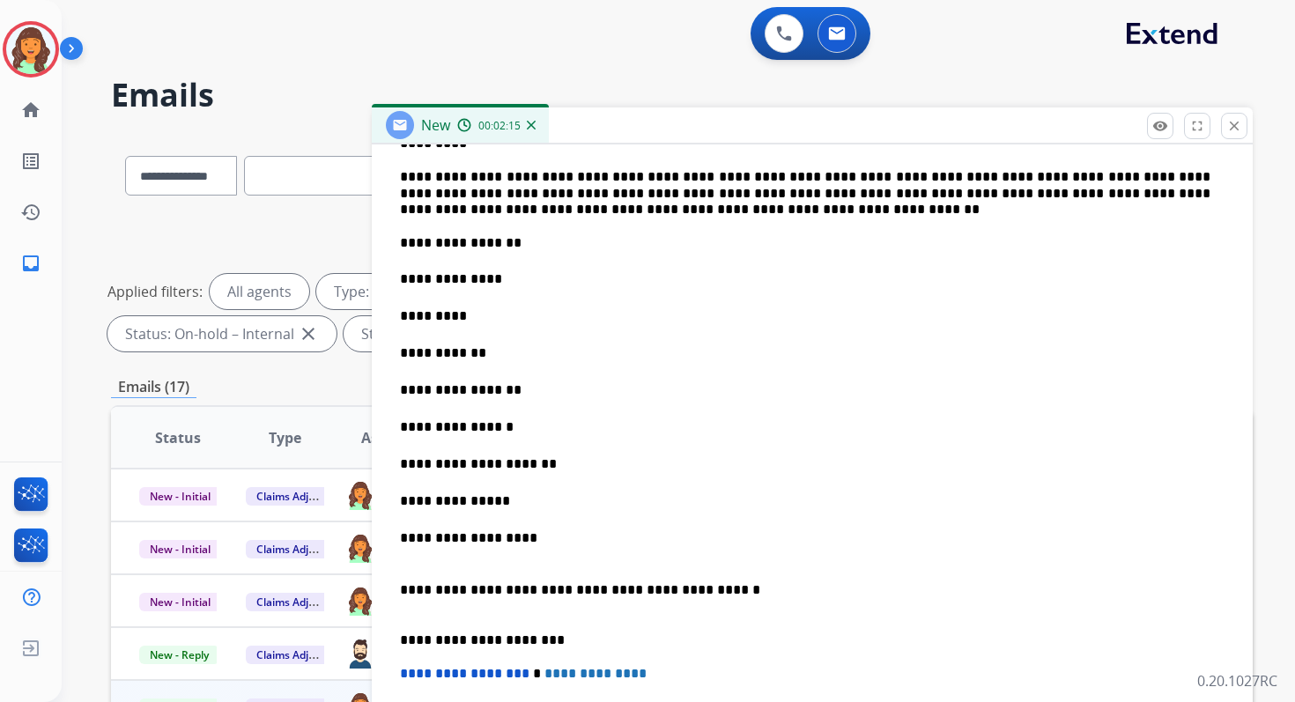
click at [478, 639] on p "**********" at bounding box center [805, 641] width 811 height 16
click at [411, 673] on span "**********" at bounding box center [465, 673] width 130 height 13
click at [405, 673] on span "**********" at bounding box center [465, 673] width 130 height 13
click at [540, 274] on p "**********" at bounding box center [805, 279] width 811 height 19
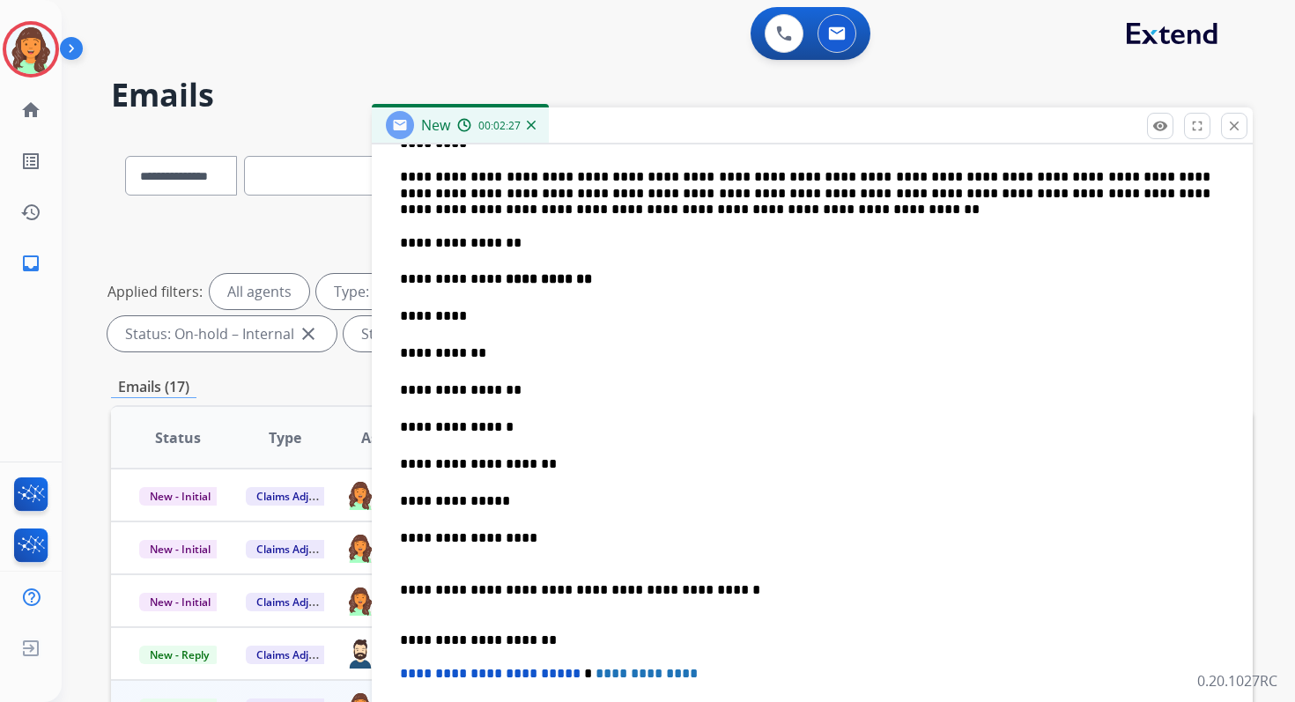
click at [490, 315] on p "*********" at bounding box center [805, 316] width 811 height 19
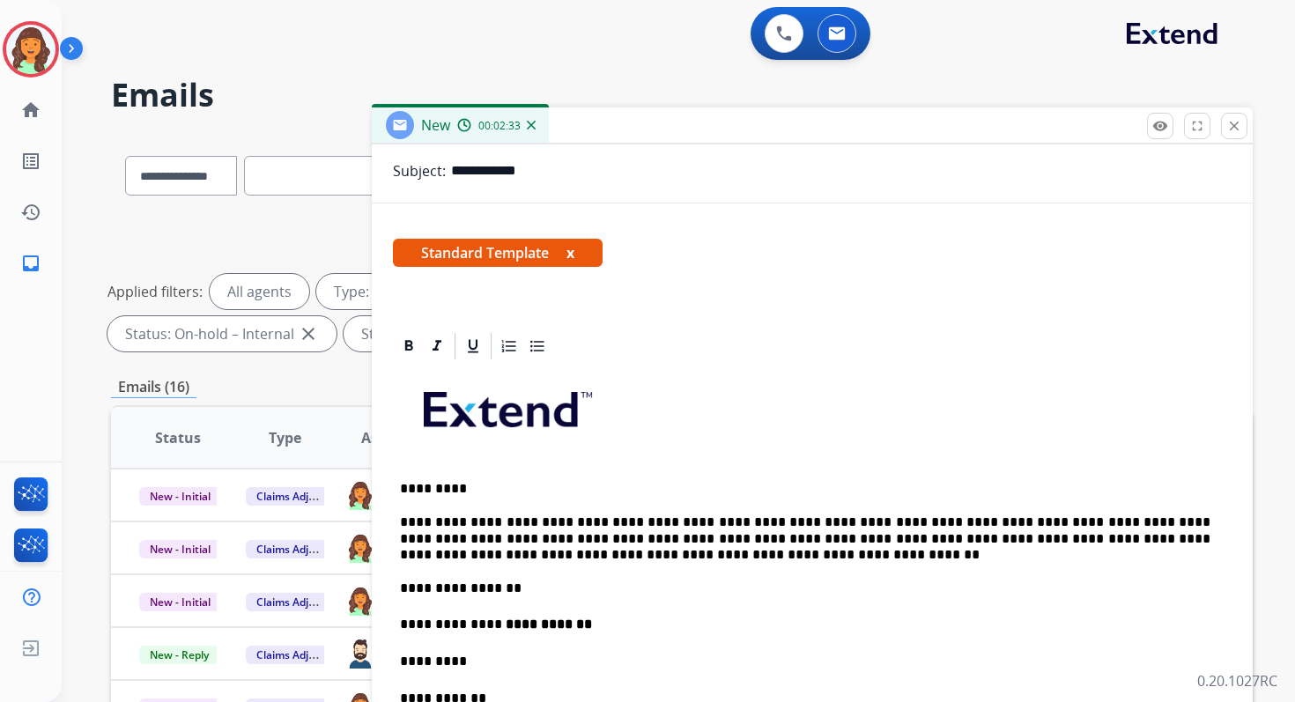
scroll to position [202, 0]
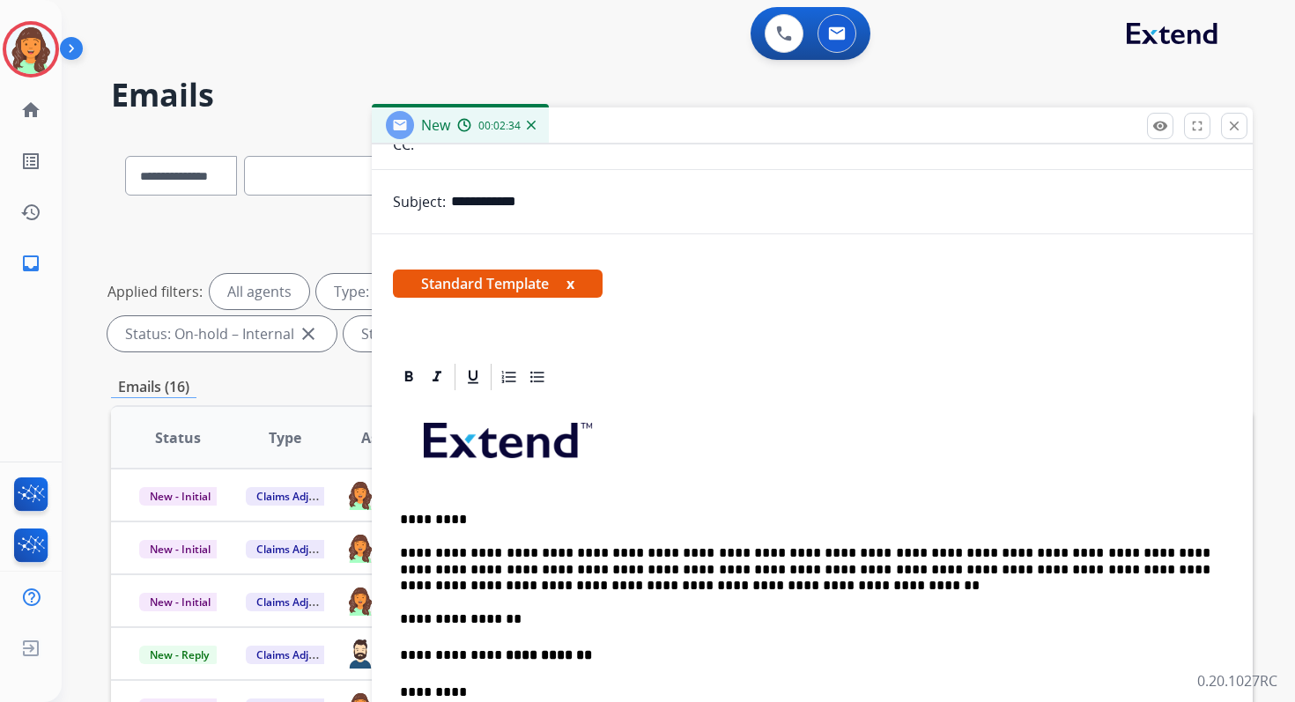
click at [672, 195] on input "**********" at bounding box center [841, 201] width 781 height 35
paste input "**********"
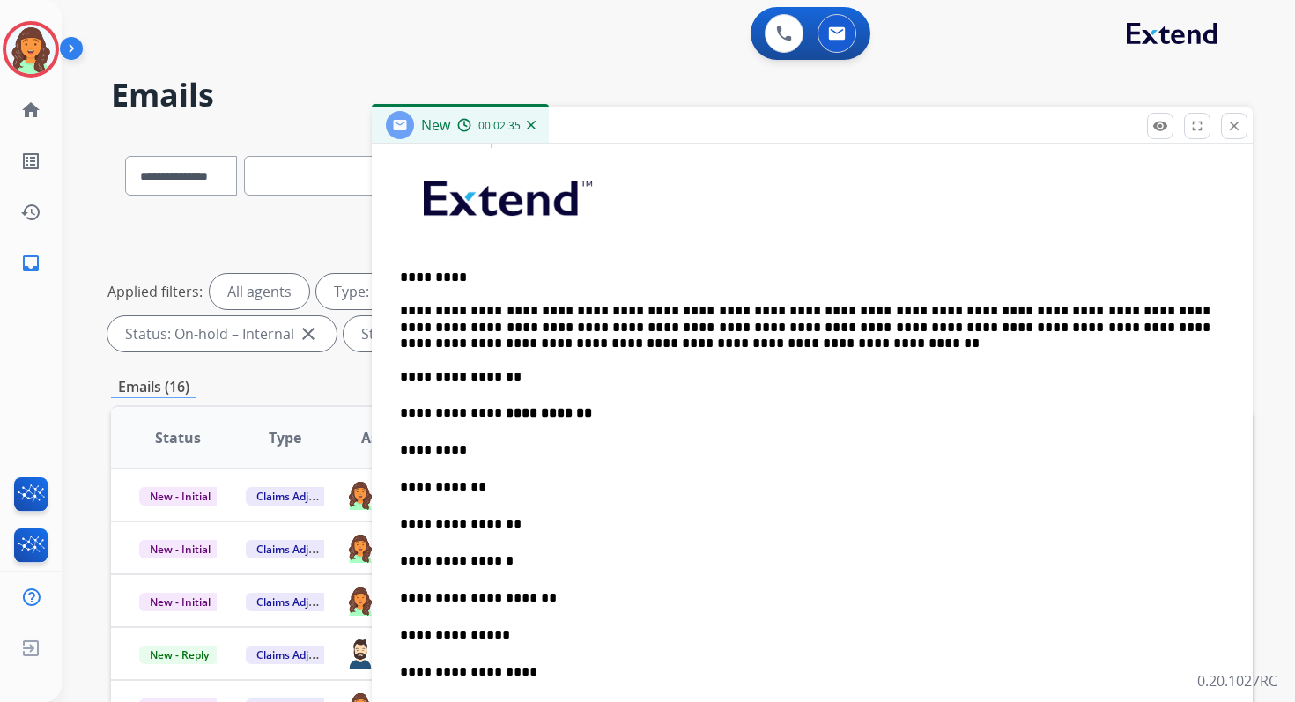
scroll to position [456, 0]
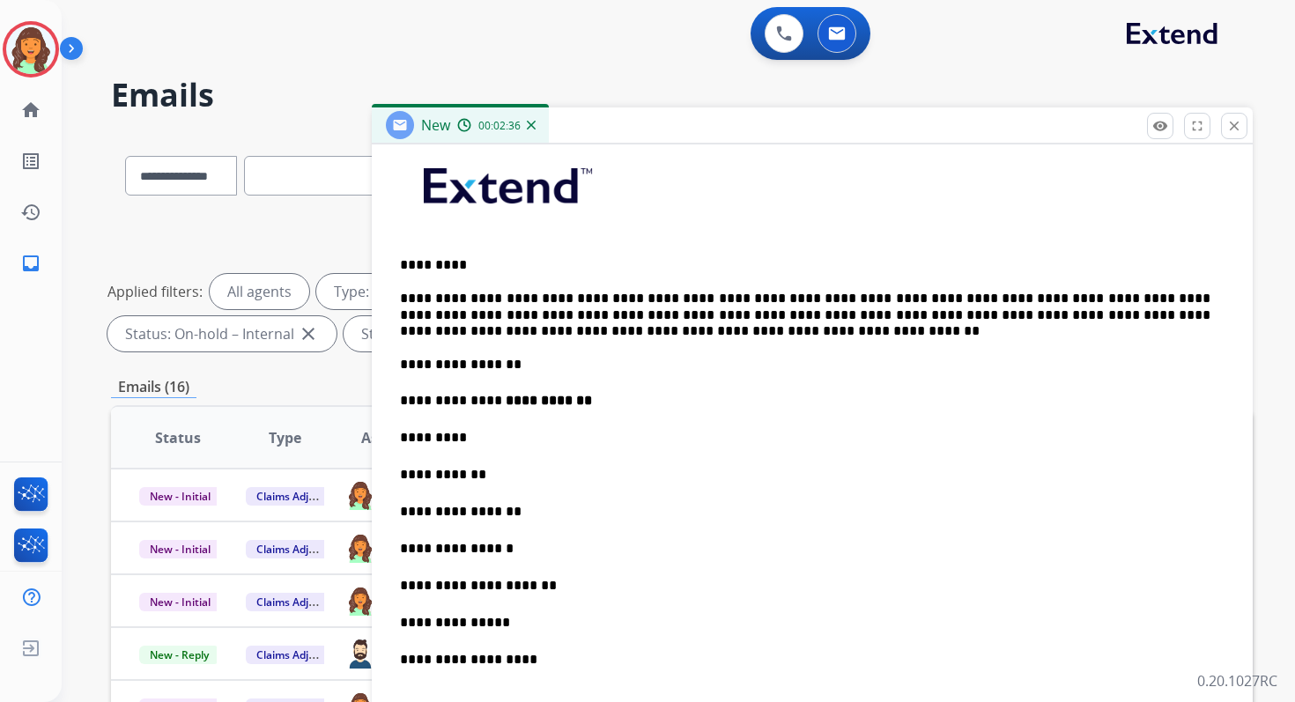
click at [493, 435] on p "*********" at bounding box center [805, 437] width 811 height 19
drag, startPoint x: 501, startPoint y: 400, endPoint x: 589, endPoint y: 400, distance: 88.1
click at [589, 400] on p "**********" at bounding box center [805, 400] width 811 height 19
copy strong "**********"
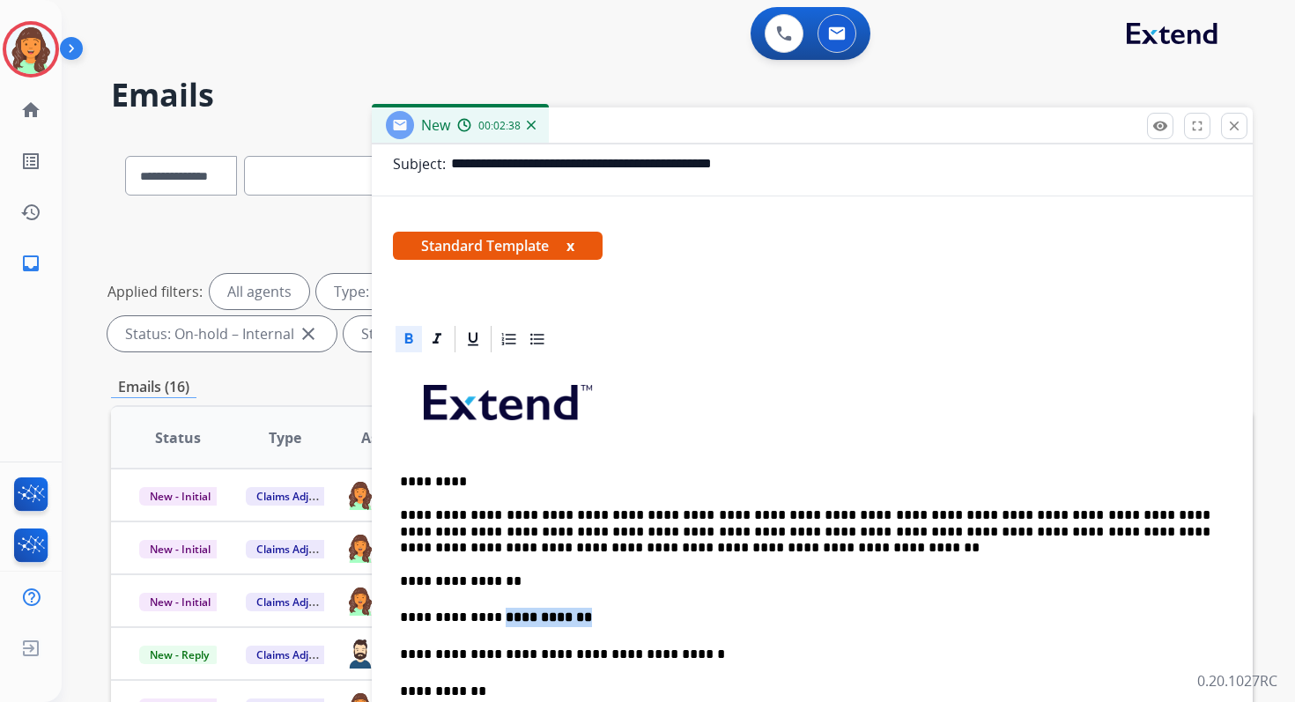
scroll to position [199, 0]
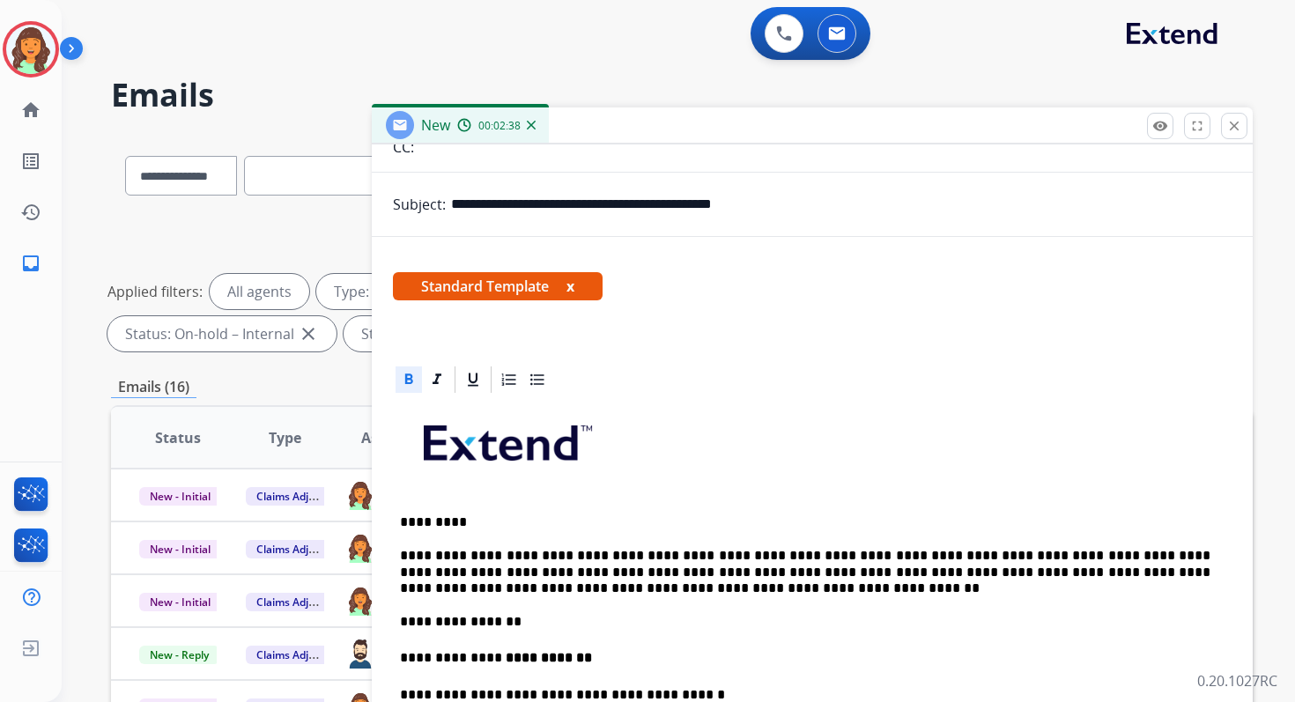
click at [834, 213] on input "**********" at bounding box center [841, 204] width 781 height 35
paste input "**********"
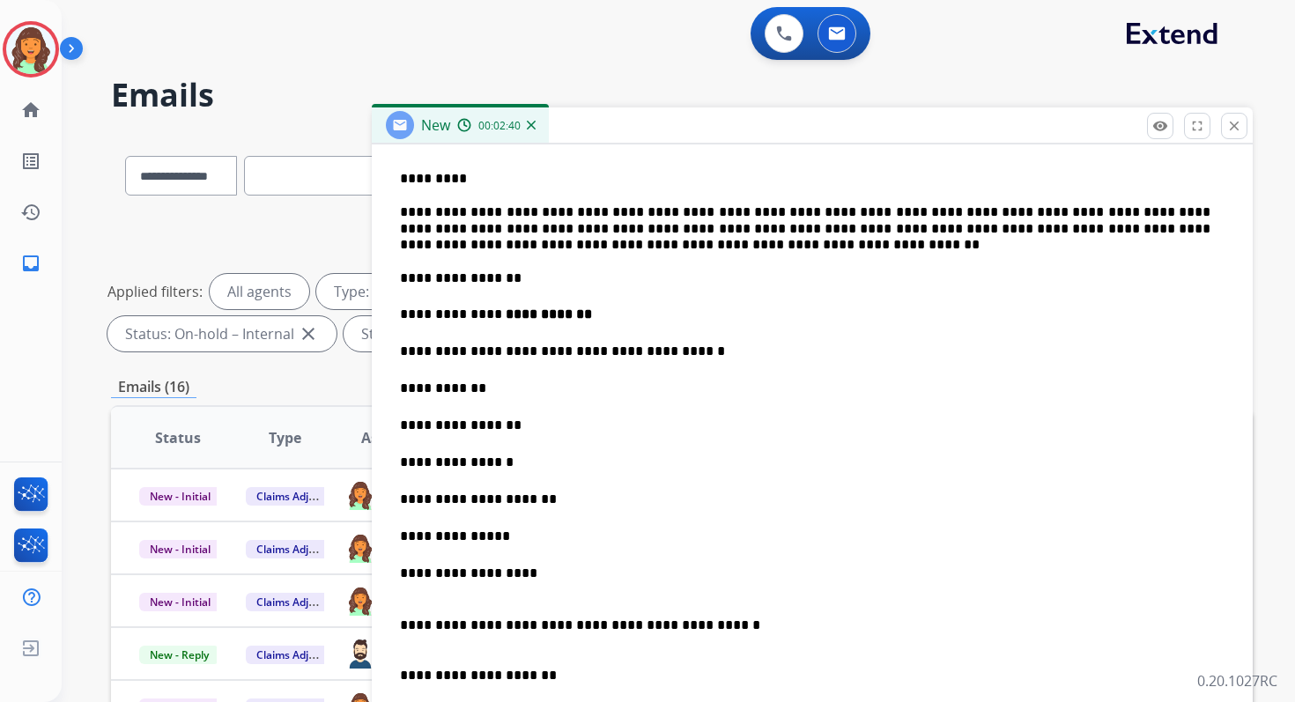
scroll to position [586, 0]
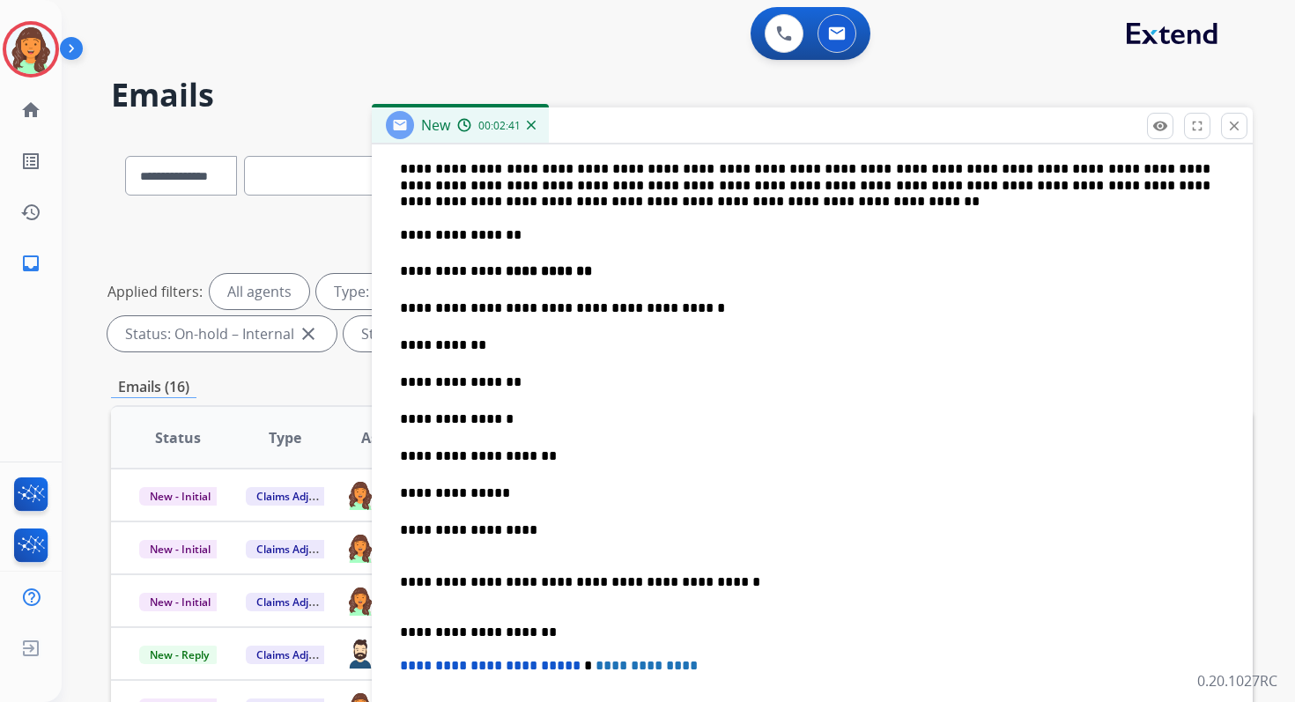
type input "**********"
click at [492, 344] on p "**********" at bounding box center [805, 345] width 811 height 19
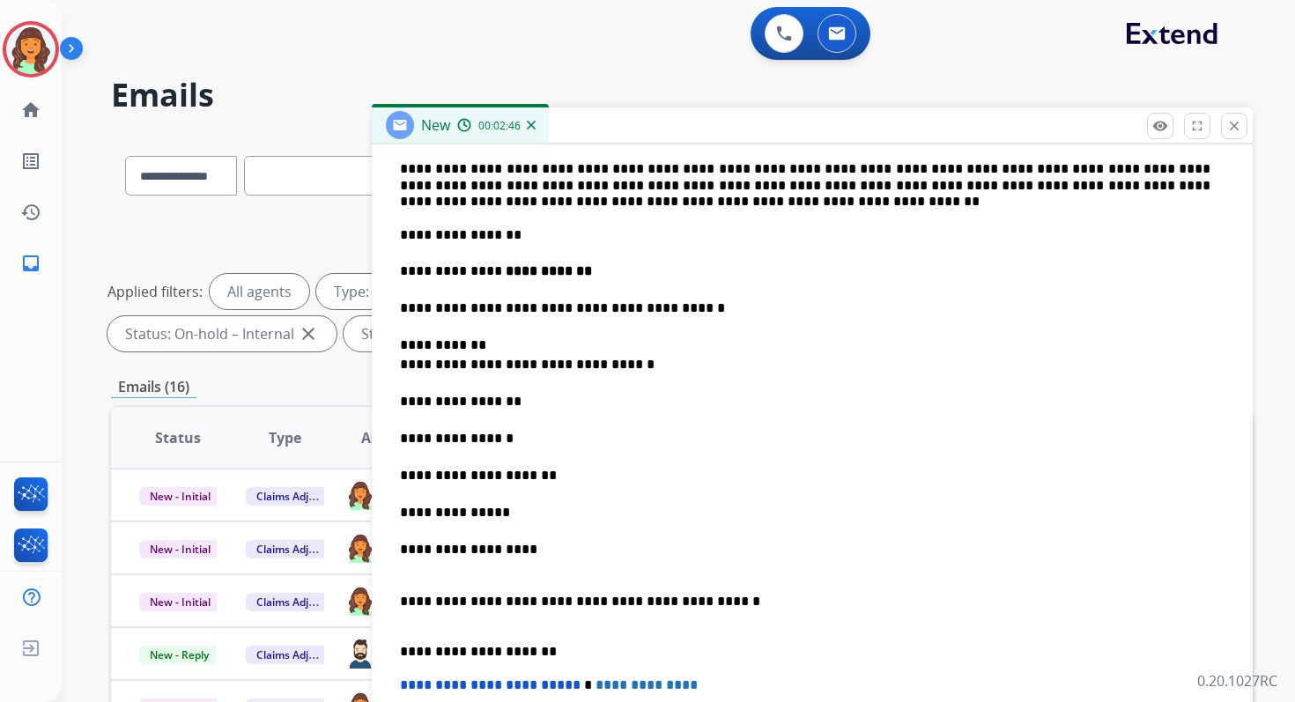
click at [401, 366] on p "**********" at bounding box center [805, 355] width 811 height 39
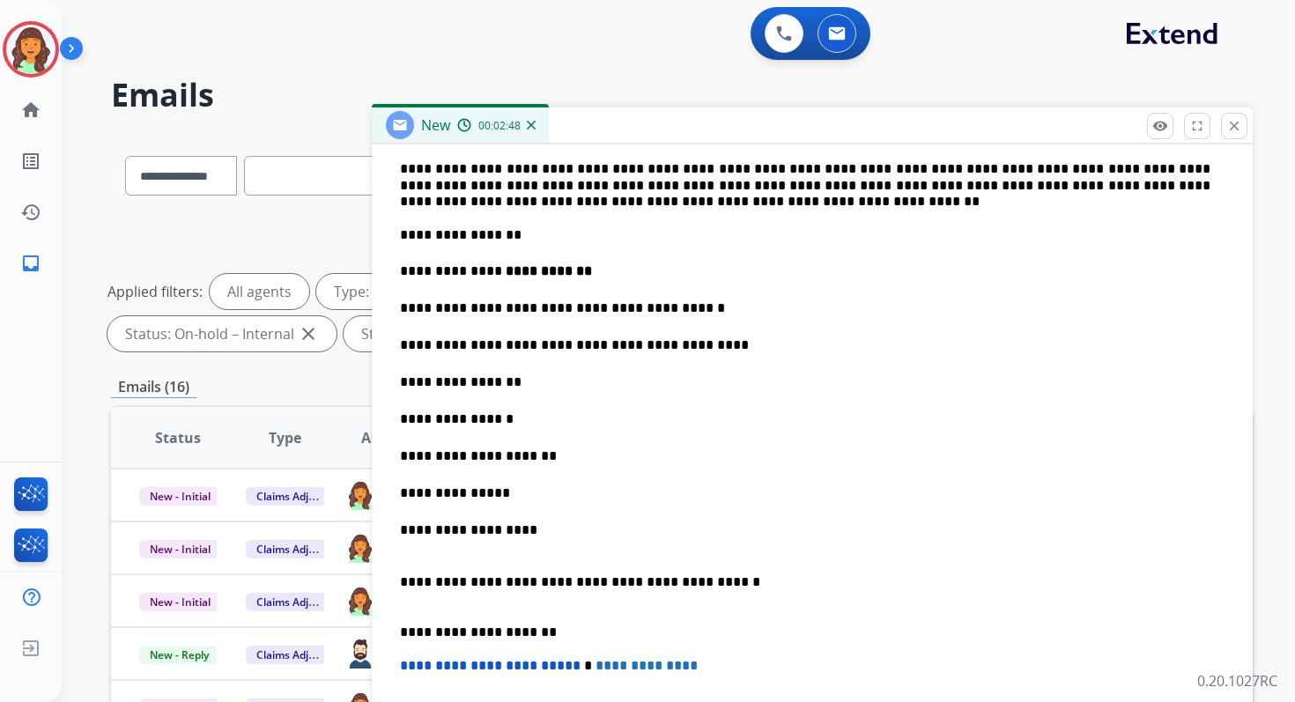
click at [545, 382] on p "**********" at bounding box center [805, 382] width 811 height 19
click at [514, 412] on p "**********" at bounding box center [805, 419] width 811 height 19
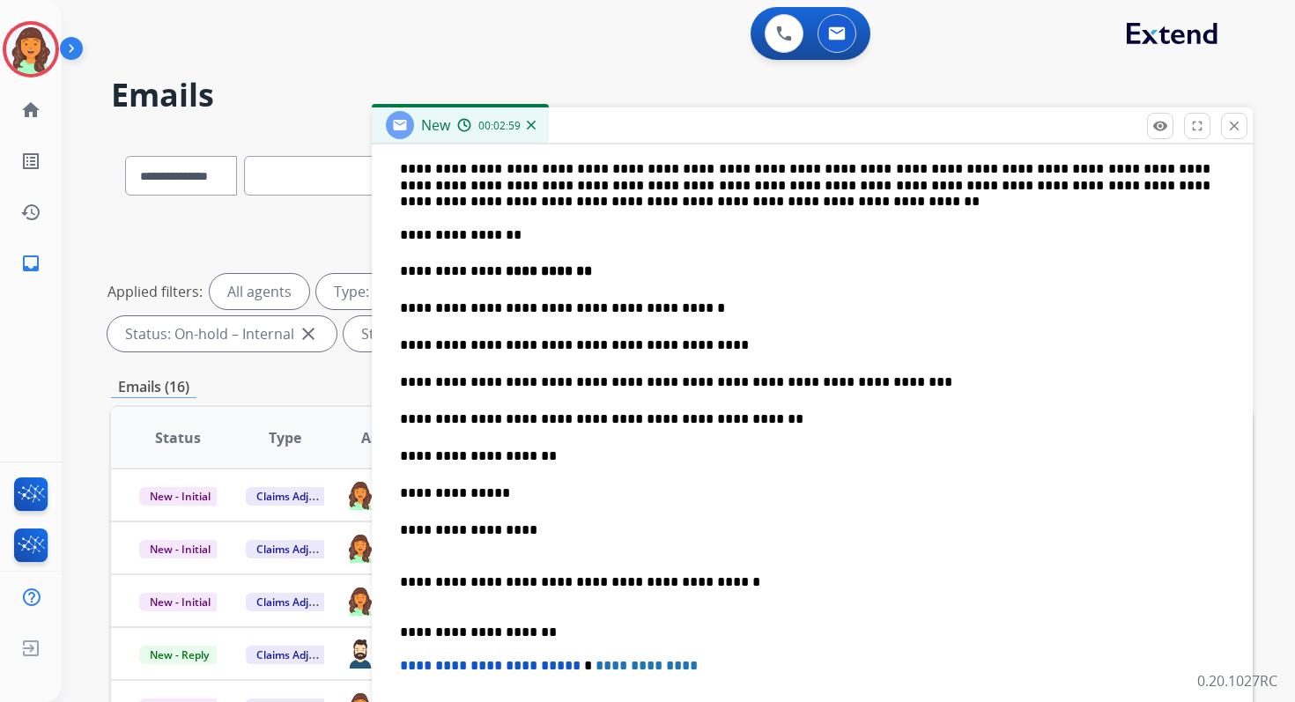
click at [571, 455] on p "**********" at bounding box center [805, 456] width 811 height 19
click at [512, 496] on p "**********" at bounding box center [805, 493] width 811 height 19
click at [548, 529] on p "**********" at bounding box center [805, 530] width 811 height 19
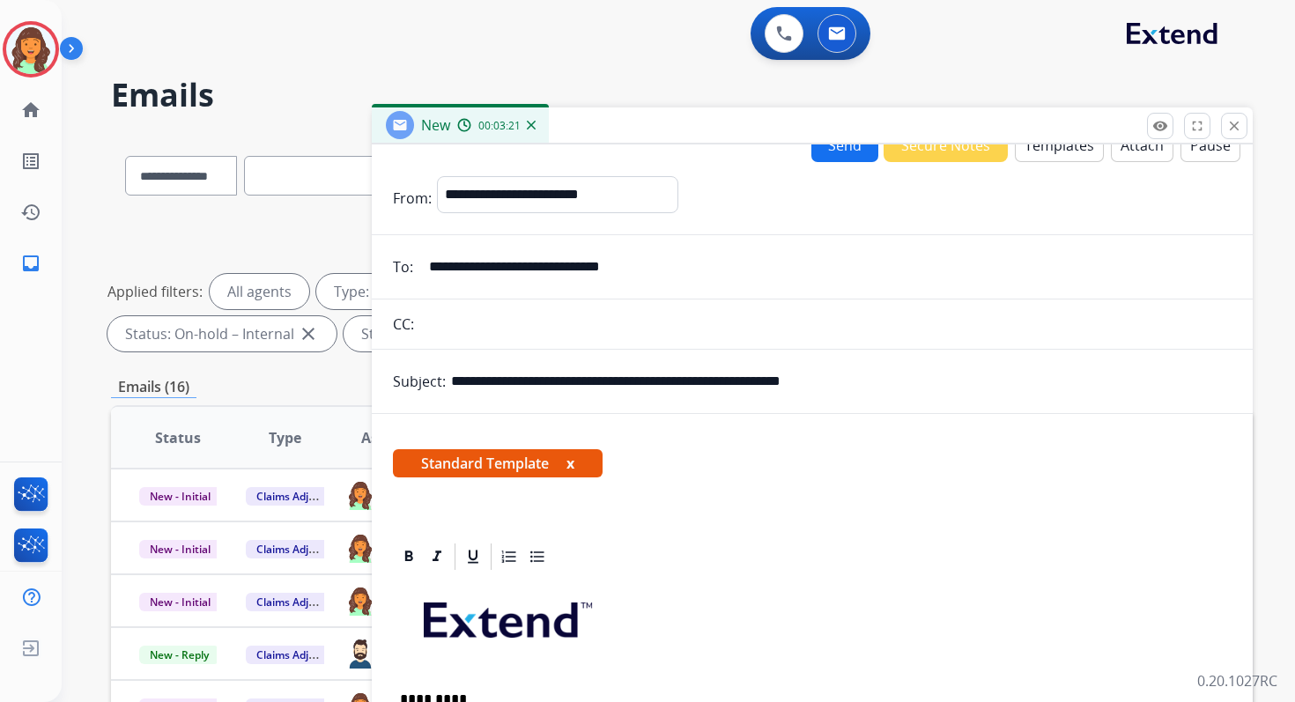
scroll to position [0, 0]
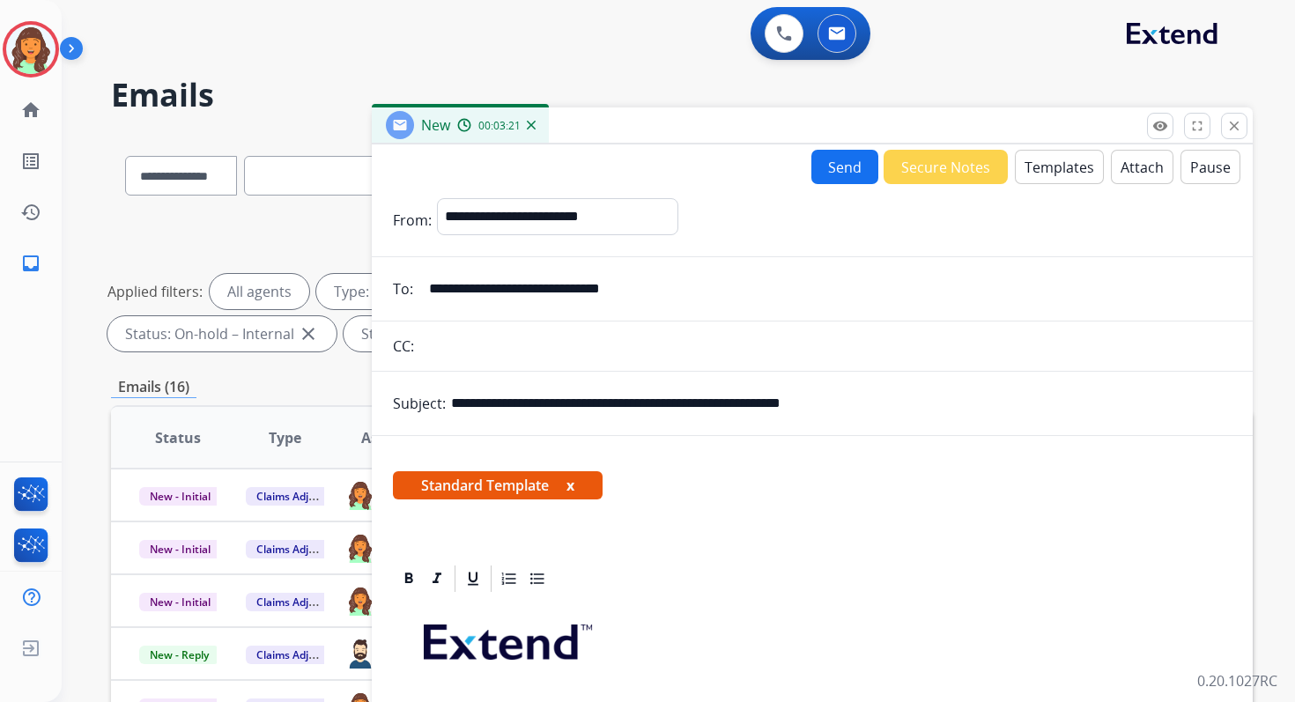
click at [840, 167] on button "Send" at bounding box center [845, 167] width 67 height 34
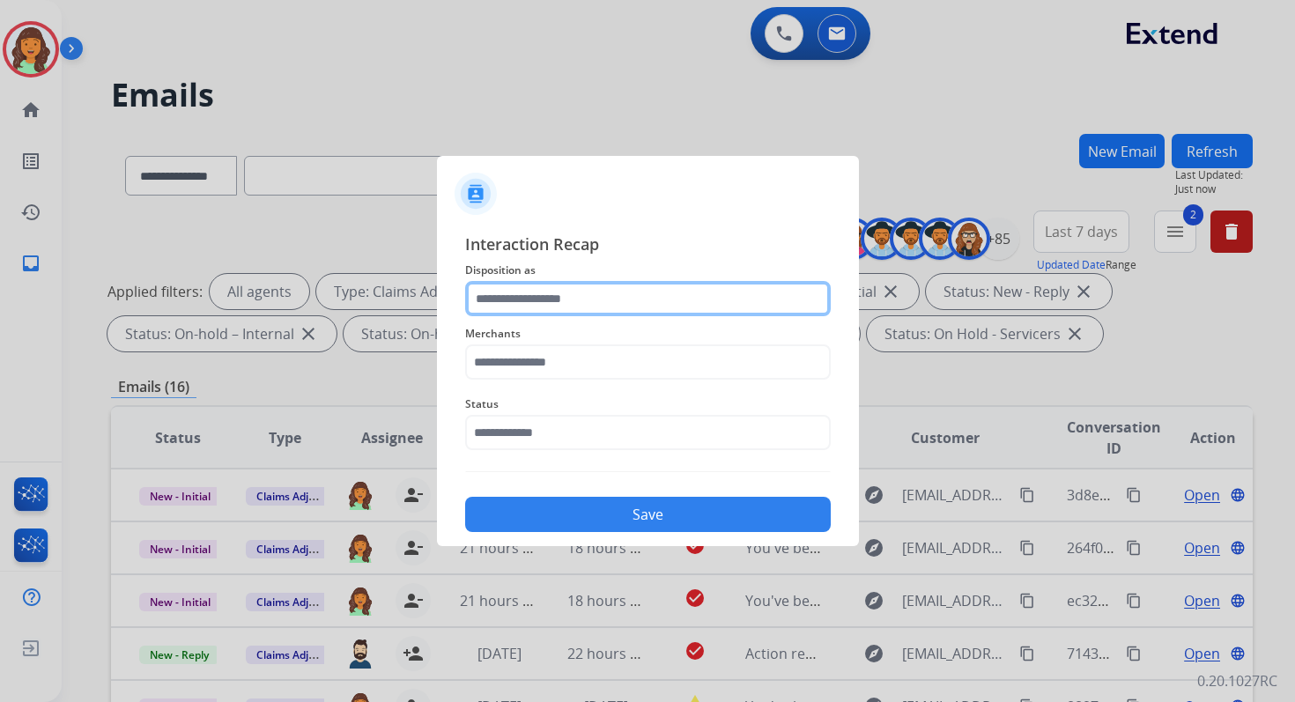
click at [550, 296] on input "text" at bounding box center [648, 298] width 366 height 35
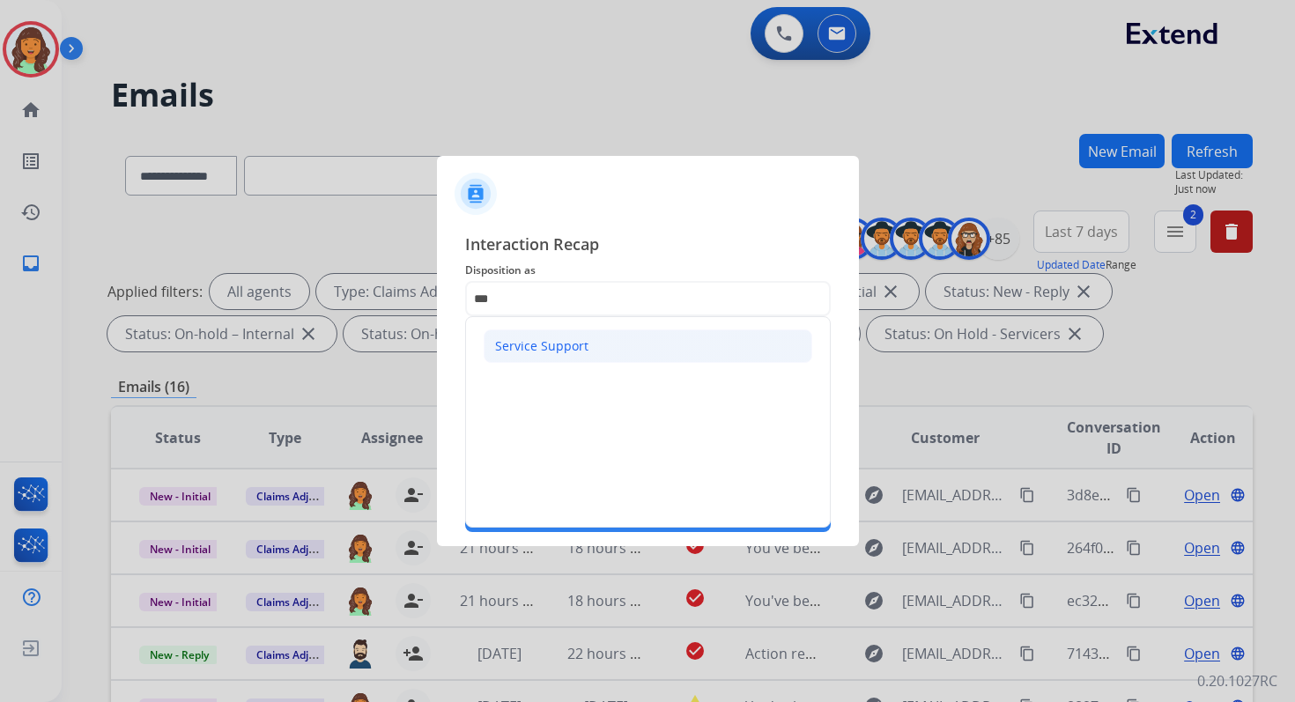
click at [545, 350] on div "Service Support" at bounding box center [541, 346] width 93 height 18
type input "**********"
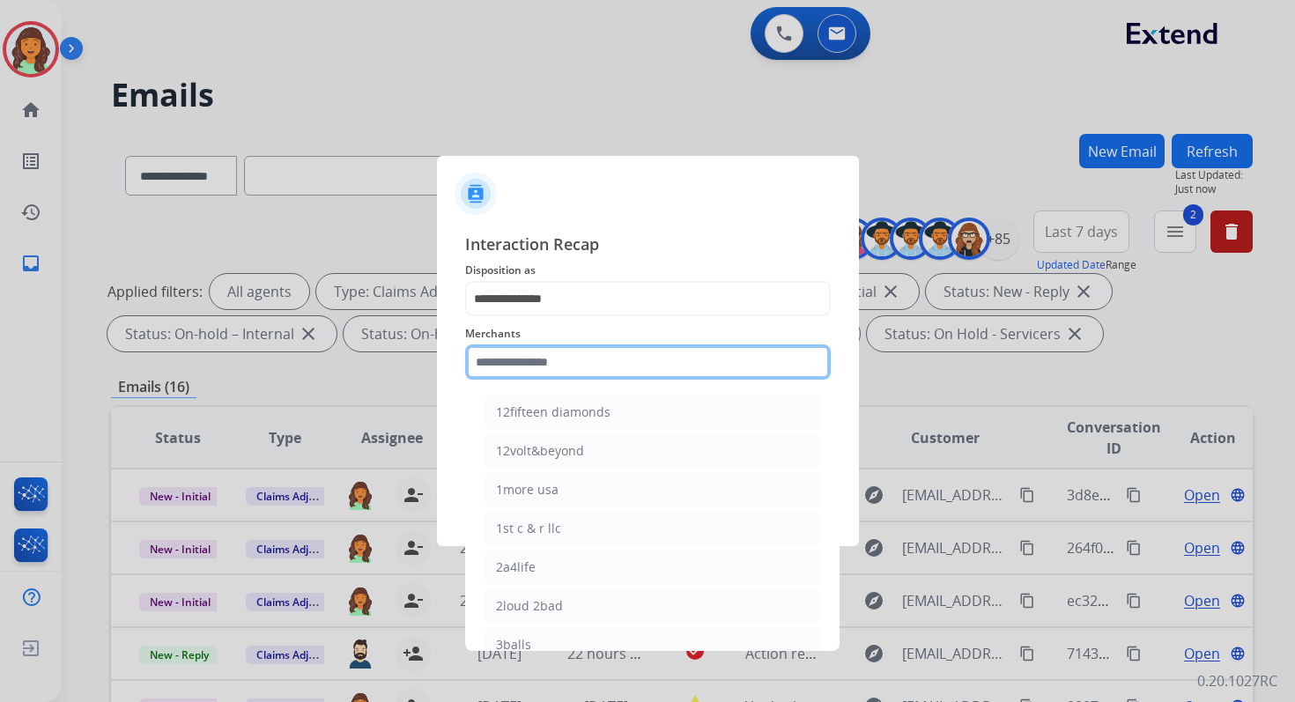
click at [548, 369] on input "text" at bounding box center [648, 362] width 366 height 35
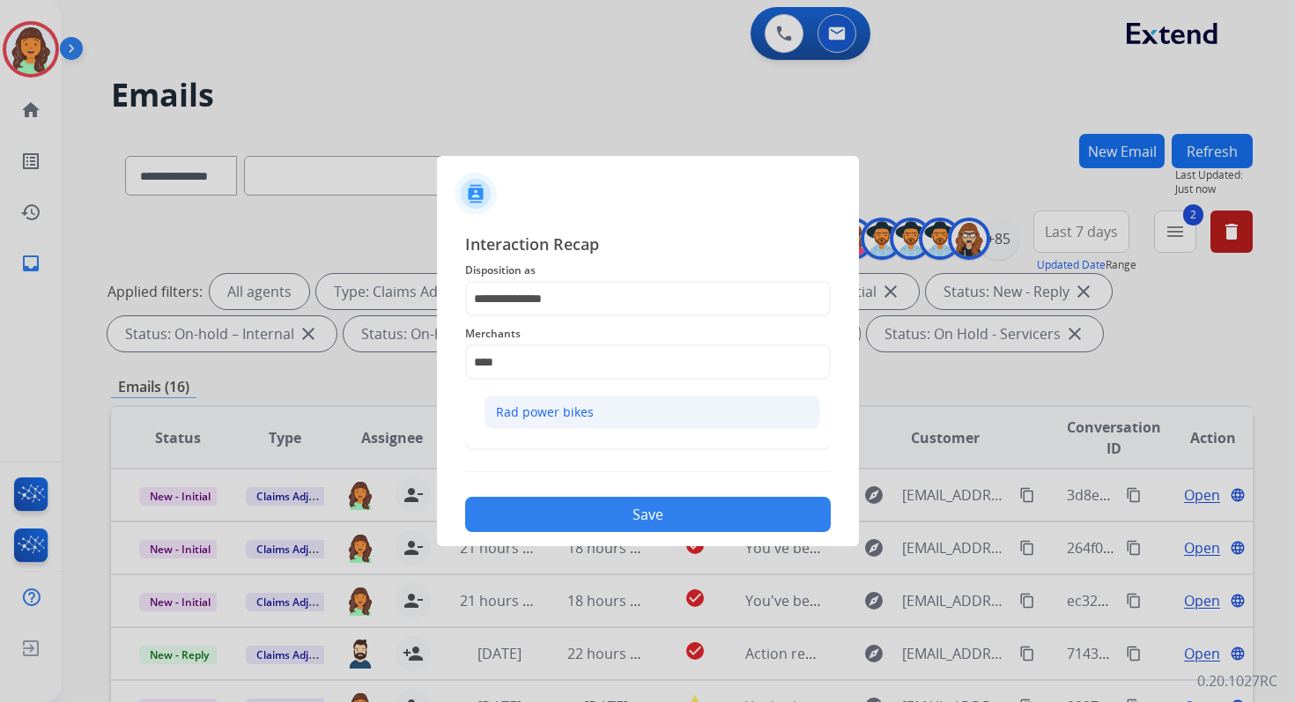
click at [567, 411] on div "Rad power bikes" at bounding box center [545, 413] width 98 height 18
type input "**********"
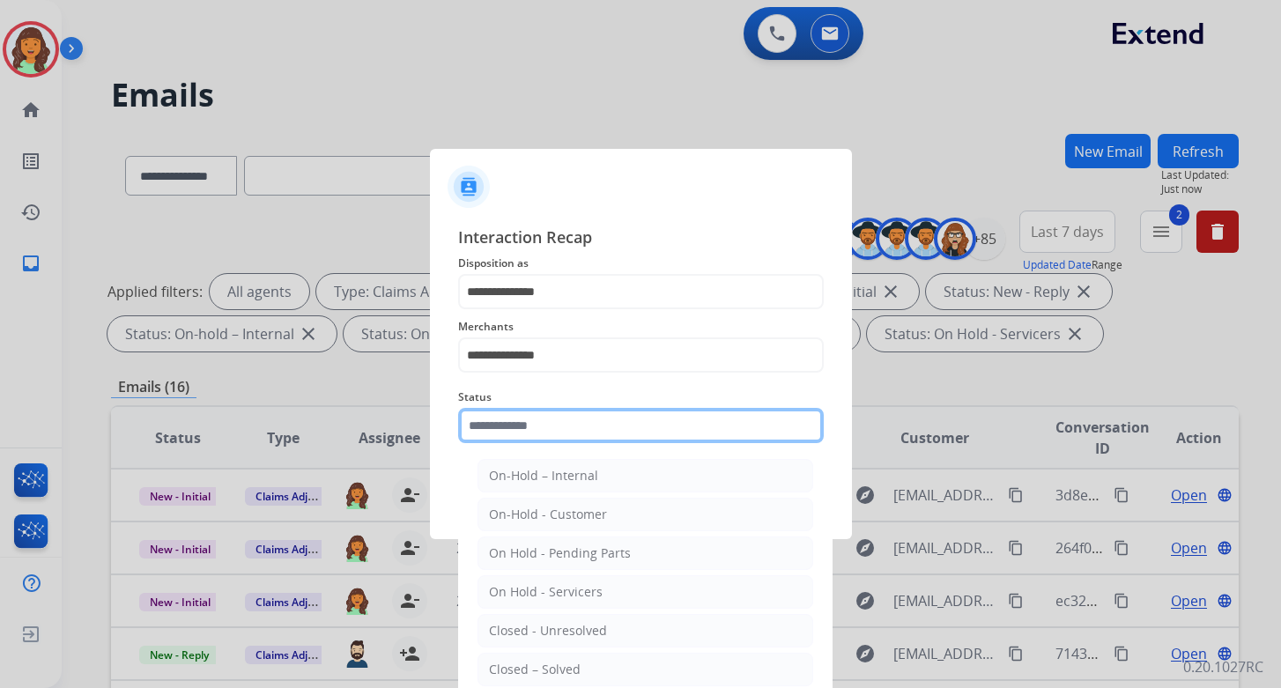
click at [567, 422] on input "text" at bounding box center [641, 425] width 366 height 35
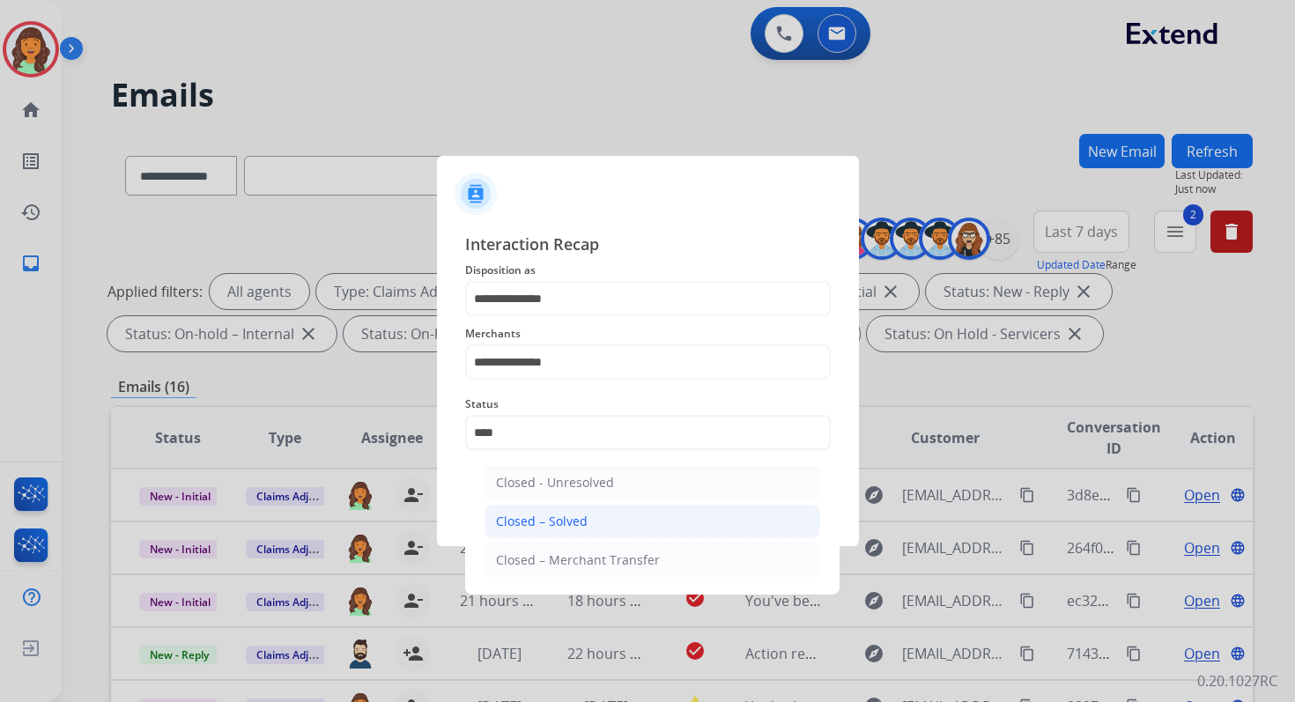
click at [598, 517] on li "Closed – Solved" at bounding box center [653, 521] width 336 height 33
type input "**********"
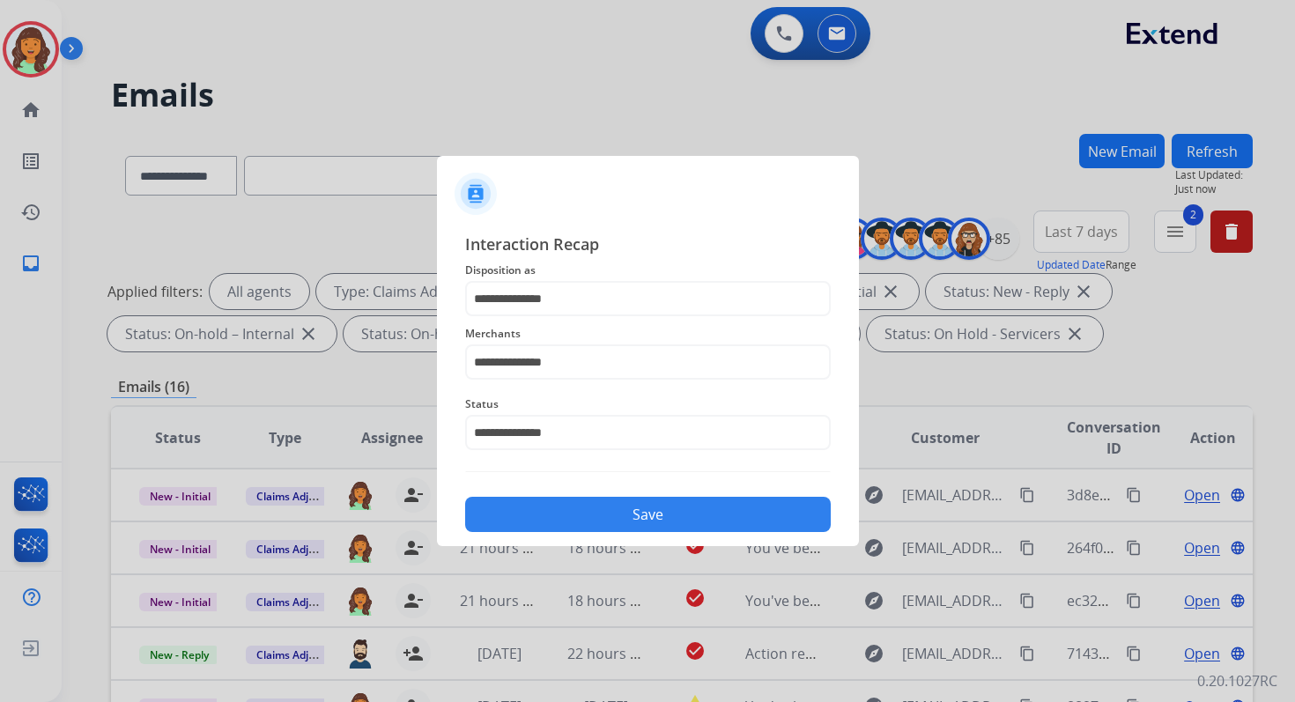
click at [598, 517] on button "Save" at bounding box center [648, 514] width 366 height 35
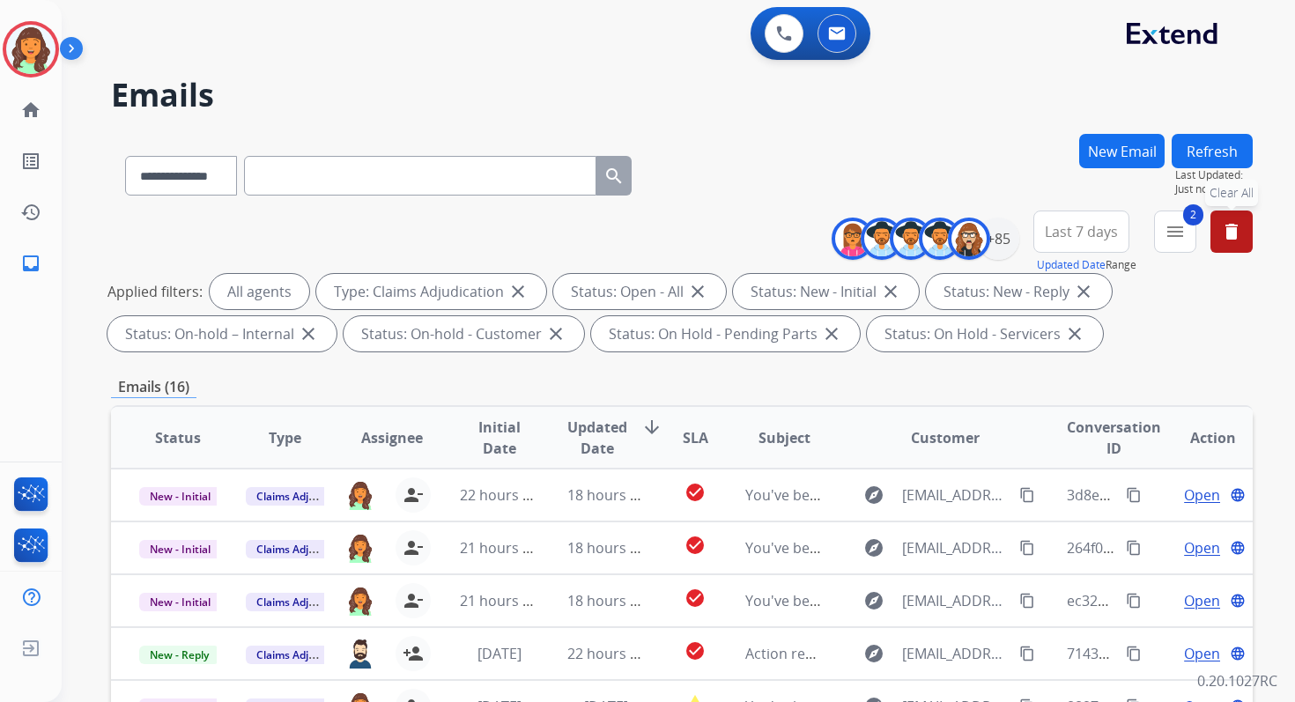
click at [1227, 241] on mat-icon "delete" at bounding box center [1231, 231] width 21 height 21
select select "*"
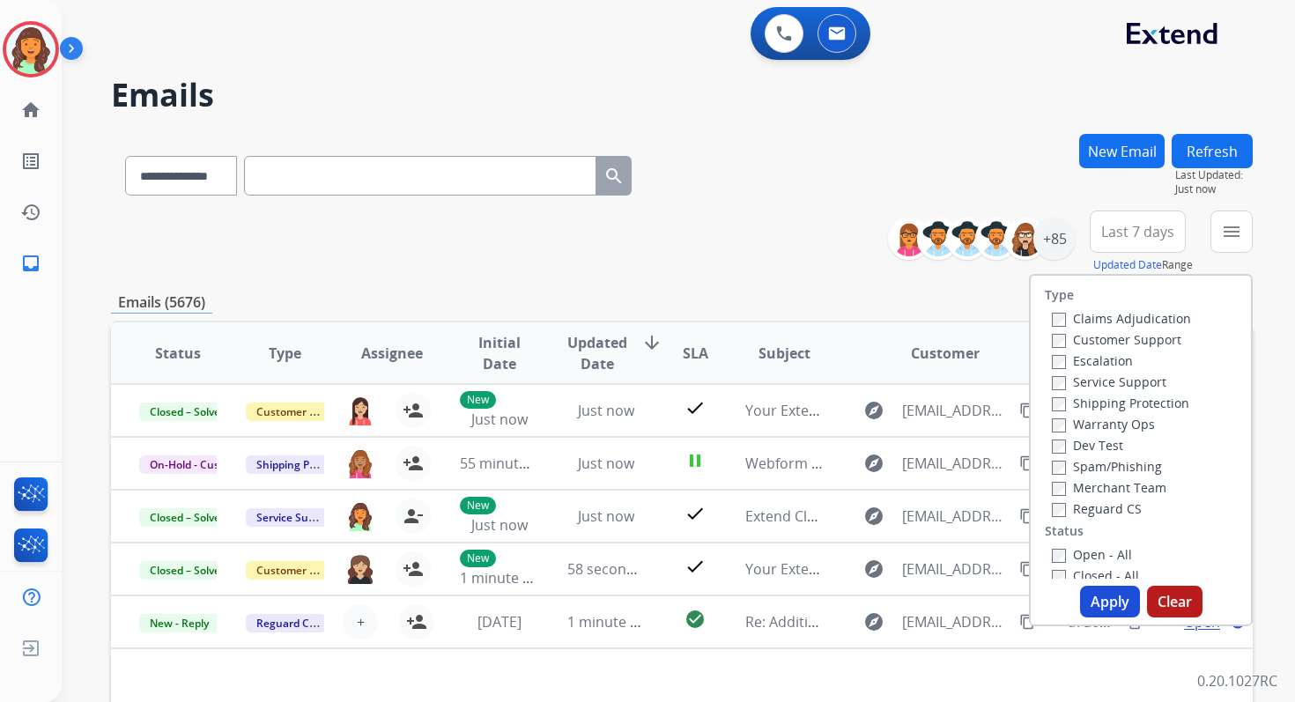
click at [794, 296] on div "Emails (5676)" at bounding box center [682, 303] width 1142 height 22
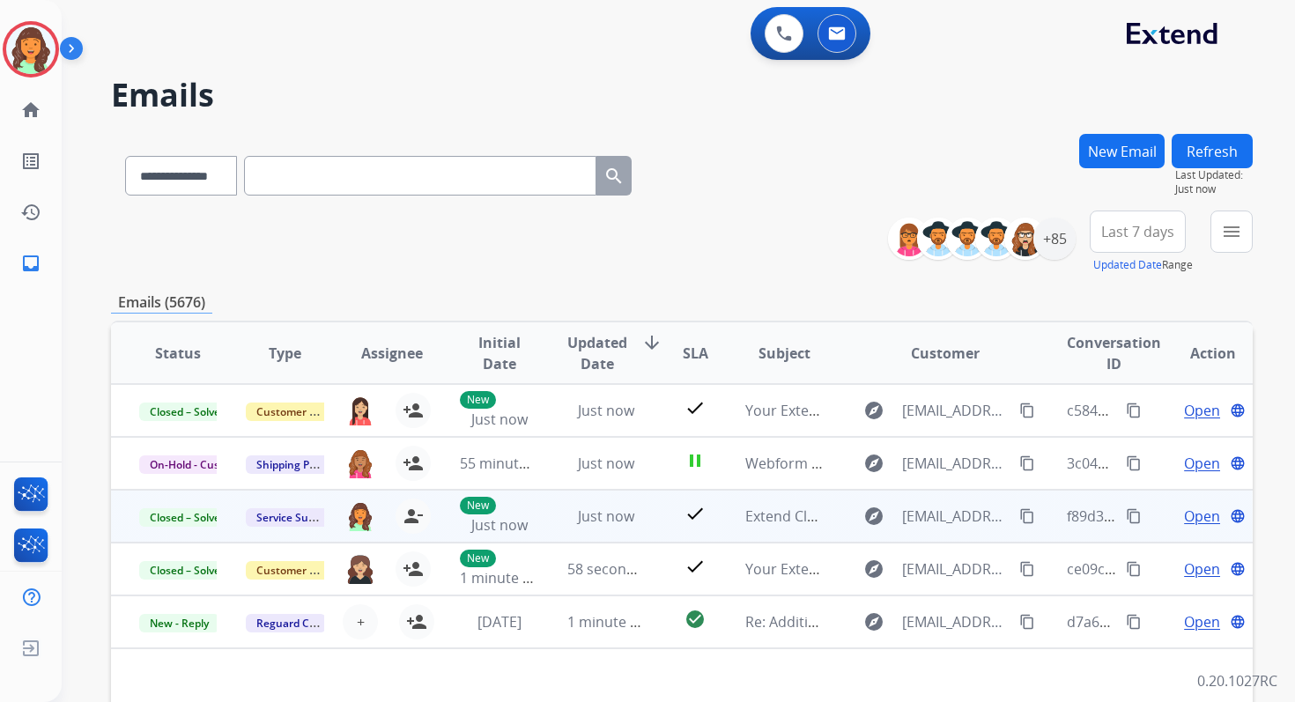
click at [1126, 515] on mat-icon "content_copy" at bounding box center [1134, 516] width 16 height 16
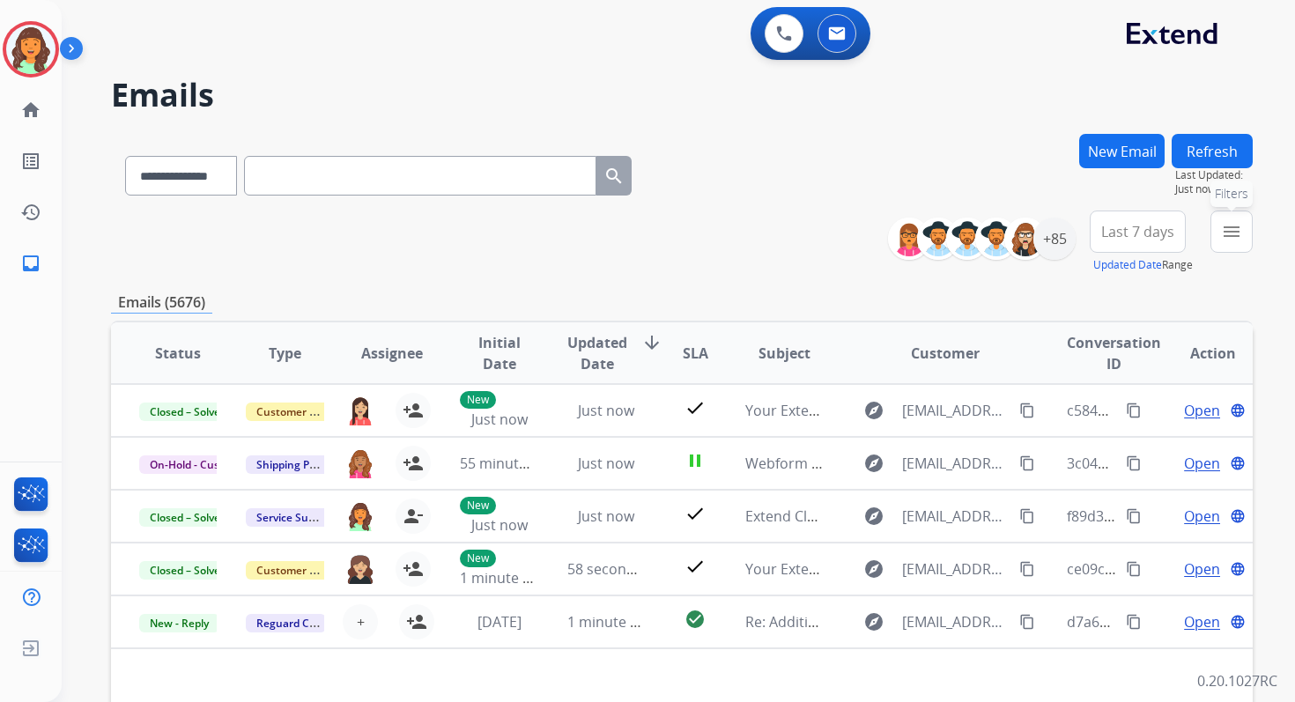
click at [1221, 221] on button "menu Filters" at bounding box center [1232, 232] width 42 height 42
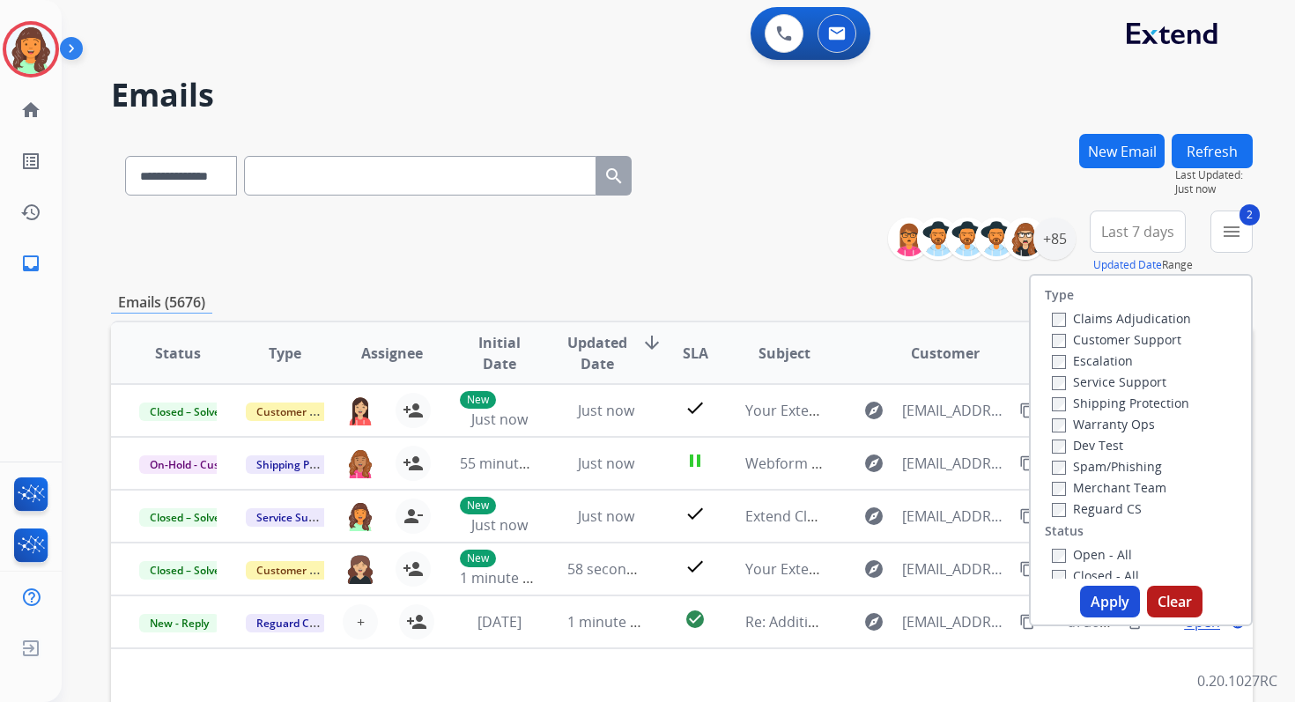
click at [1094, 598] on button "Apply" at bounding box center [1110, 602] width 60 height 32
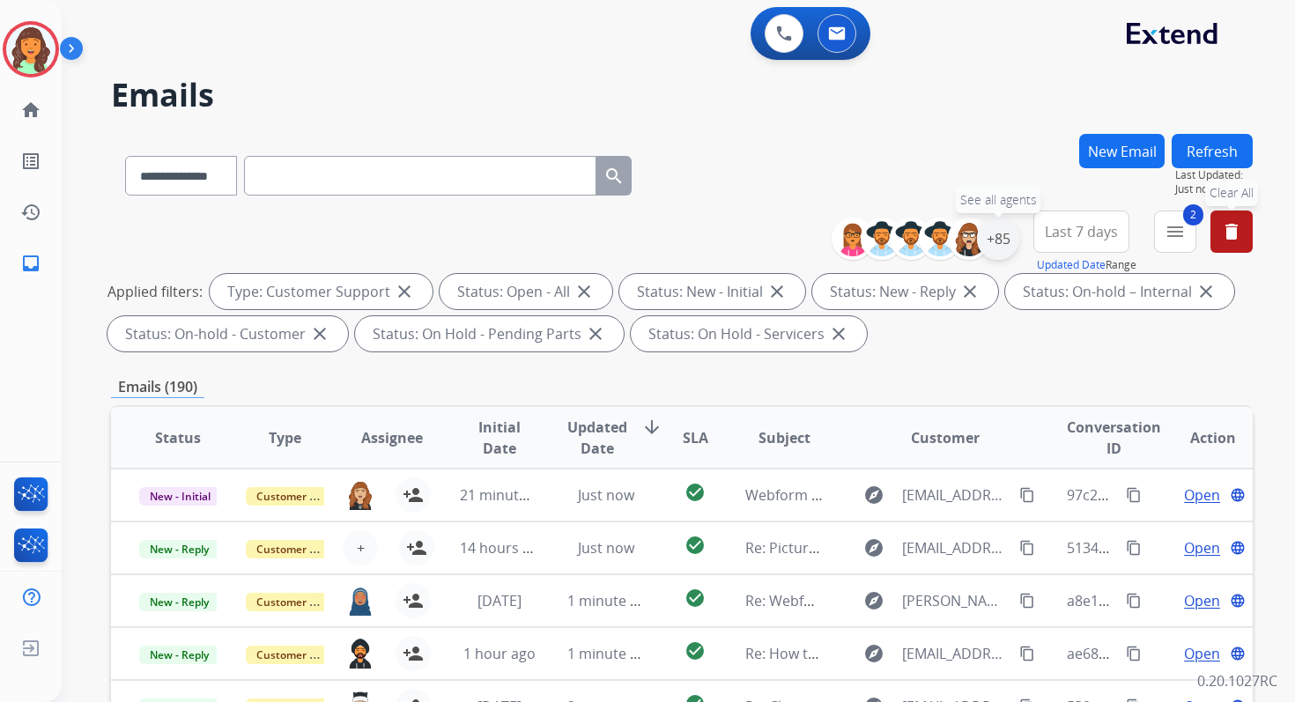
click at [993, 244] on div "+85" at bounding box center [998, 239] width 42 height 42
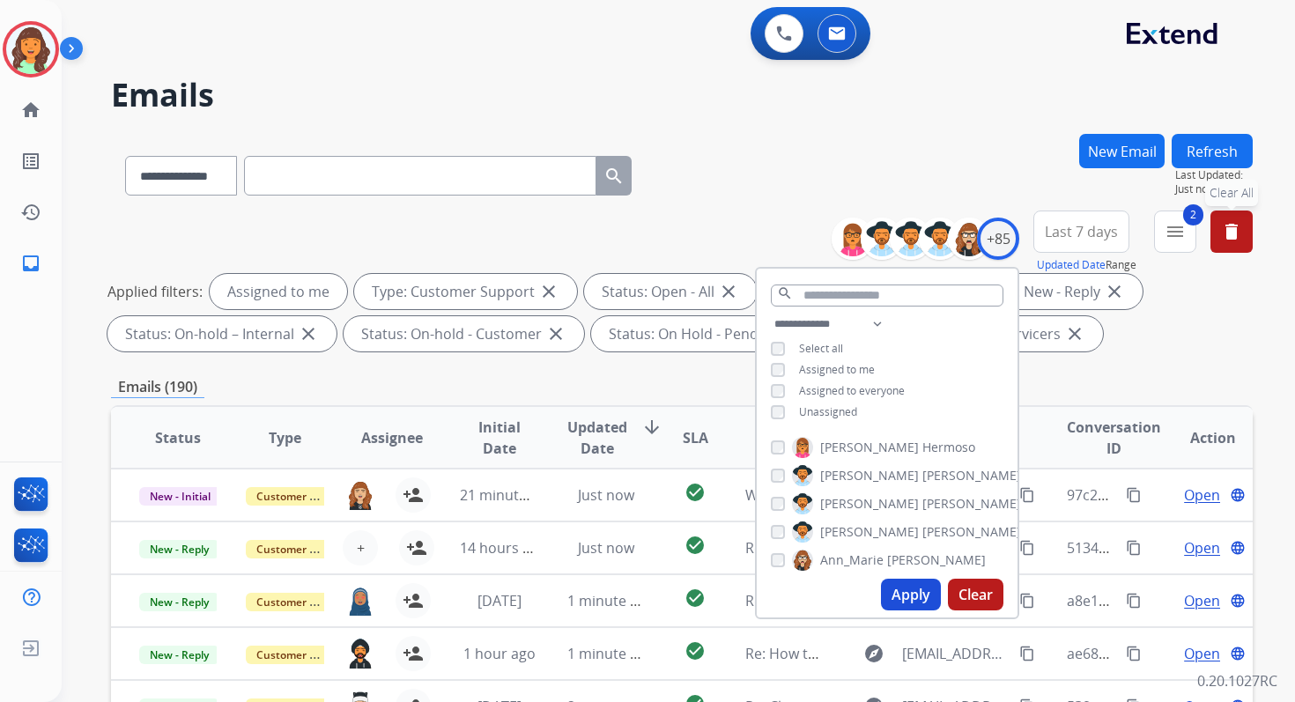
click at [909, 597] on button "Apply" at bounding box center [911, 595] width 60 height 32
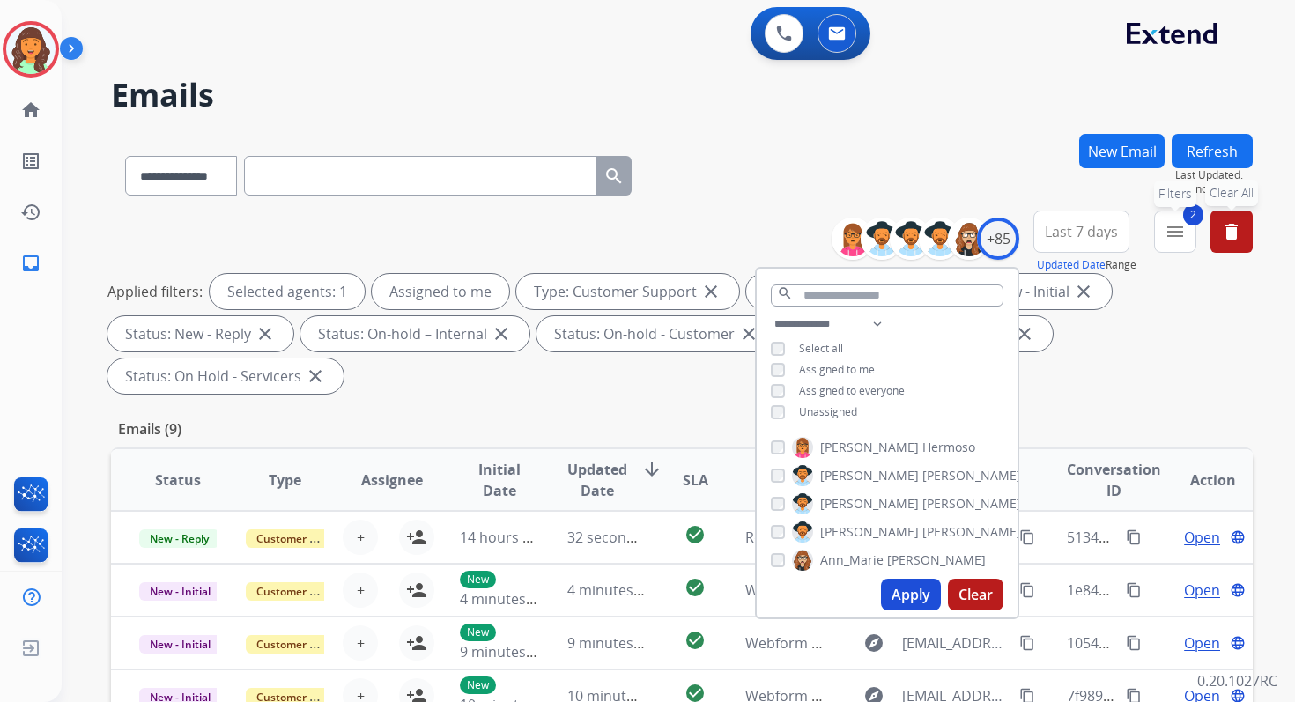
click at [1170, 233] on mat-icon "menu" at bounding box center [1175, 231] width 21 height 21
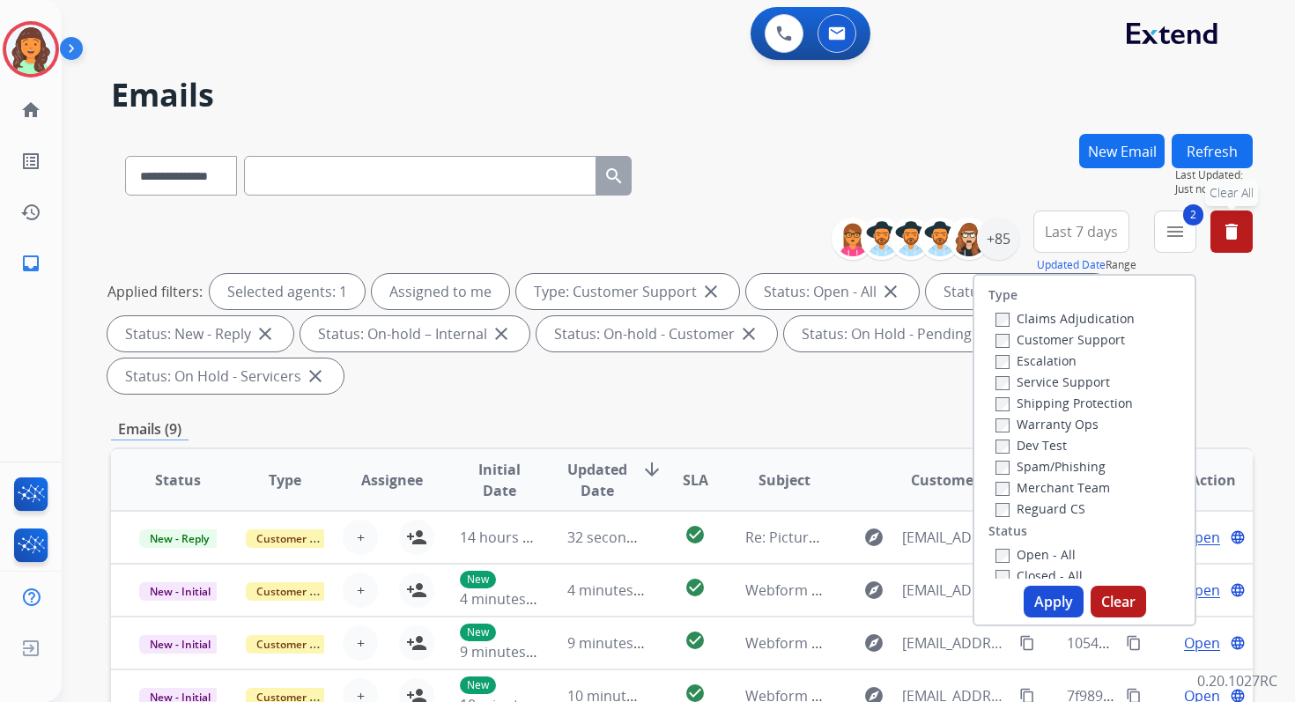
click at [852, 191] on div "**********" at bounding box center [682, 172] width 1142 height 77
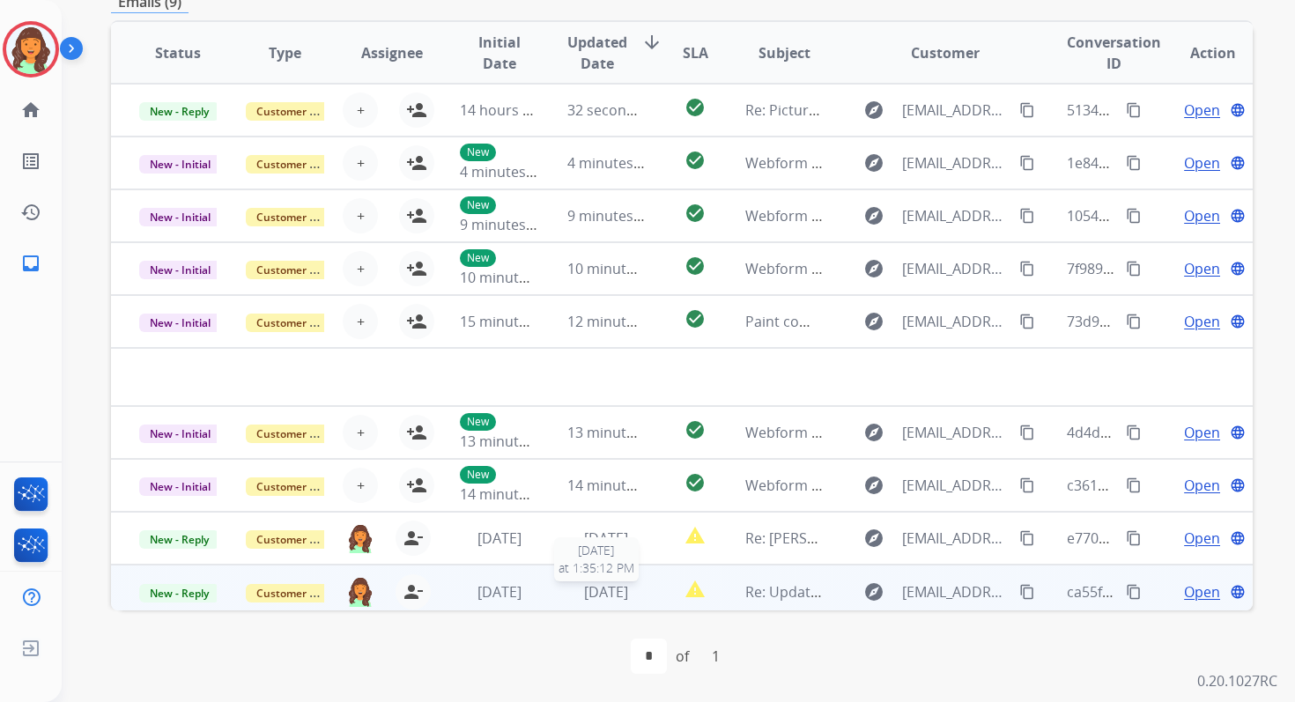
scroll to position [7, 0]
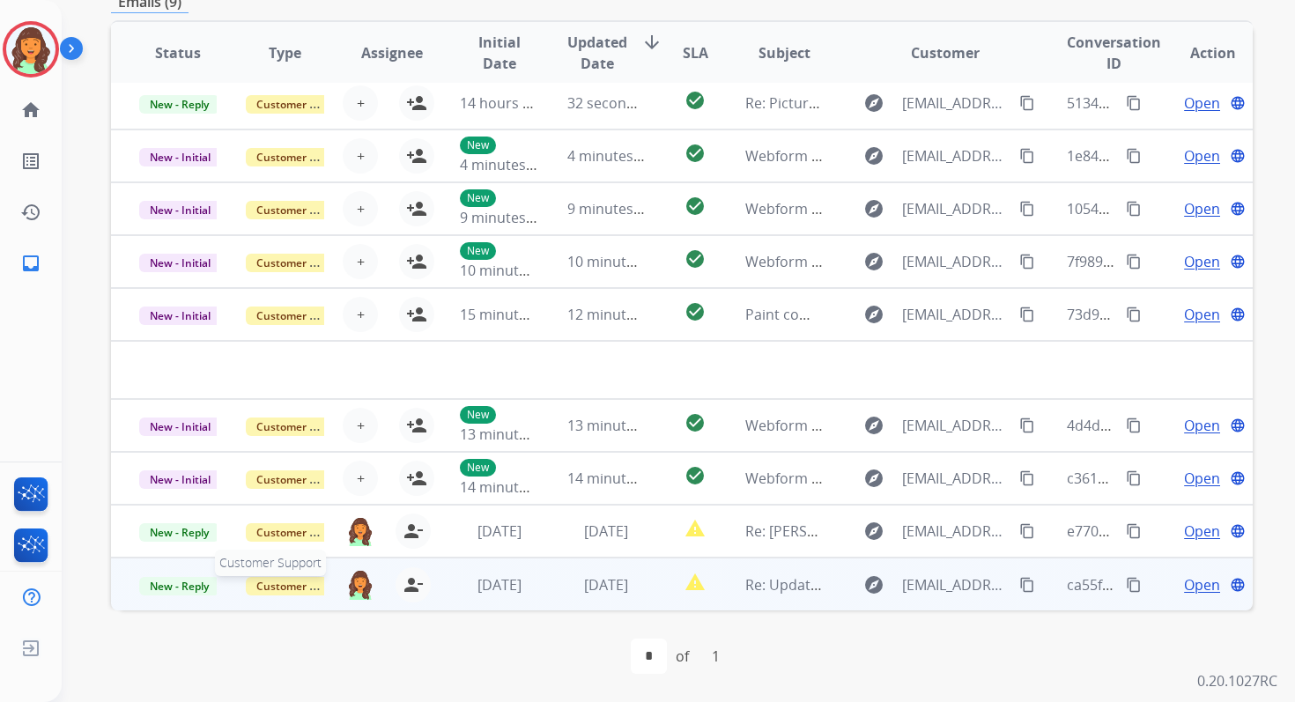
click at [300, 582] on span "Customer Support" at bounding box center [303, 586] width 115 height 19
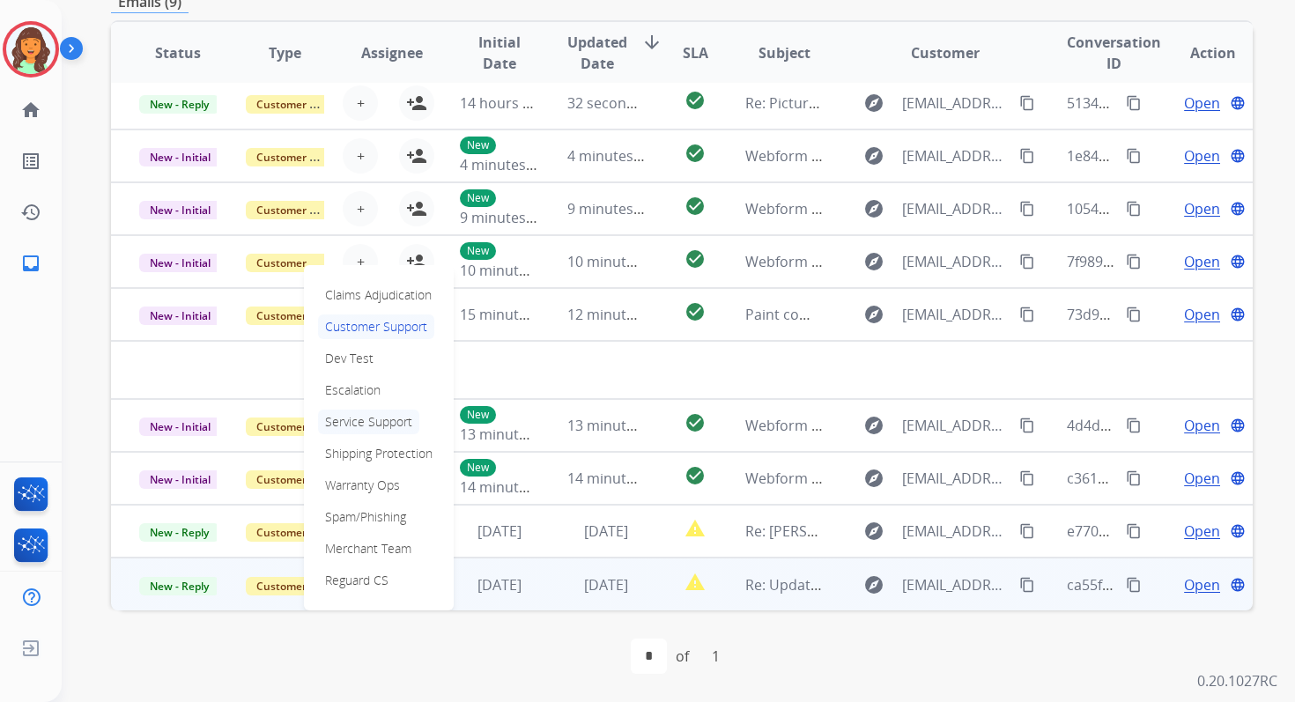
click at [376, 417] on p "Service Support" at bounding box center [368, 422] width 101 height 25
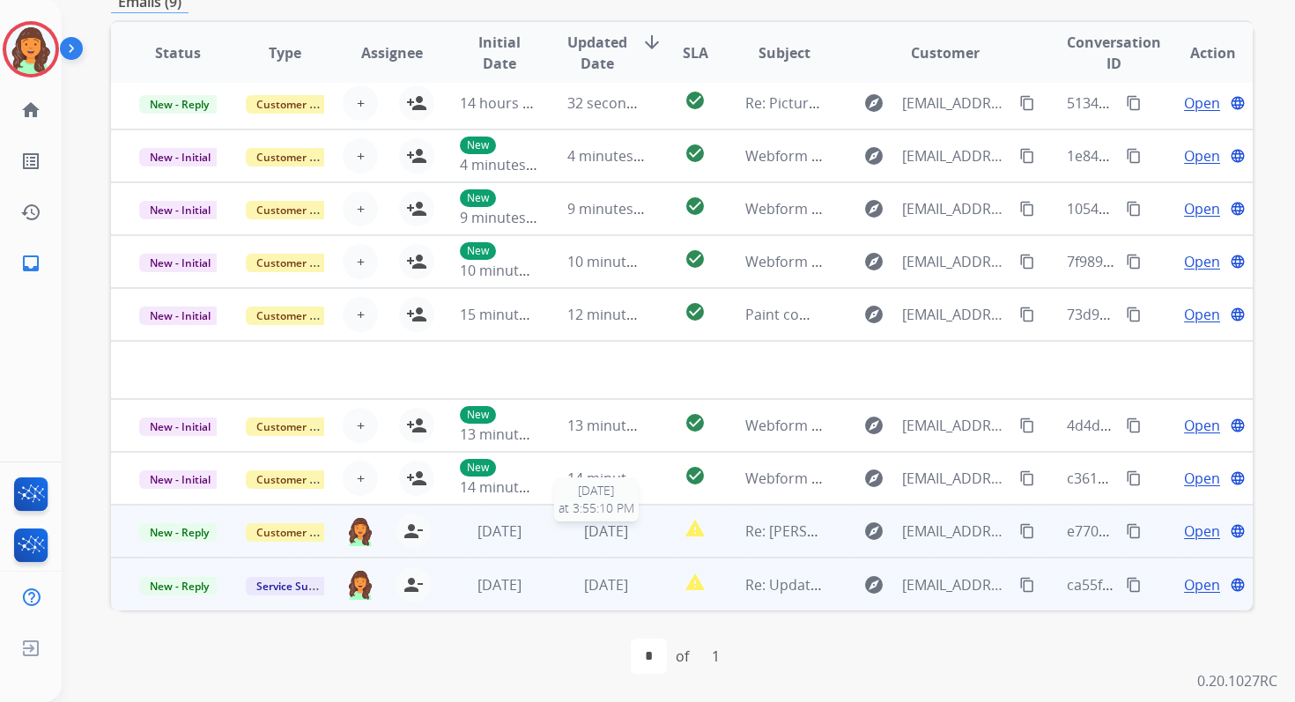
click at [602, 523] on span "[DATE]" at bounding box center [606, 531] width 44 height 19
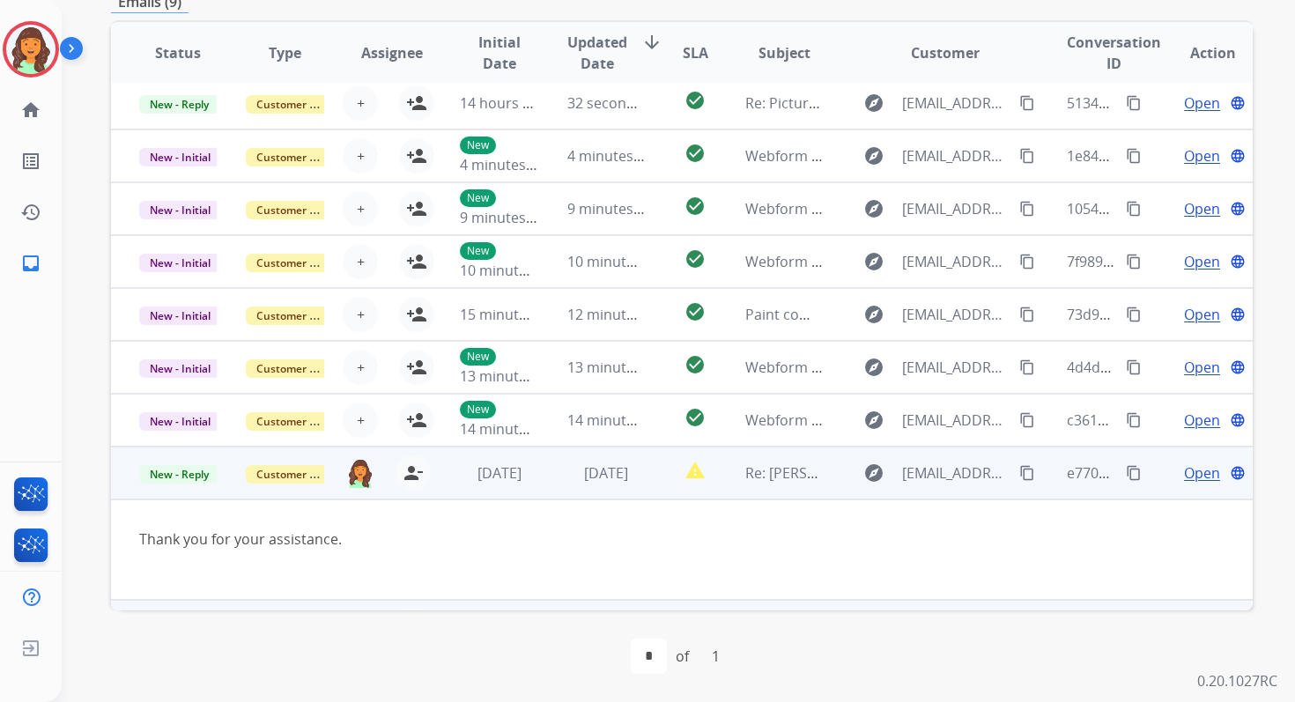
scroll to position [49, 0]
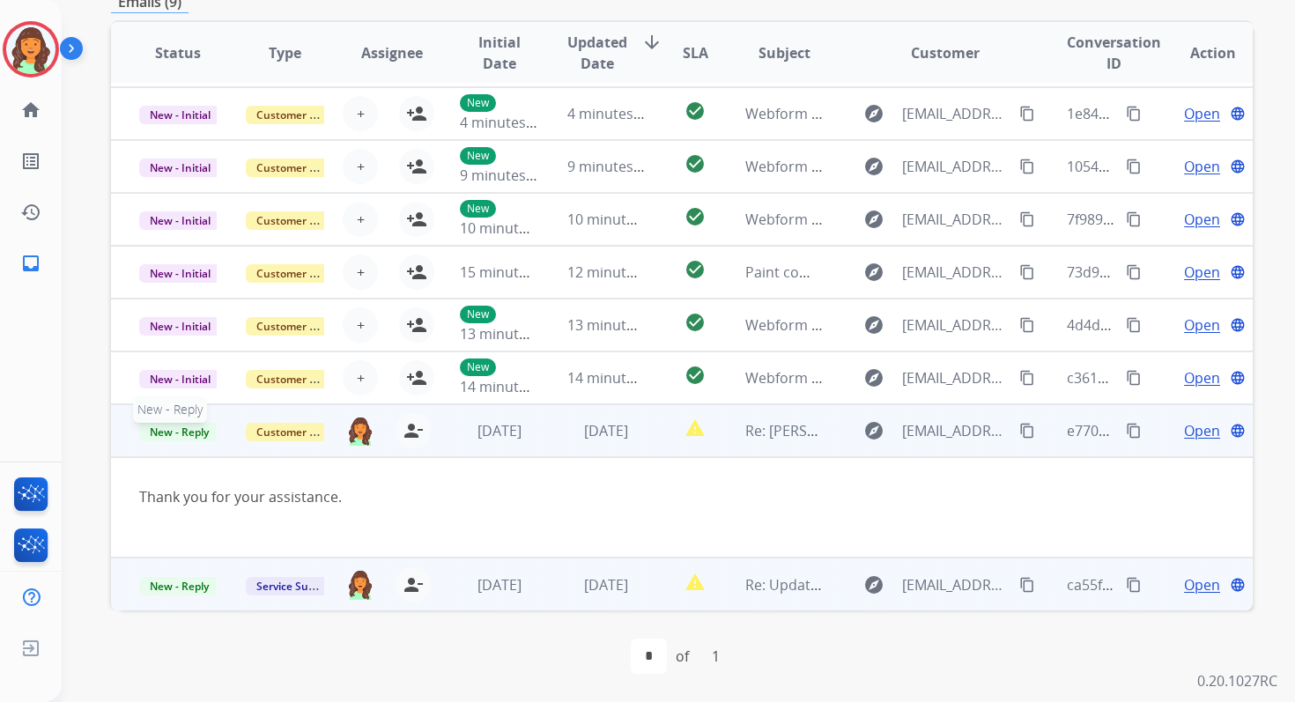
click at [193, 434] on span "New - Reply" at bounding box center [179, 432] width 80 height 19
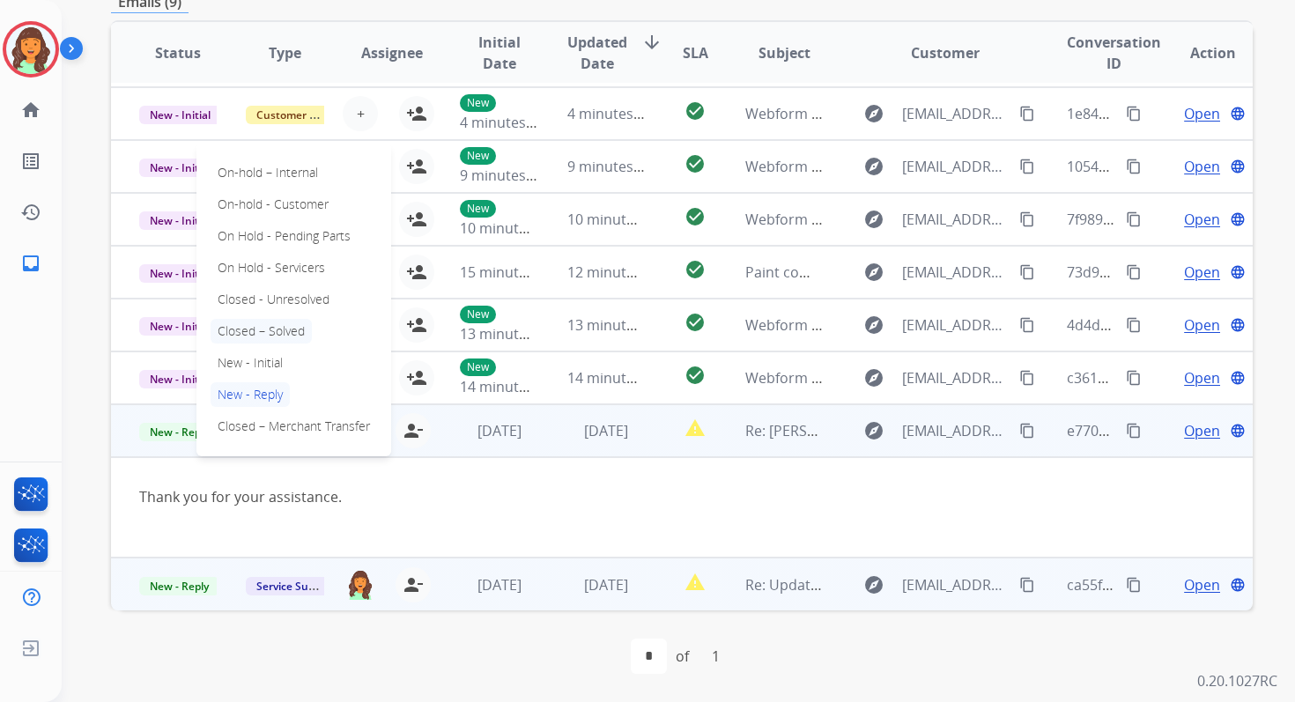
click at [284, 330] on p "Closed – Solved" at bounding box center [261, 331] width 101 height 25
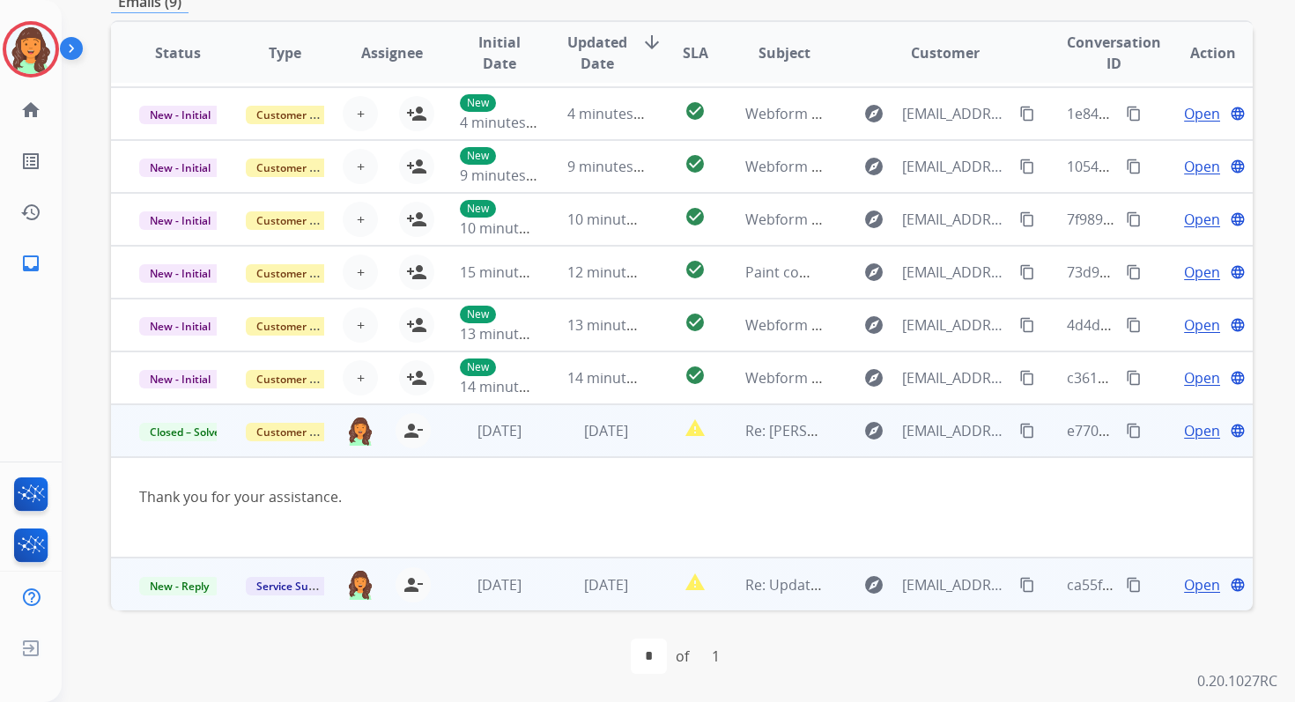
click at [646, 588] on td "report_problem" at bounding box center [681, 584] width 71 height 53
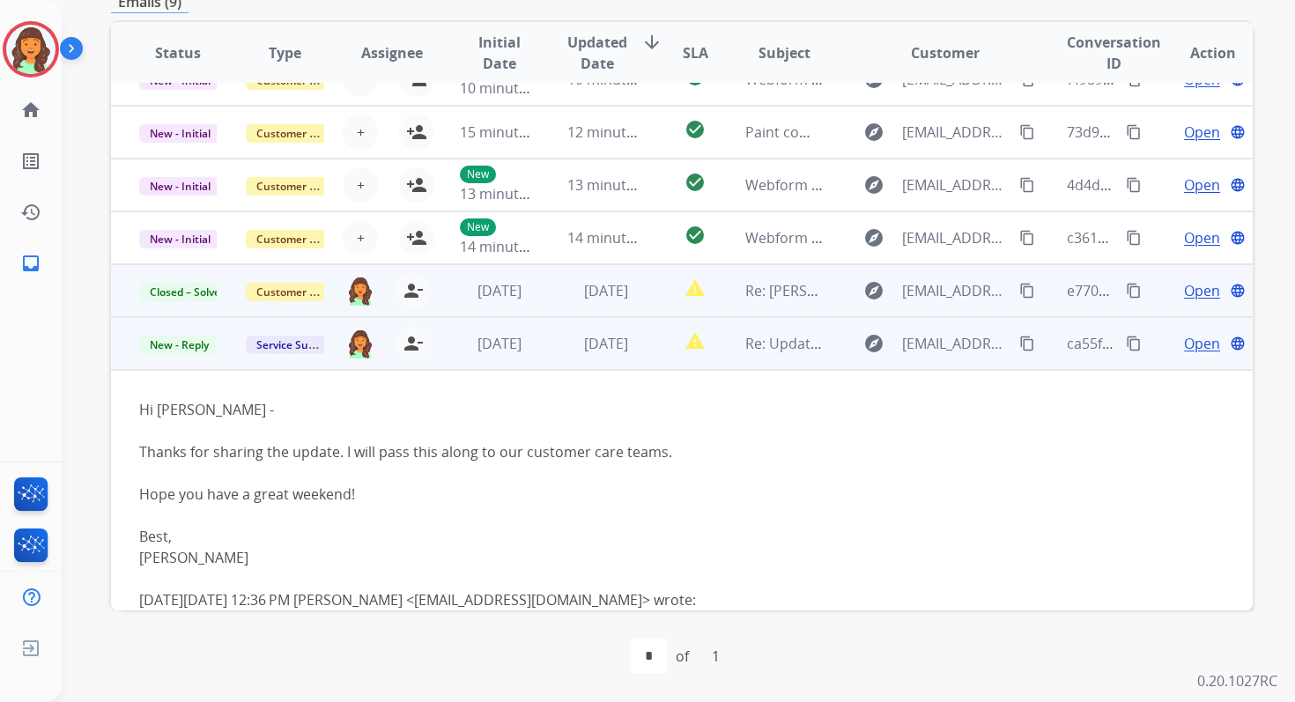
scroll to position [218, 0]
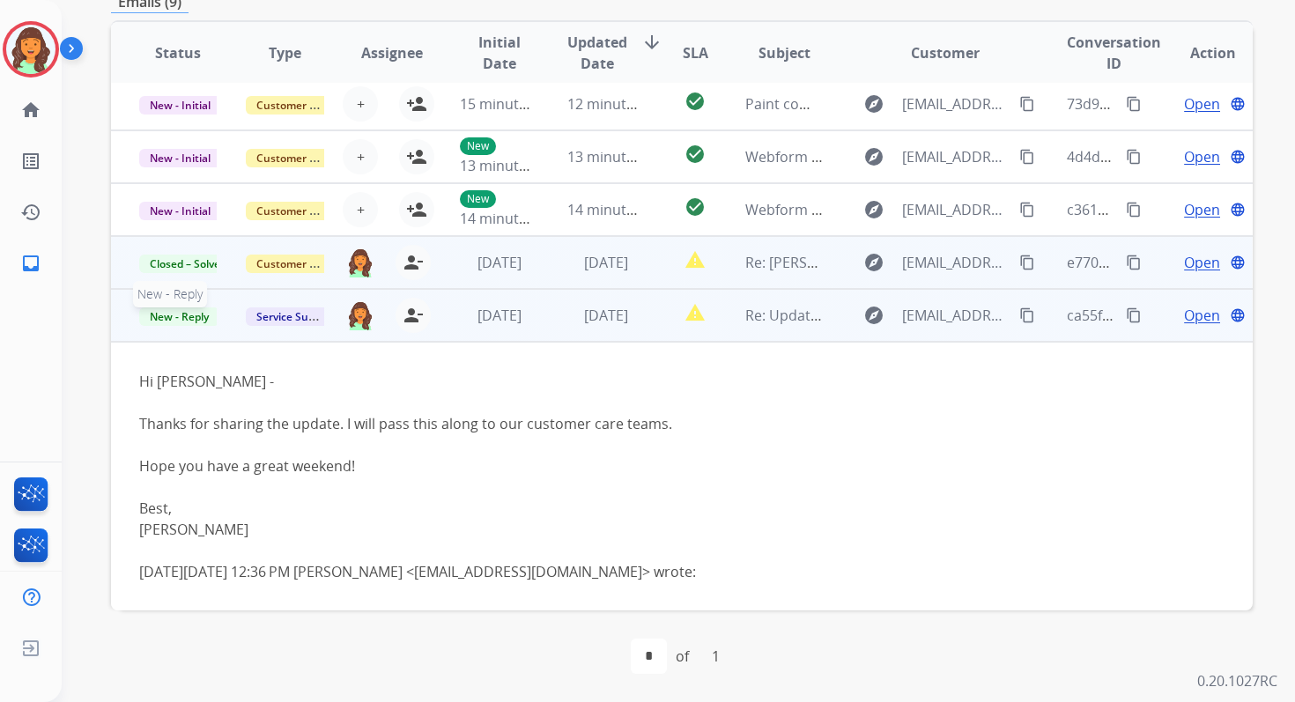
click at [196, 315] on span "New - Reply" at bounding box center [179, 317] width 80 height 19
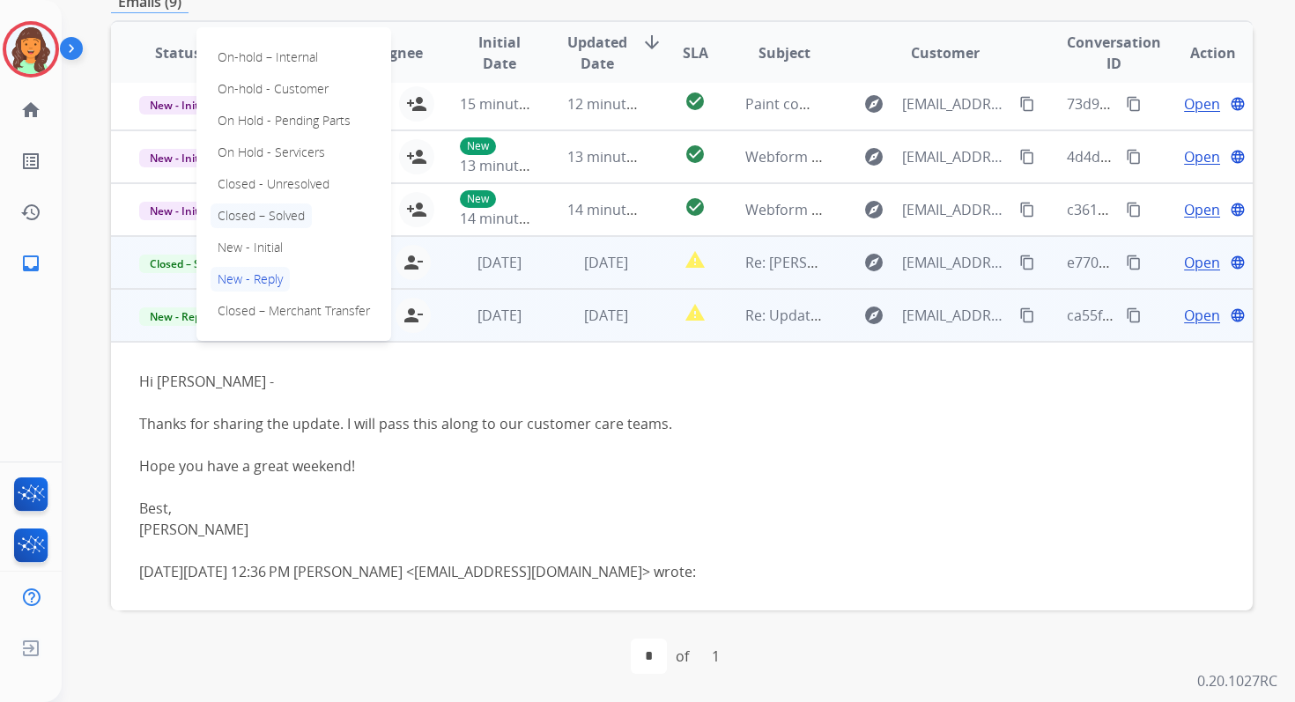
click at [272, 215] on p "Closed – Solved" at bounding box center [261, 216] width 101 height 25
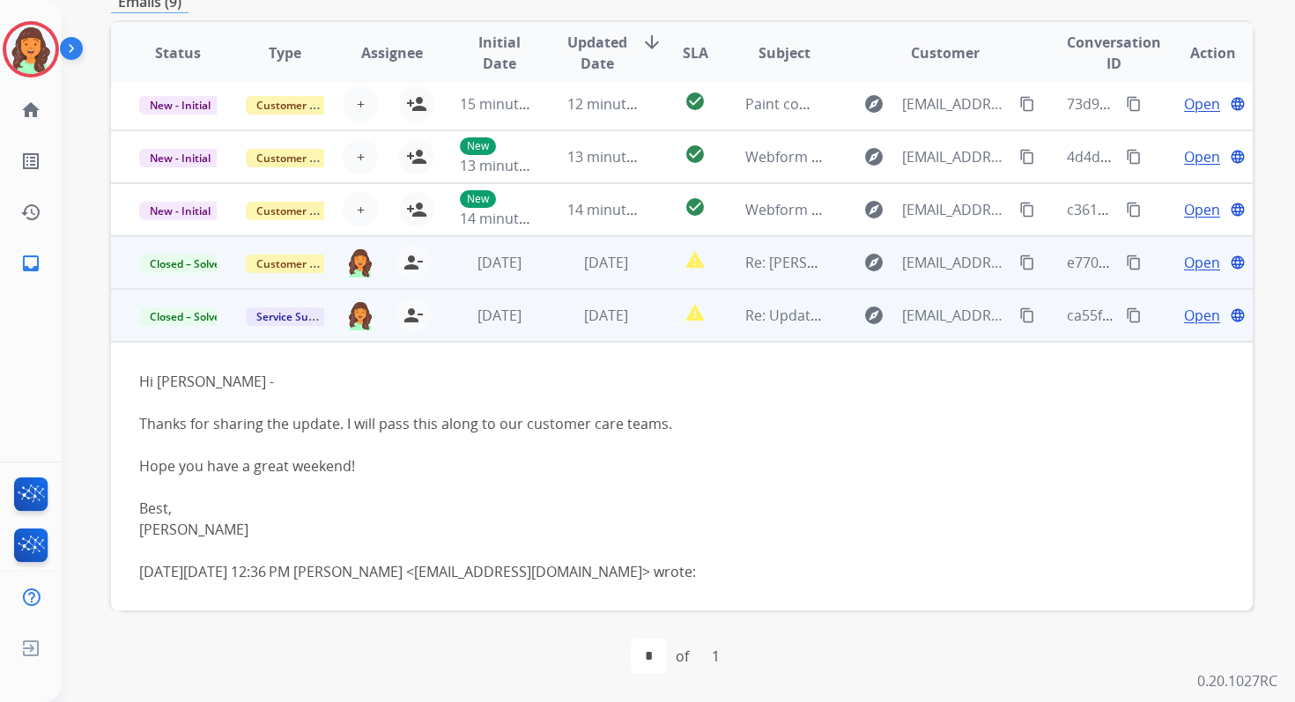
click at [1197, 308] on span "Open" at bounding box center [1202, 315] width 36 height 21
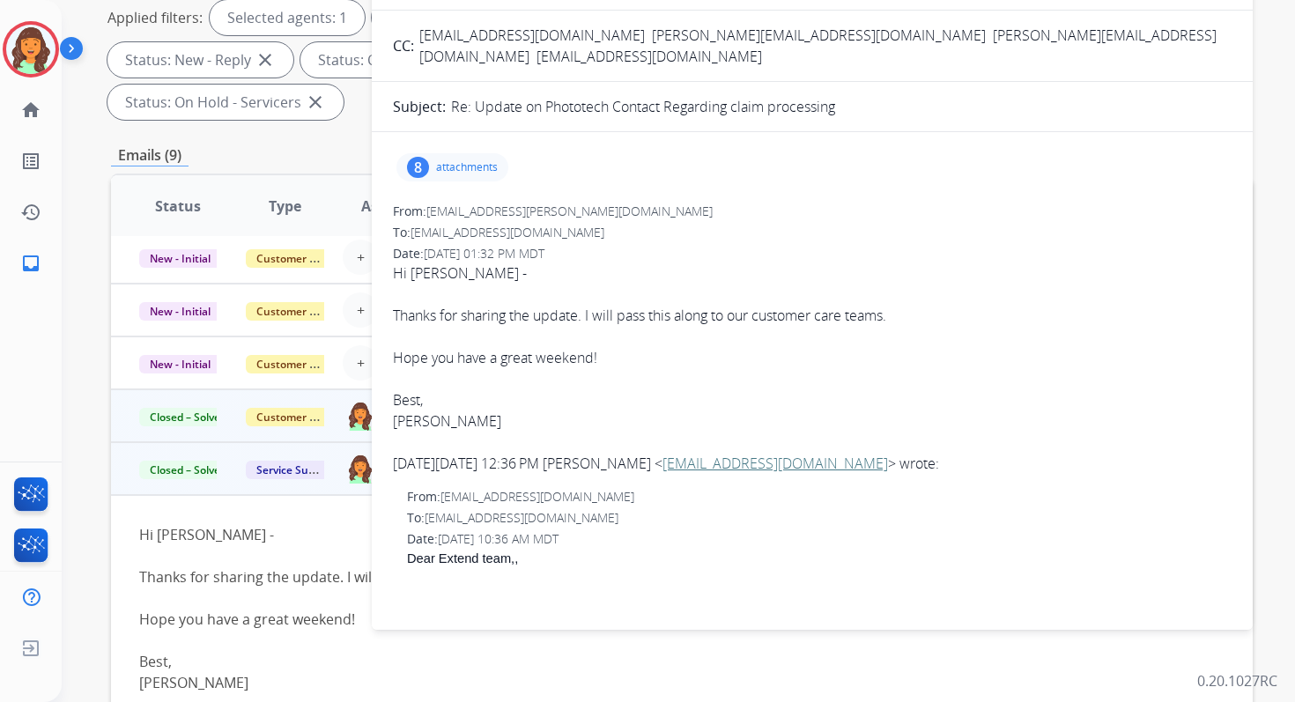
scroll to position [0, 0]
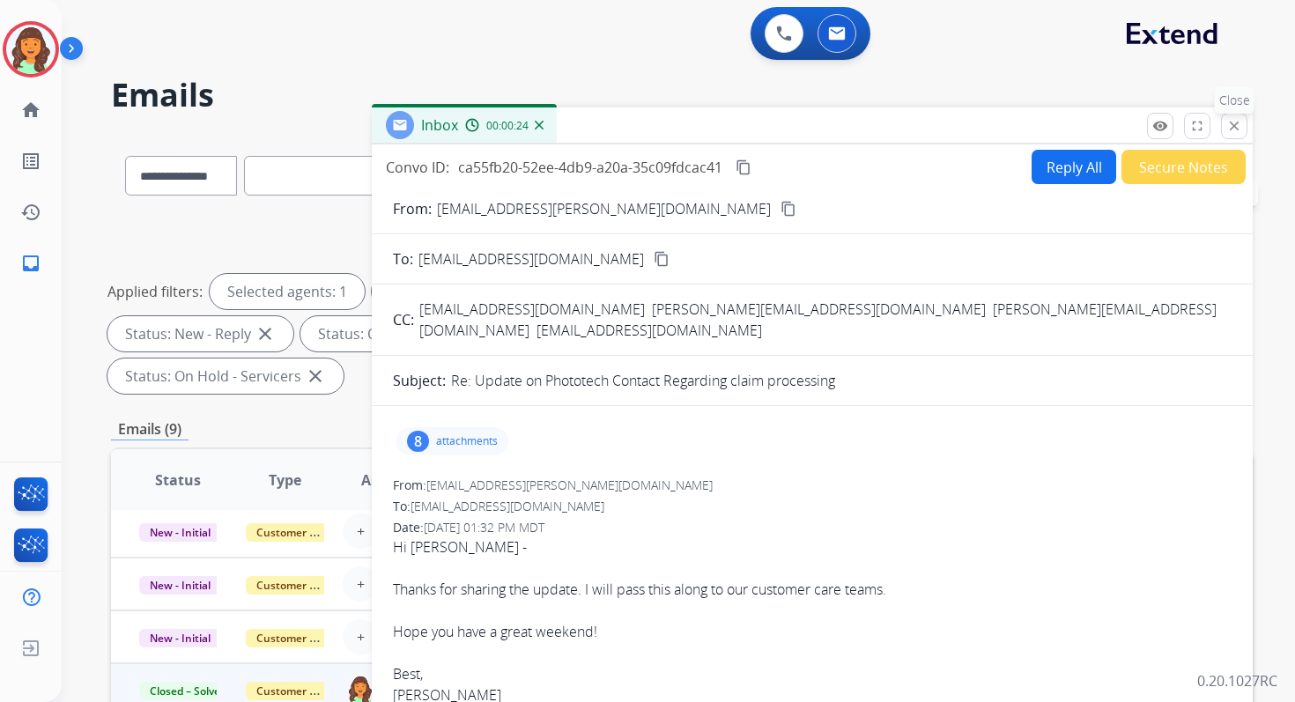
click at [1231, 120] on mat-icon "close" at bounding box center [1235, 126] width 16 height 16
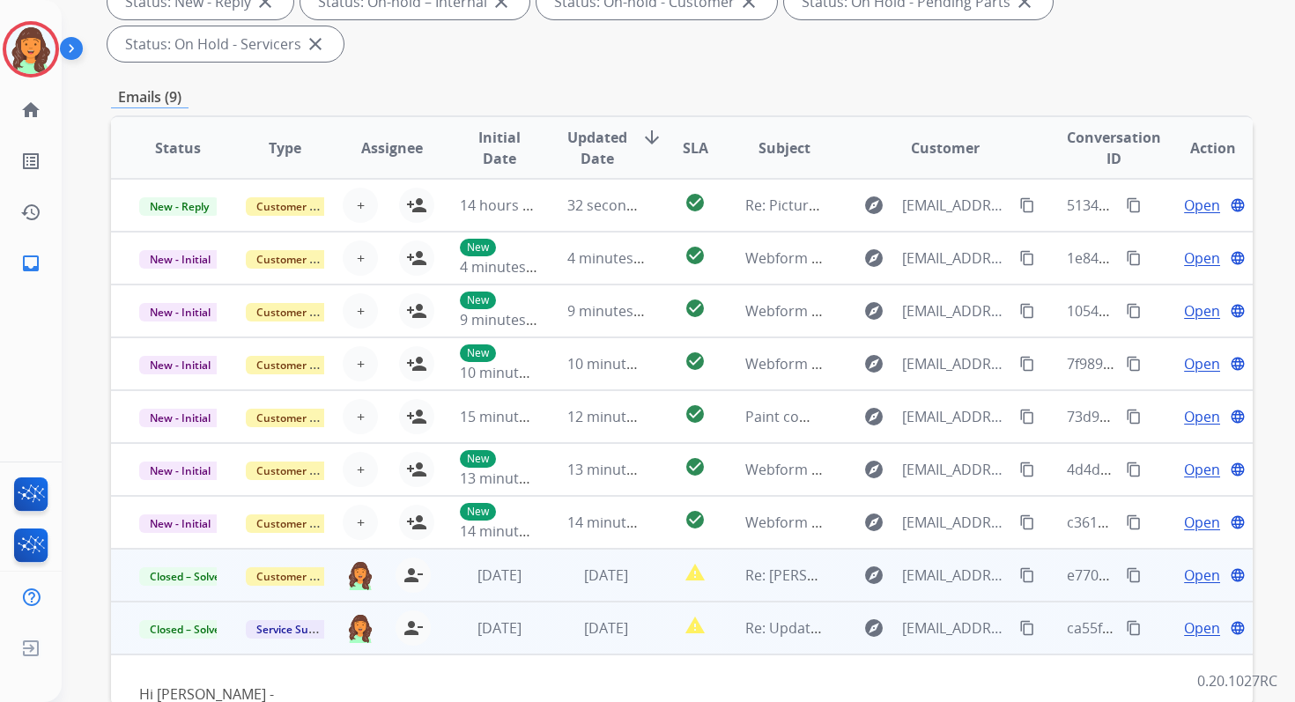
scroll to position [98, 0]
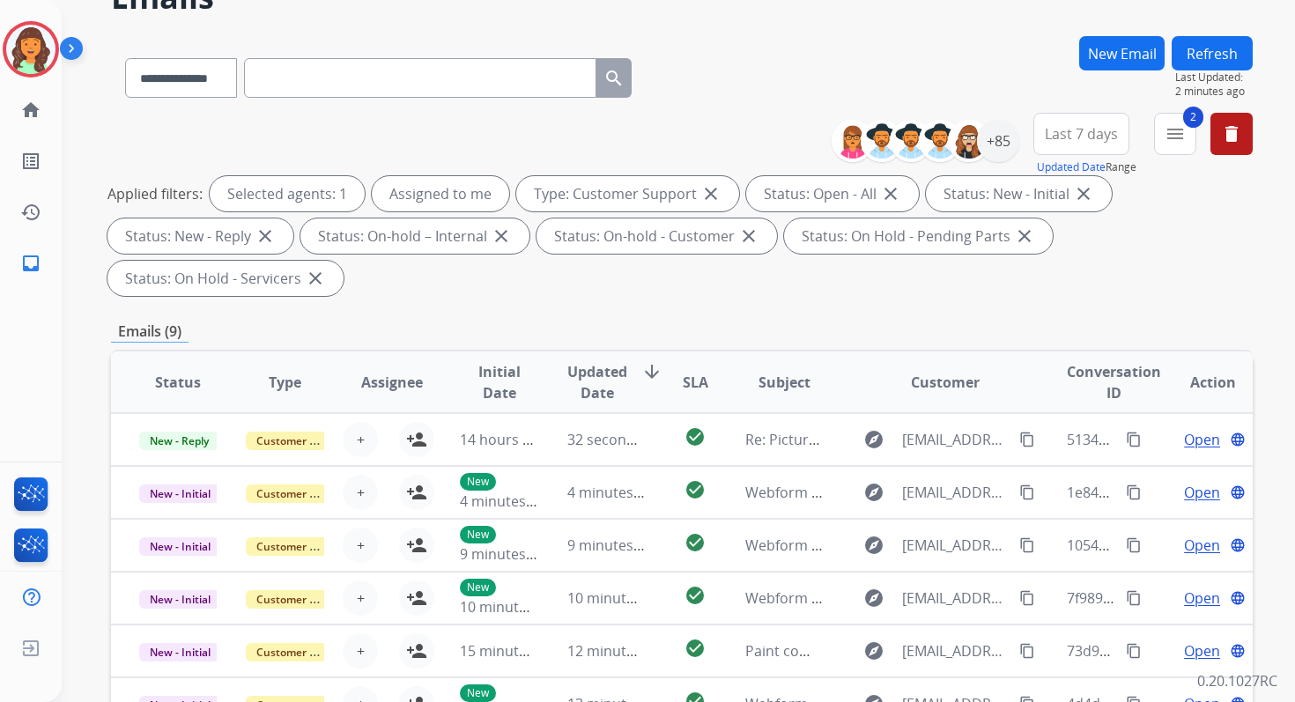
click at [1211, 48] on button "Refresh" at bounding box center [1212, 53] width 81 height 34
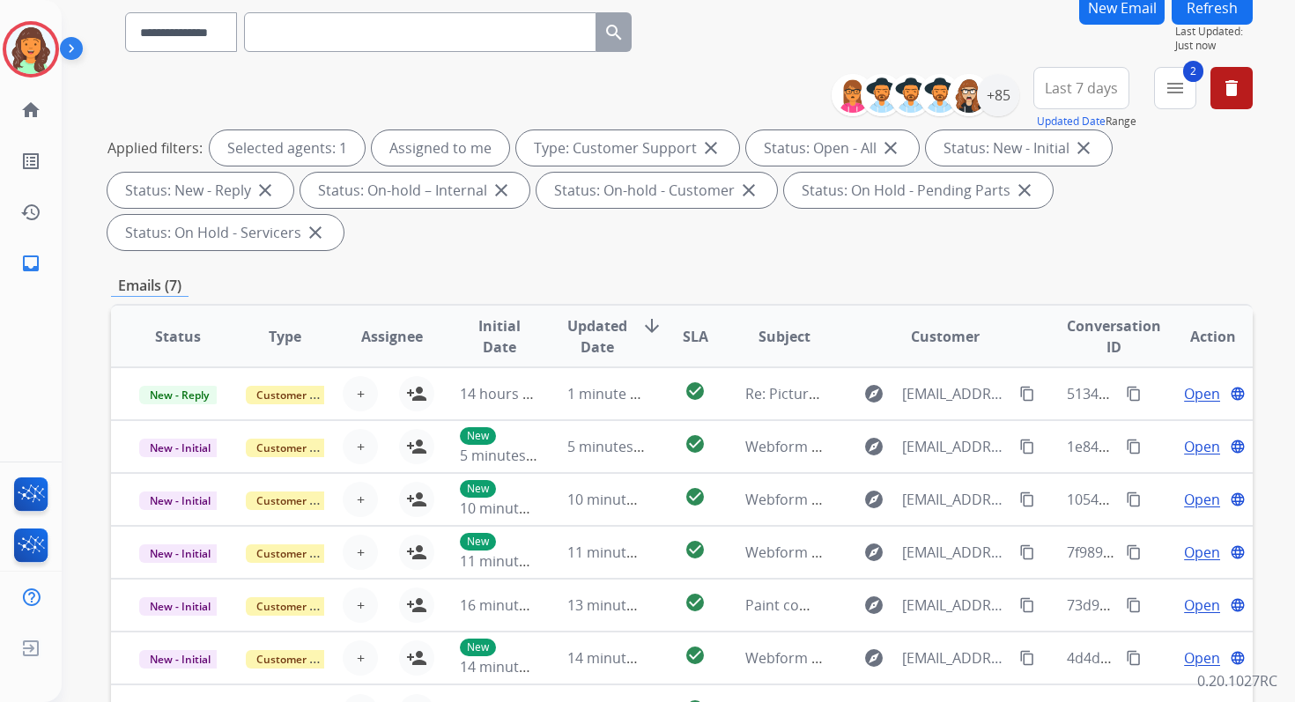
scroll to position [427, 0]
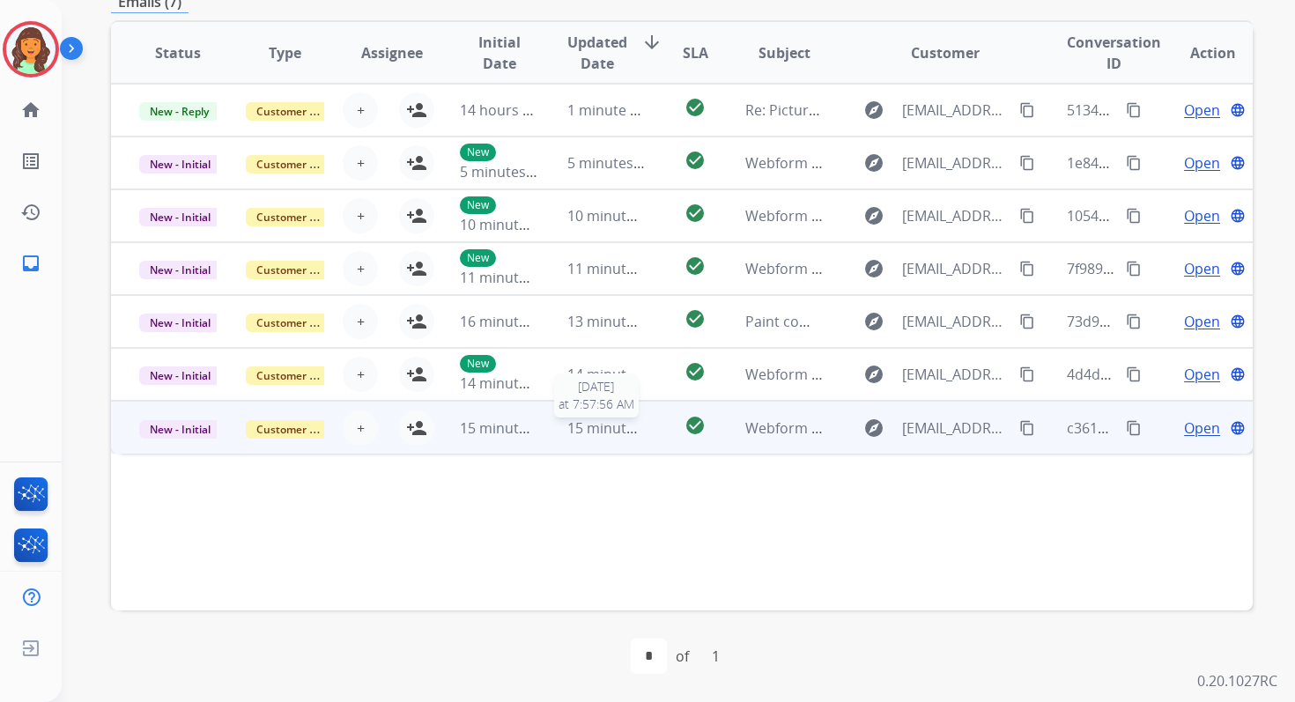
click at [607, 438] on div "15 minutes ago" at bounding box center [606, 428] width 78 height 21
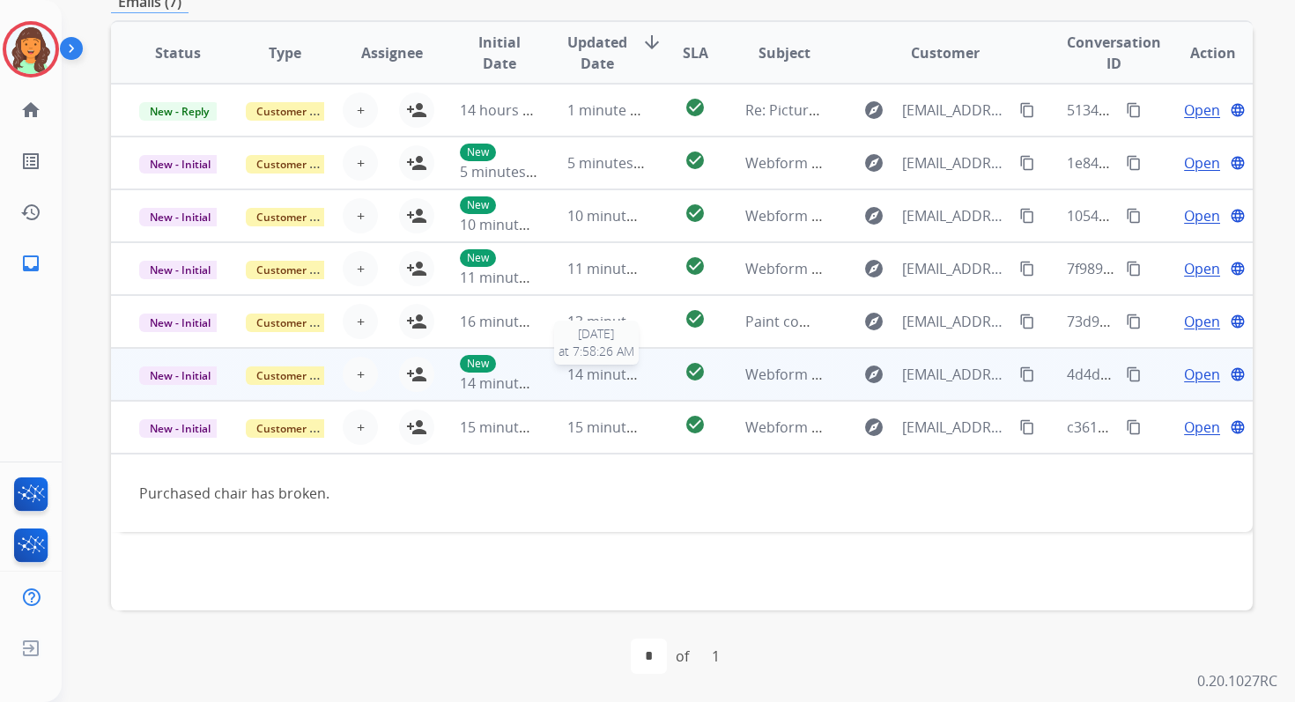
click at [599, 374] on span "14 minutes ago" at bounding box center [618, 374] width 102 height 19
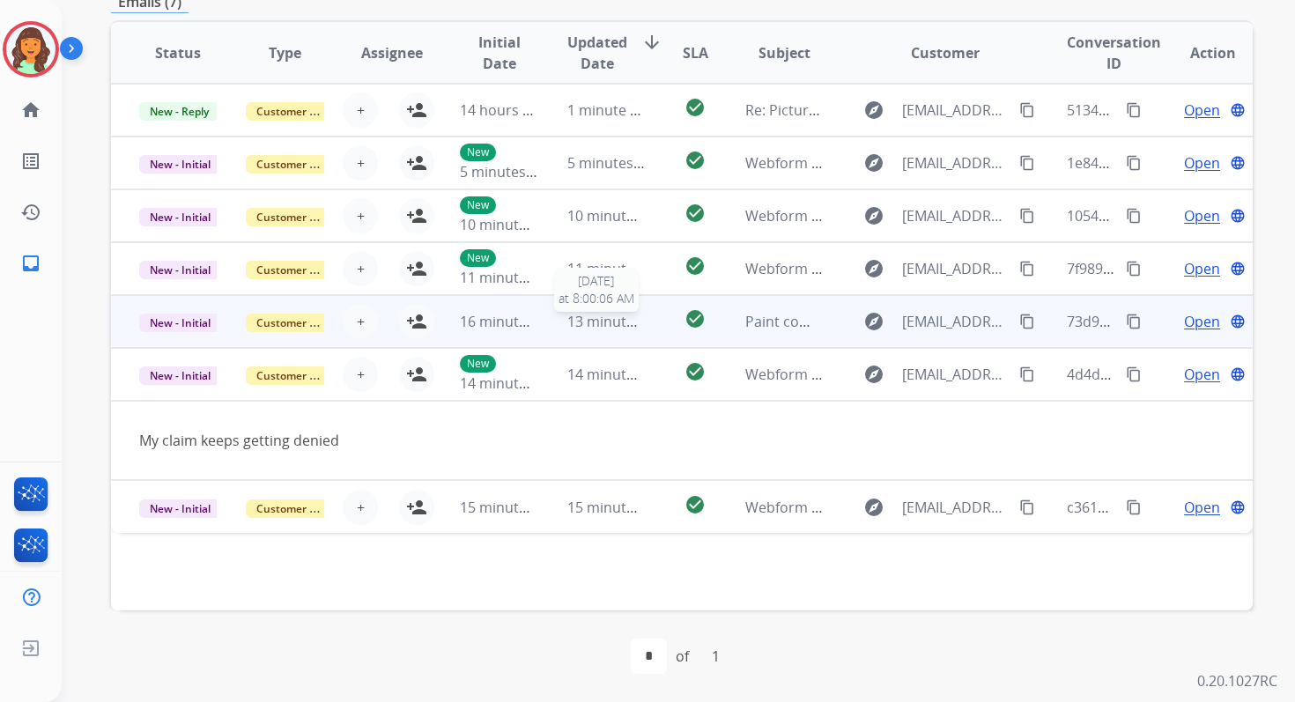
click at [592, 321] on span "13 minutes ago" at bounding box center [618, 321] width 102 height 19
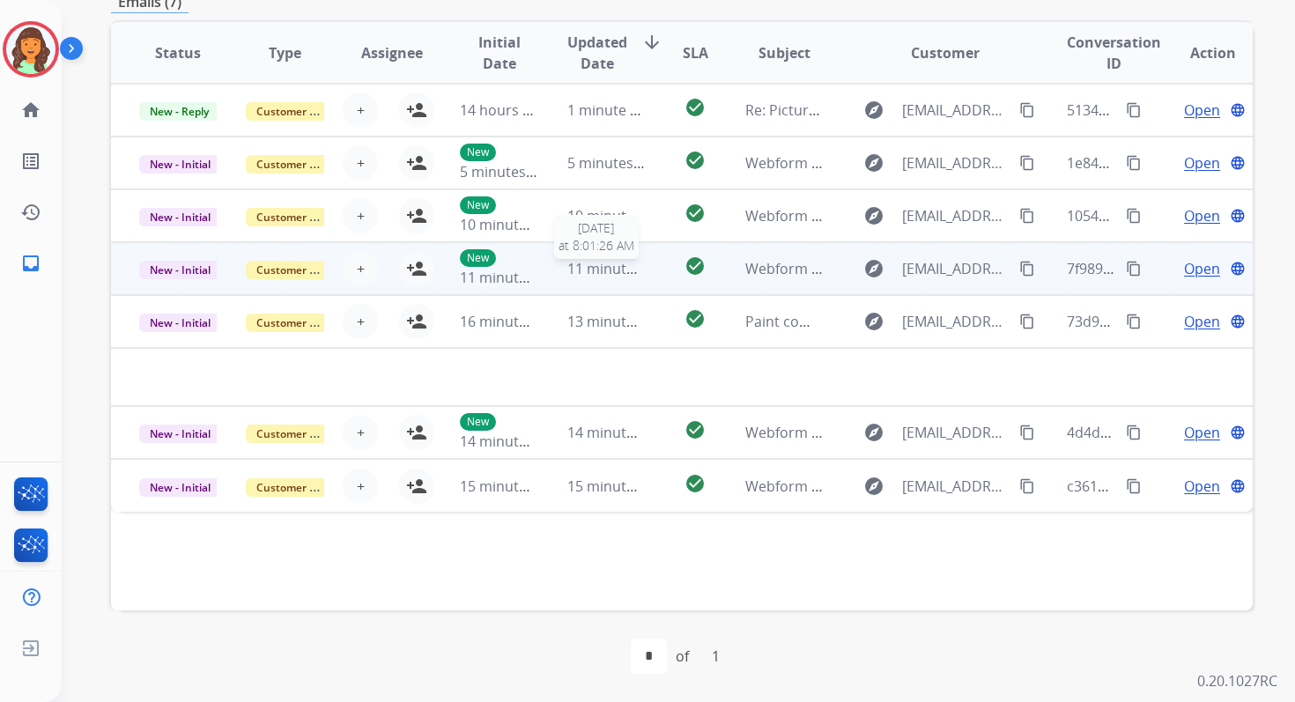
click at [592, 271] on span "11 minutes ago" at bounding box center [618, 268] width 102 height 19
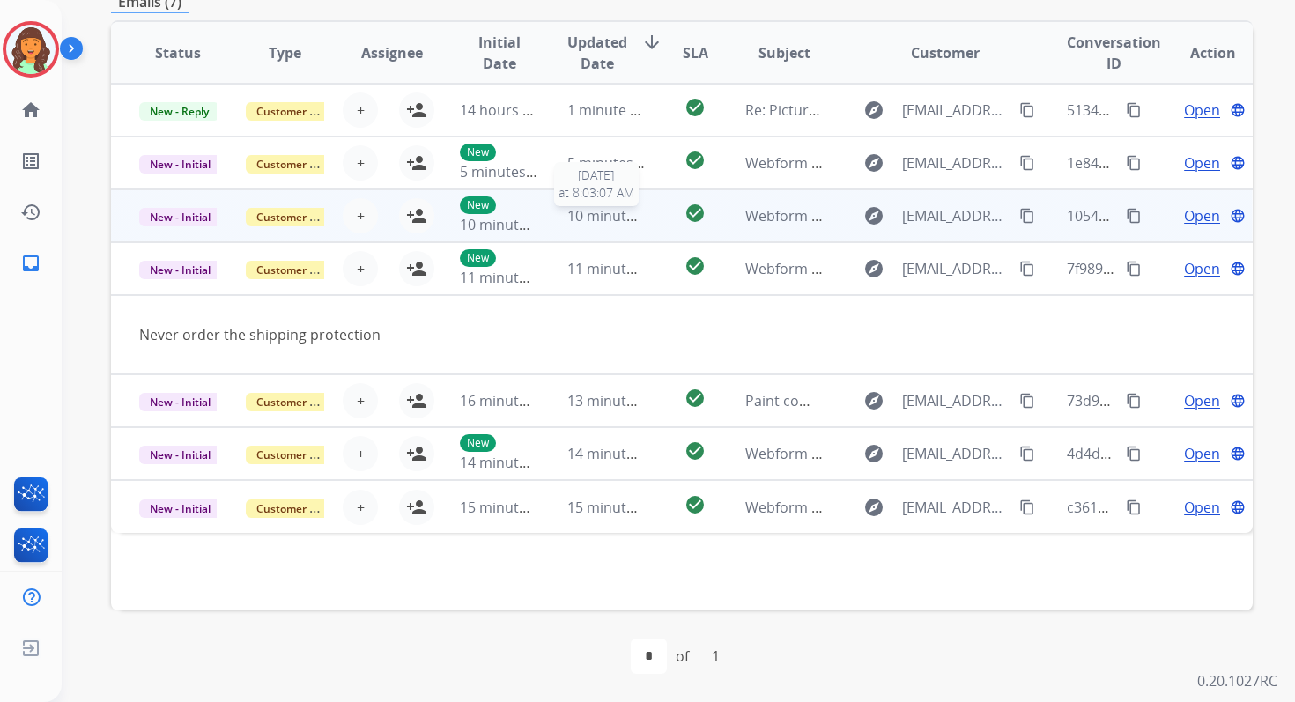
click at [590, 219] on span "10 minutes ago" at bounding box center [618, 215] width 102 height 19
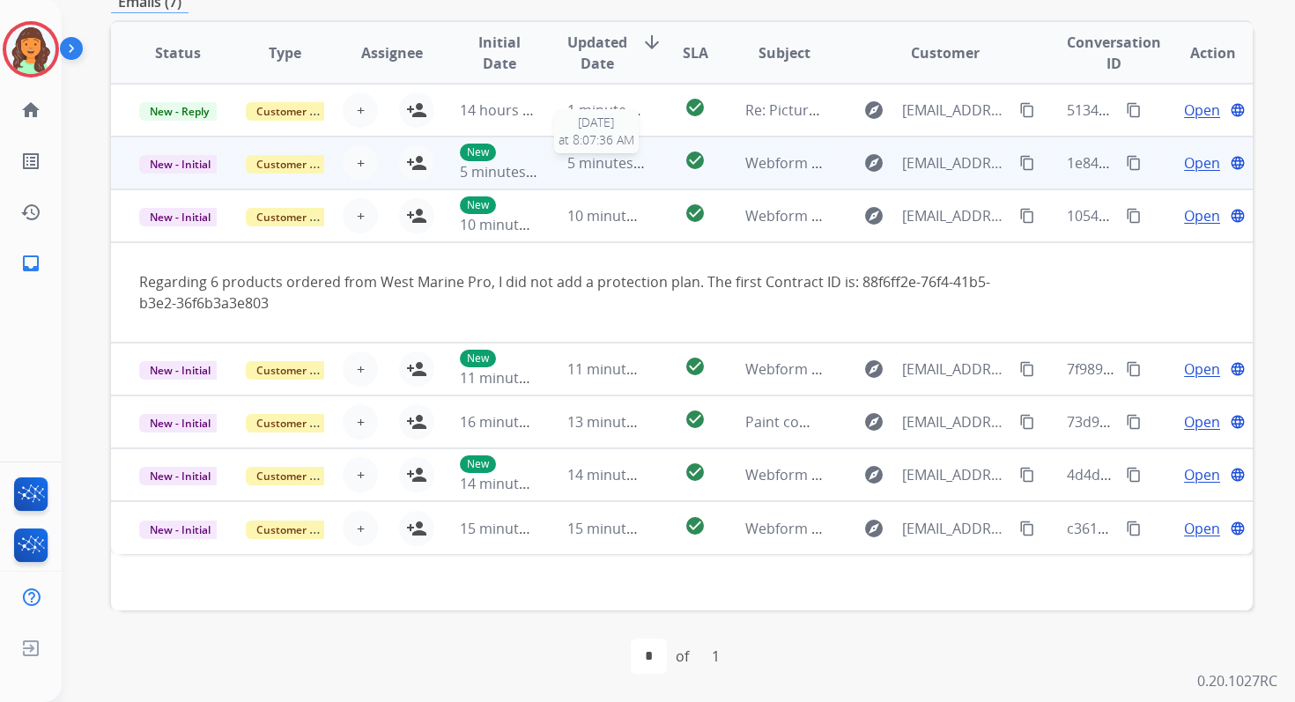
click at [601, 168] on span "5 minutes ago" at bounding box center [614, 162] width 94 height 19
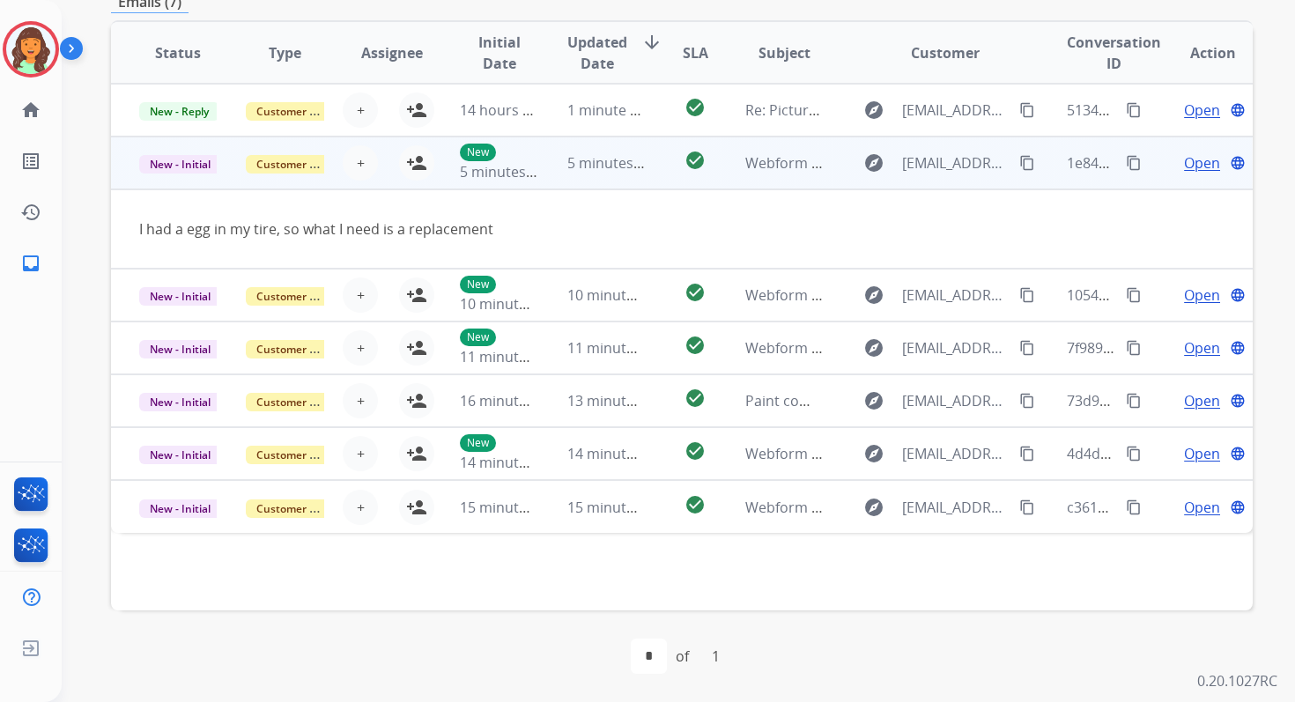
click at [1188, 156] on span "Open" at bounding box center [1202, 162] width 36 height 21
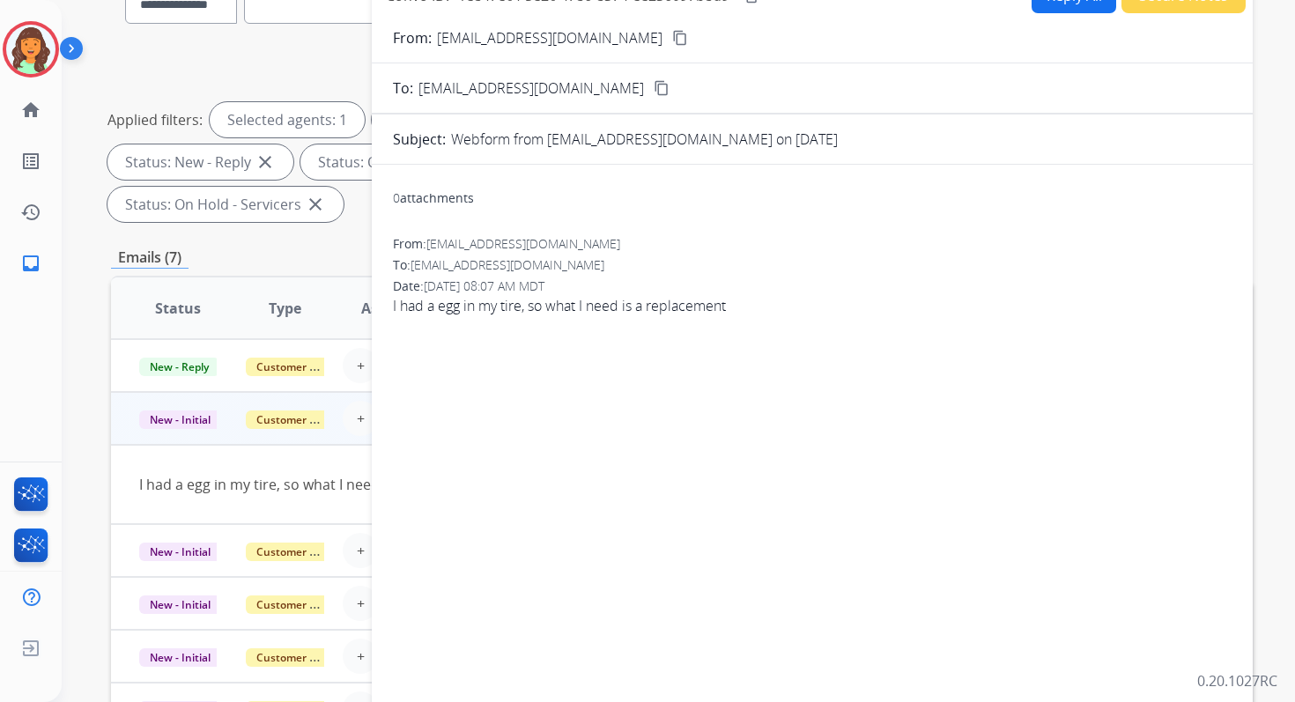
scroll to position [93, 0]
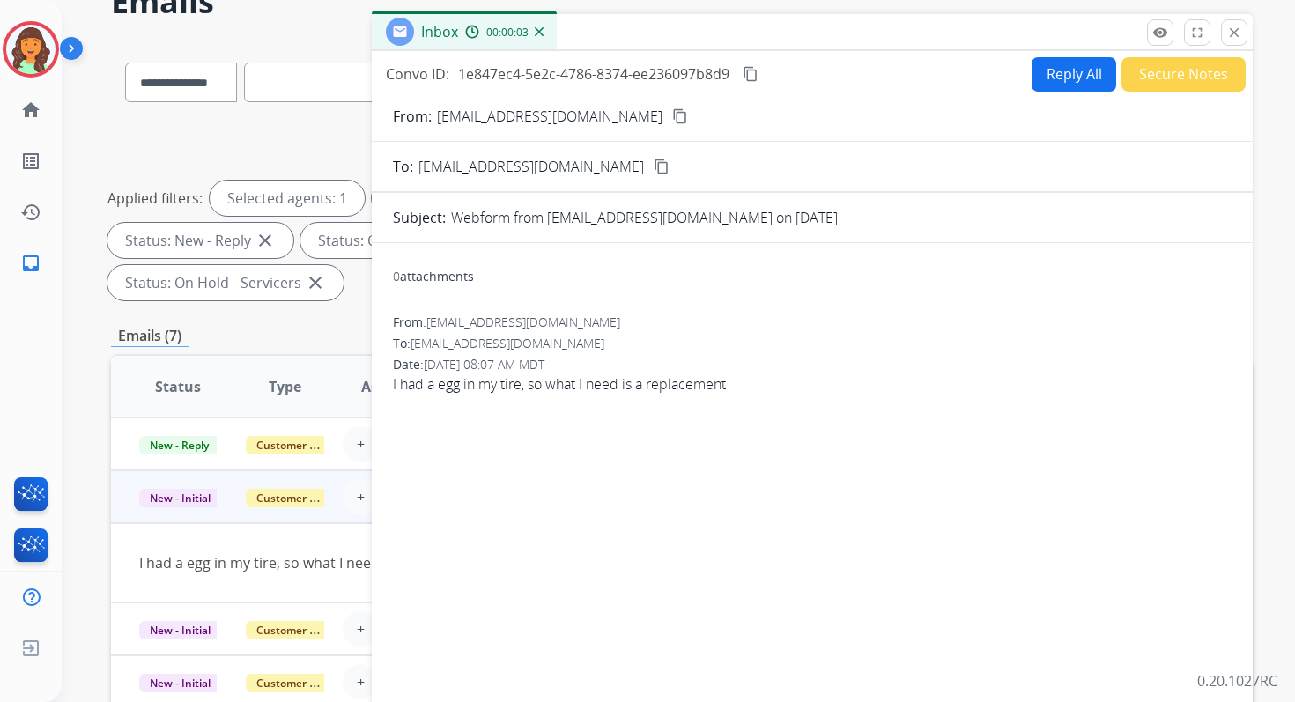
click at [672, 115] on mat-icon "content_copy" at bounding box center [680, 116] width 16 height 16
click at [1234, 28] on mat-icon "close" at bounding box center [1235, 33] width 16 height 16
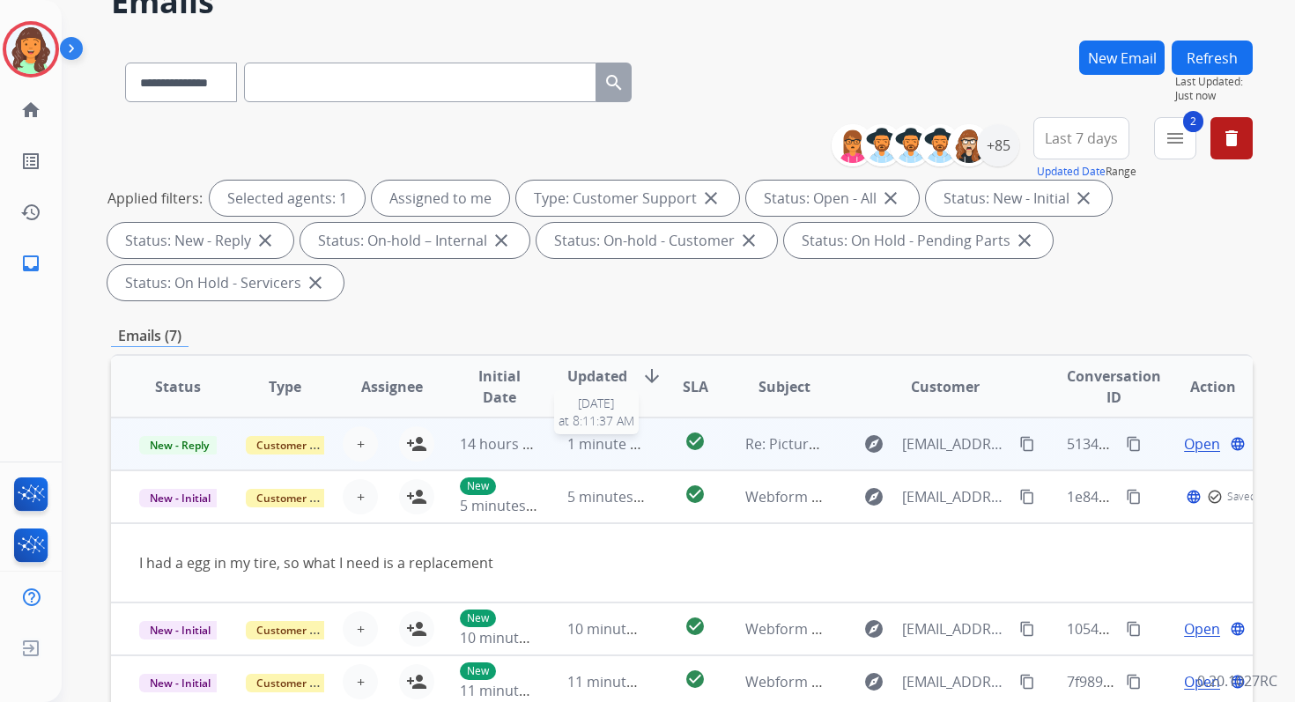
click at [591, 441] on span "1 minute ago" at bounding box center [610, 443] width 87 height 19
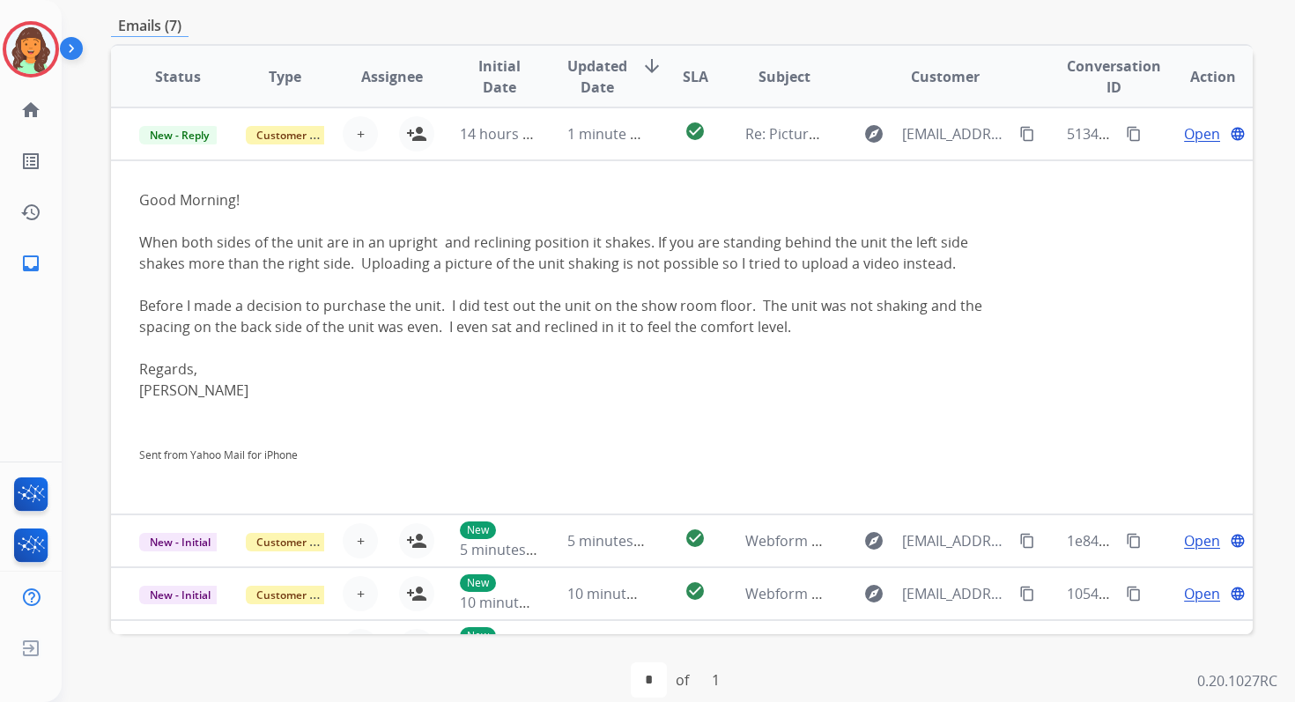
scroll to position [416, 0]
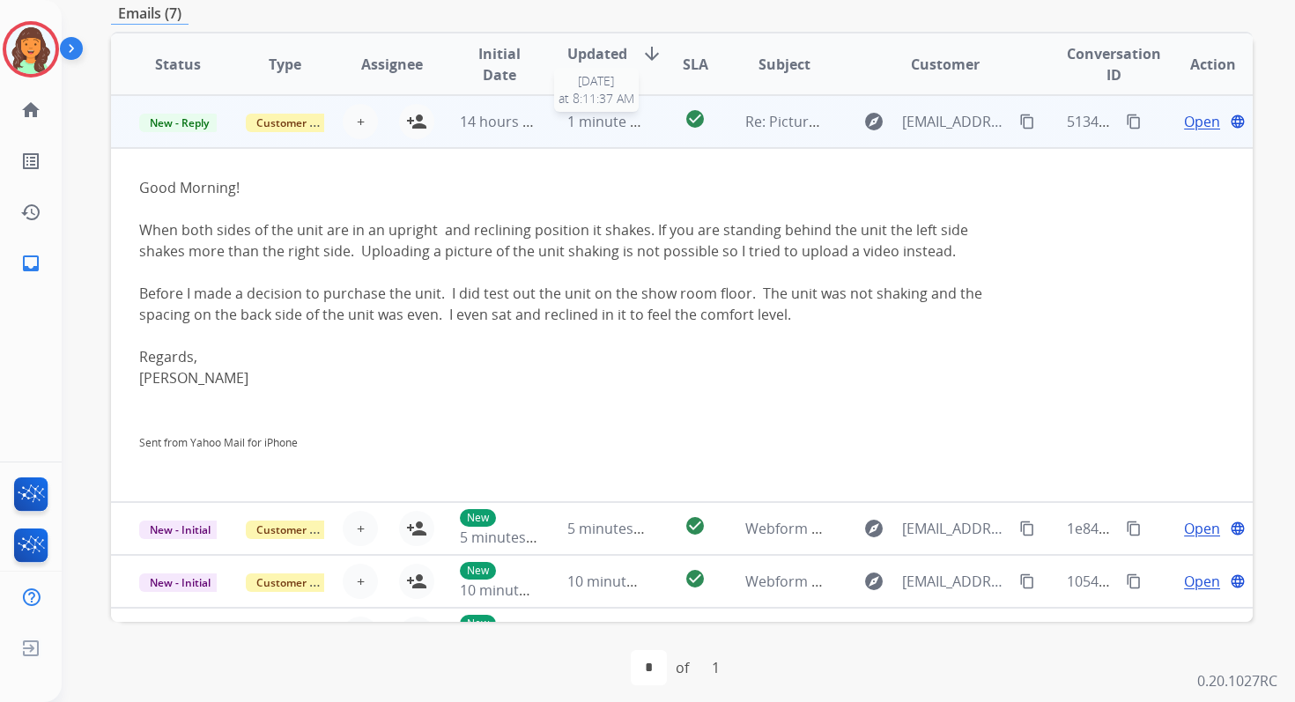
click at [584, 129] on span "1 minute ago" at bounding box center [610, 121] width 87 height 19
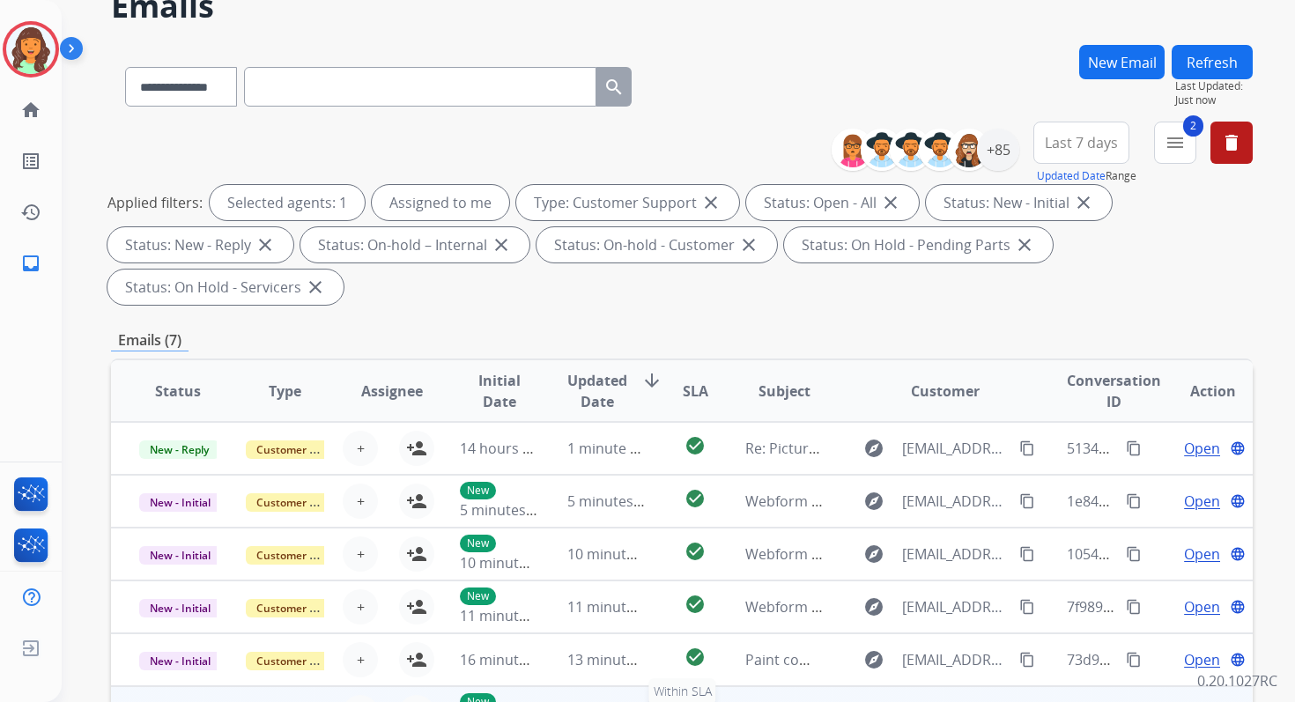
scroll to position [0, 0]
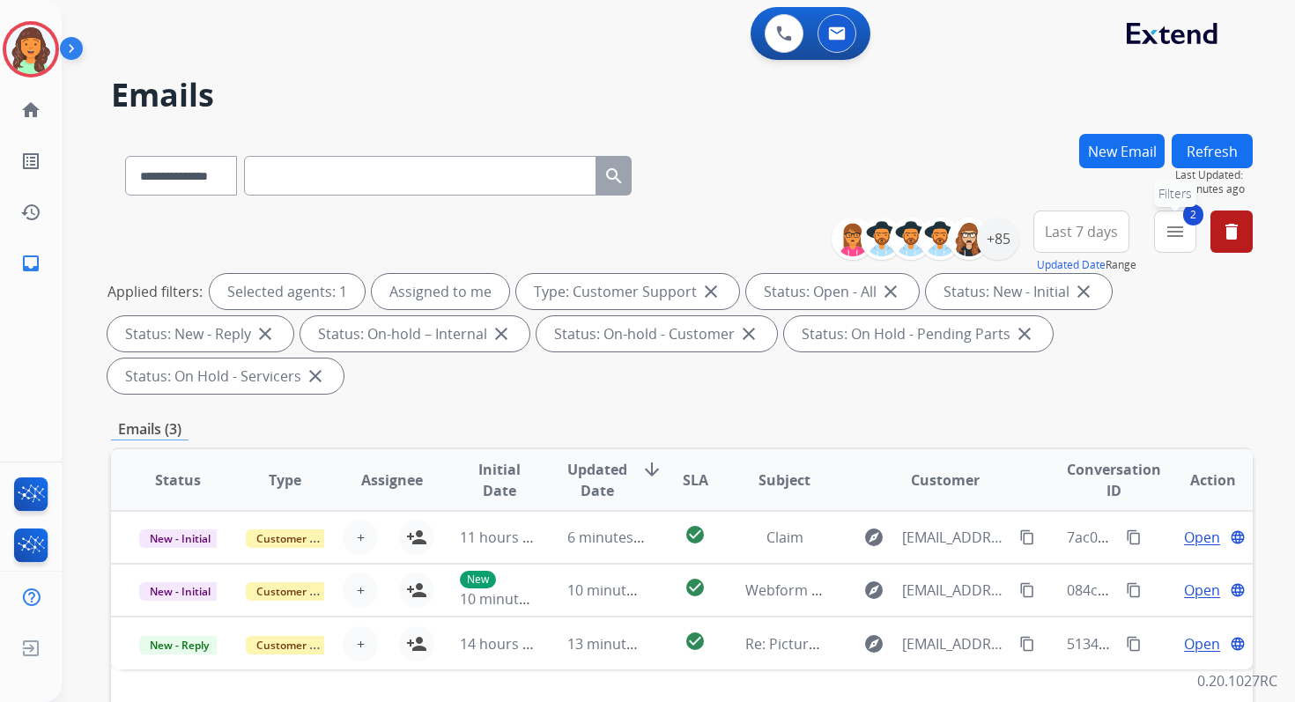
click at [1164, 229] on button "2 menu Filters" at bounding box center [1175, 232] width 42 height 42
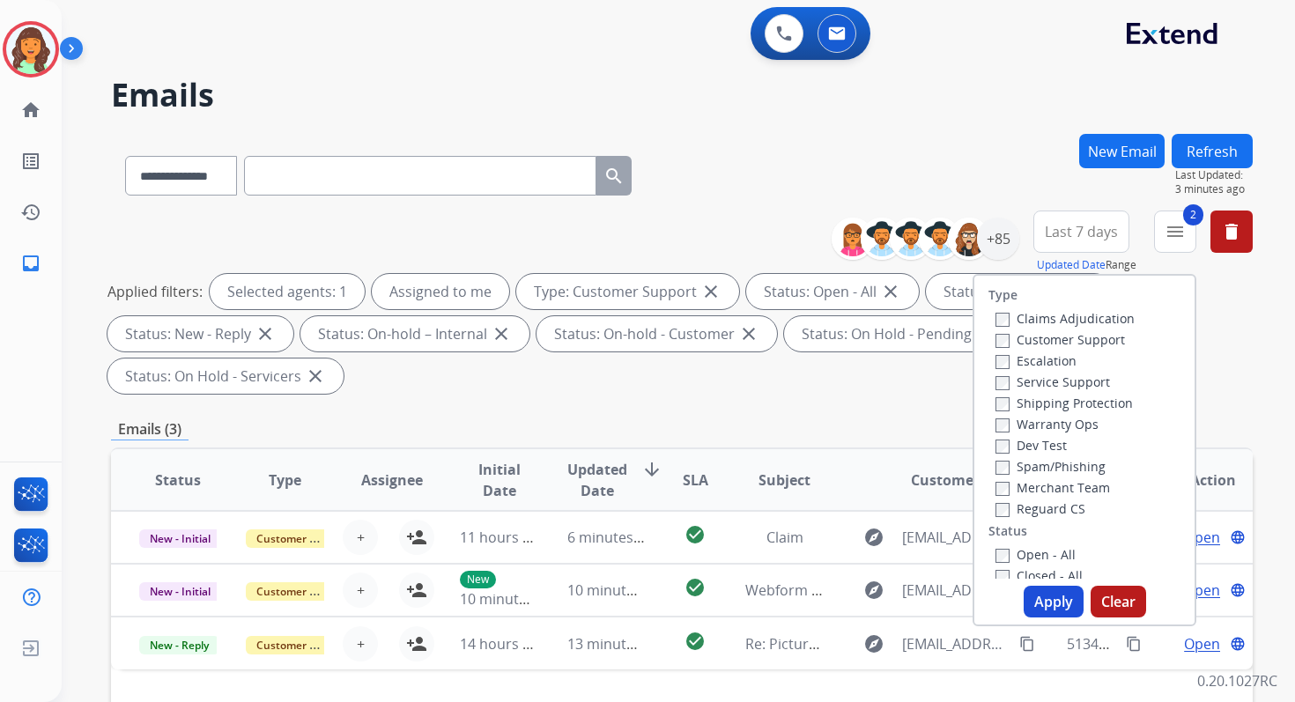
click at [1043, 590] on button "Apply" at bounding box center [1054, 602] width 60 height 32
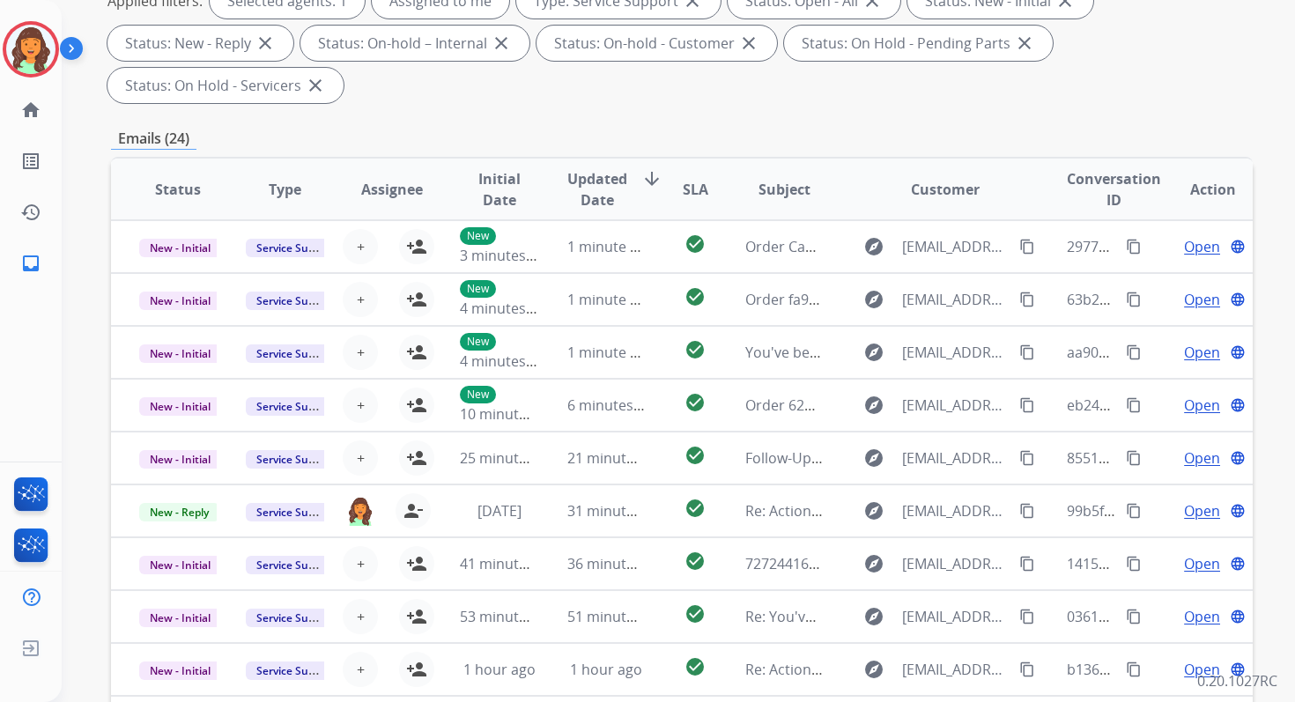
scroll to position [427, 0]
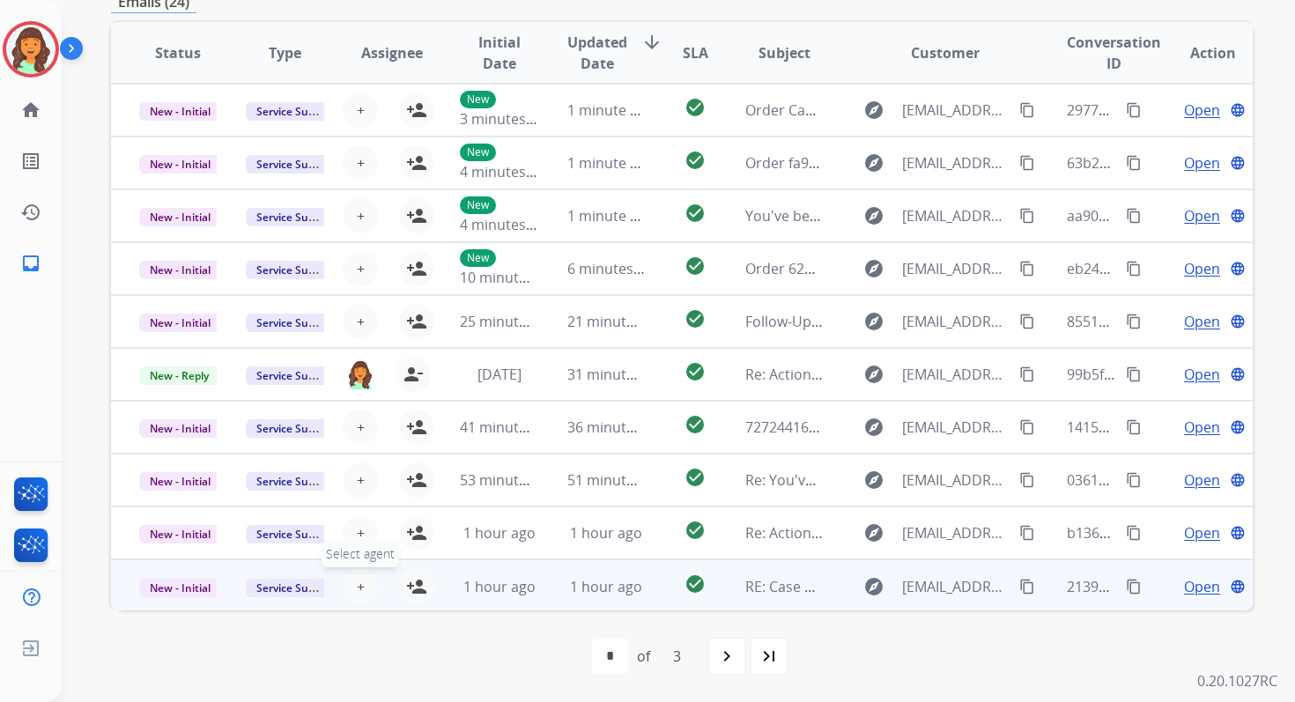
click at [359, 588] on span "+" at bounding box center [361, 586] width 8 height 21
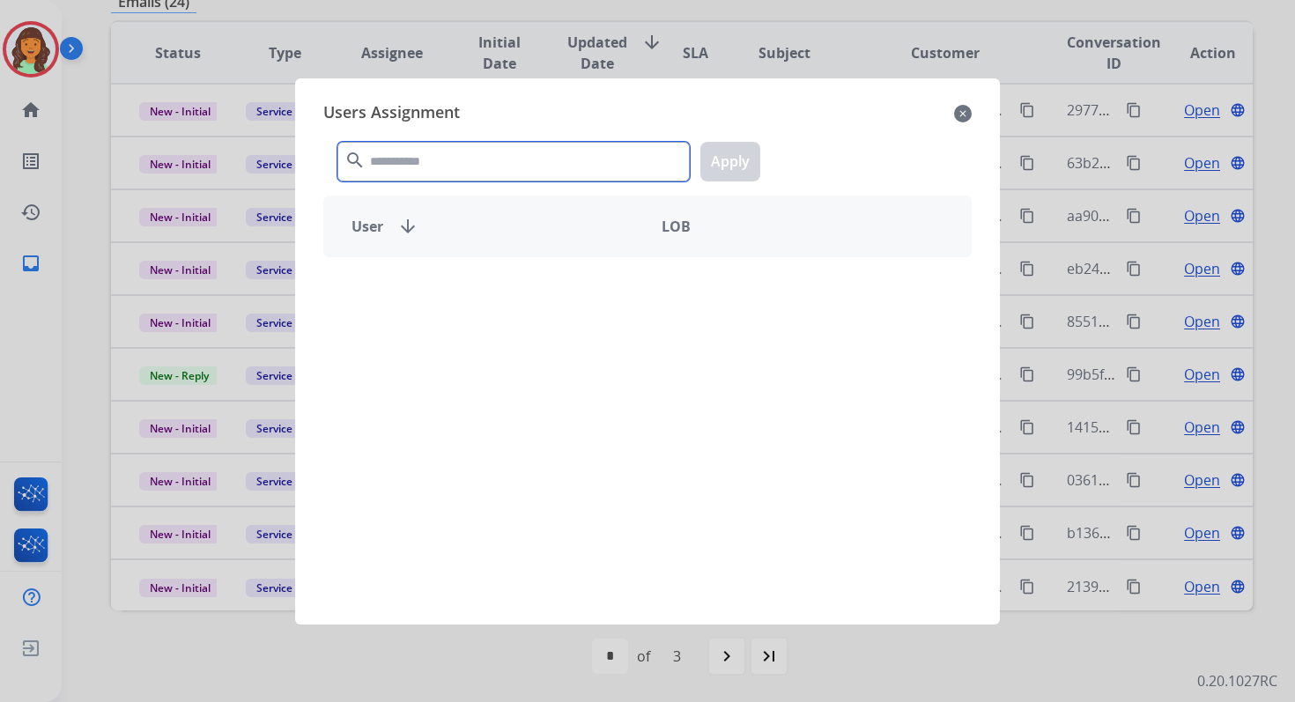
click at [463, 164] on input "text" at bounding box center [513, 162] width 352 height 40
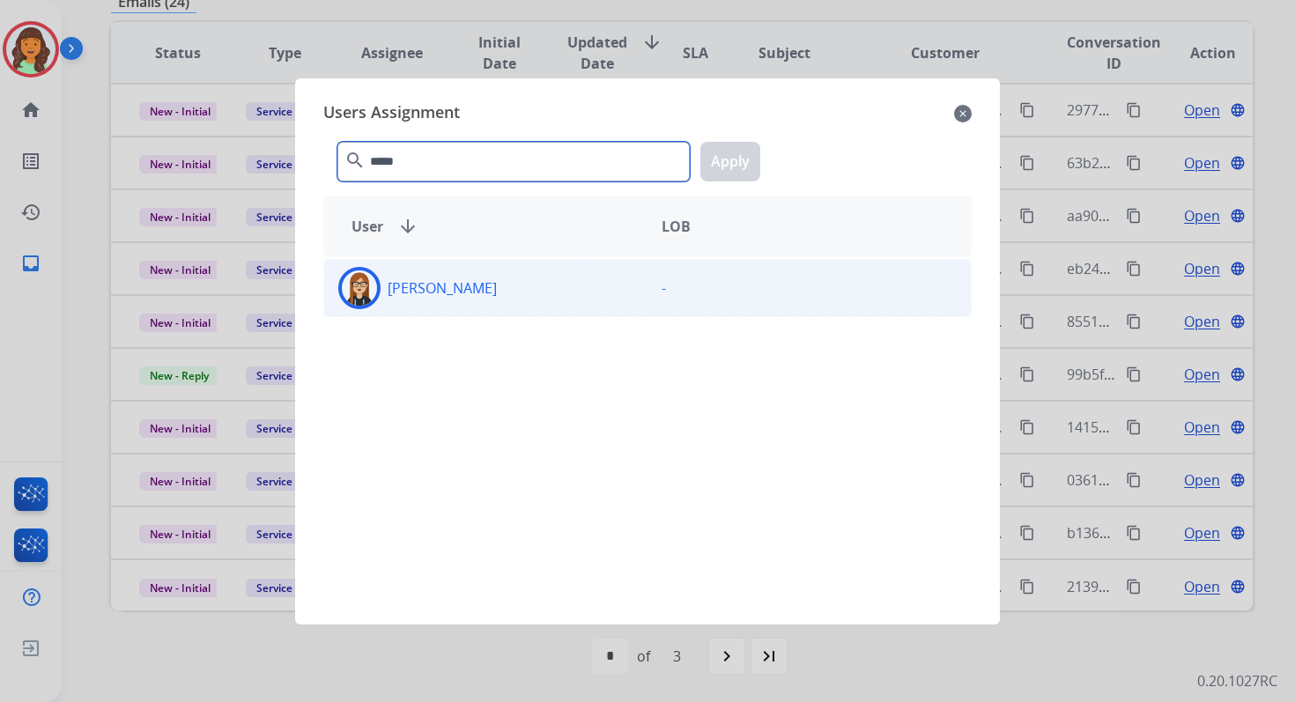
type input "*****"
click at [482, 286] on div "[PERSON_NAME]" at bounding box center [485, 288] width 323 height 42
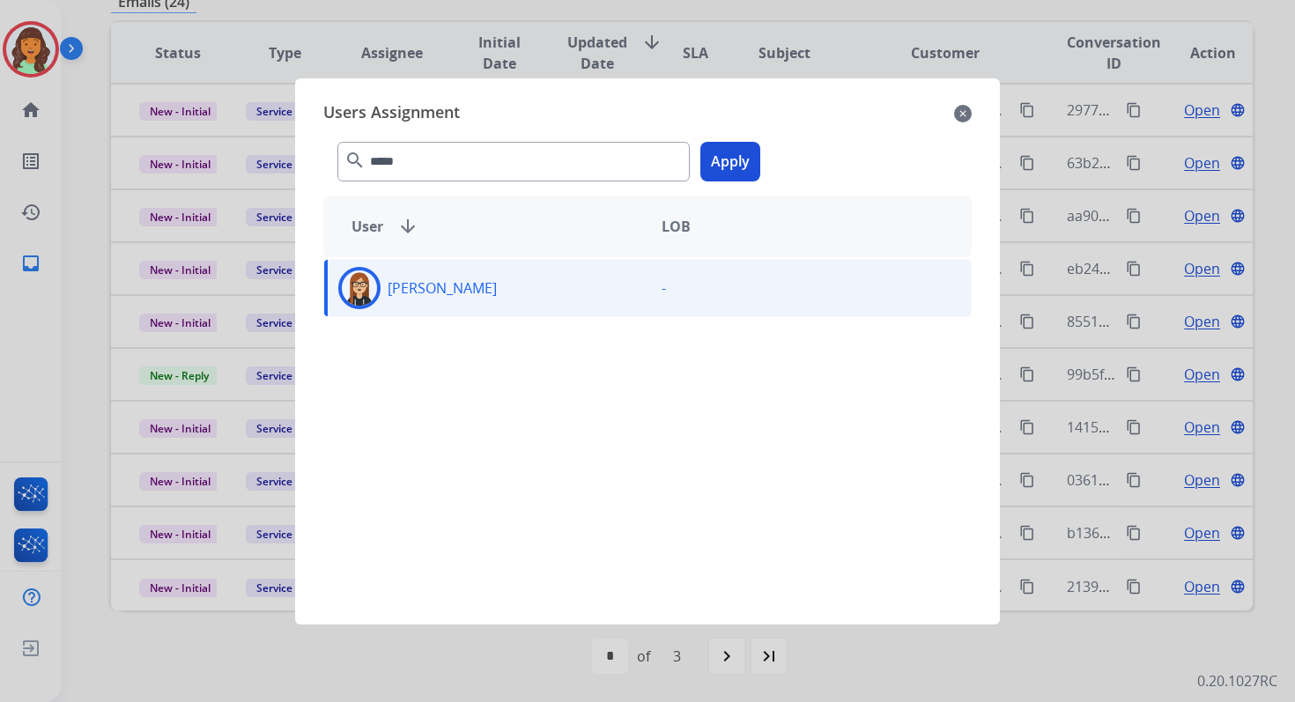
click at [726, 158] on button "Apply" at bounding box center [731, 162] width 60 height 40
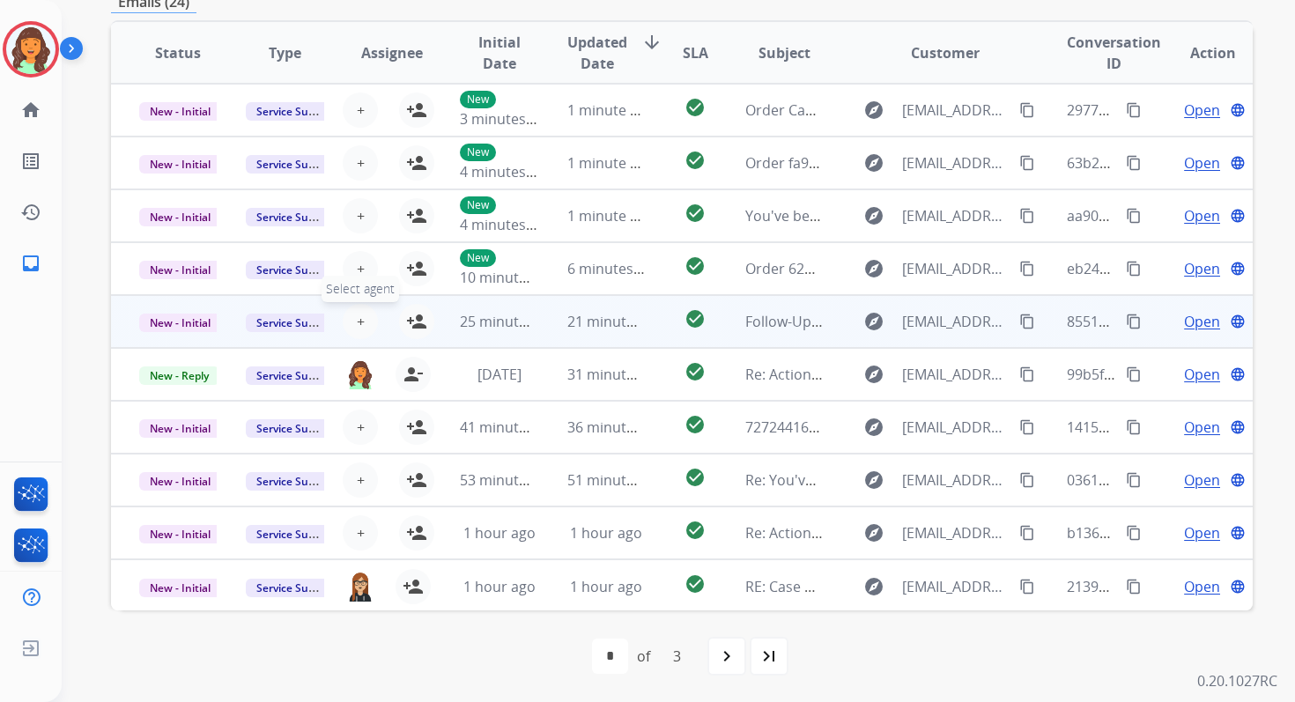
click at [358, 317] on span "+" at bounding box center [361, 321] width 8 height 21
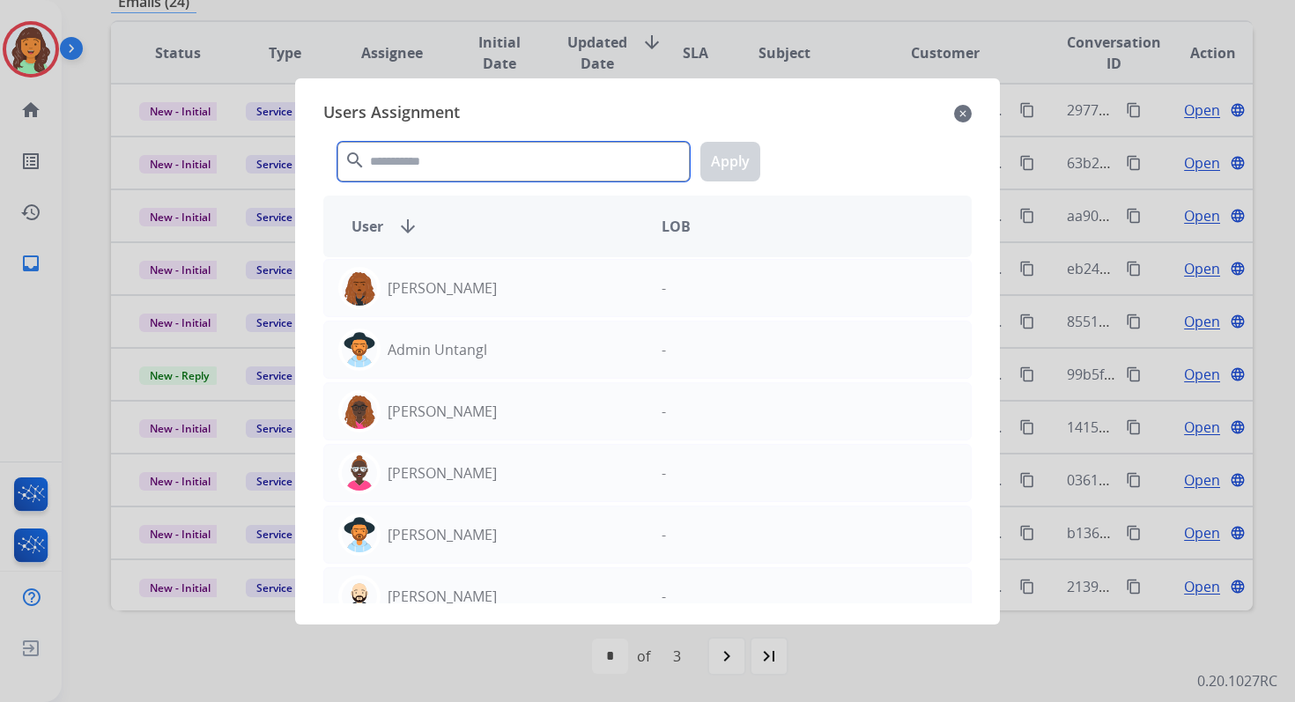
click at [440, 175] on input "text" at bounding box center [513, 162] width 352 height 40
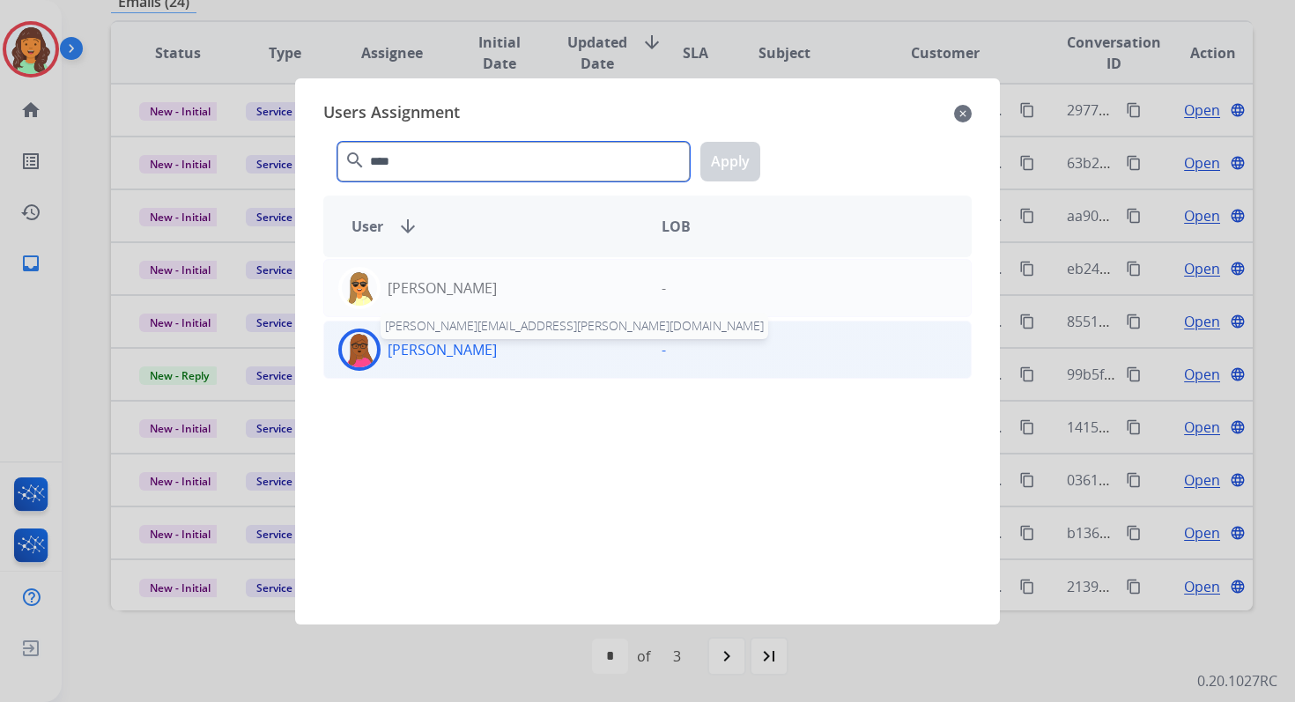
type input "****"
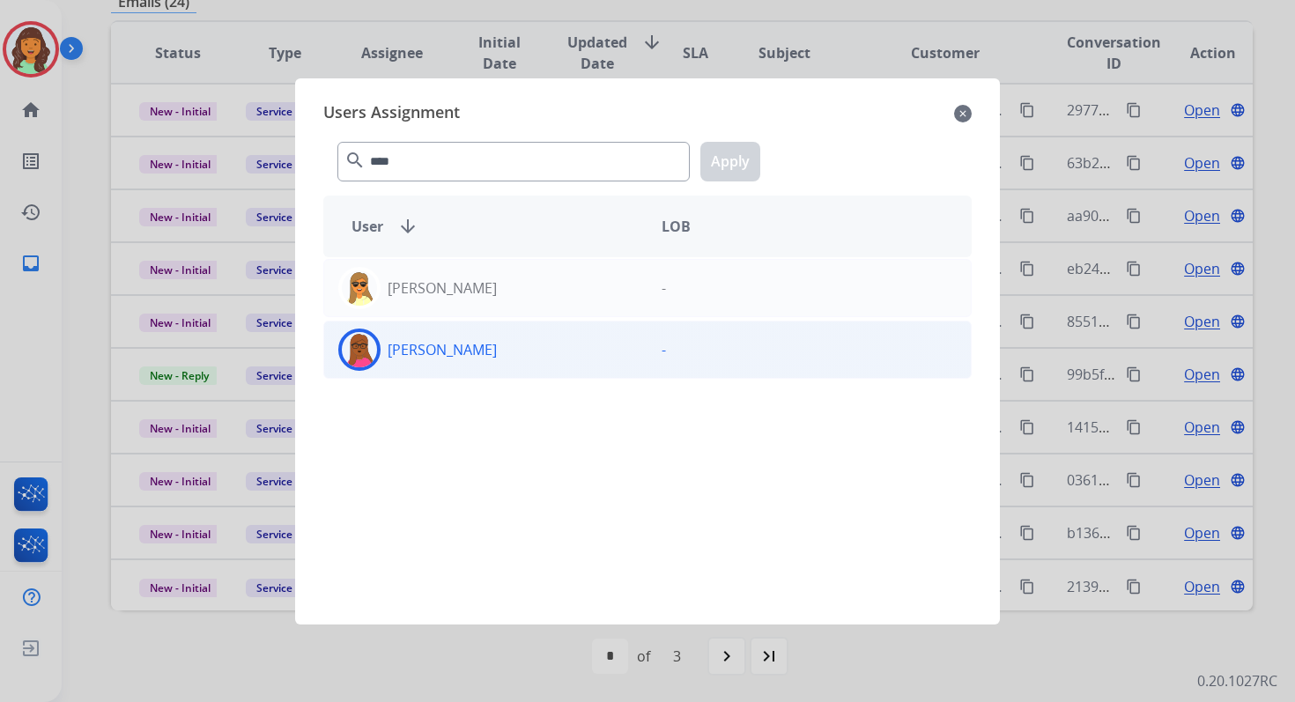
click at [454, 375] on div "[PERSON_NAME] -" at bounding box center [647, 350] width 649 height 58
click at [726, 156] on button "Apply" at bounding box center [731, 162] width 60 height 40
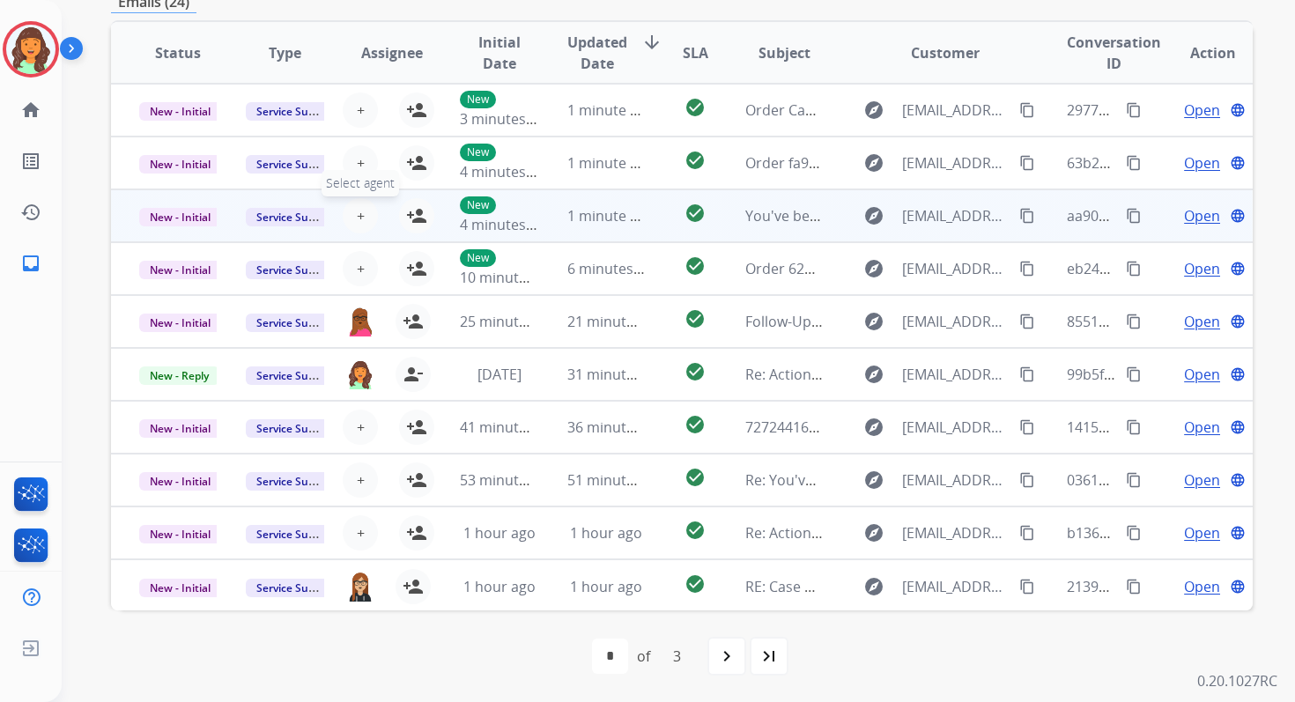
click at [359, 220] on span "+" at bounding box center [361, 215] width 8 height 21
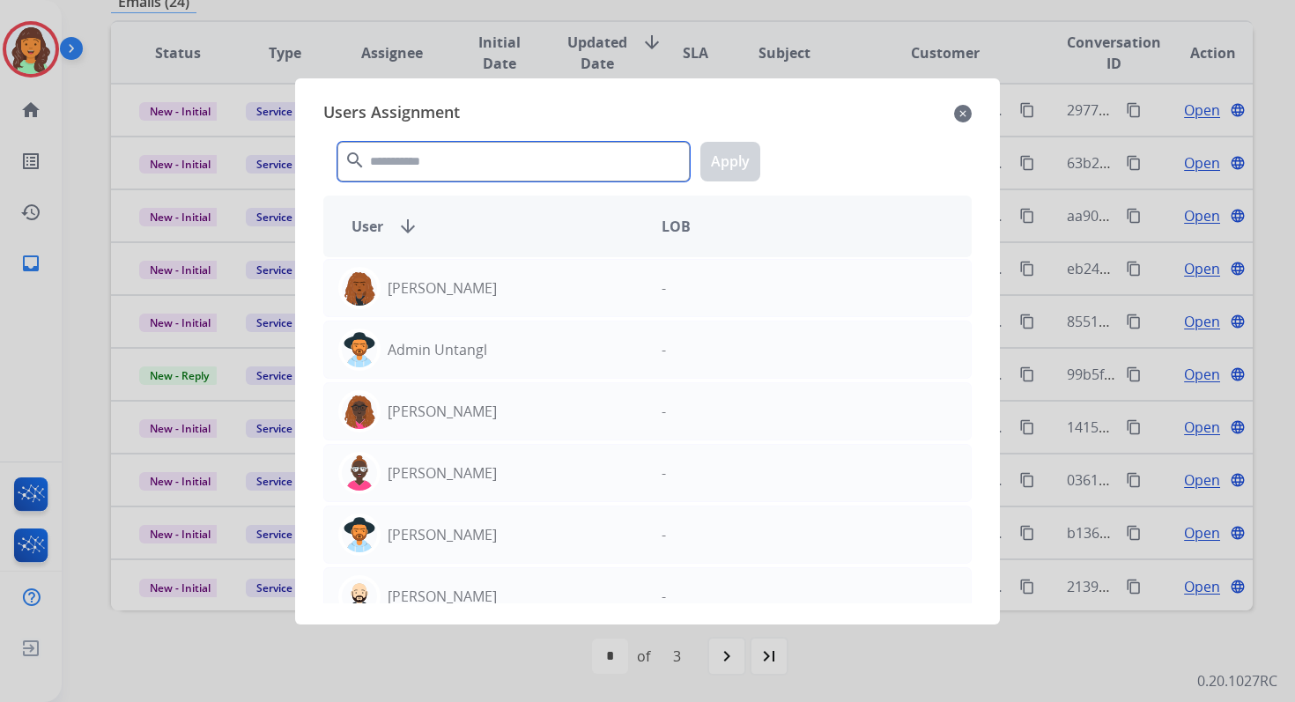
click at [399, 180] on input "text" at bounding box center [513, 162] width 352 height 40
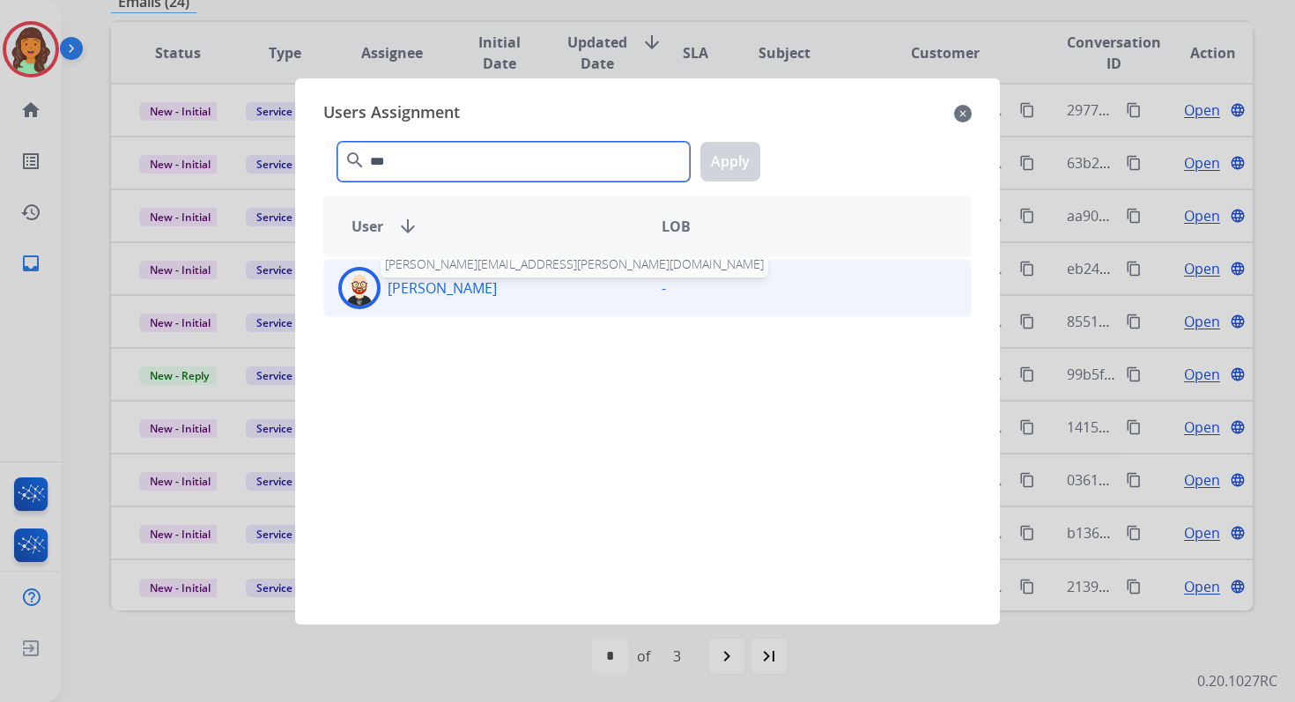
type input "***"
click at [431, 287] on p "[PERSON_NAME]" at bounding box center [442, 288] width 109 height 21
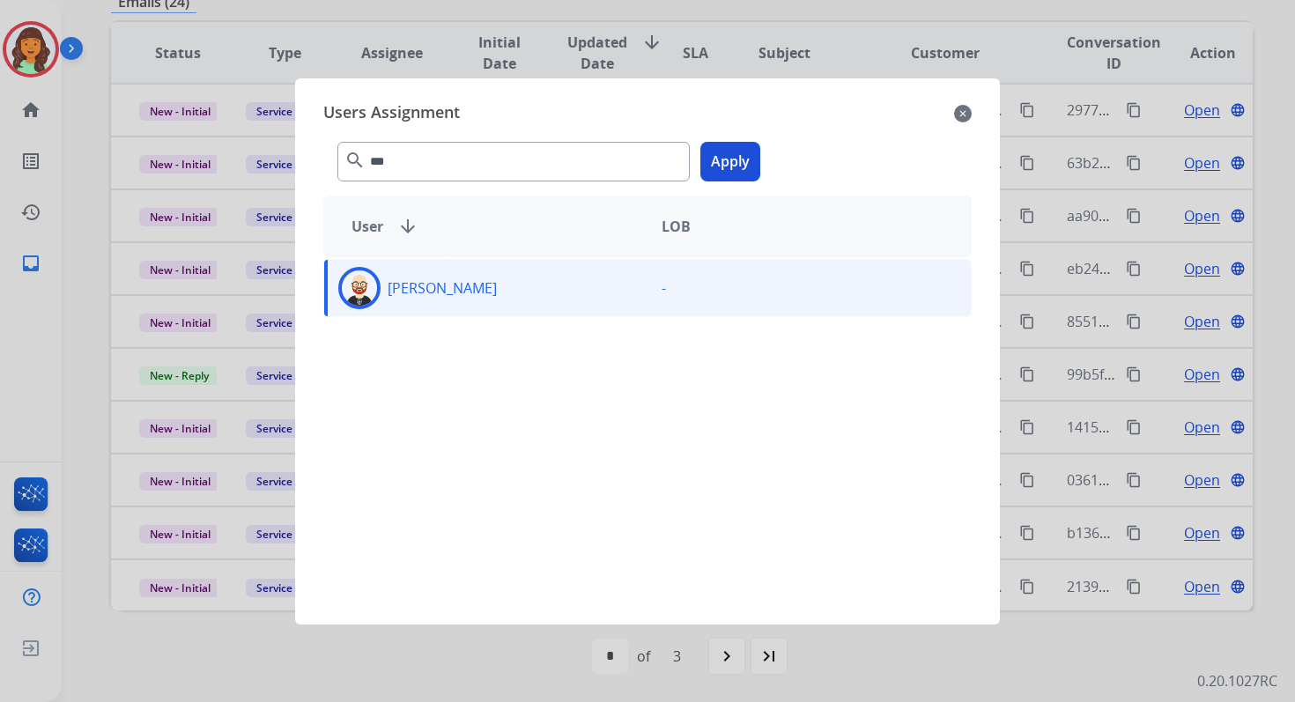
click at [726, 154] on button "Apply" at bounding box center [731, 162] width 60 height 40
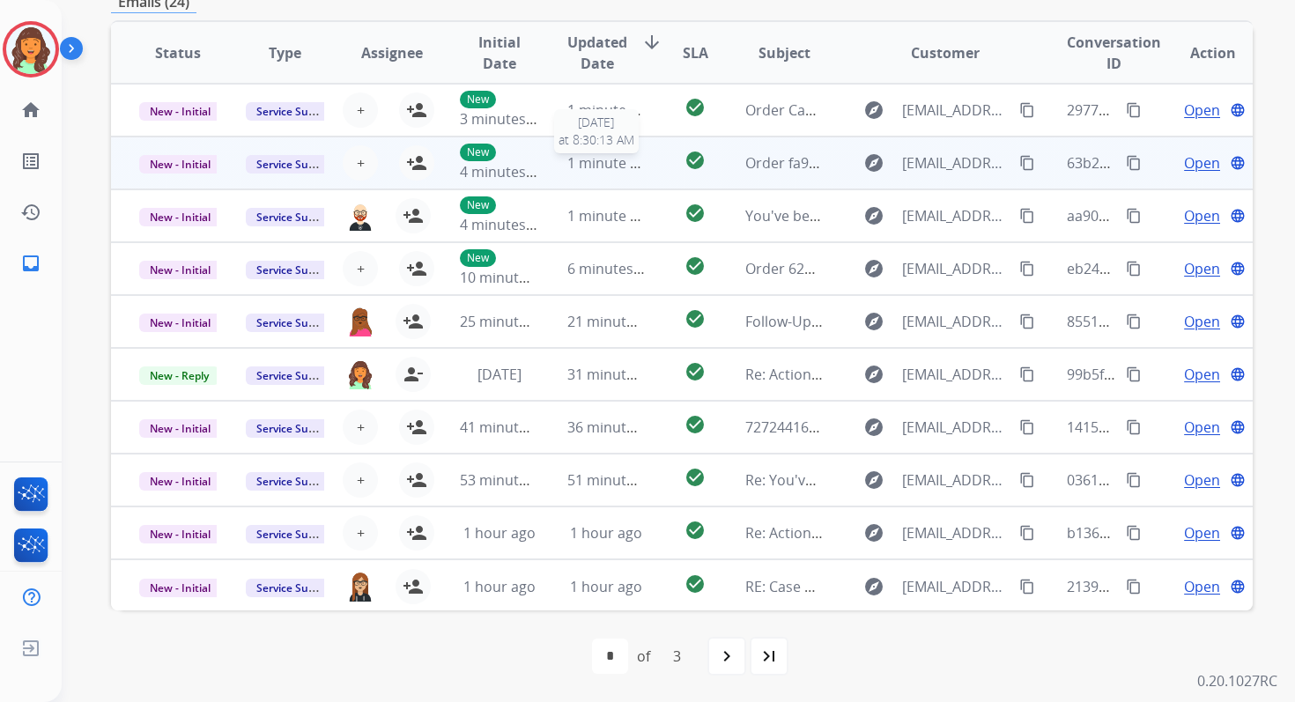
click at [605, 172] on div "1 minute ago" at bounding box center [606, 162] width 78 height 21
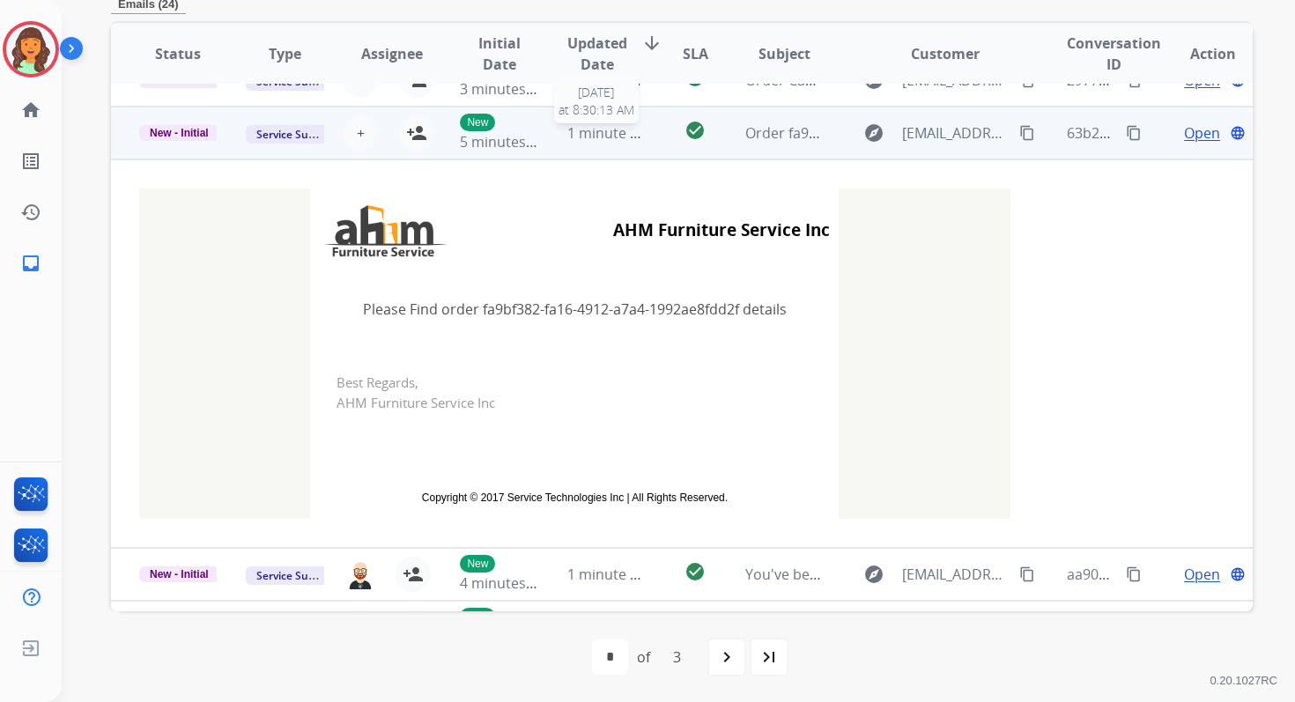
scroll to position [53, 0]
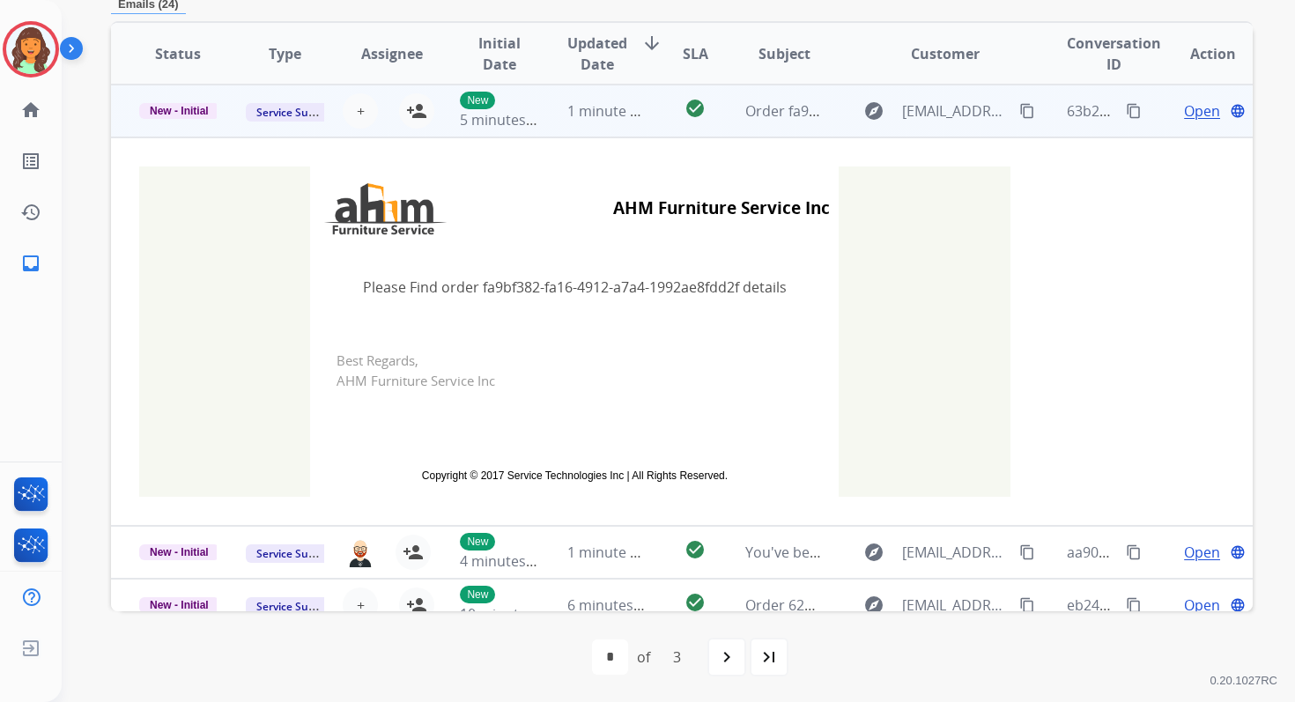
click at [621, 128] on td "1 minute ago" at bounding box center [592, 111] width 107 height 53
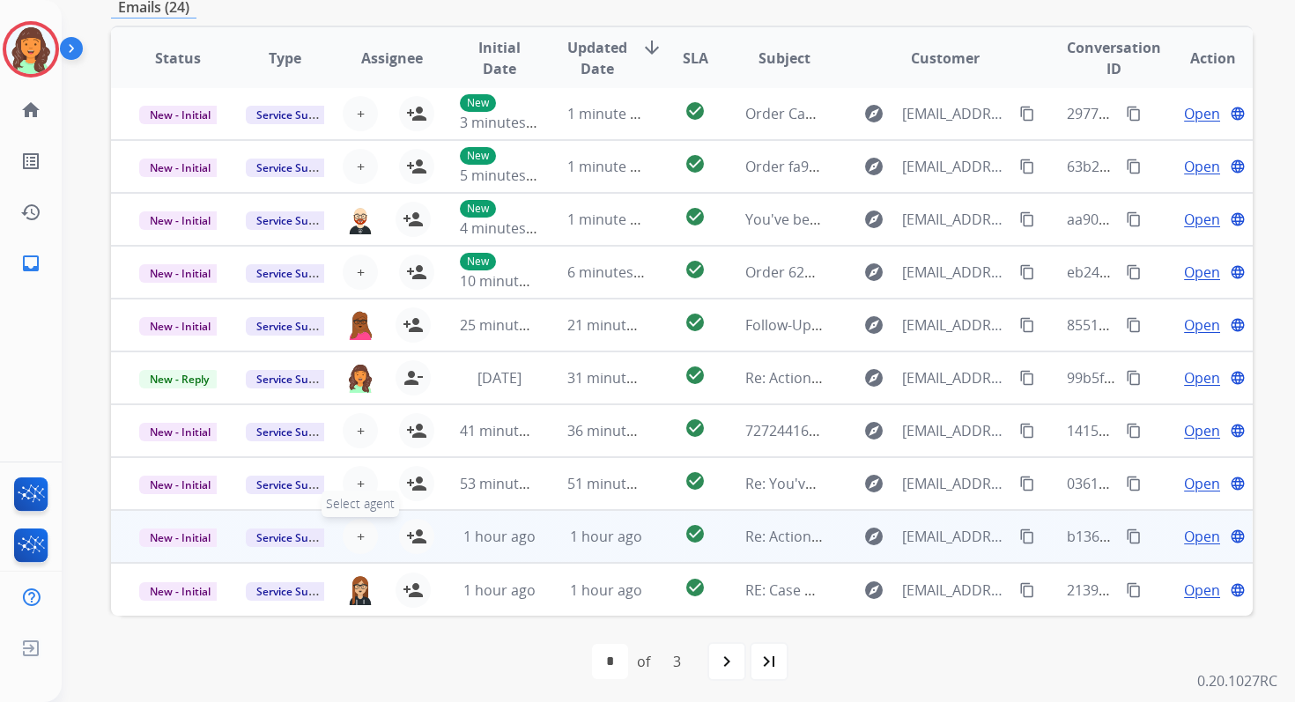
click at [357, 538] on span "+" at bounding box center [361, 536] width 8 height 21
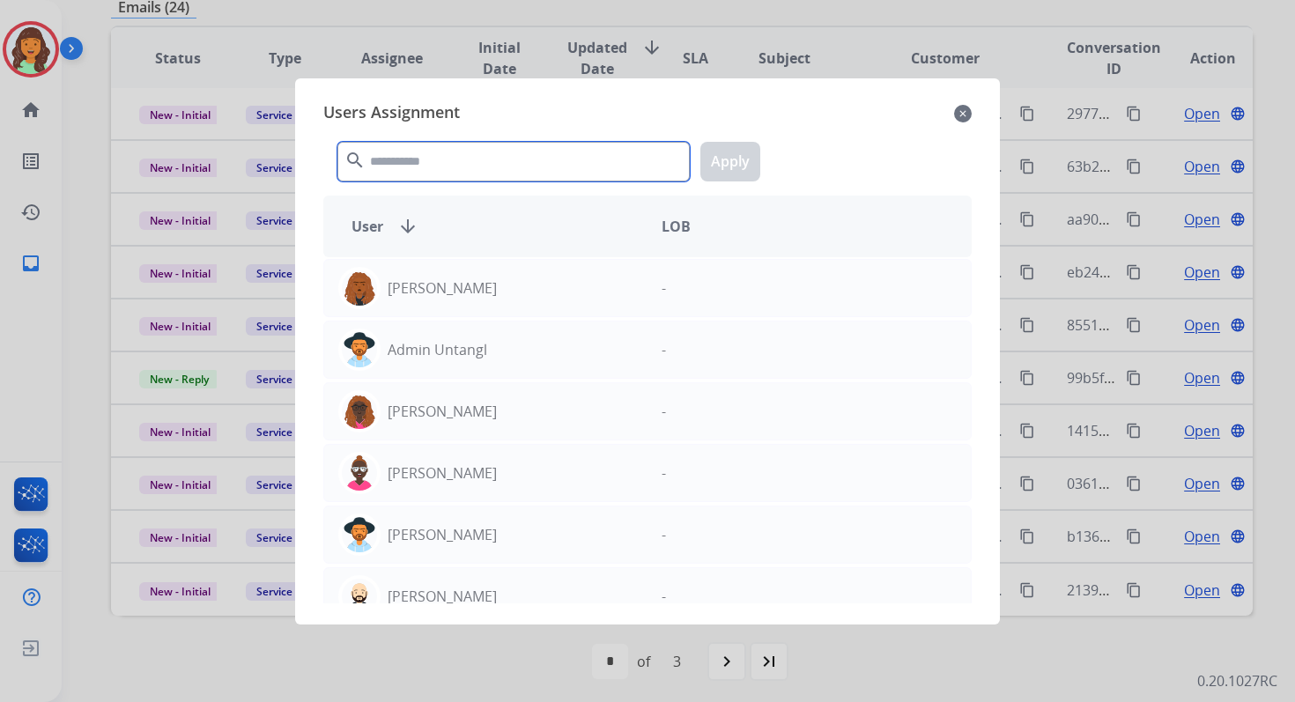
click at [484, 169] on input "text" at bounding box center [513, 162] width 352 height 40
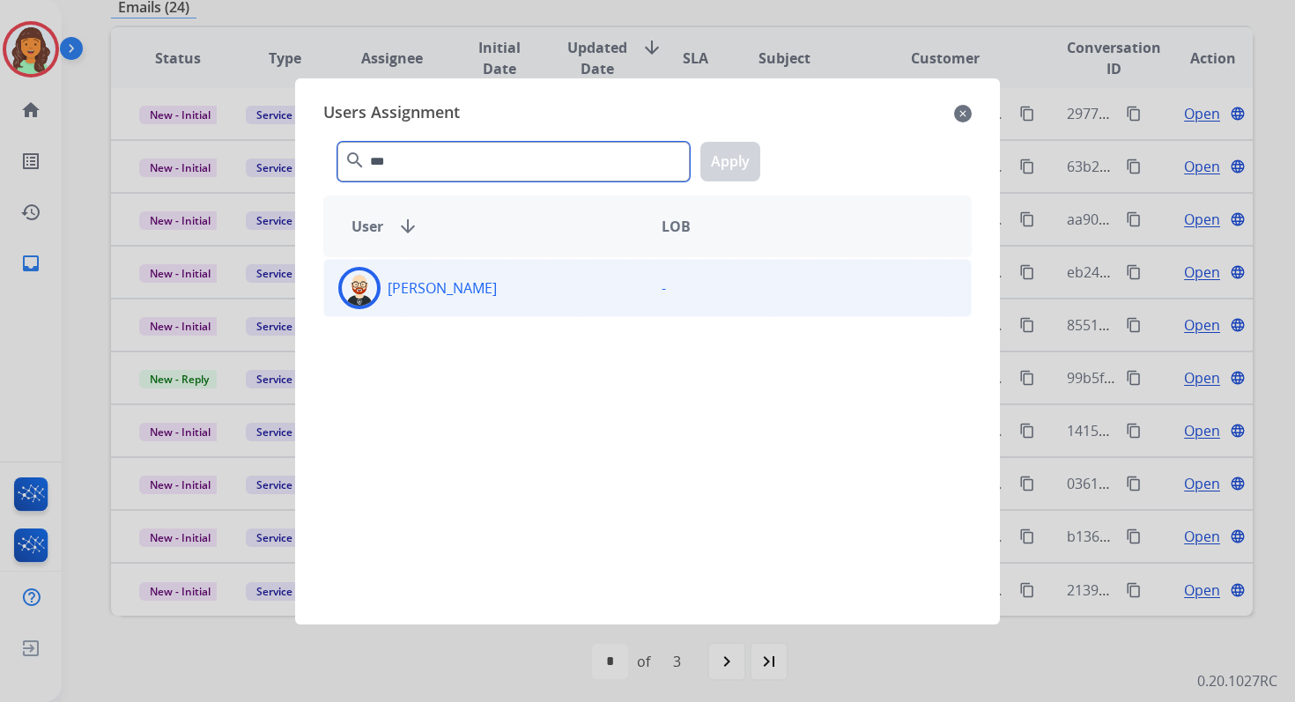
type input "***"
click at [493, 292] on div "[PERSON_NAME]" at bounding box center [485, 288] width 323 height 42
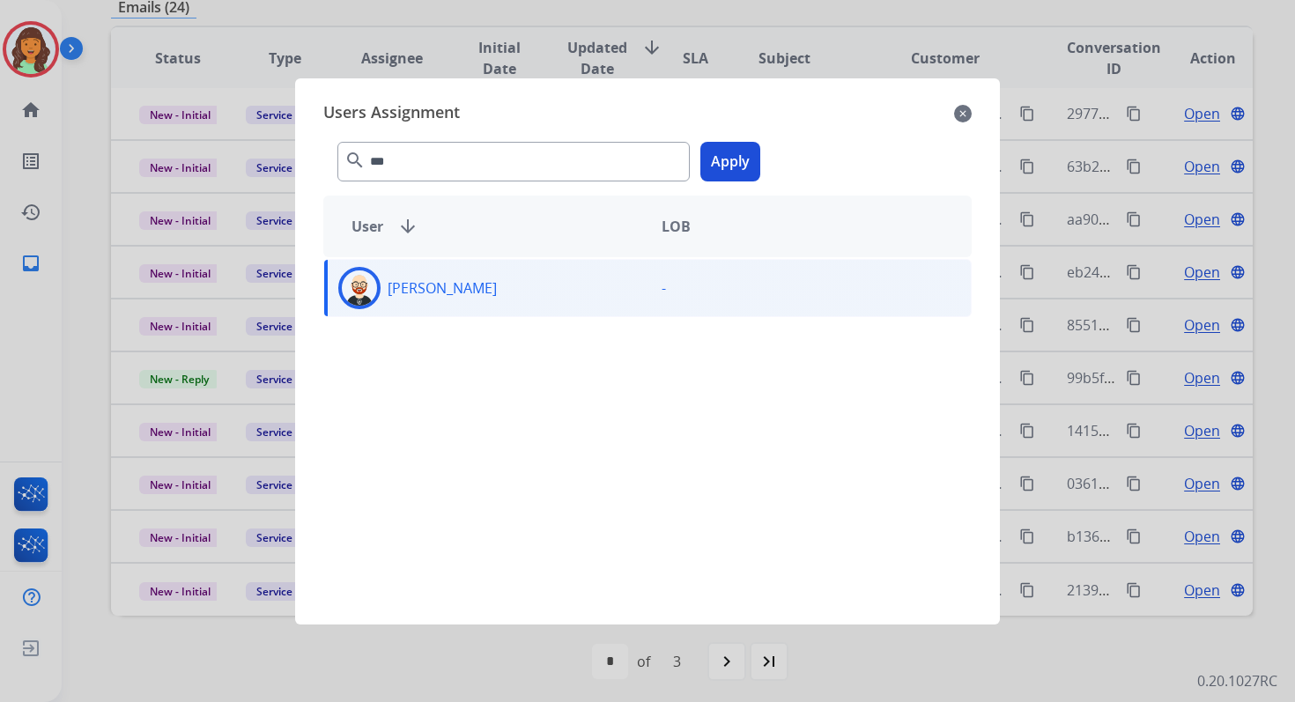
click at [719, 165] on button "Apply" at bounding box center [731, 162] width 60 height 40
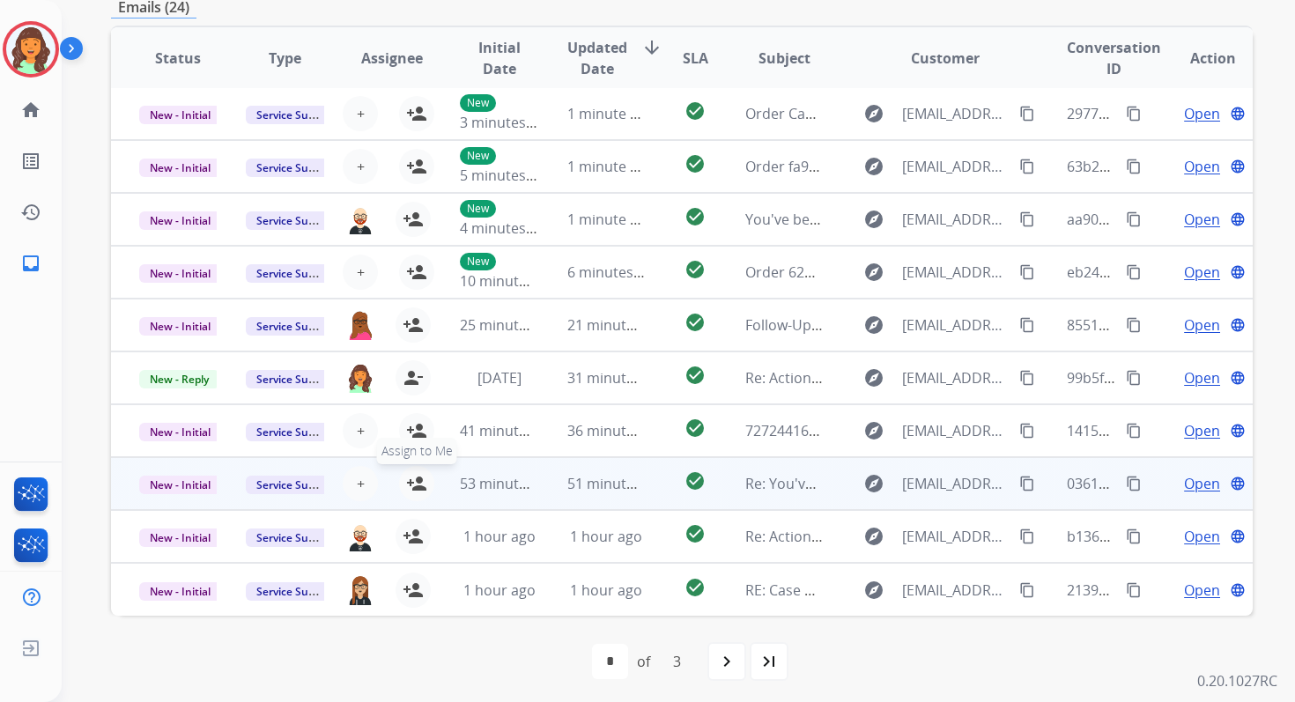
click at [412, 479] on mat-icon "person_add" at bounding box center [416, 483] width 21 height 21
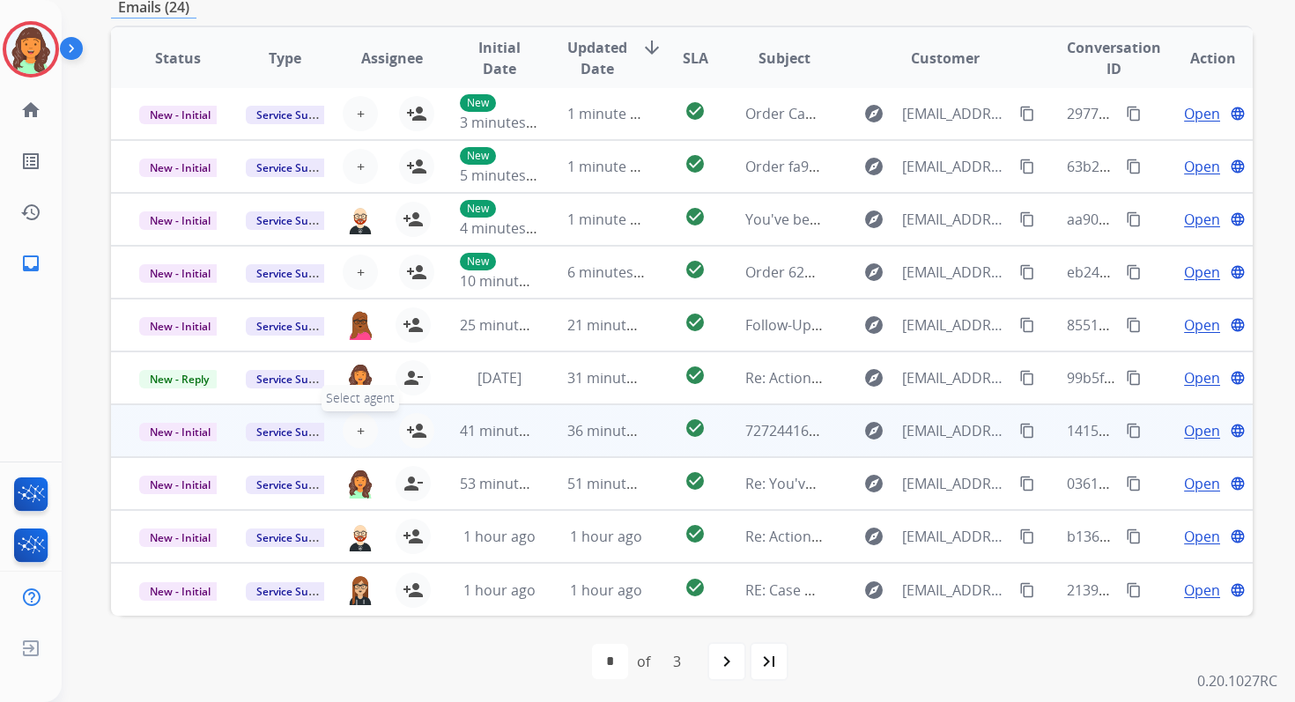
click at [358, 430] on span "+" at bounding box center [361, 430] width 8 height 21
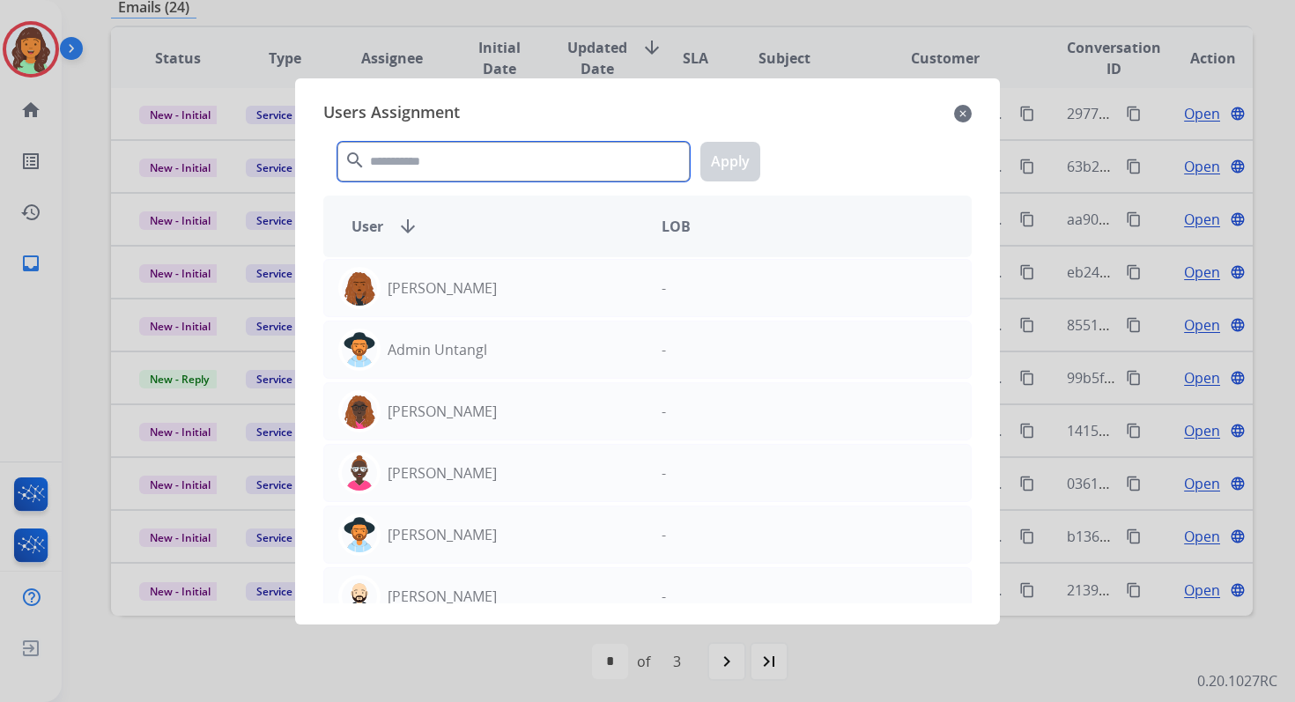
click at [484, 156] on input "text" at bounding box center [513, 162] width 352 height 40
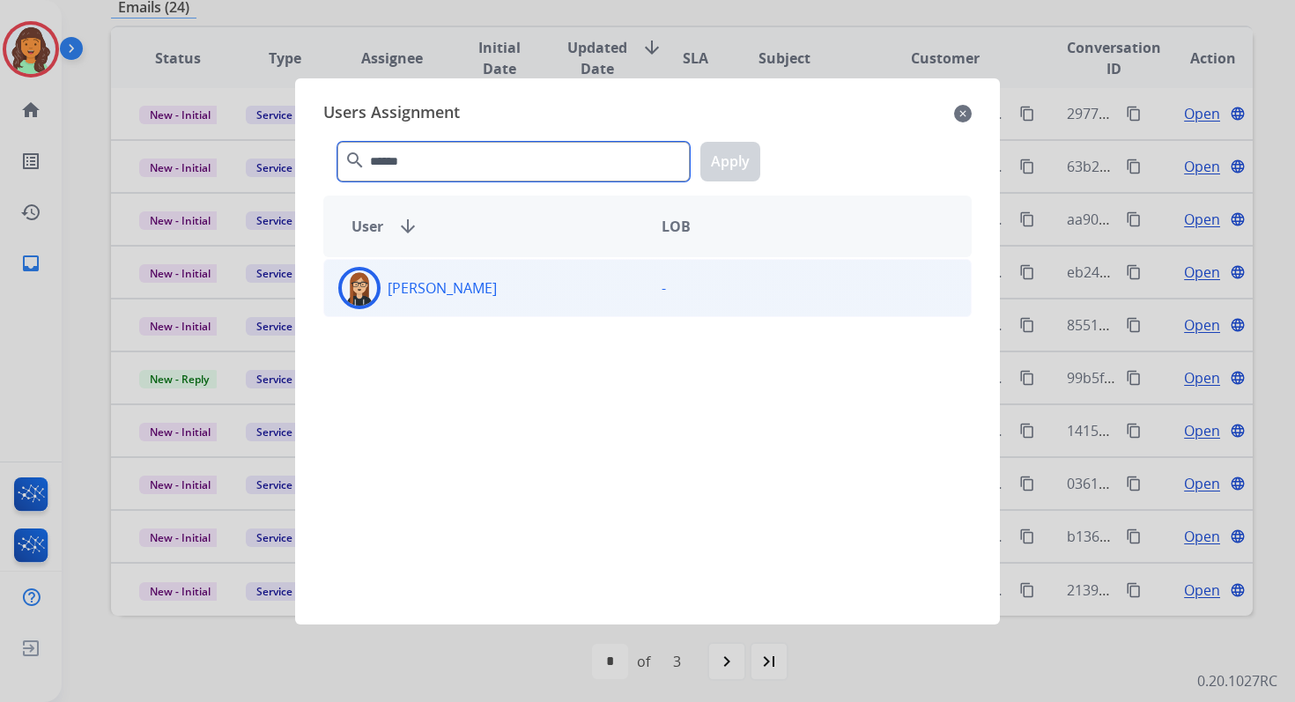
type input "******"
click at [512, 300] on div "[PERSON_NAME]" at bounding box center [485, 288] width 323 height 42
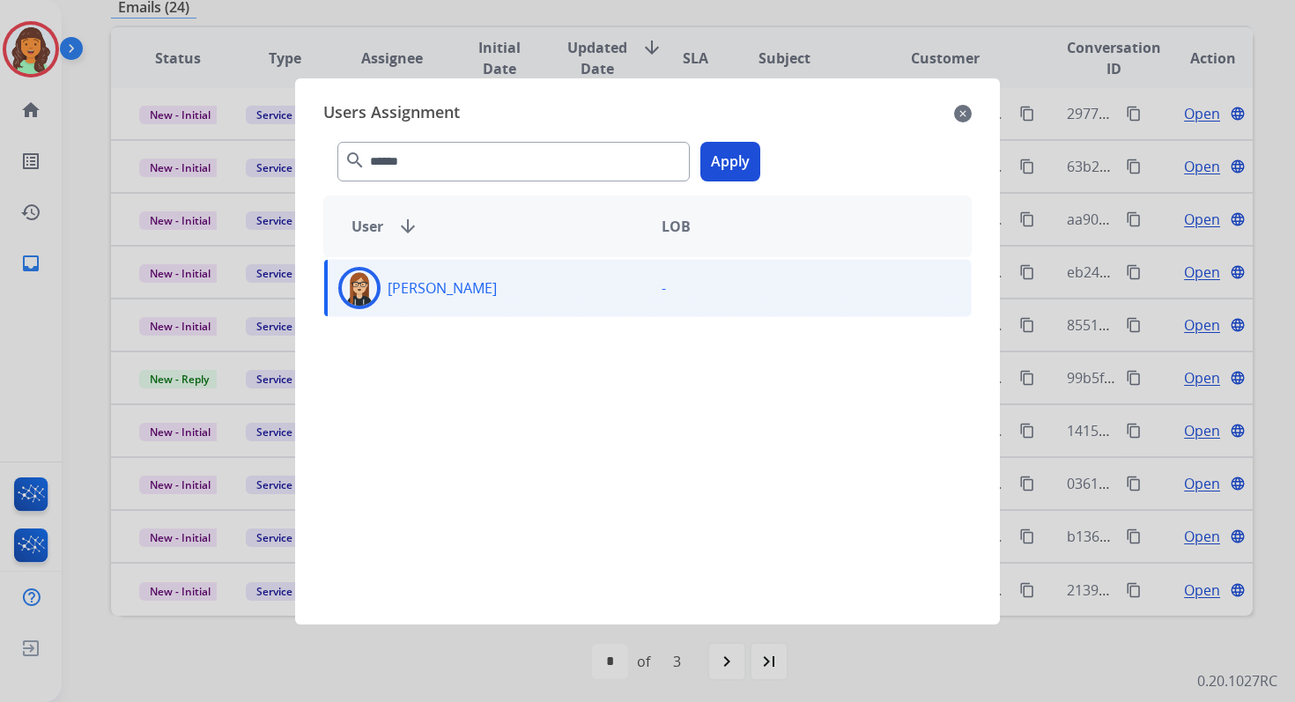
click at [736, 162] on button "Apply" at bounding box center [731, 162] width 60 height 40
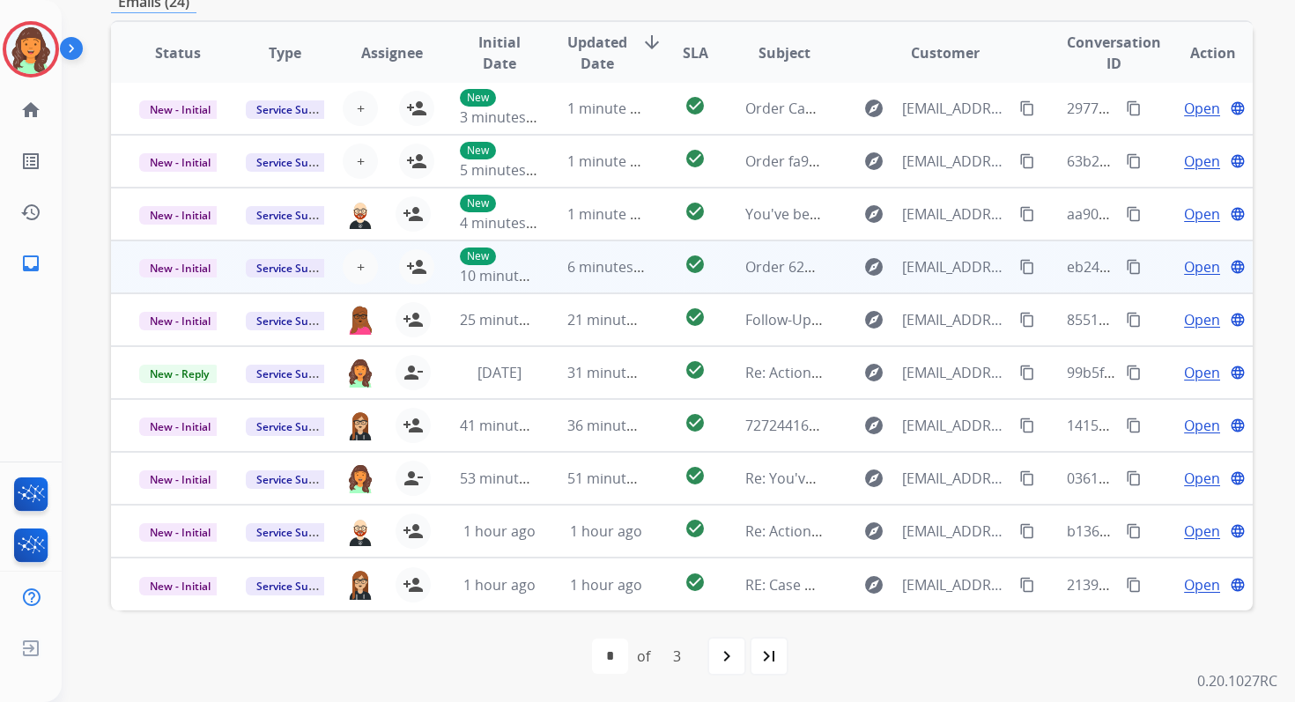
scroll to position [0, 0]
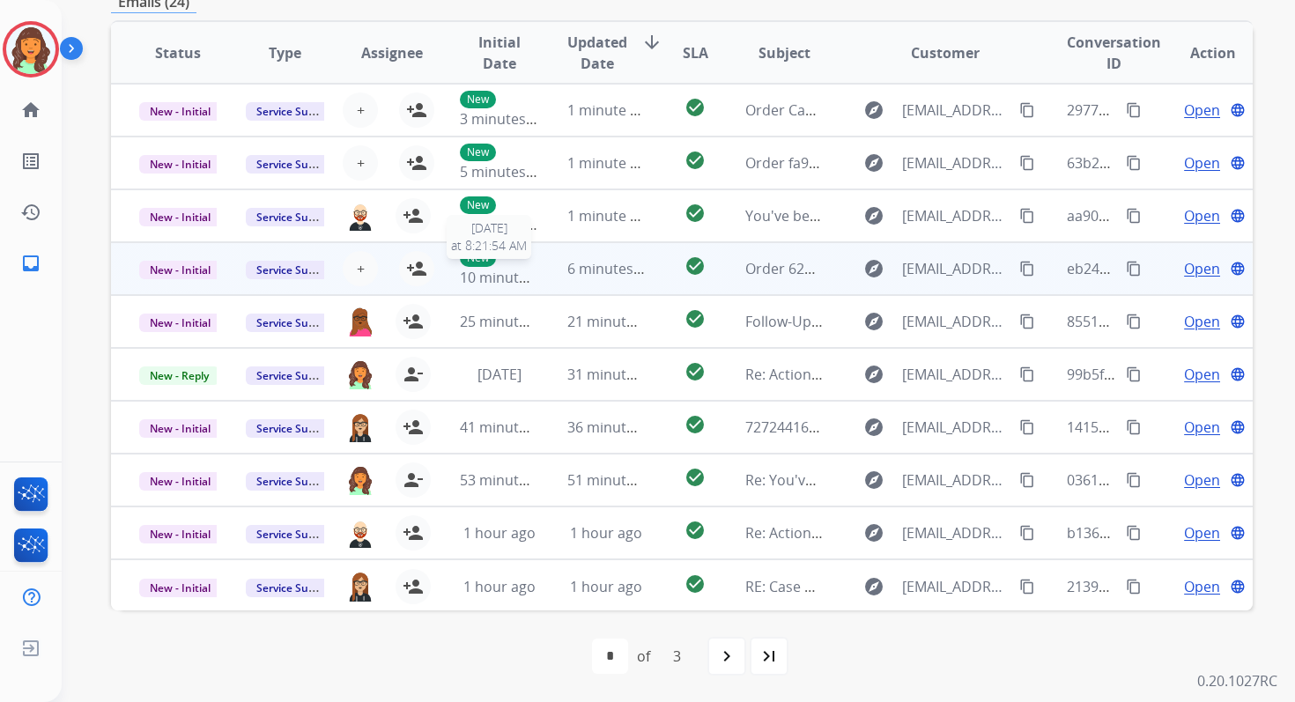
click at [557, 265] on td "6 minutes ago" at bounding box center [592, 268] width 107 height 53
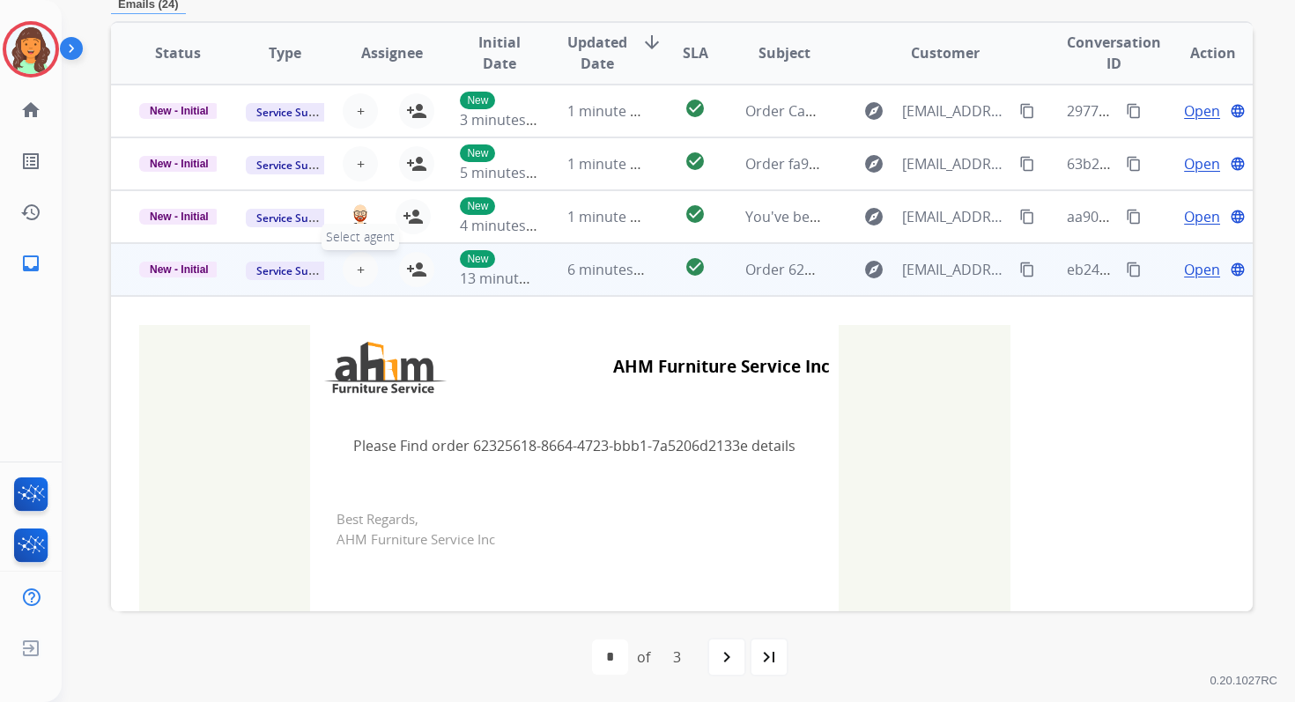
click at [353, 256] on button "+ Select agent" at bounding box center [360, 269] width 35 height 35
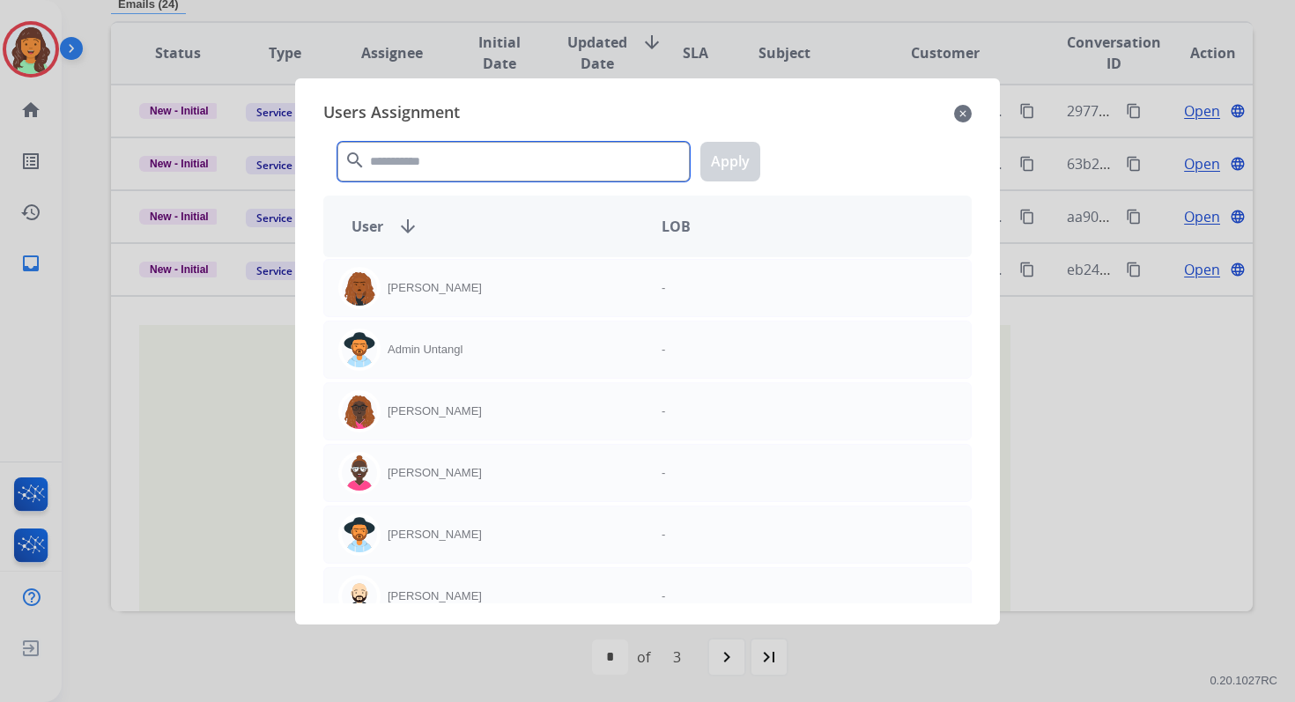
click at [409, 158] on input "text" at bounding box center [513, 162] width 352 height 40
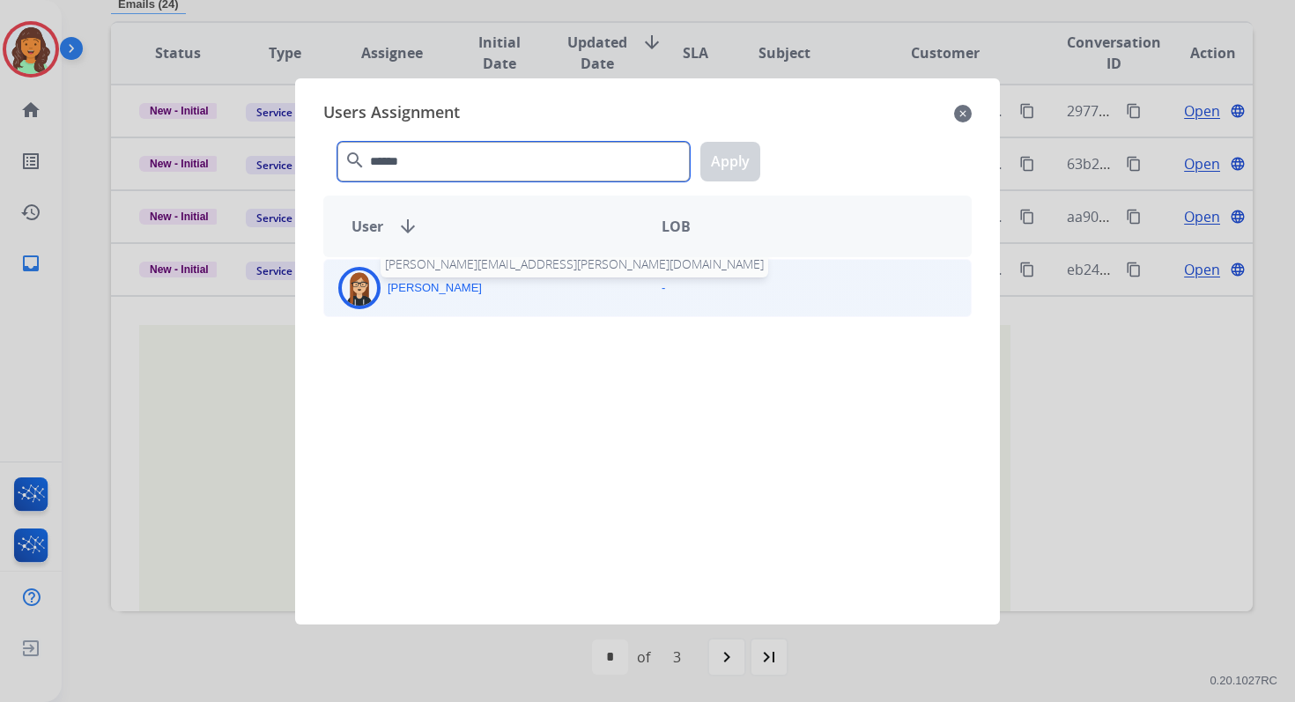
type input "******"
click at [436, 294] on p "[PERSON_NAME]" at bounding box center [435, 288] width 94 height 18
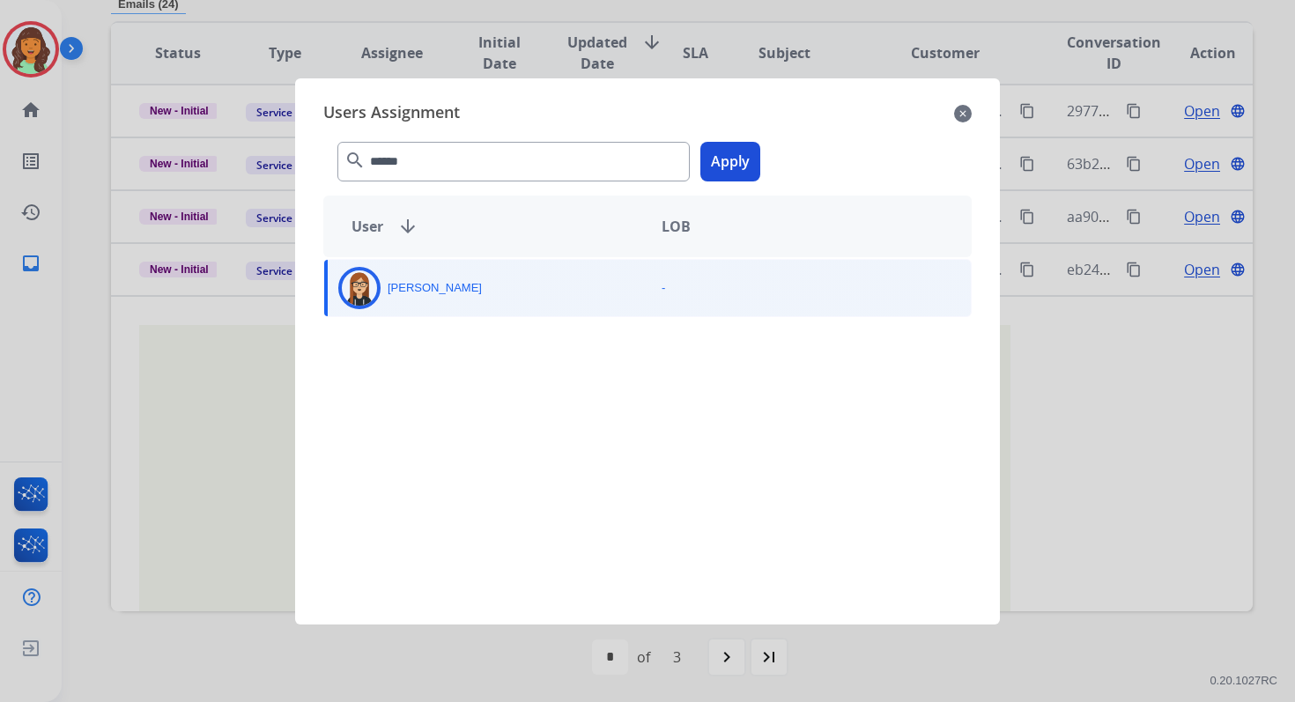
click at [723, 175] on button "Apply" at bounding box center [731, 162] width 60 height 40
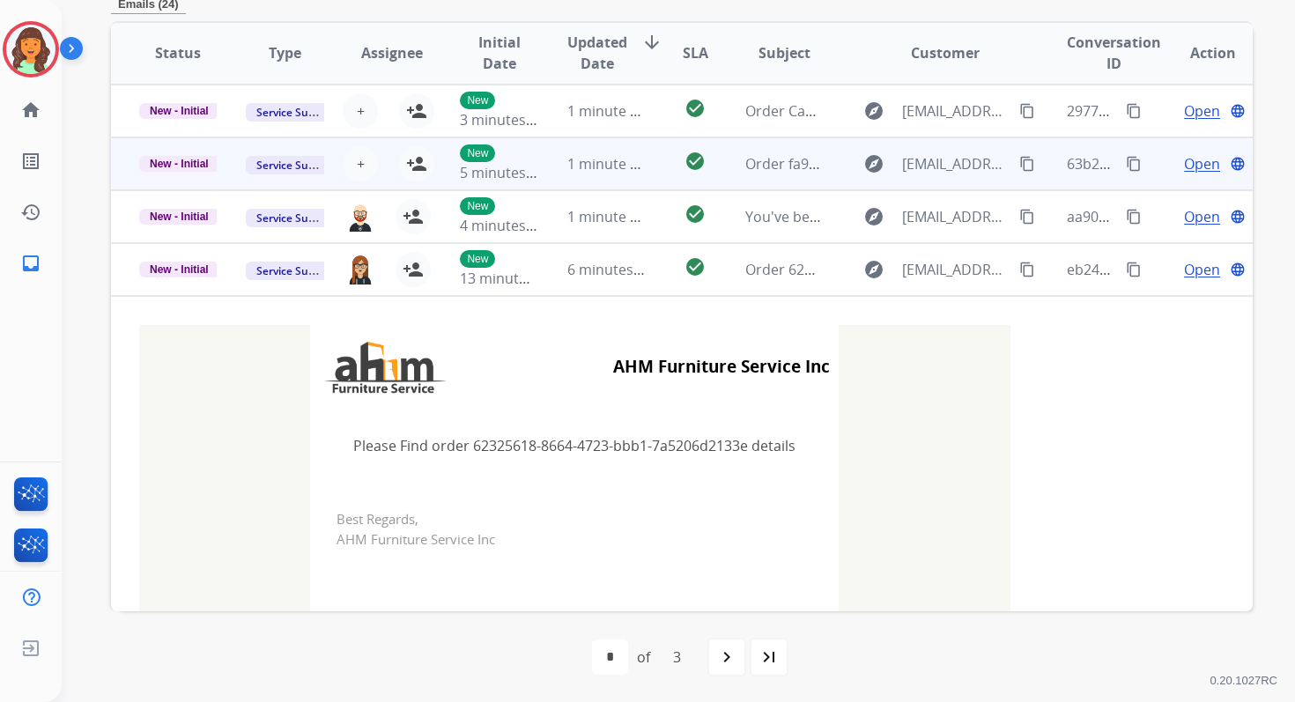
click at [539, 170] on td "1 minute ago" at bounding box center [592, 163] width 107 height 53
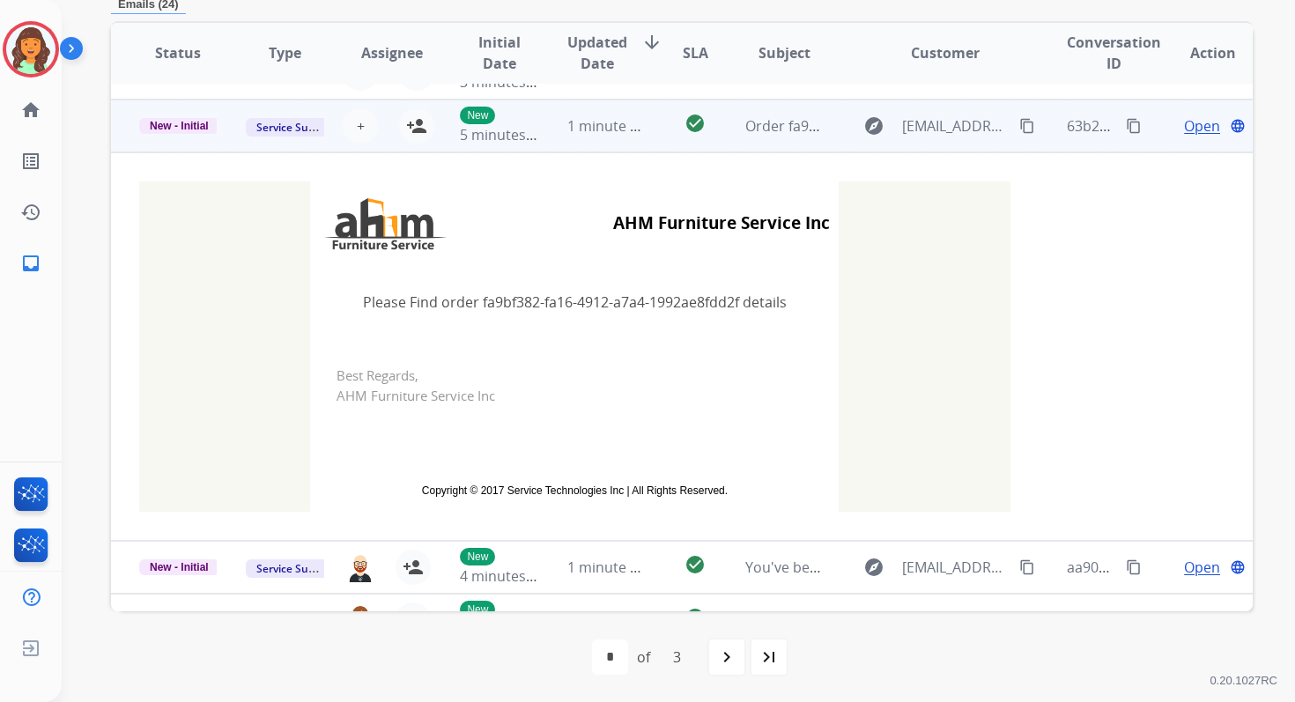
scroll to position [53, 0]
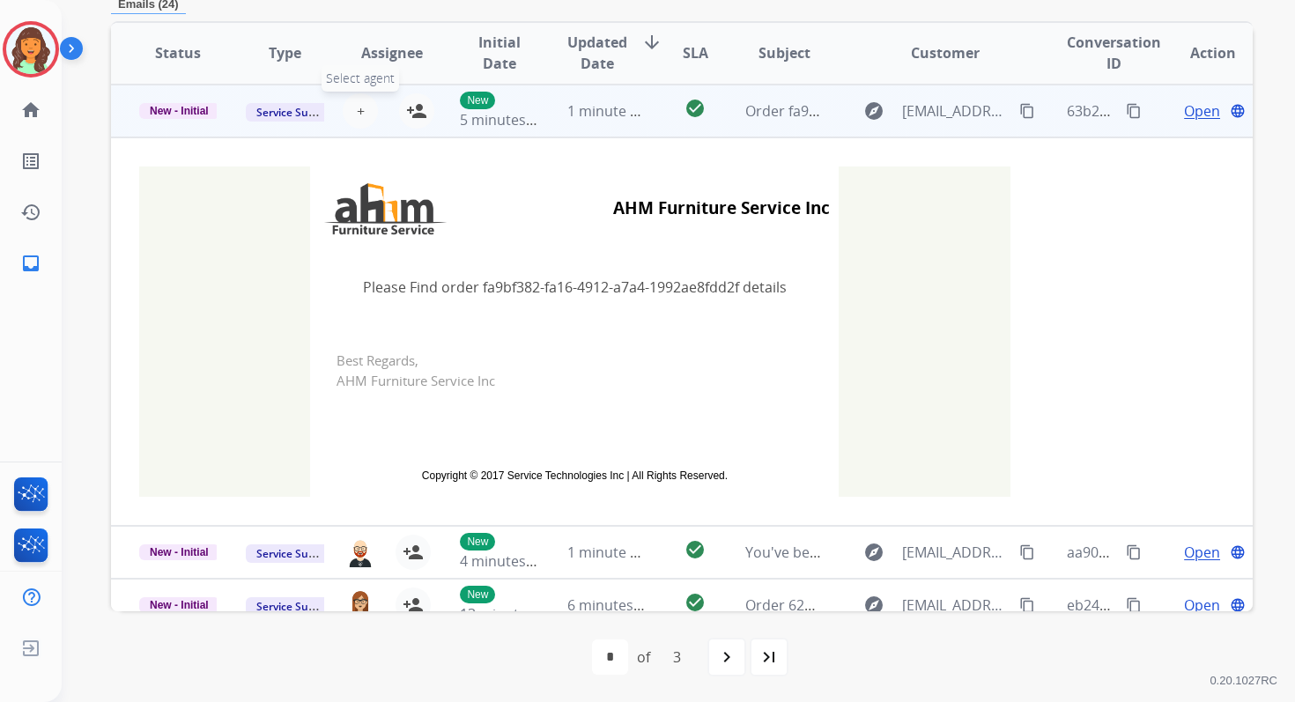
click at [365, 111] on button "+ Select agent" at bounding box center [360, 110] width 35 height 35
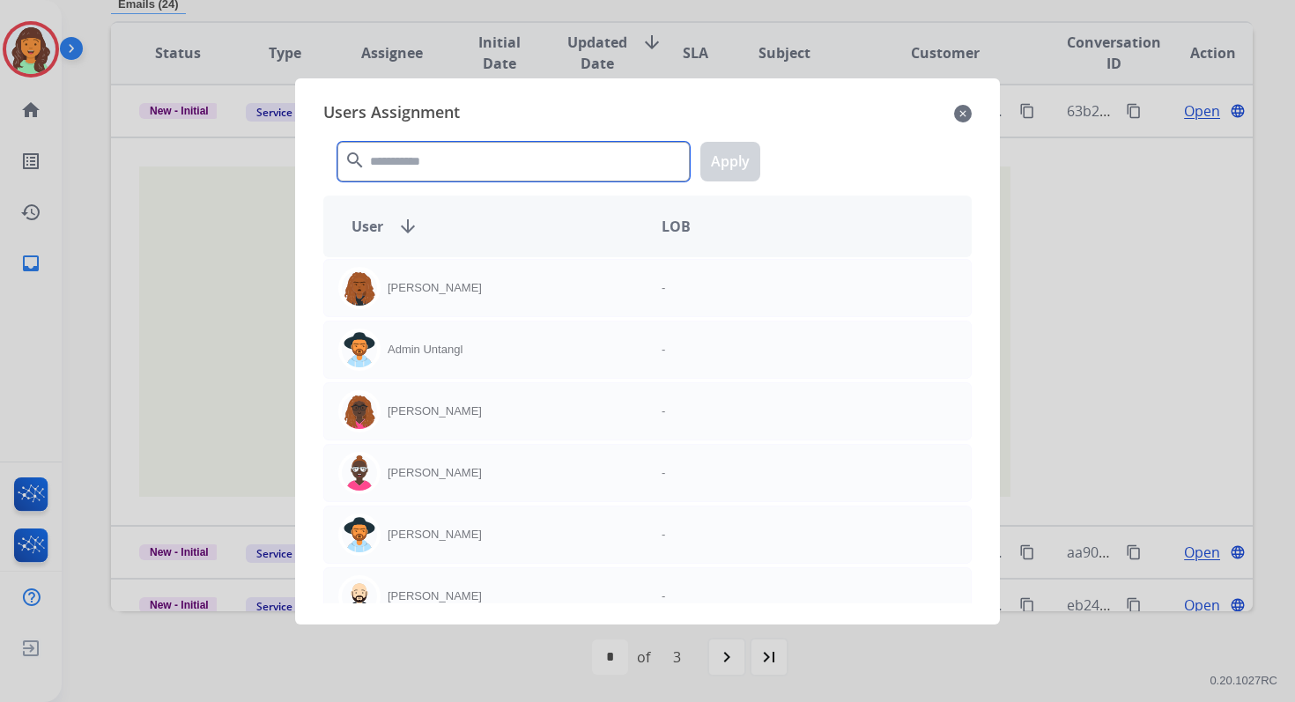
click at [409, 170] on input "text" at bounding box center [513, 162] width 352 height 40
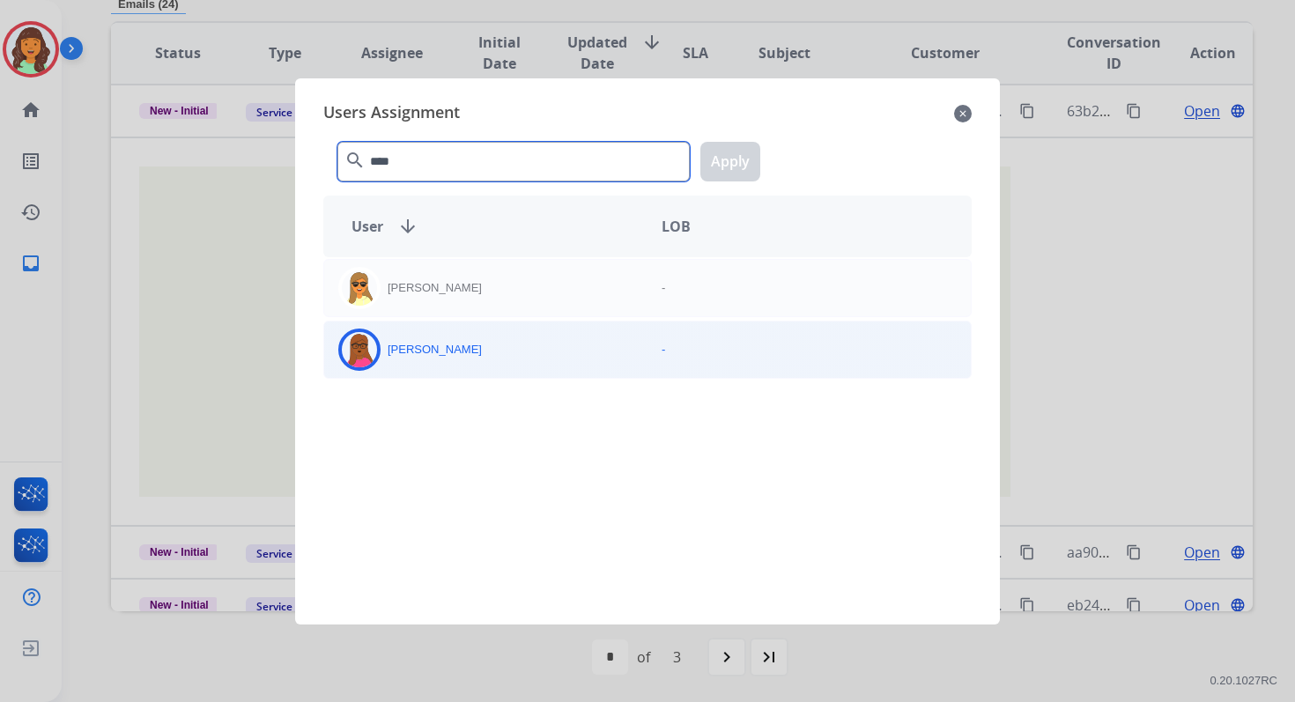
type input "****"
click at [476, 359] on div "[PERSON_NAME]" at bounding box center [485, 350] width 323 height 42
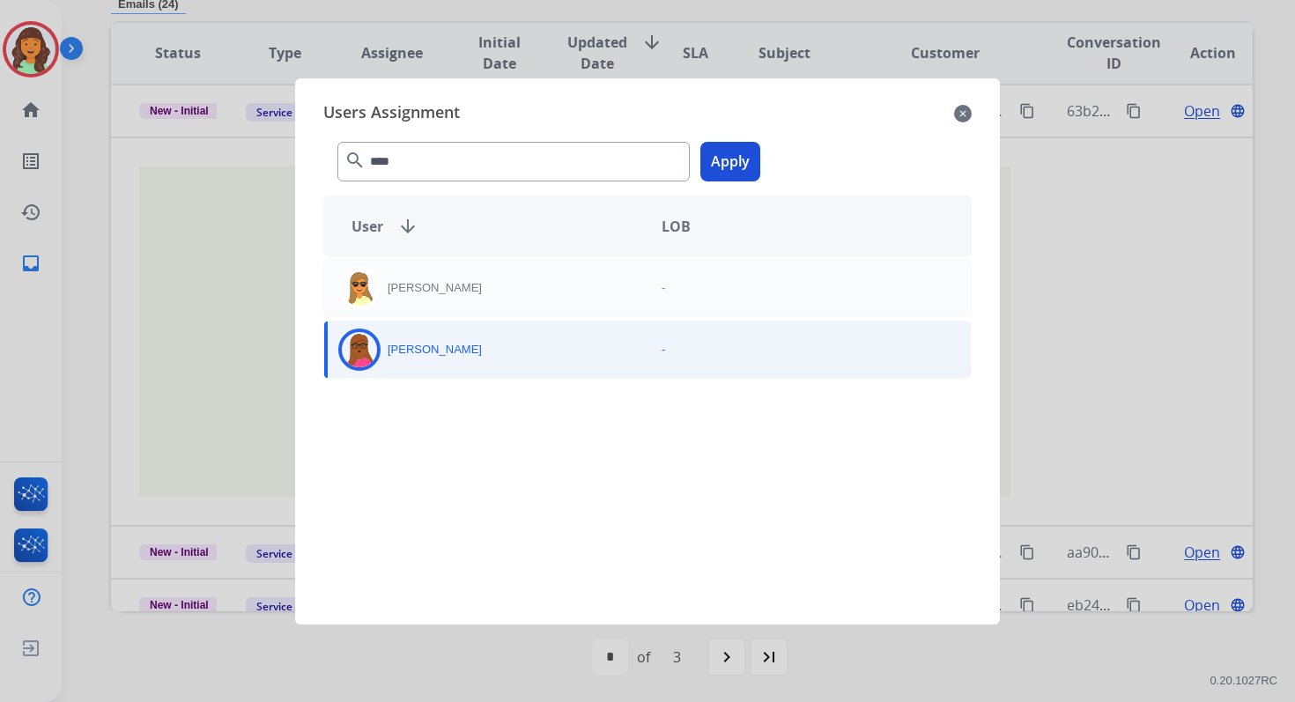
click at [737, 165] on button "Apply" at bounding box center [731, 162] width 60 height 40
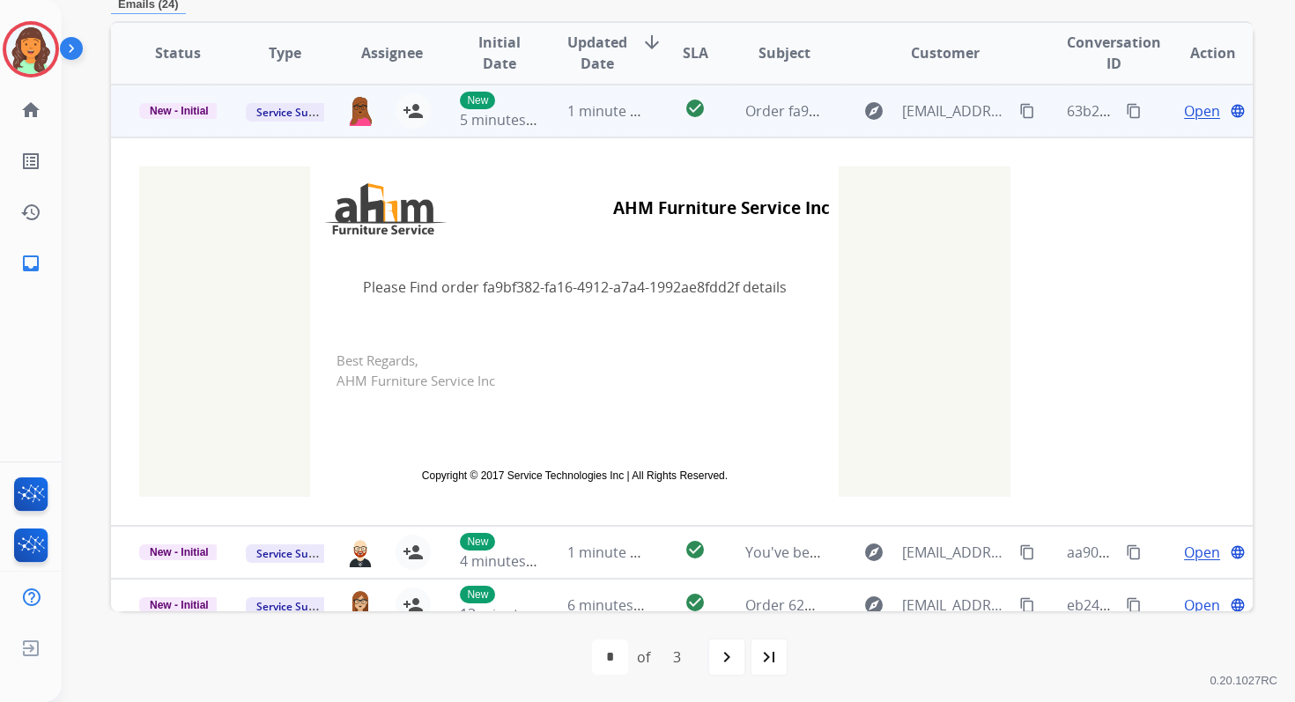
scroll to position [0, 0]
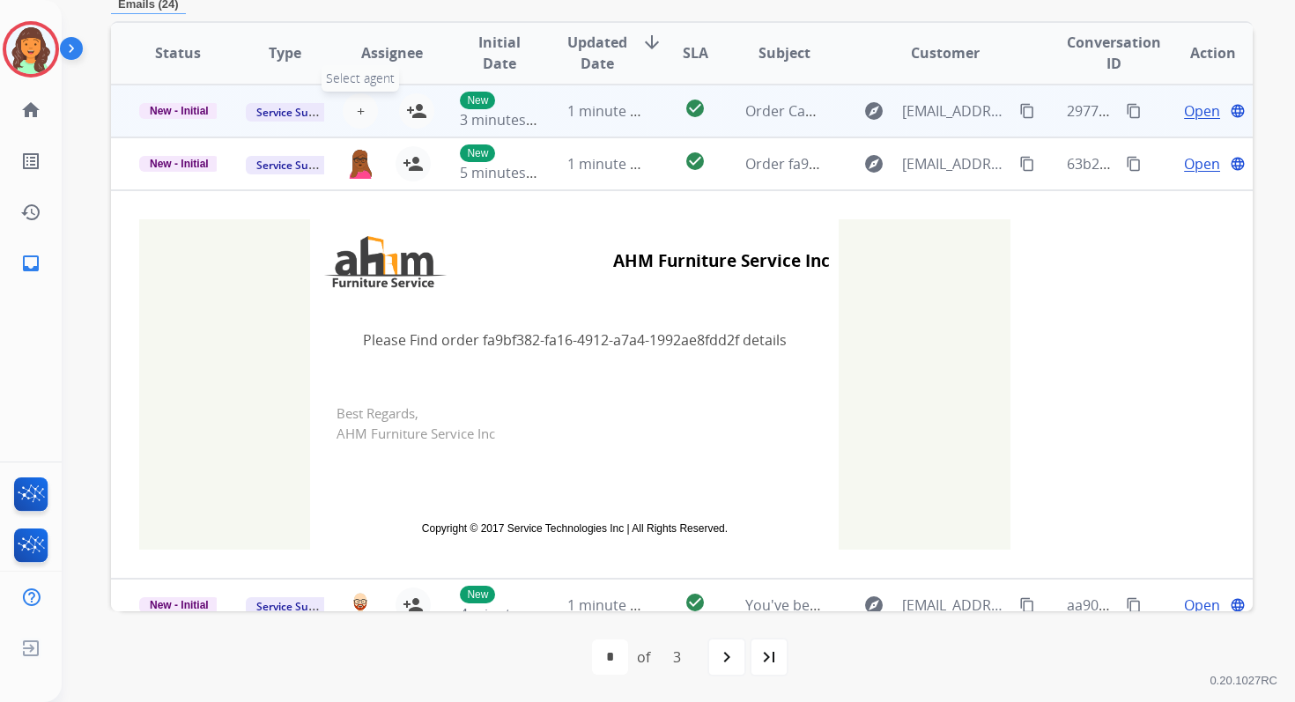
click at [357, 103] on span "+" at bounding box center [361, 110] width 8 height 21
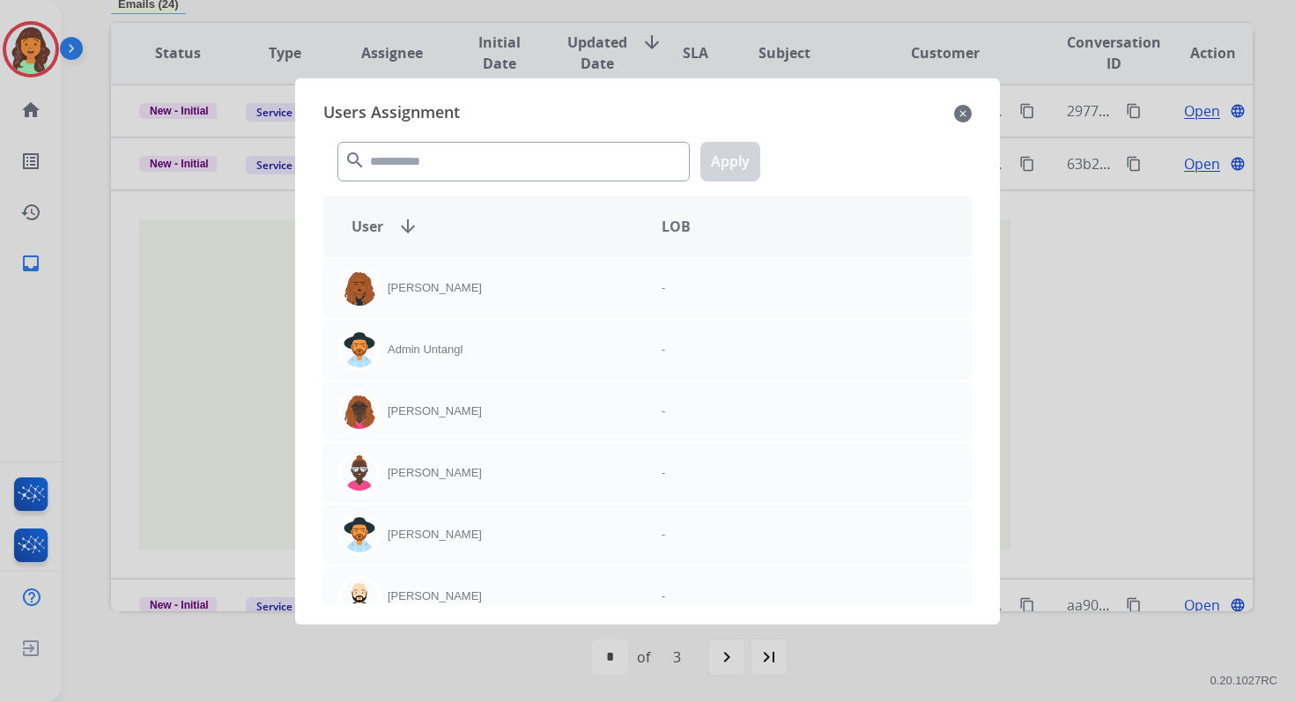
click at [959, 117] on mat-icon "close" at bounding box center [963, 113] width 18 height 21
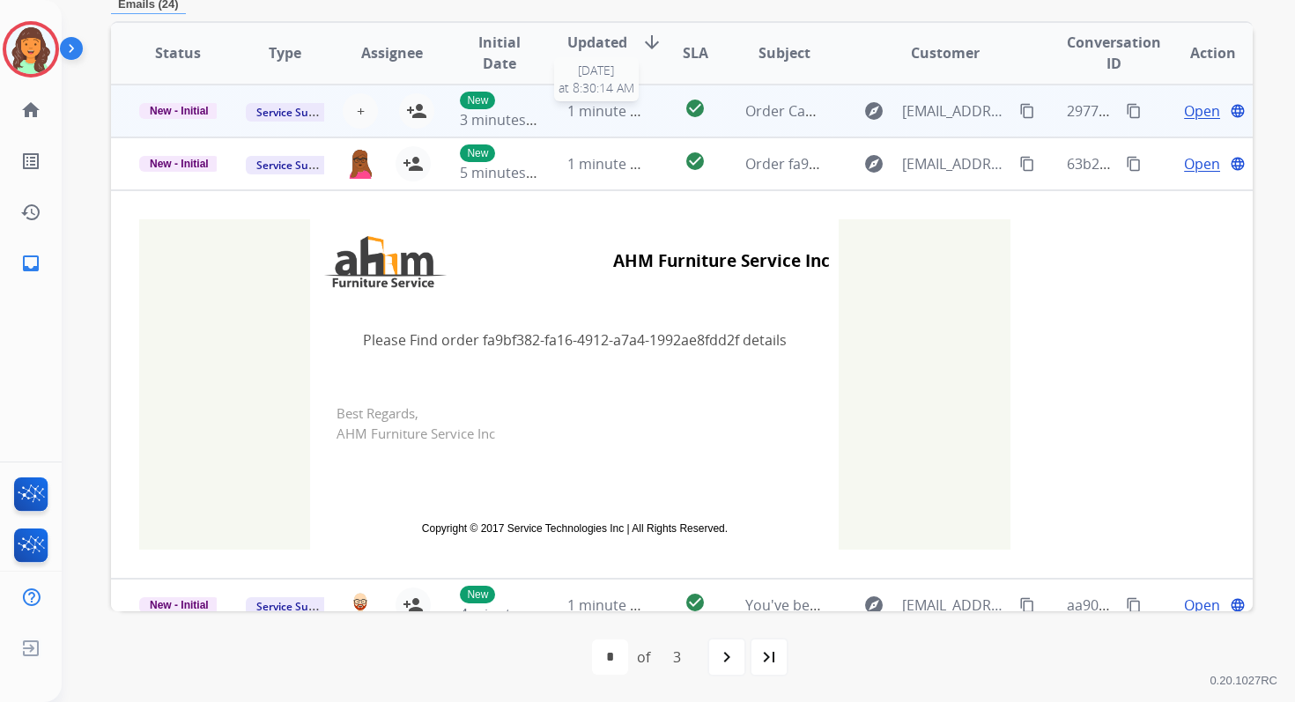
click at [619, 108] on span "1 minute ago" at bounding box center [610, 110] width 87 height 19
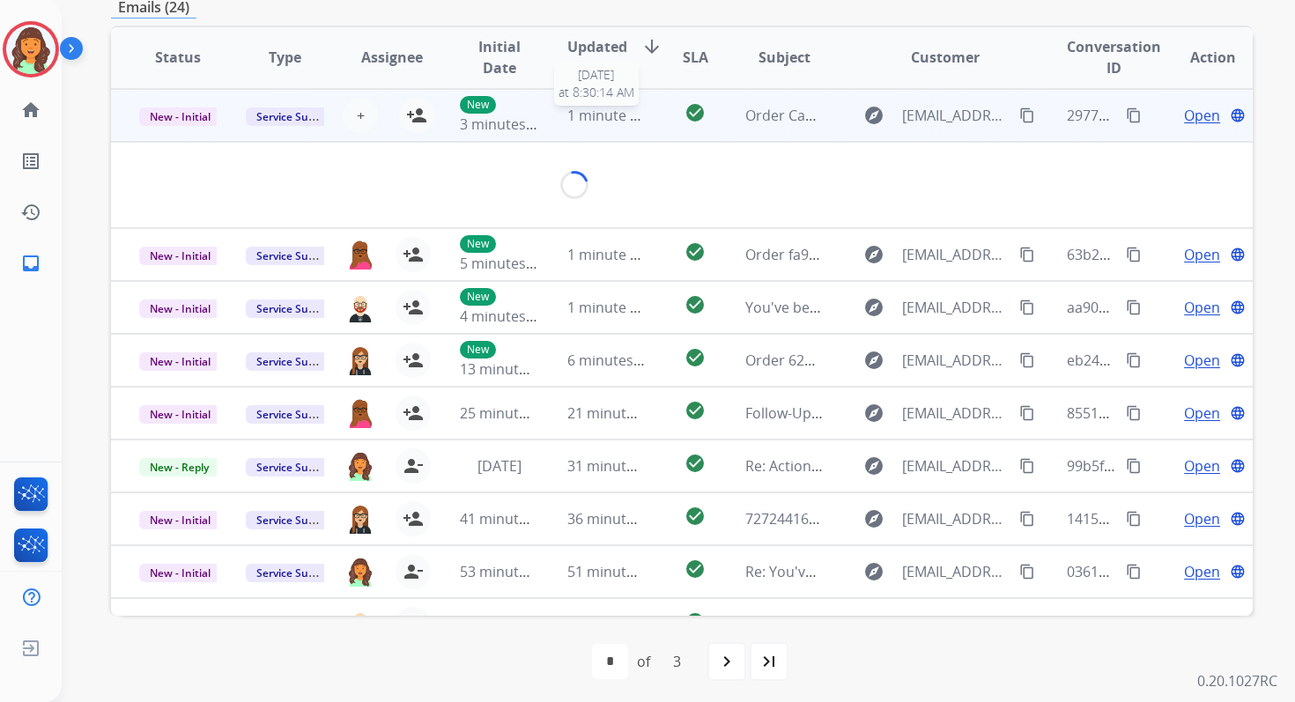
scroll to position [423, 0]
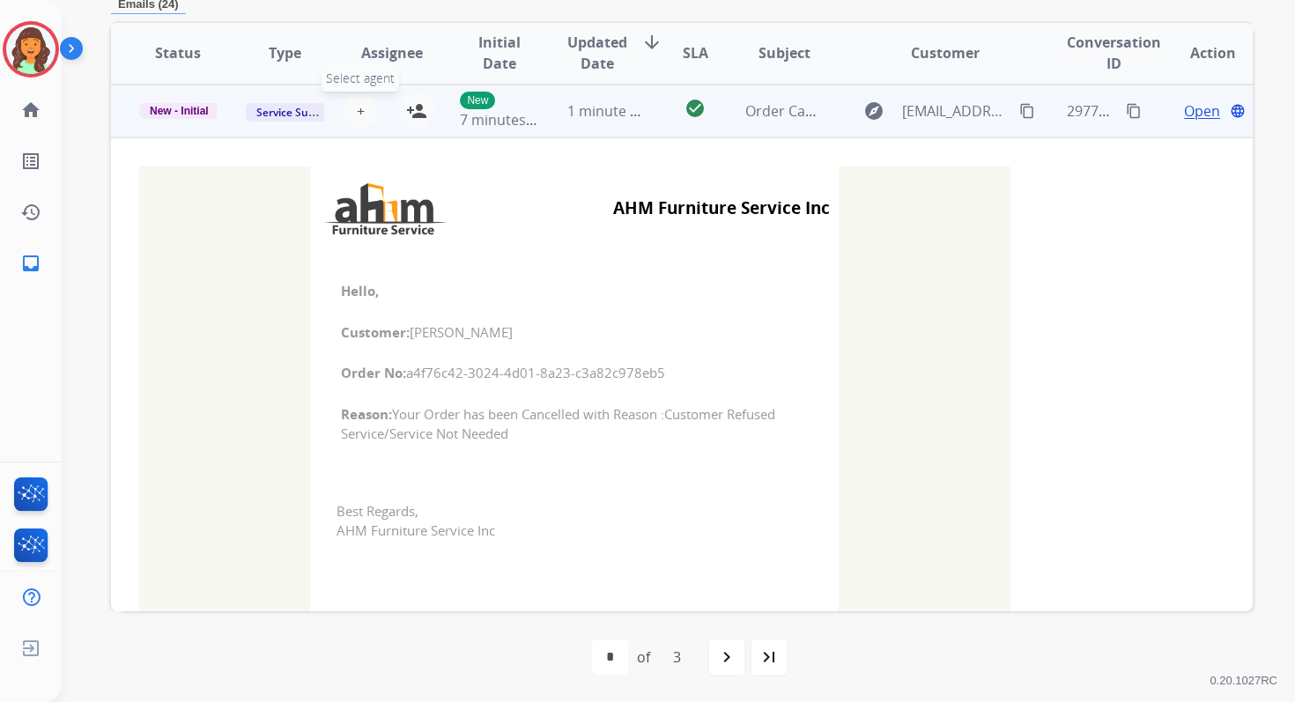
click at [363, 110] on button "+ Select agent" at bounding box center [360, 110] width 35 height 35
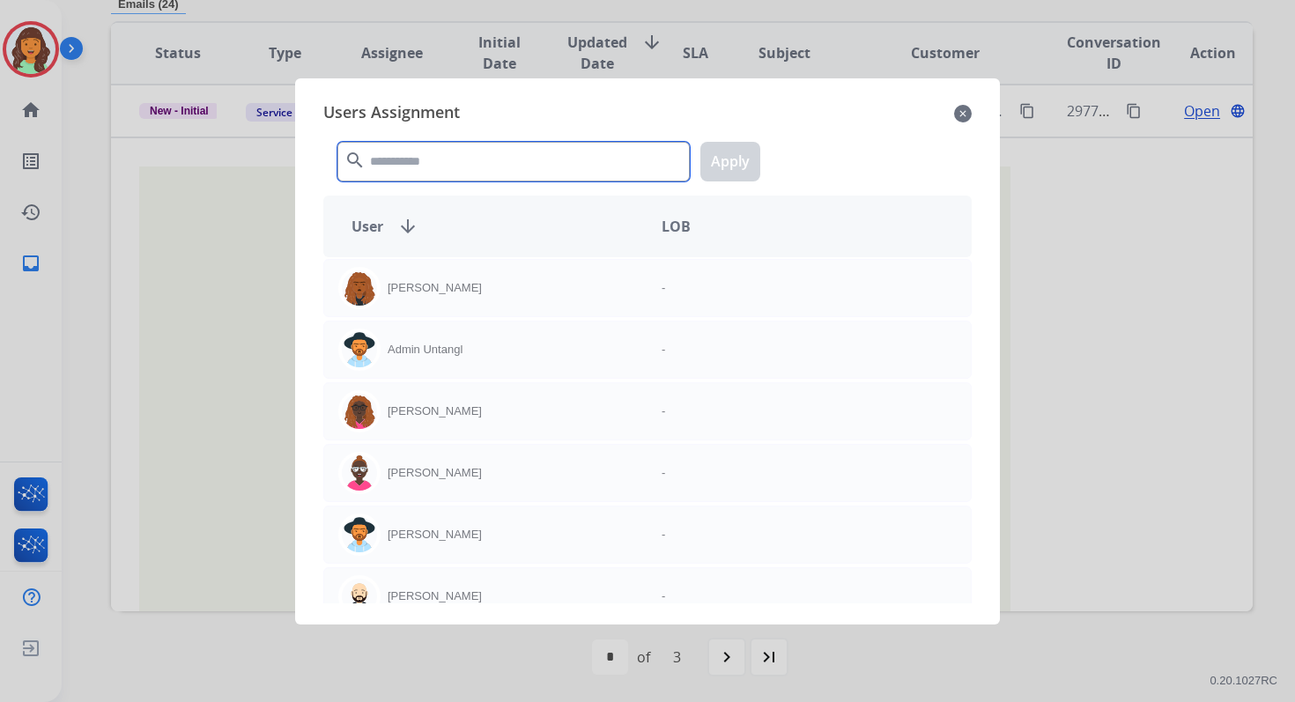
click at [410, 163] on input "text" at bounding box center [513, 162] width 352 height 40
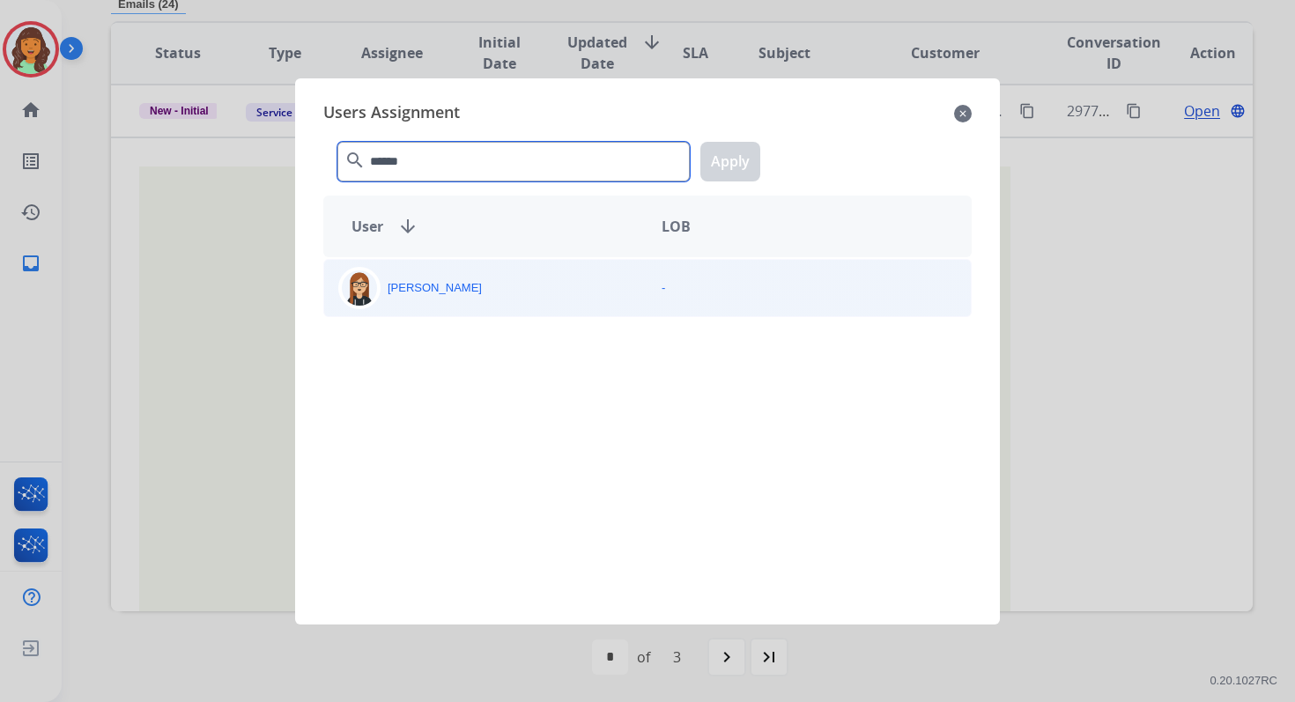
type input "******"
click at [451, 297] on div "[PERSON_NAME]" at bounding box center [485, 288] width 323 height 42
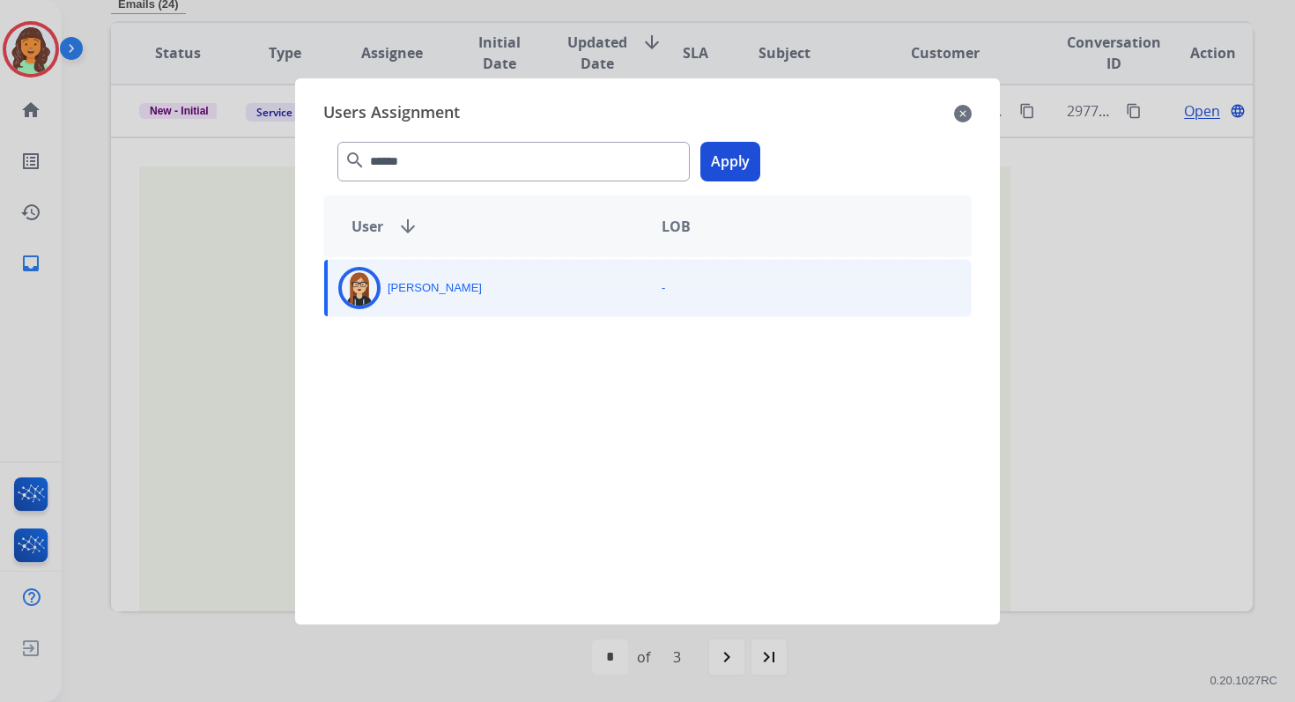
click at [719, 174] on button "Apply" at bounding box center [731, 162] width 60 height 40
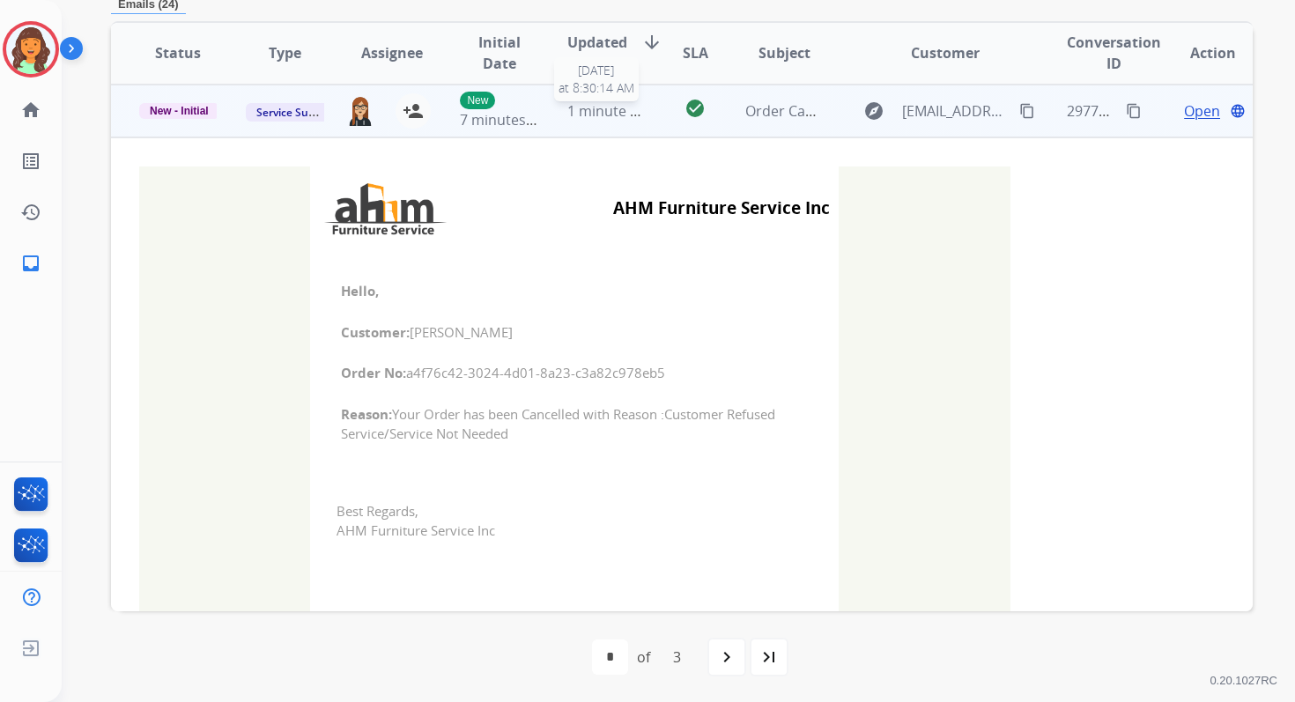
click at [629, 104] on span "1 minute ago" at bounding box center [610, 110] width 87 height 19
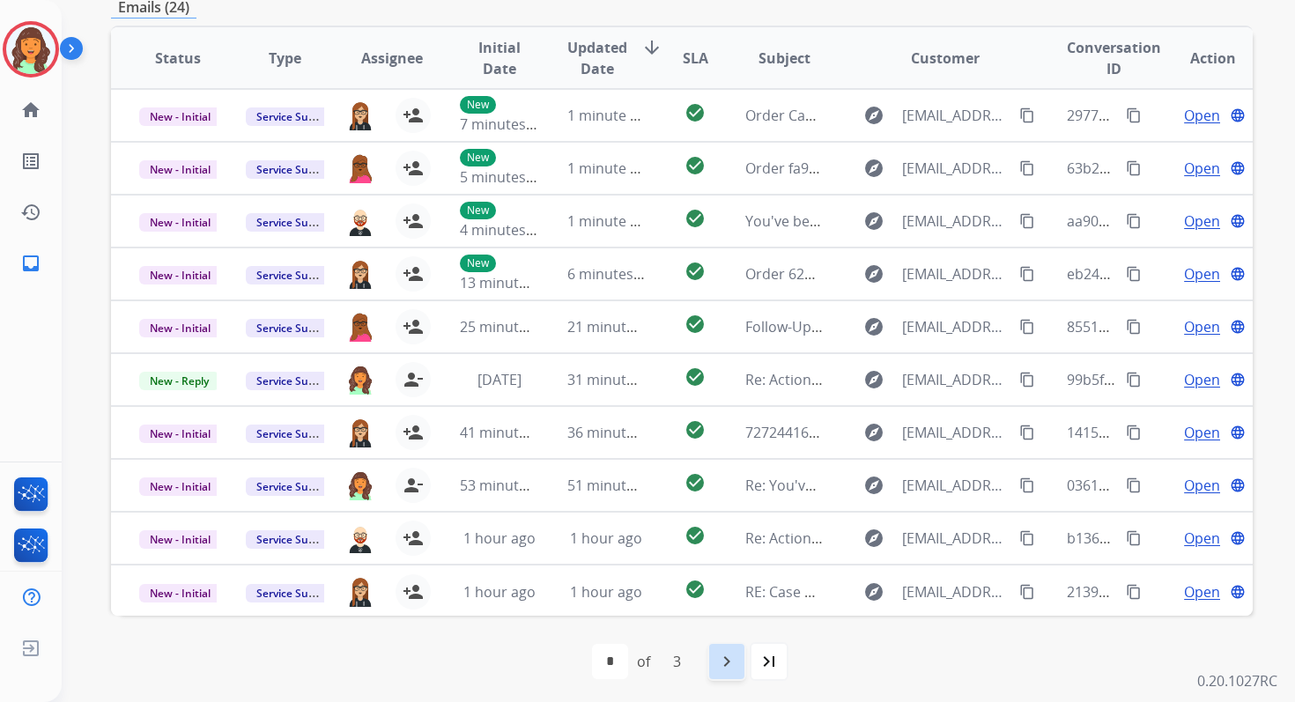
click at [714, 664] on div "navigate_next" at bounding box center [727, 661] width 39 height 39
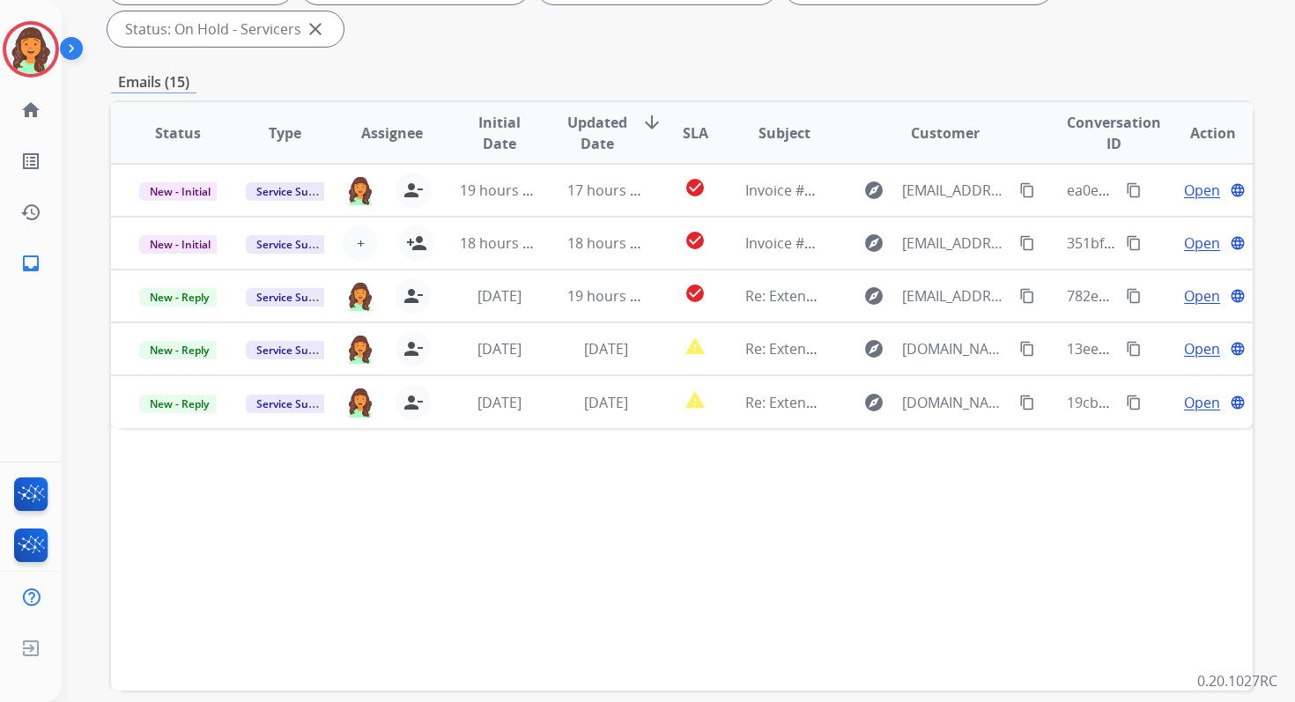
scroll to position [427, 0]
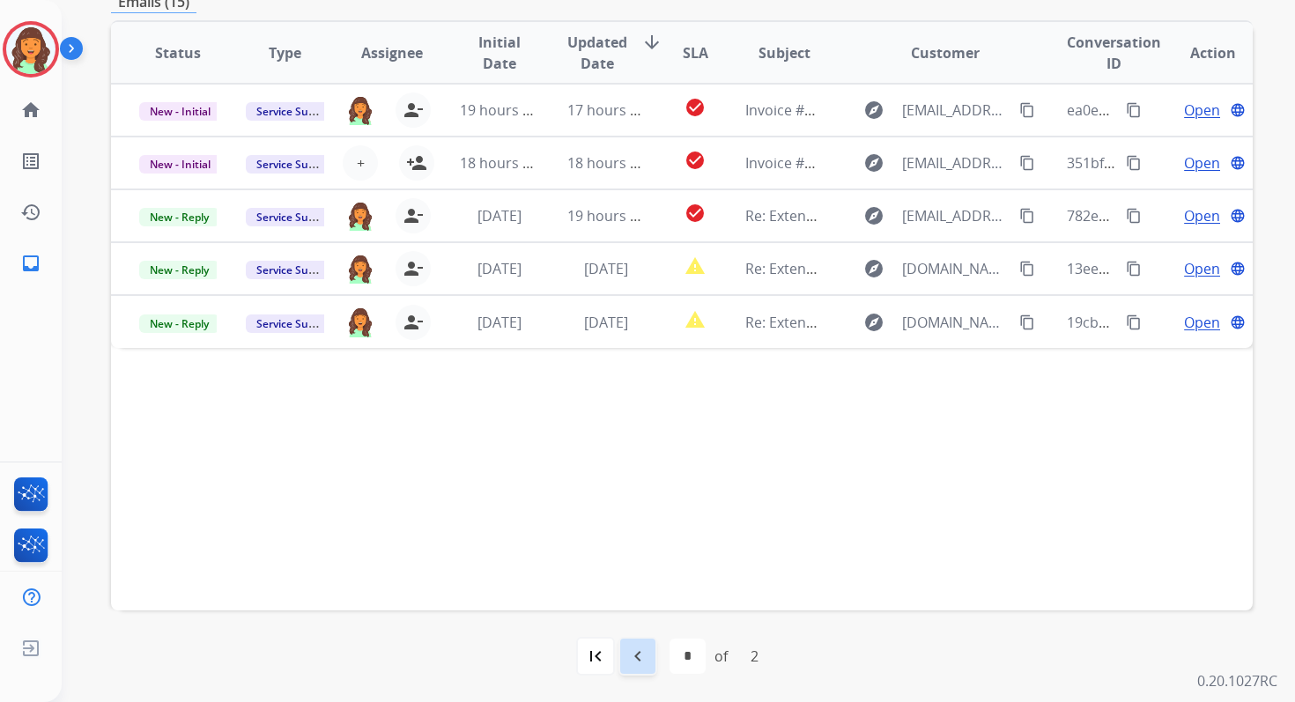
click at [630, 657] on mat-icon "navigate_before" at bounding box center [637, 656] width 21 height 21
select select "*"
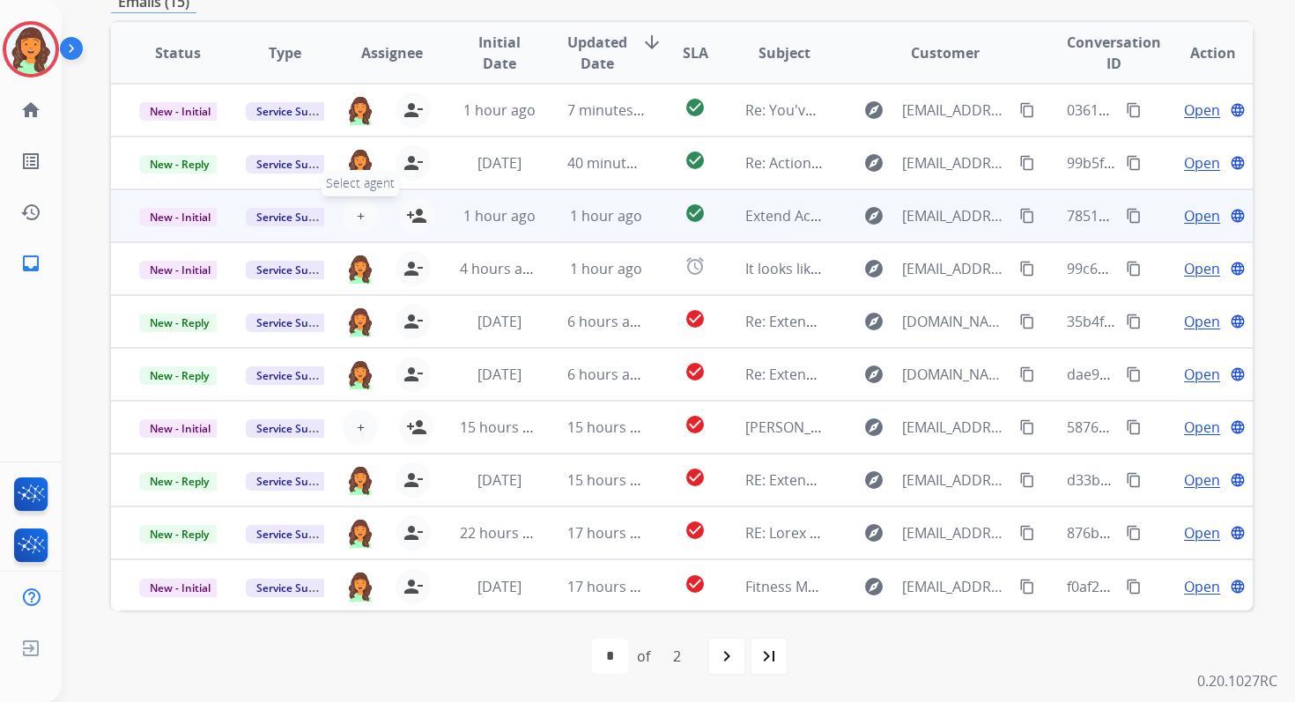
click at [357, 217] on span "+" at bounding box center [361, 215] width 8 height 21
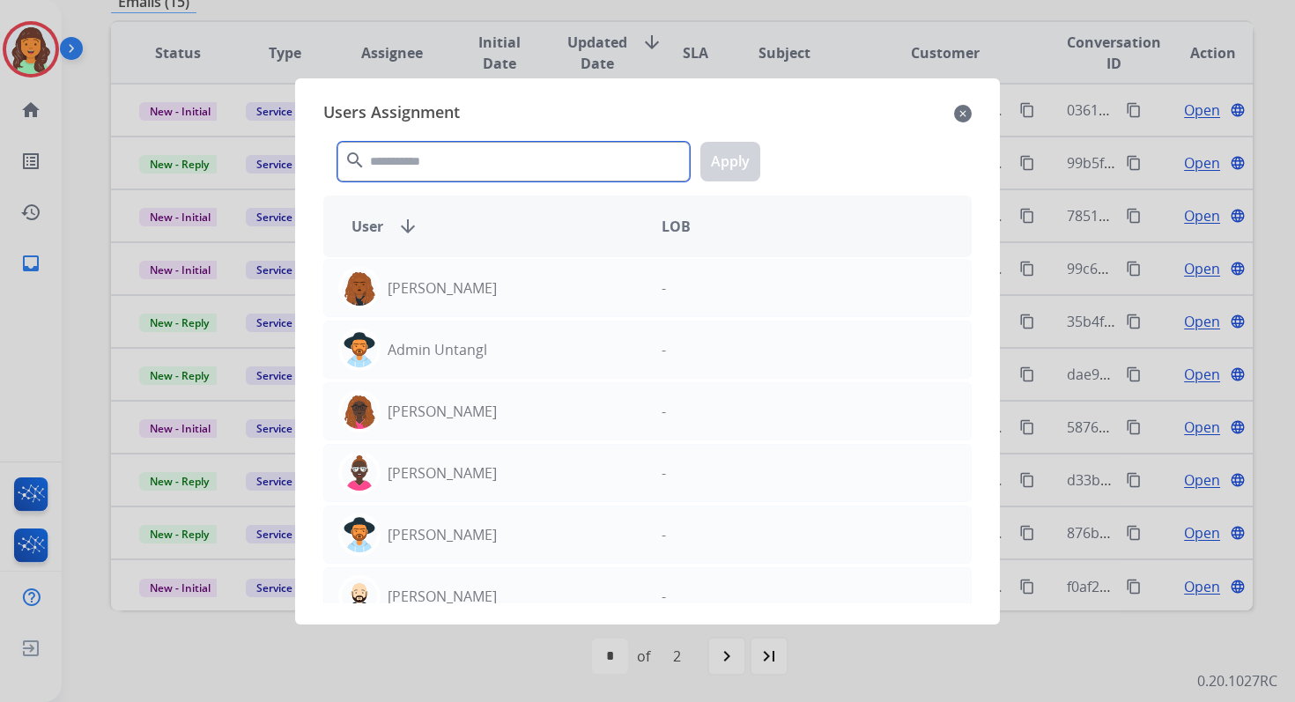
click at [436, 166] on input "text" at bounding box center [513, 162] width 352 height 40
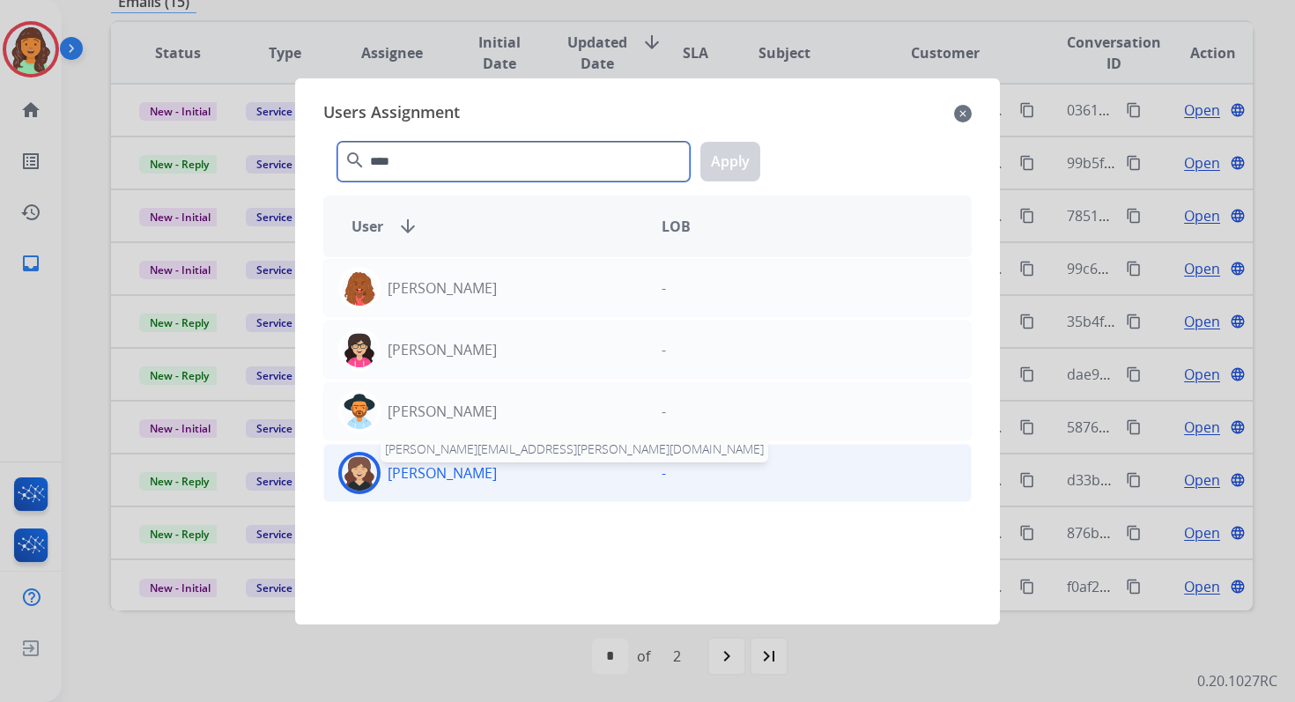
type input "****"
click at [464, 470] on p "[PERSON_NAME]" at bounding box center [442, 473] width 109 height 21
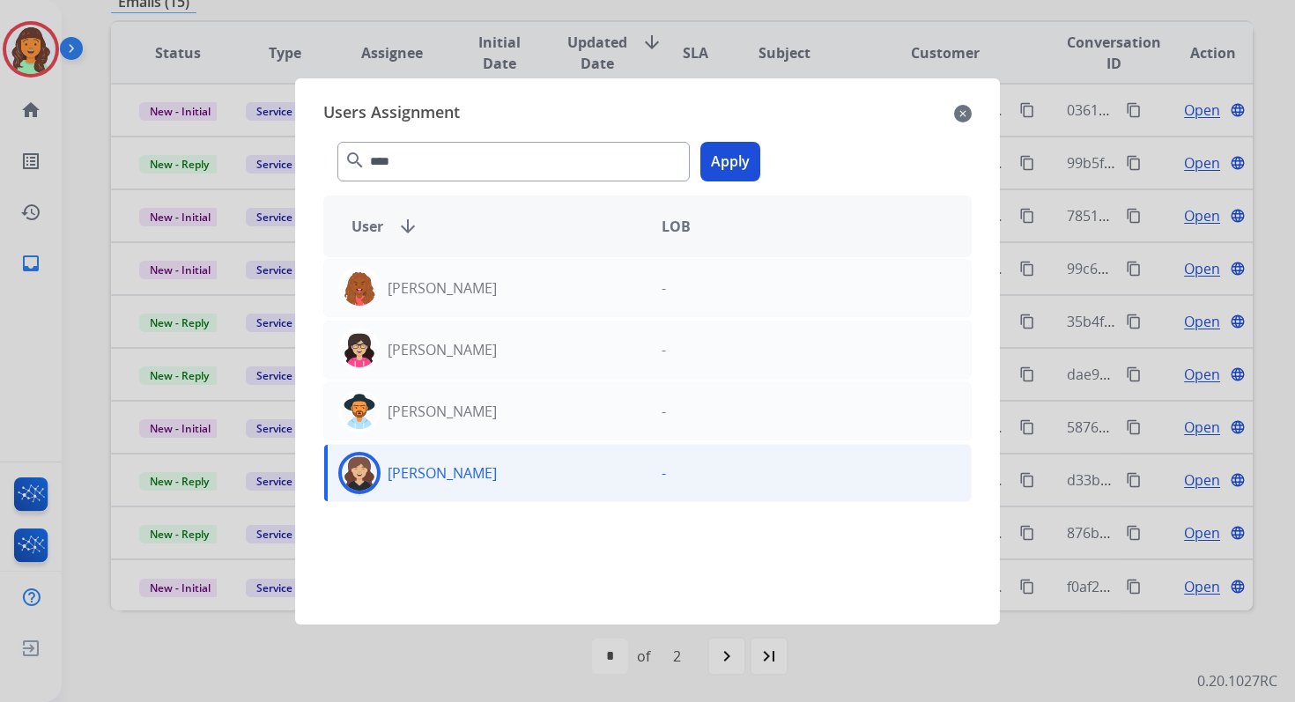
click at [726, 159] on button "Apply" at bounding box center [731, 162] width 60 height 40
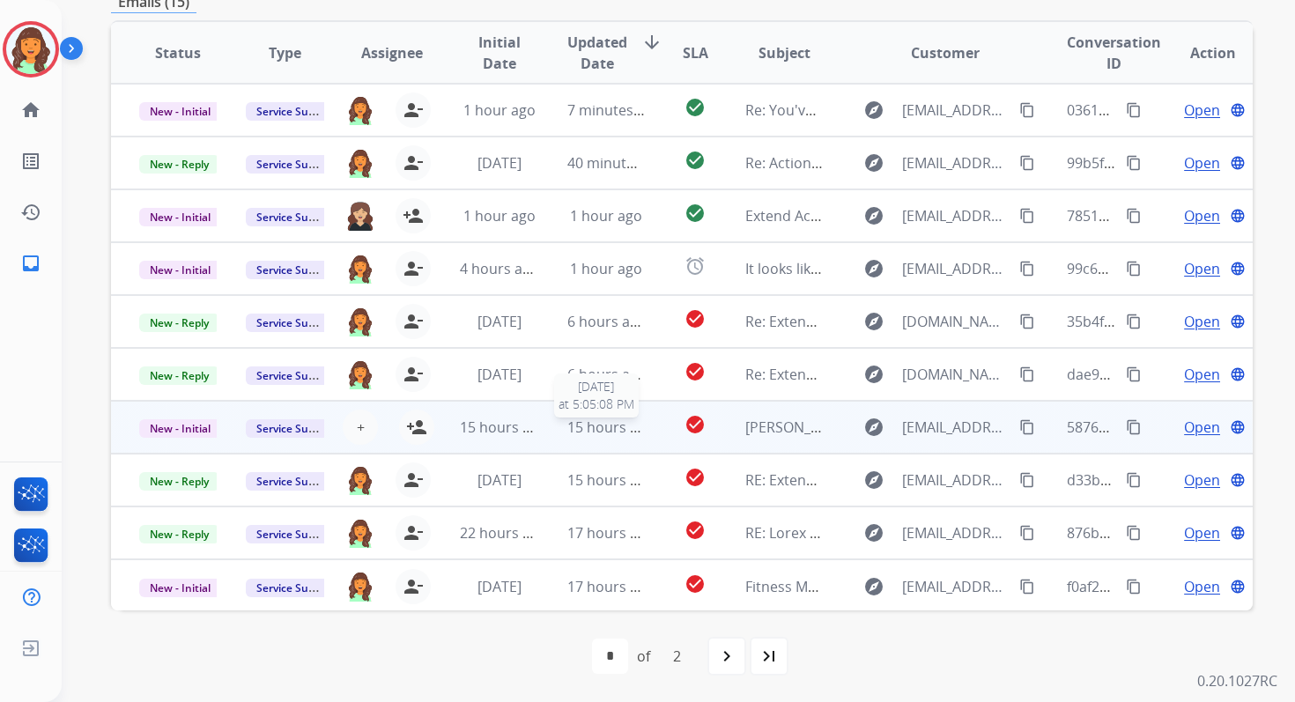
click at [634, 433] on span "15 hours ago" at bounding box center [610, 427] width 87 height 19
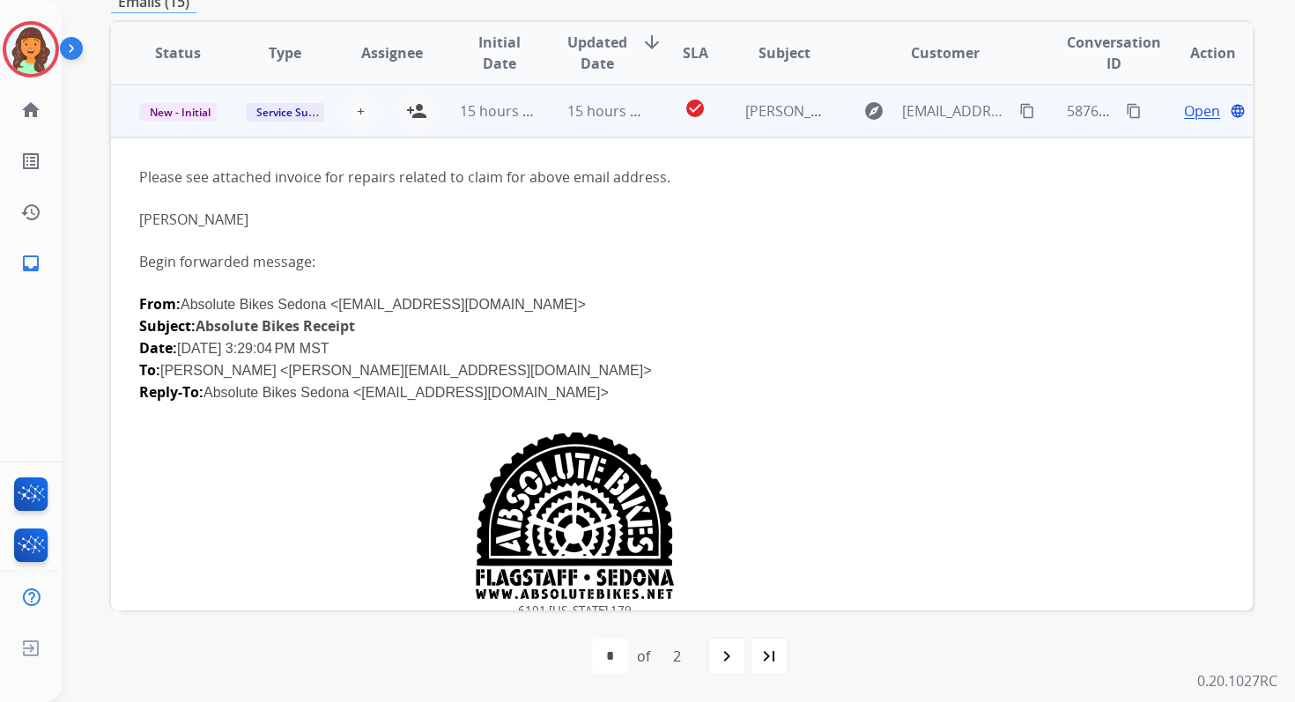
scroll to position [317, 0]
click at [604, 103] on span "15 hours ago" at bounding box center [610, 109] width 87 height 19
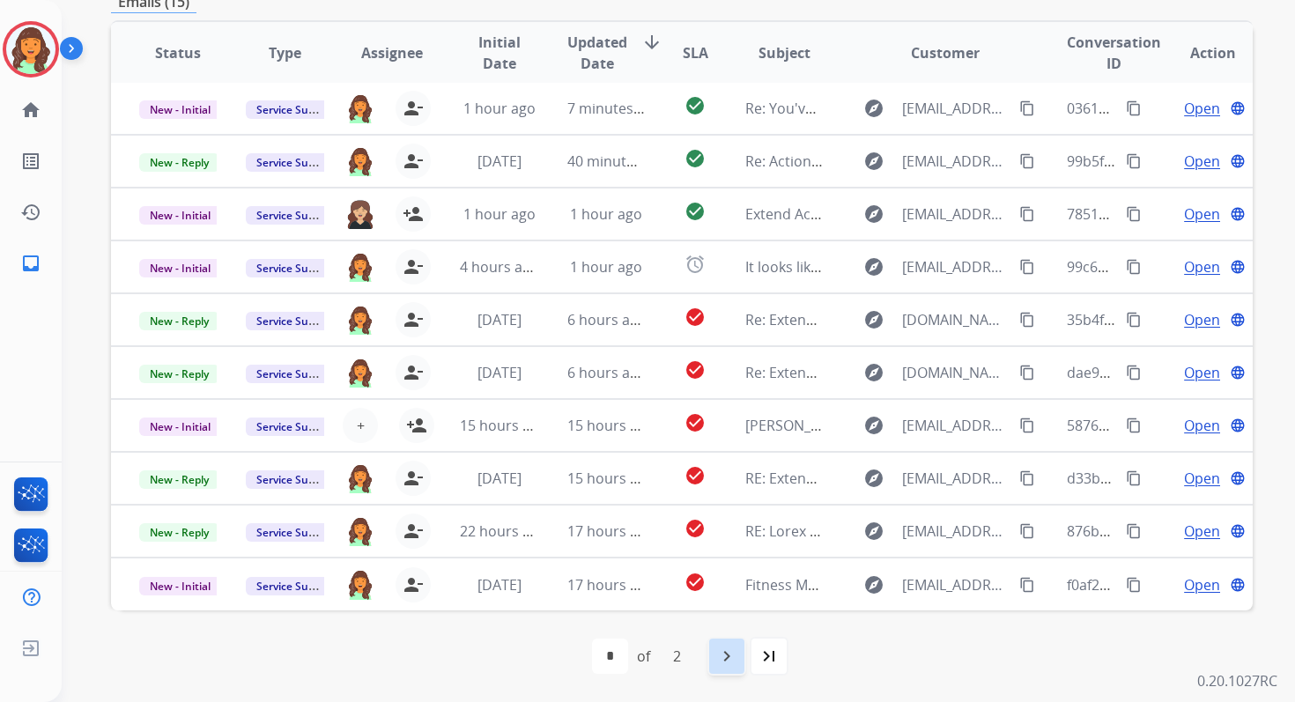
click at [728, 664] on mat-icon "navigate_next" at bounding box center [726, 656] width 21 height 21
select select "*"
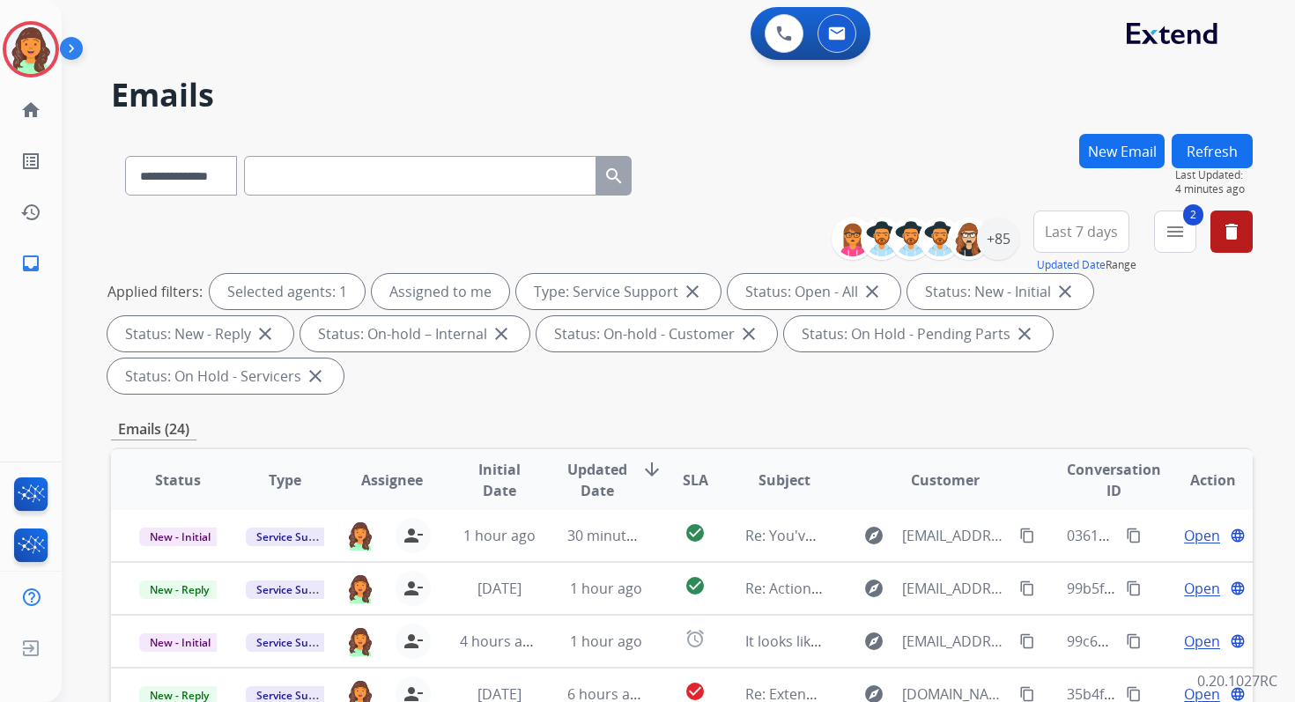
scroll to position [427, 0]
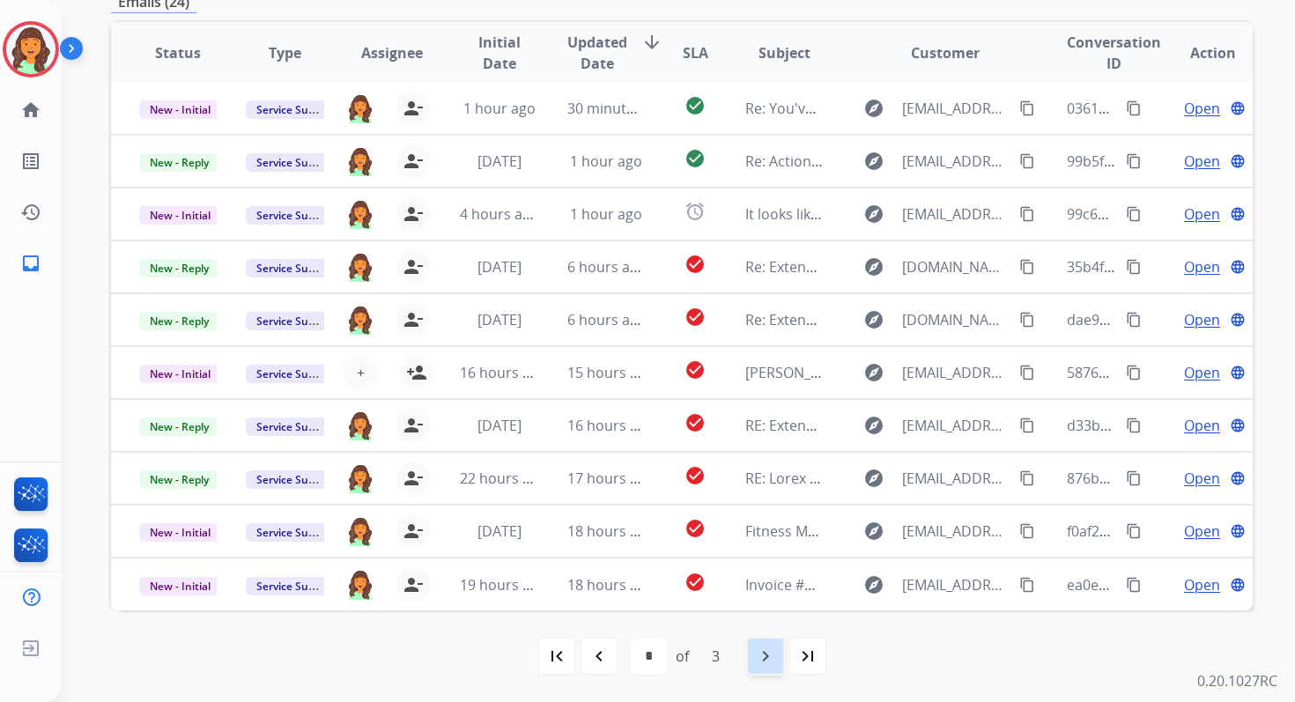
click at [761, 655] on mat-icon "navigate_next" at bounding box center [765, 656] width 21 height 21
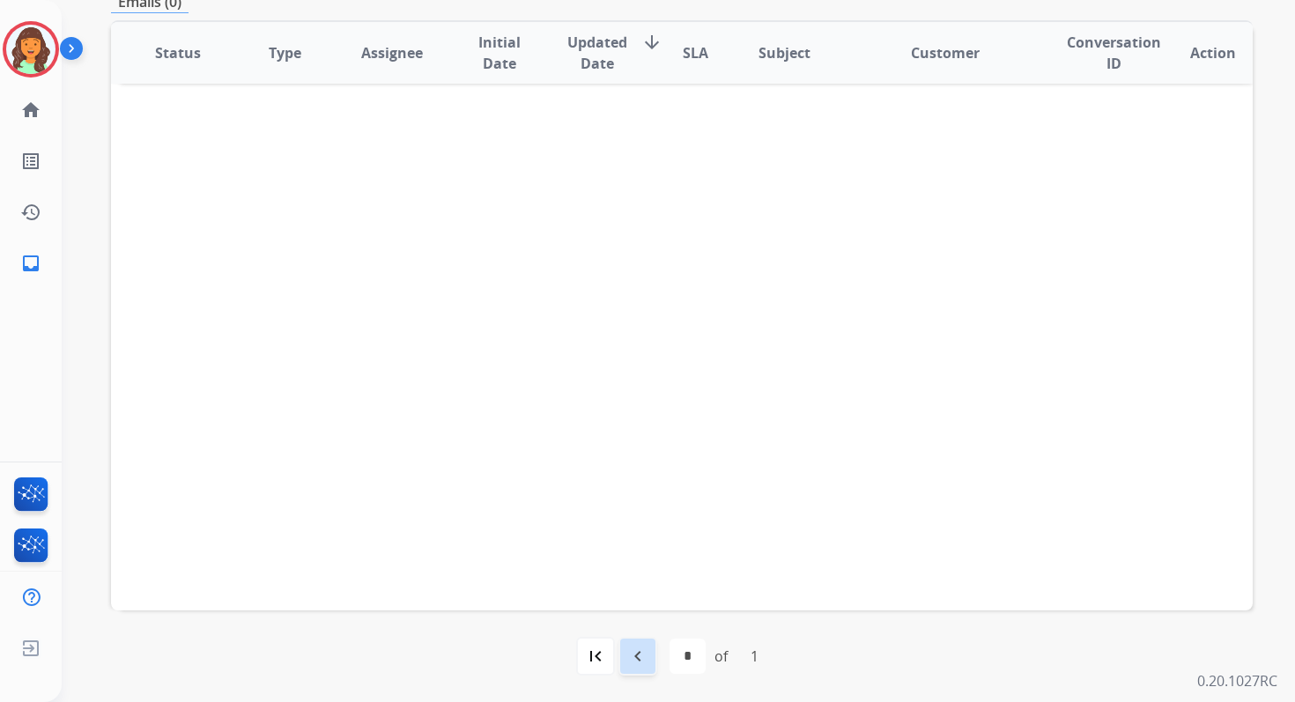
click at [633, 664] on mat-icon "navigate_before" at bounding box center [637, 656] width 21 height 21
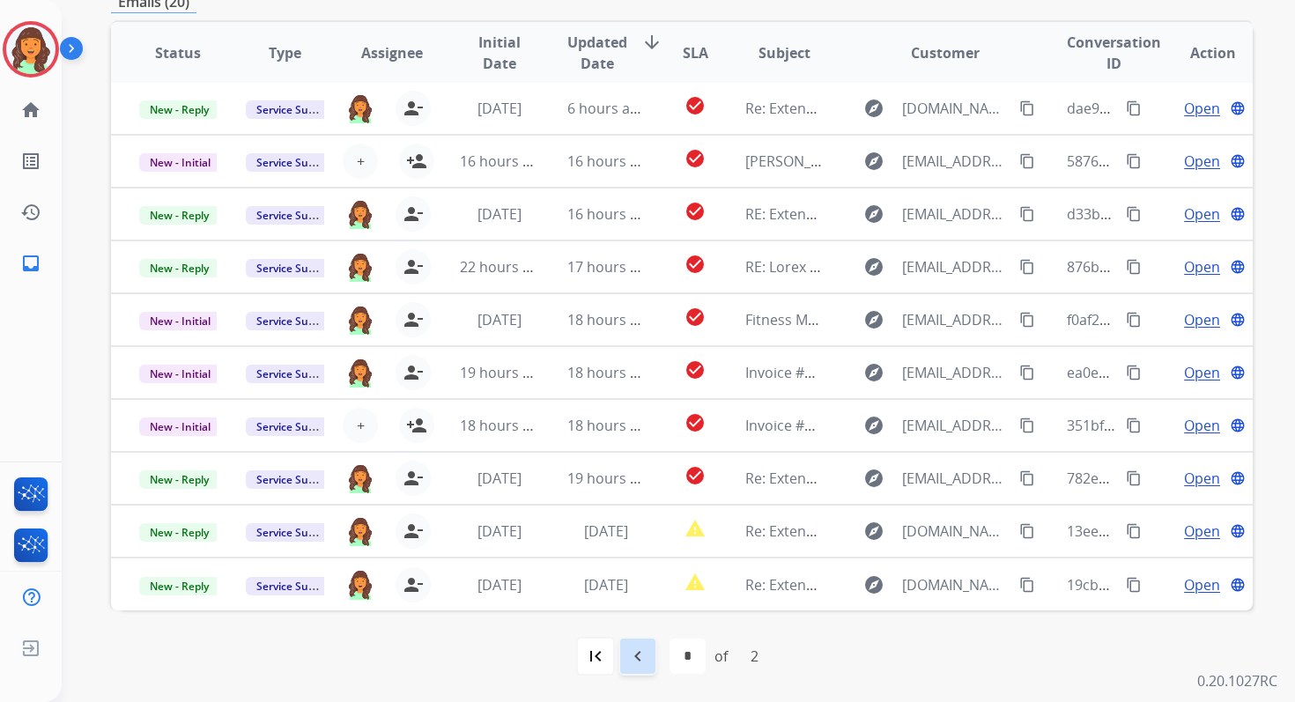
click at [641, 652] on mat-icon "navigate_before" at bounding box center [637, 656] width 21 height 21
select select "*"
